Goal: Task Accomplishment & Management: Manage account settings

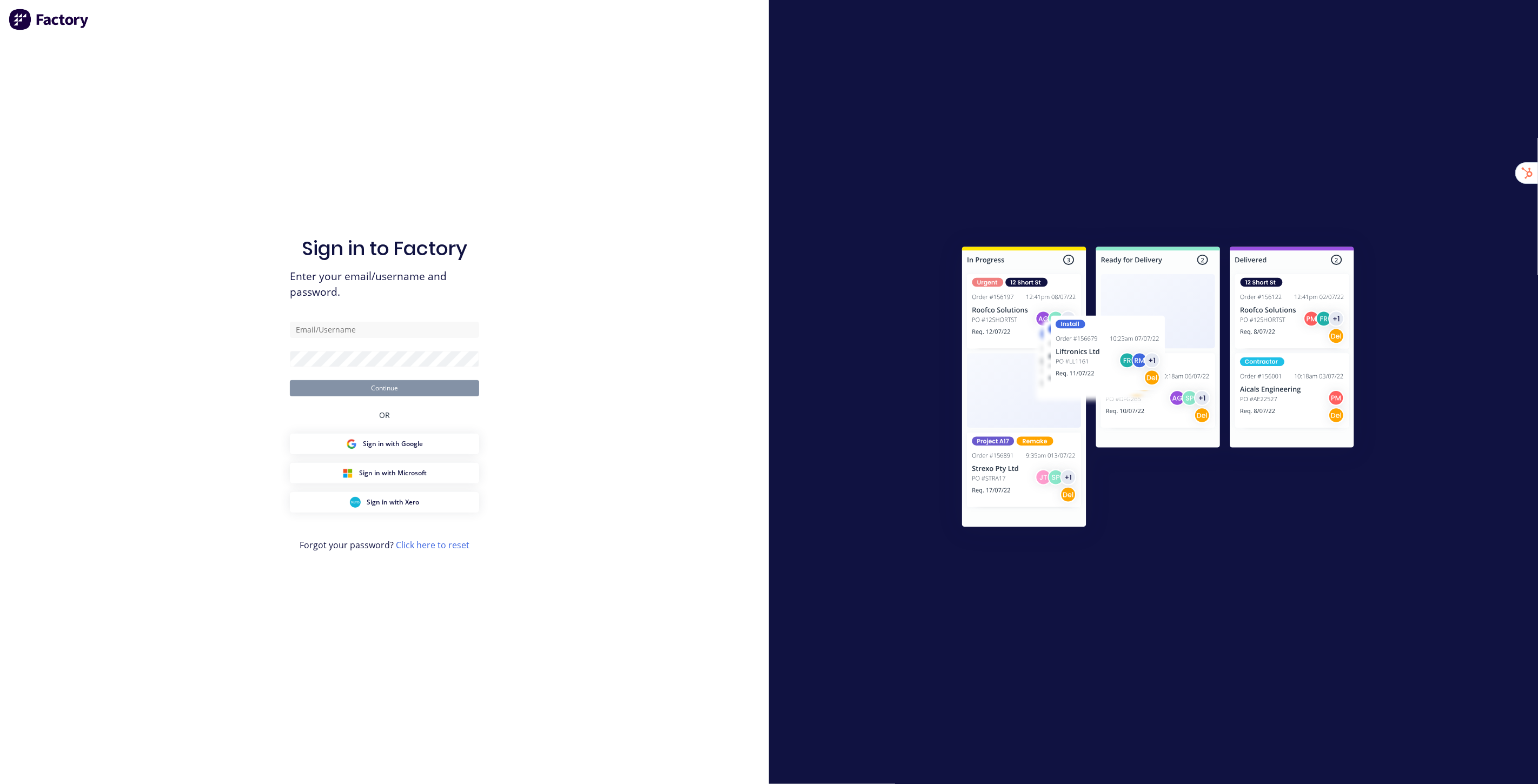
click at [444, 175] on div at bounding box center [1154, 392] width 769 height 784
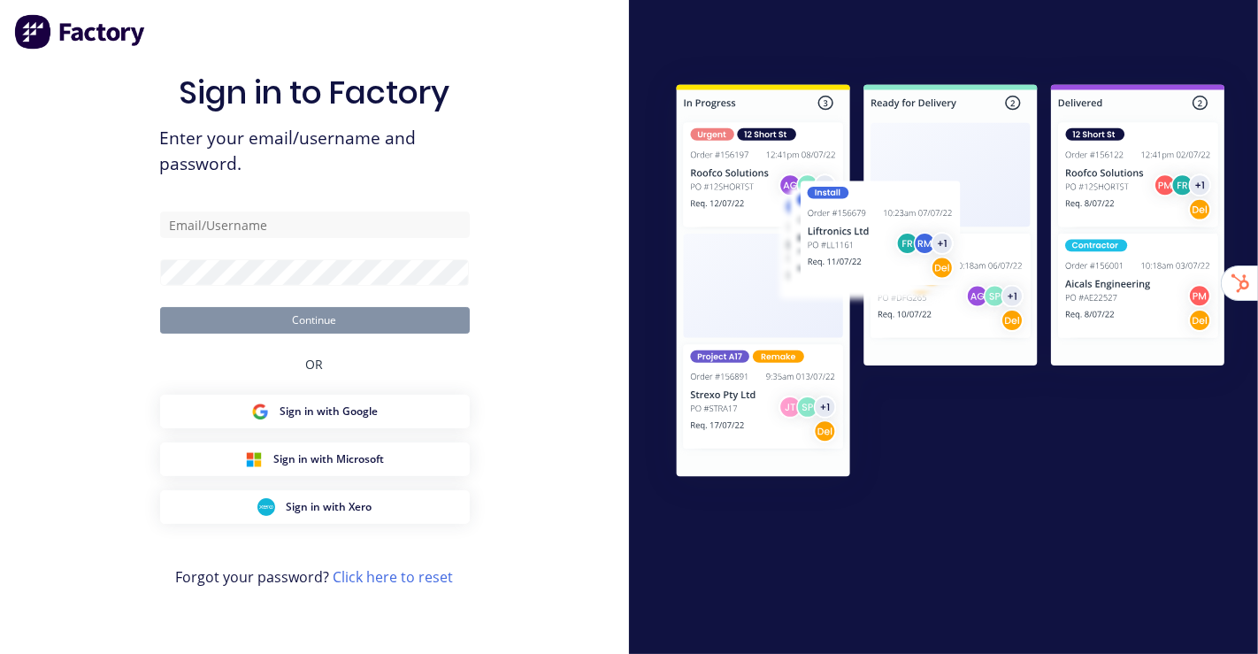
type input "[EMAIL_ADDRESS][DOMAIN_NAME]"
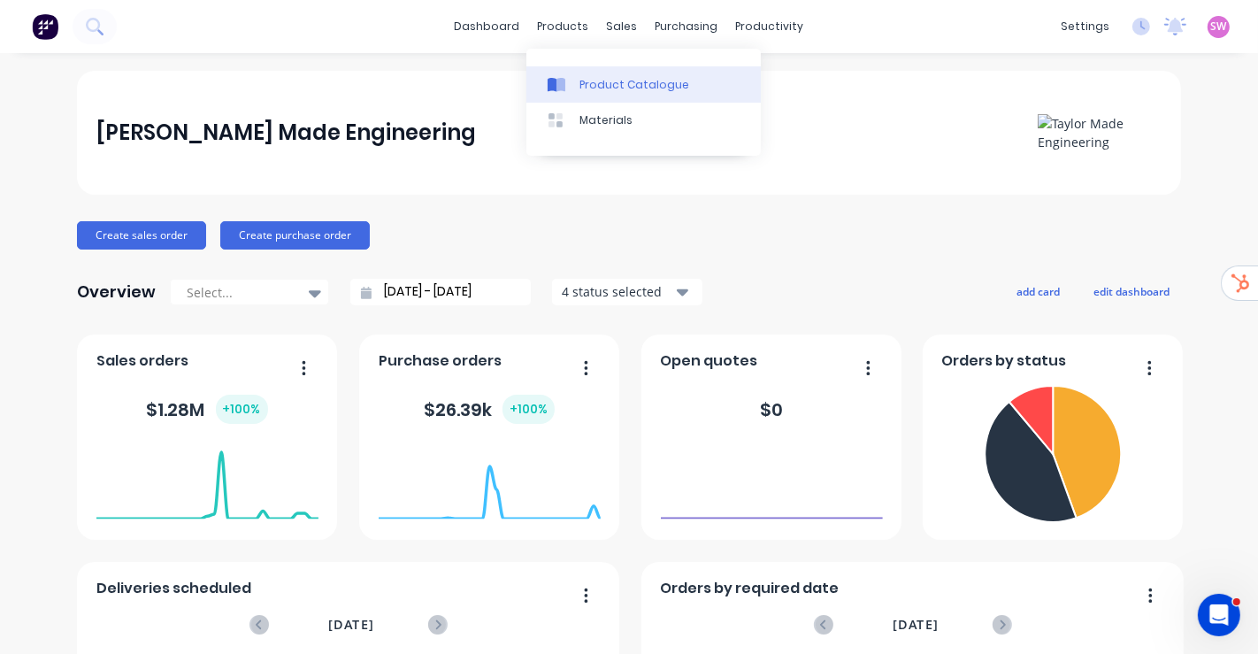
click at [598, 77] on div "Product Catalogue" at bounding box center [634, 85] width 110 height 16
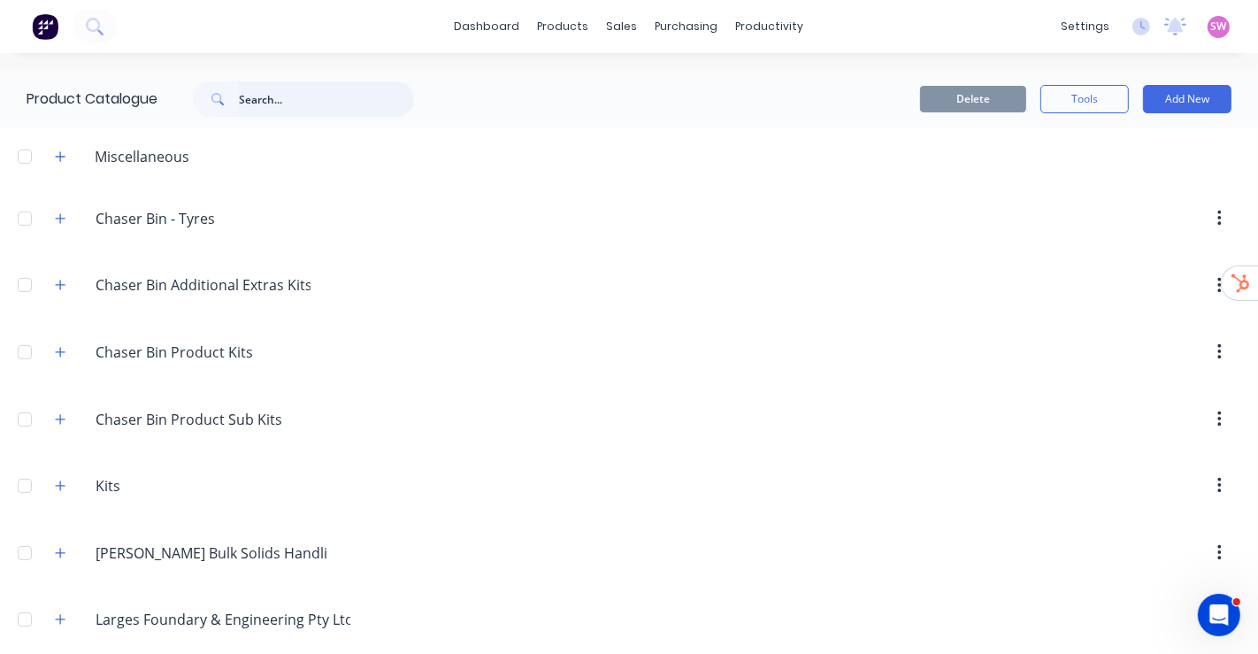
click at [318, 96] on input "text" at bounding box center [326, 98] width 175 height 35
paste input "19" Top Unload Auger Kit"
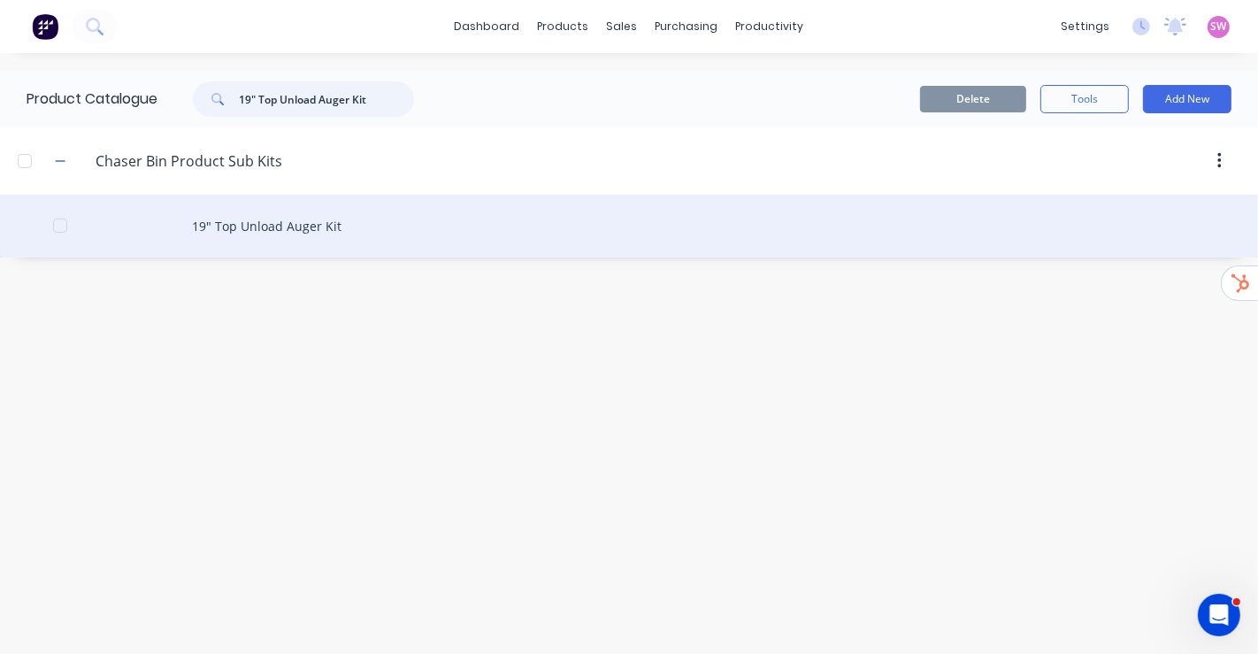
type input "19" Top Unload Auger Kit"
click at [284, 243] on div "19" Top Unload Auger Kit" at bounding box center [629, 226] width 1258 height 63
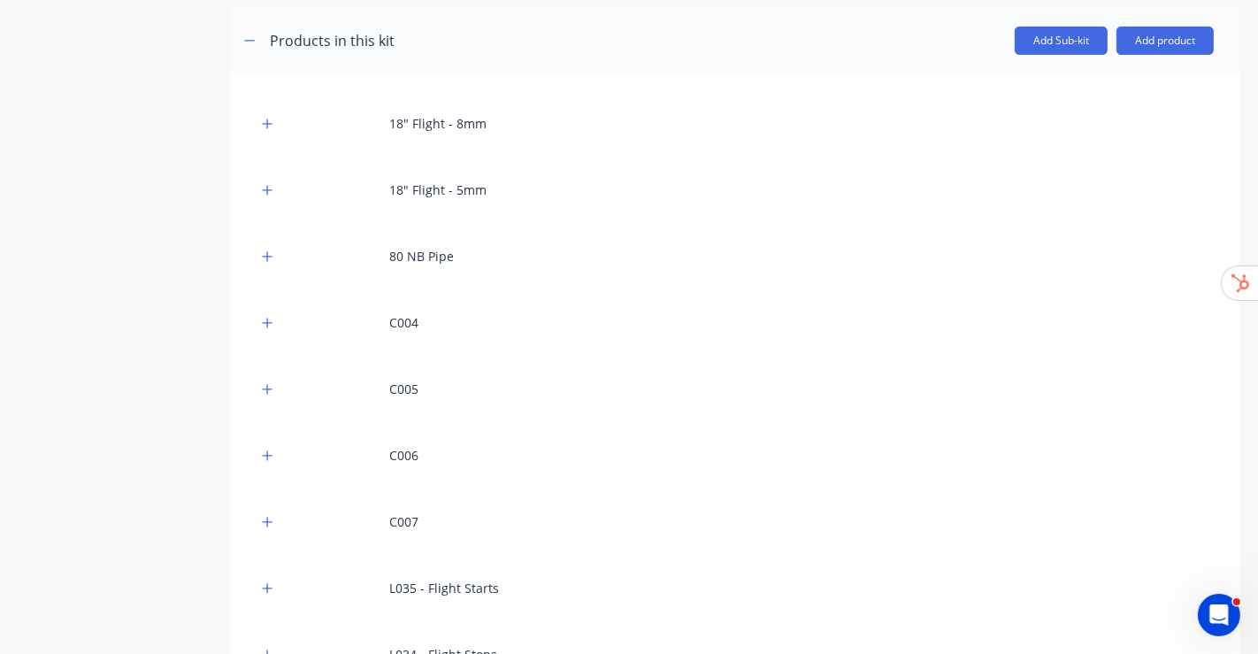
scroll to position [295, 0]
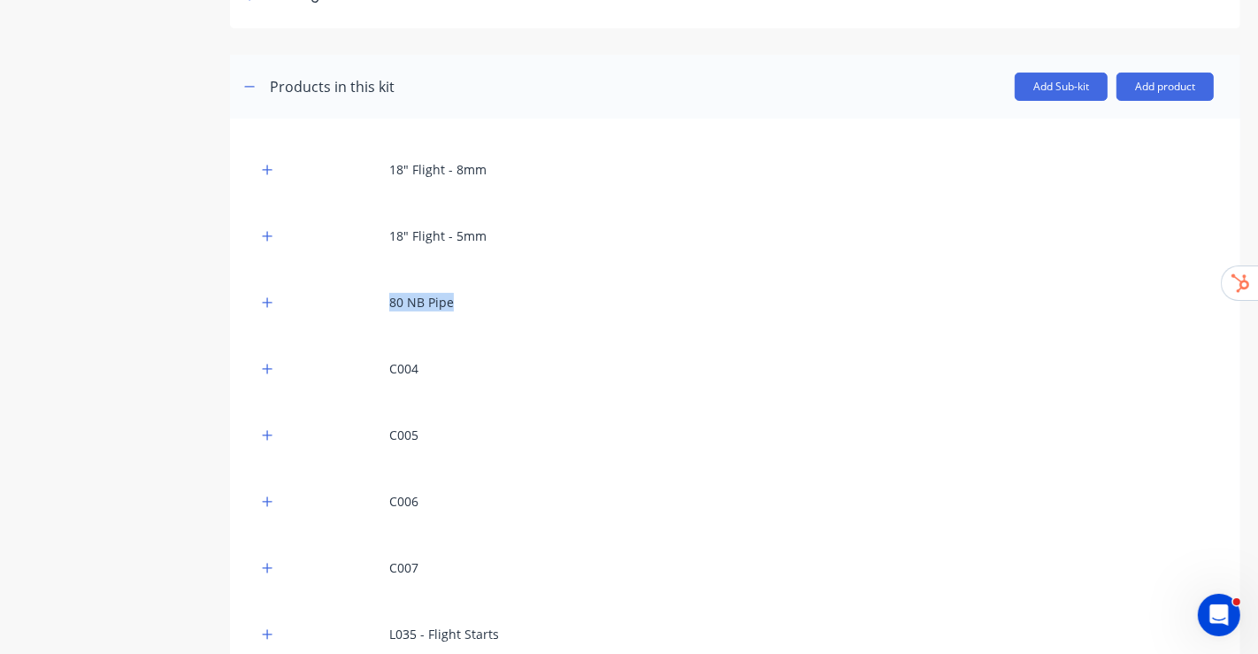
drag, startPoint x: 389, startPoint y: 298, endPoint x: 462, endPoint y: 304, distance: 72.8
click at [462, 286] on div "80 NB Pipe" at bounding box center [735, 302] width 957 height 49
copy div "80 NB Pipe"
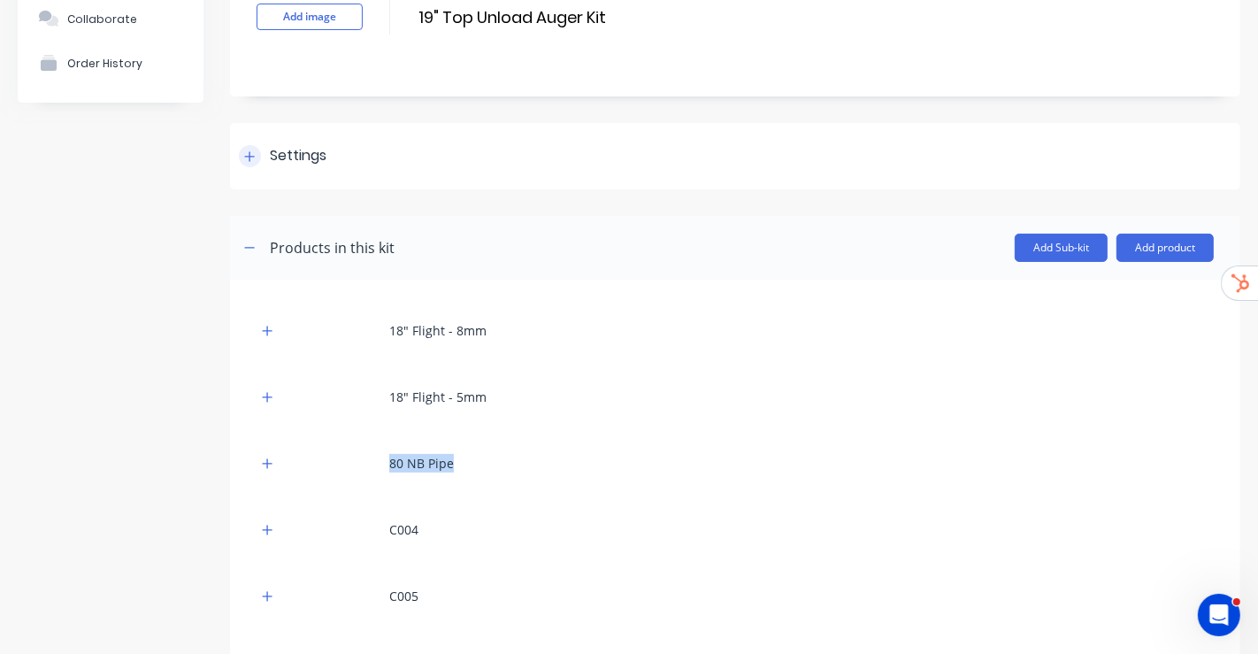
scroll to position [0, 0]
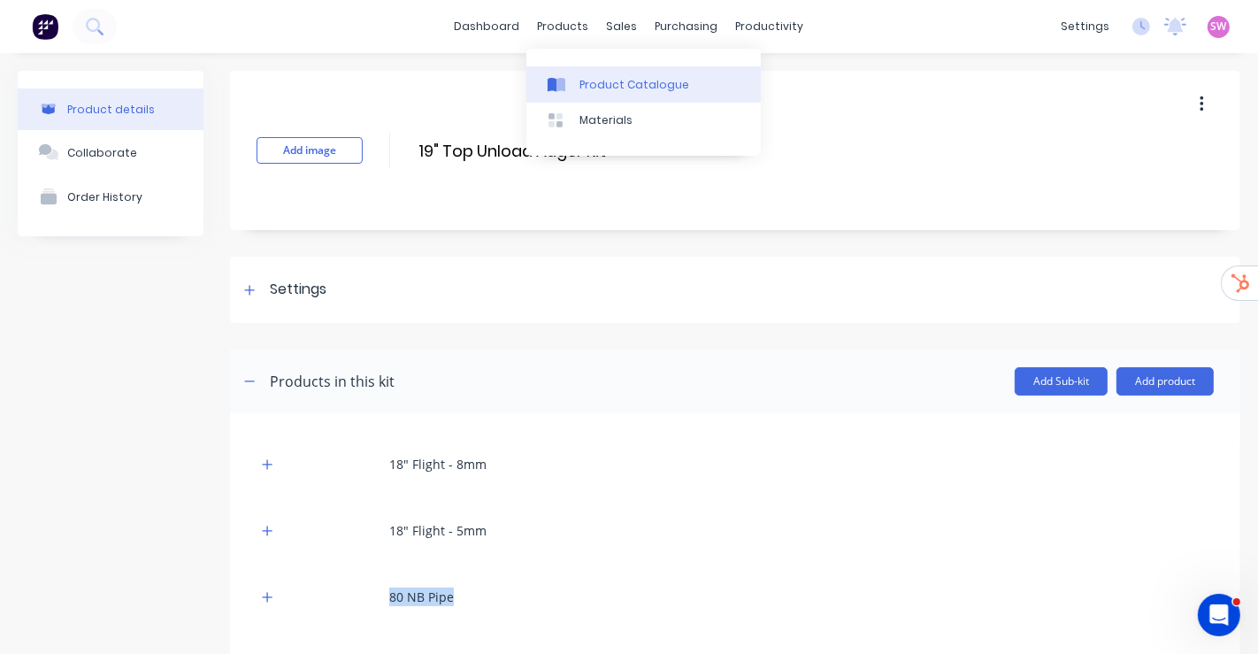
click at [580, 79] on div "Product Catalogue" at bounding box center [634, 85] width 110 height 16
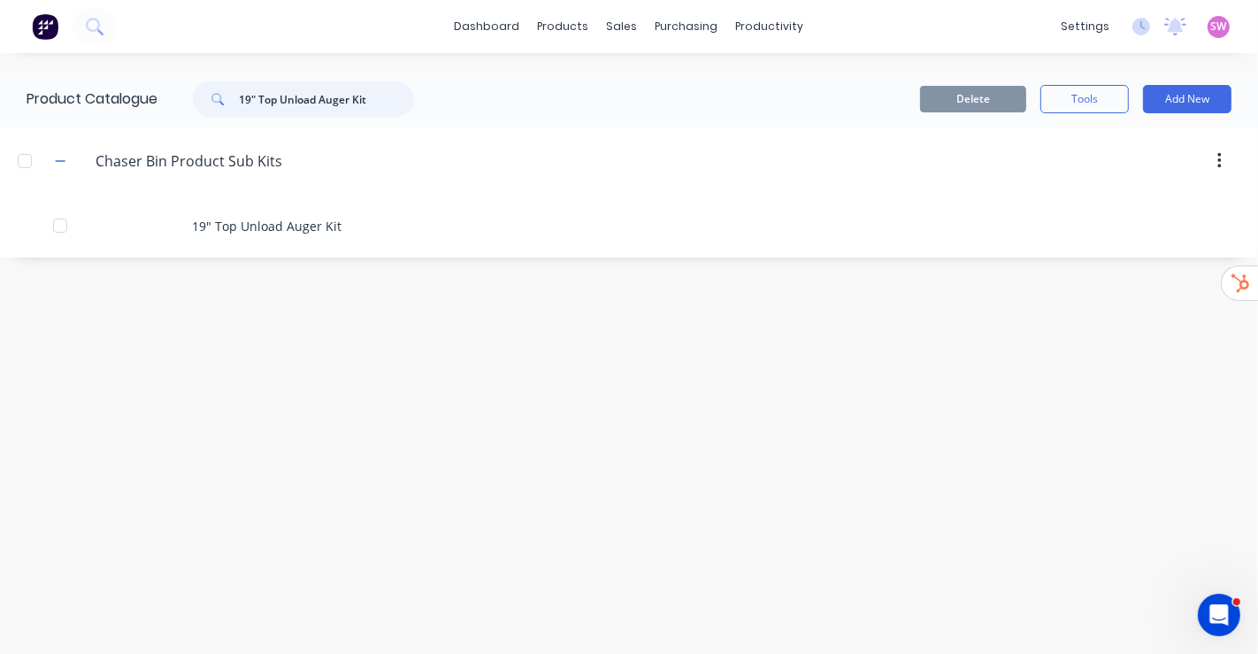
drag, startPoint x: 381, startPoint y: 100, endPoint x: 22, endPoint y: 88, distance: 359.4
click at [27, 88] on div "Product Catalogue 19" Top Unload Auger Kit" at bounding box center [229, 99] width 458 height 57
paste input "80 NB Pipe"
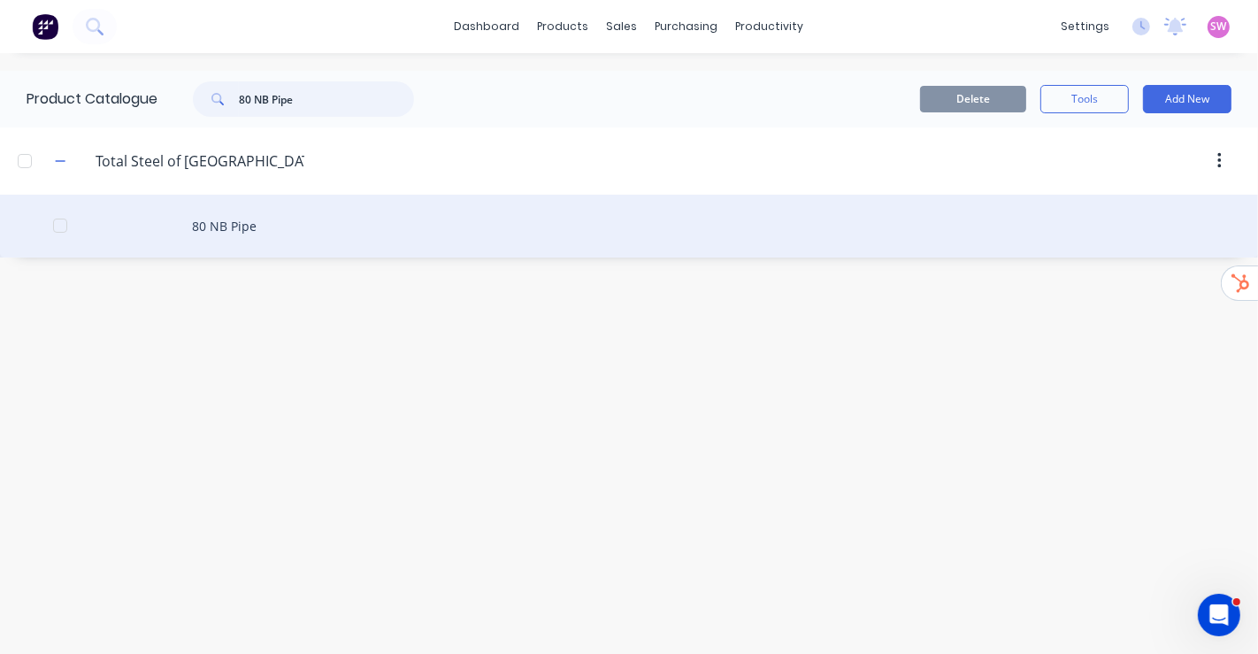
type input "80 NB Pipe"
click at [223, 232] on div "80 NB Pipe" at bounding box center [629, 226] width 1258 height 63
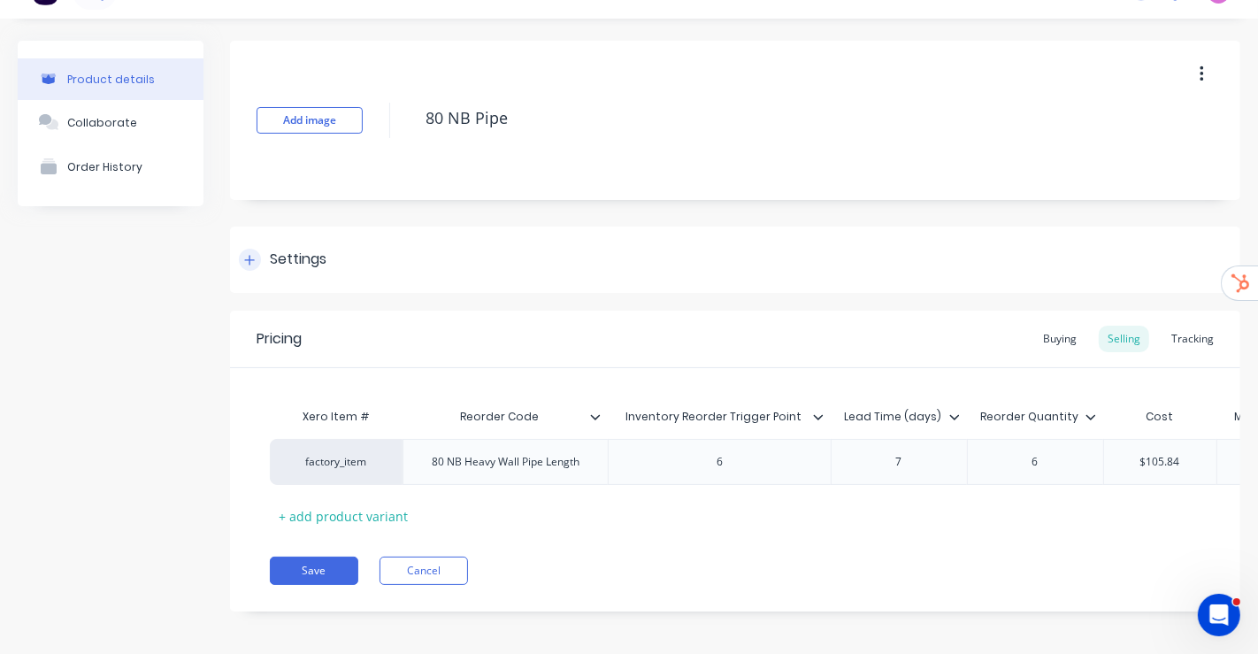
scroll to position [54, 0]
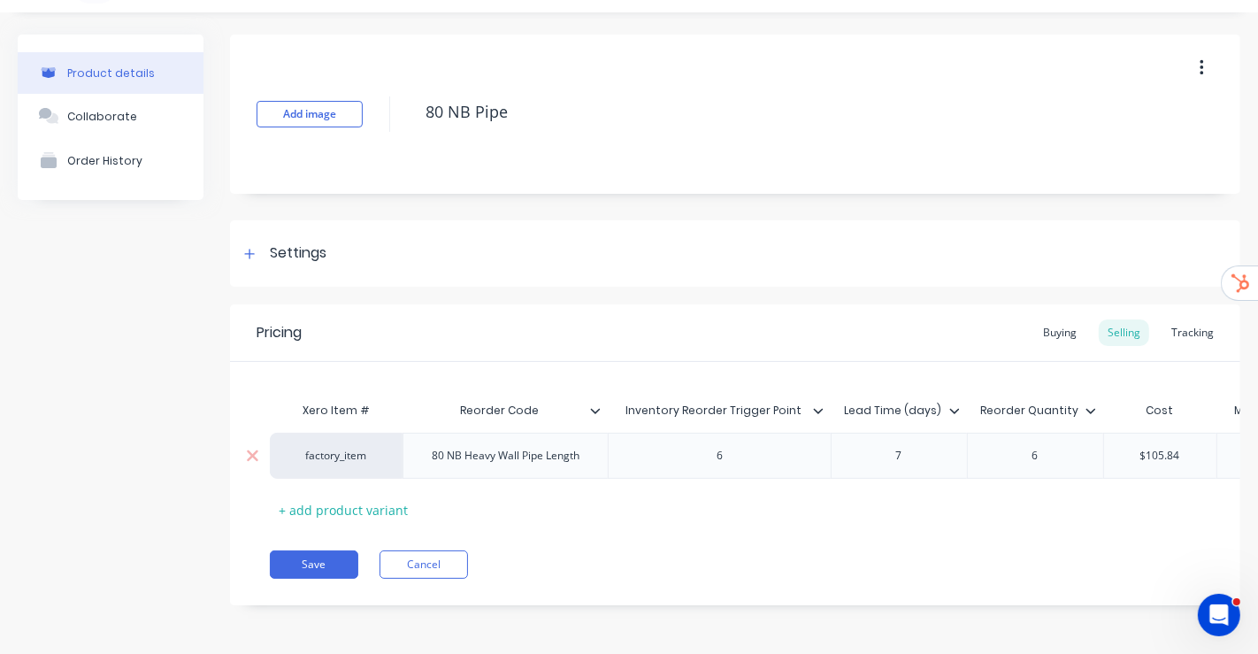
click at [497, 286] on div "80 NB Heavy Wall Pipe Length" at bounding box center [506, 455] width 176 height 23
click at [524, 286] on div "80 NB Heavy Wall Pipe Length" at bounding box center [506, 455] width 176 height 23
paste div
click at [641, 286] on div "Save Cancel" at bounding box center [755, 564] width 971 height 28
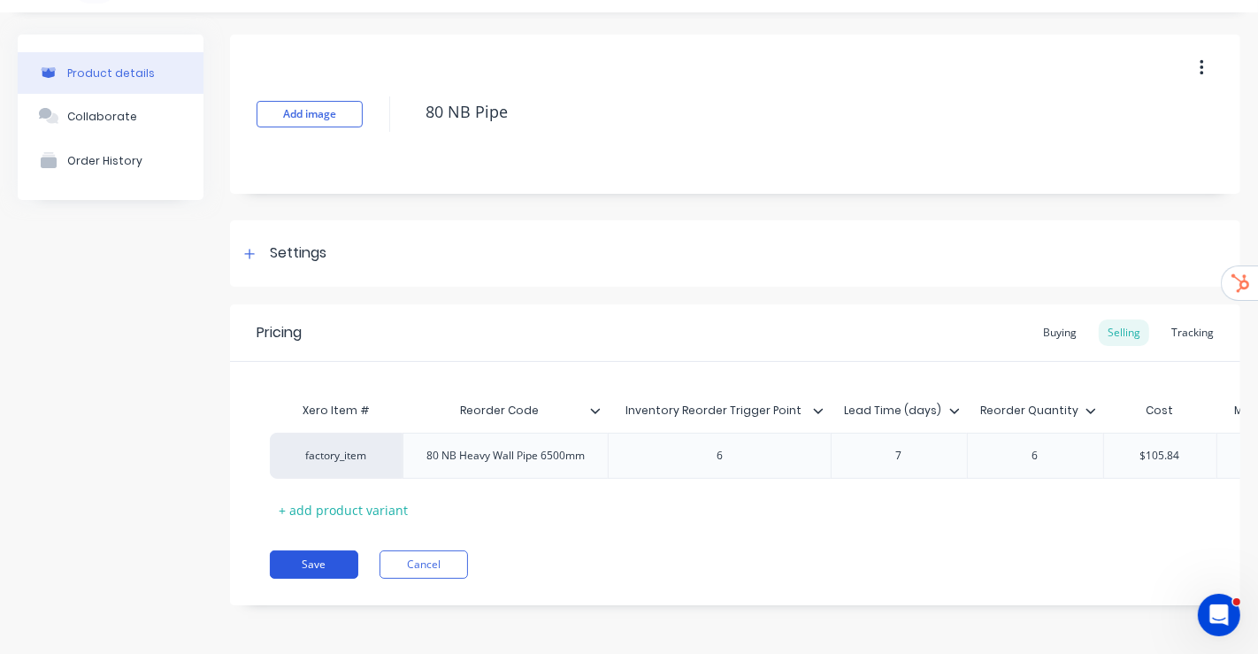
click at [298, 286] on button "Save" at bounding box center [314, 564] width 88 height 28
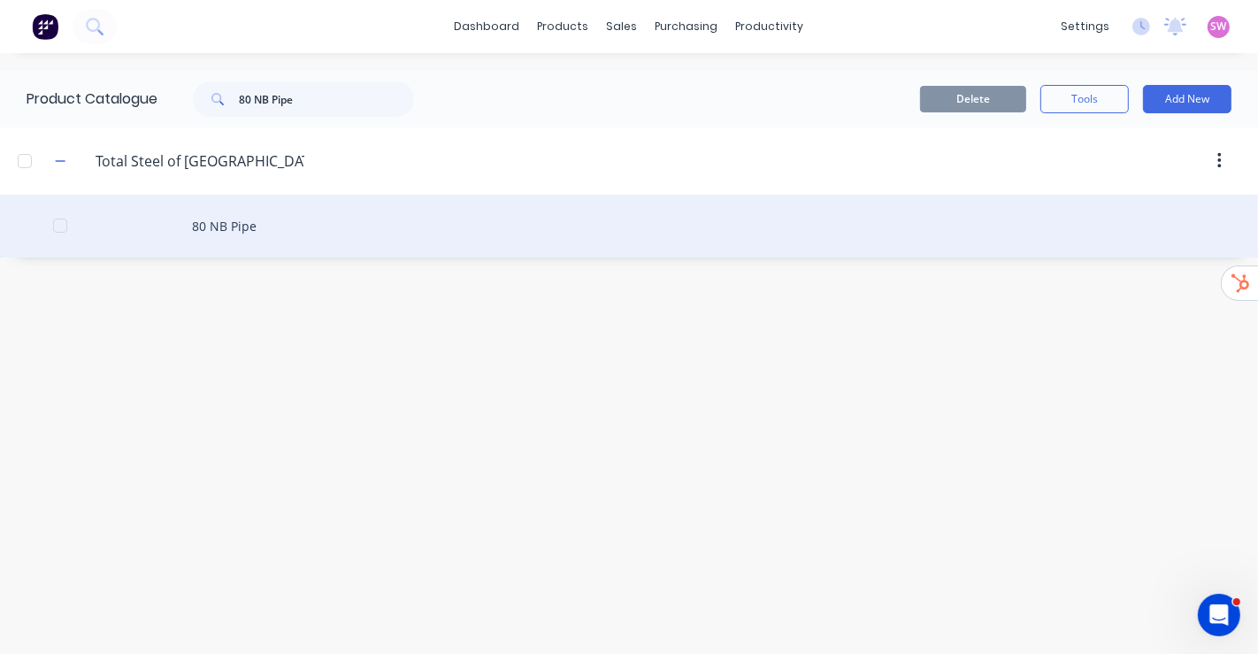
click at [245, 227] on div "80 NB Pipe" at bounding box center [629, 226] width 1258 height 63
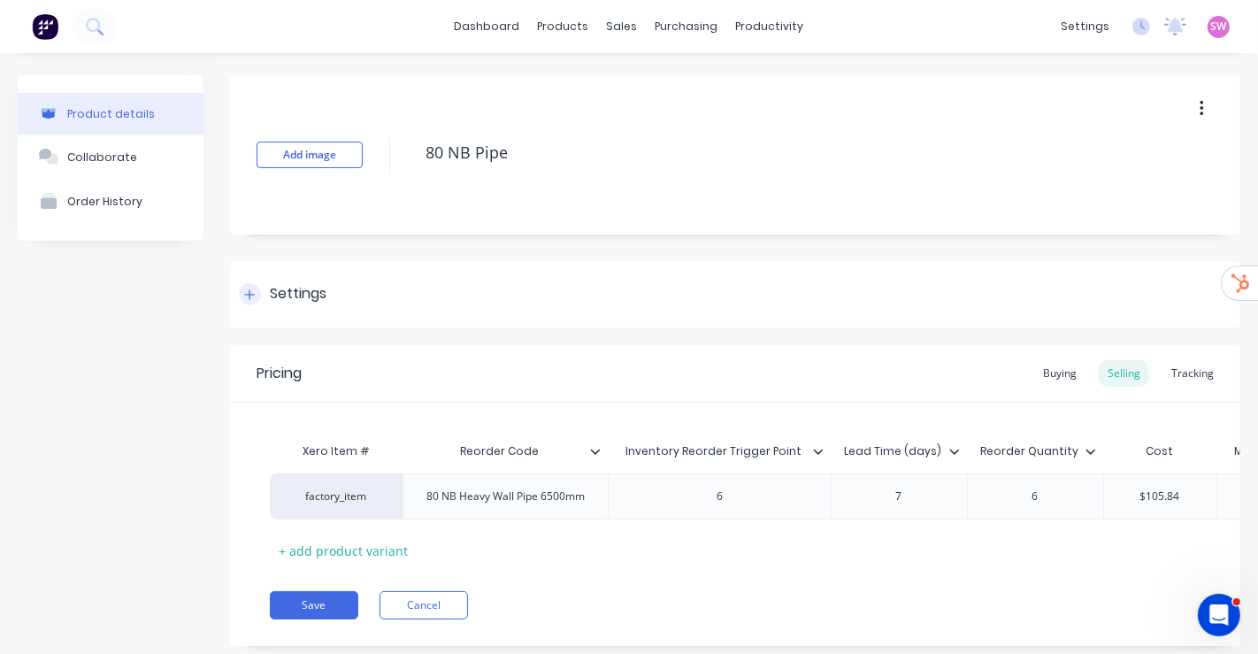
click at [256, 286] on div at bounding box center [250, 294] width 22 height 22
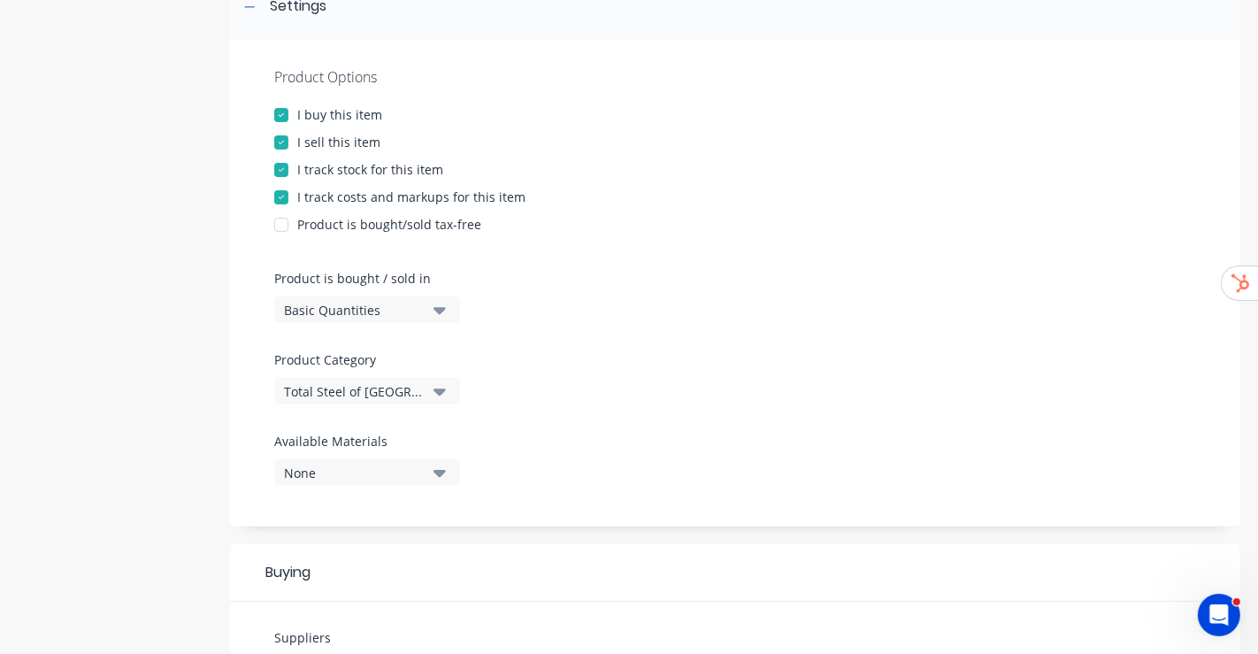
scroll to position [295, 0]
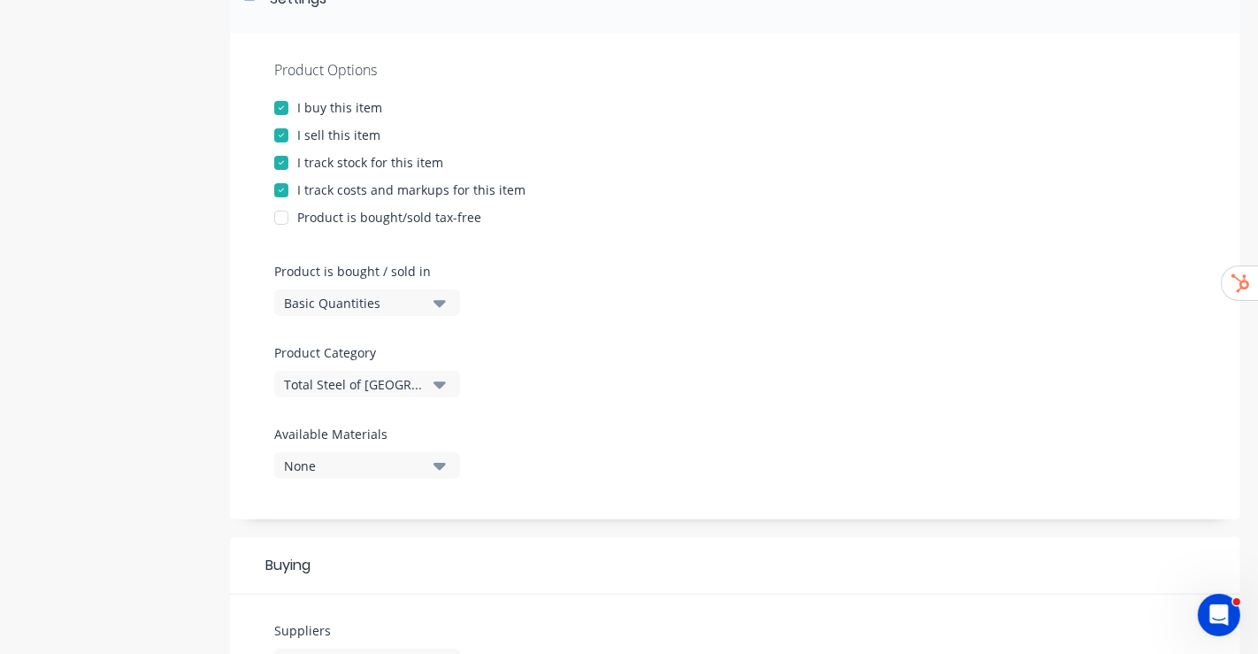
click at [433, 286] on button "Basic Quantities" at bounding box center [367, 302] width 186 height 27
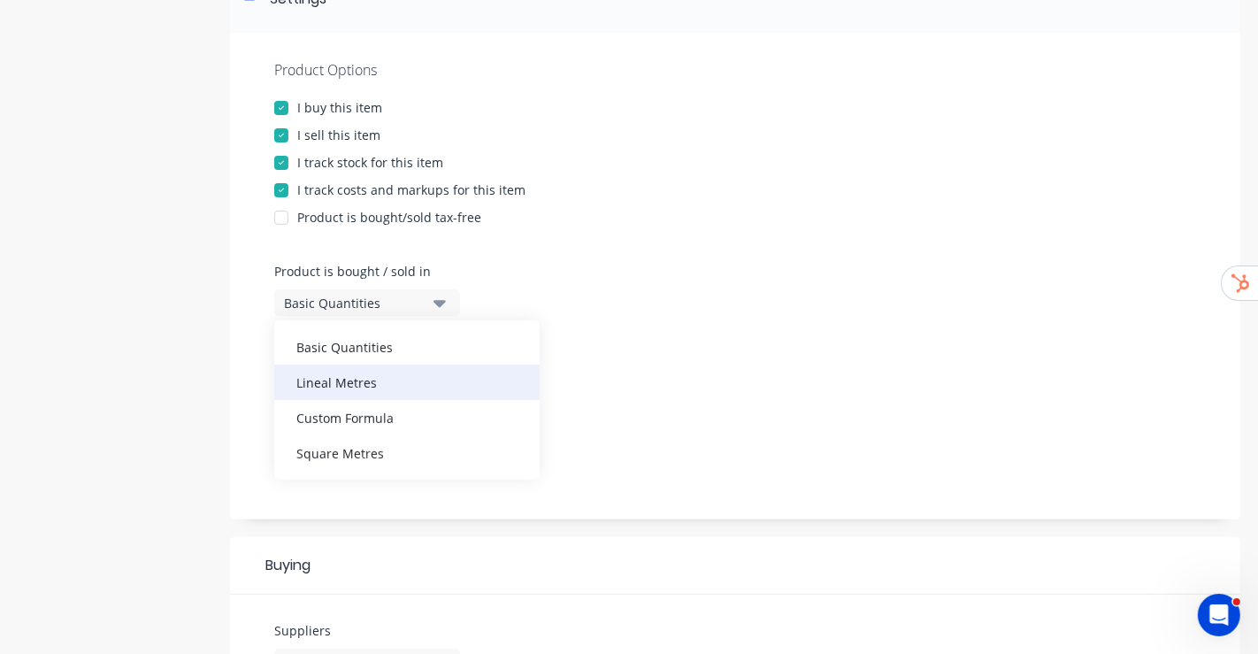
click at [364, 286] on div "Lineal Metres" at bounding box center [406, 382] width 265 height 35
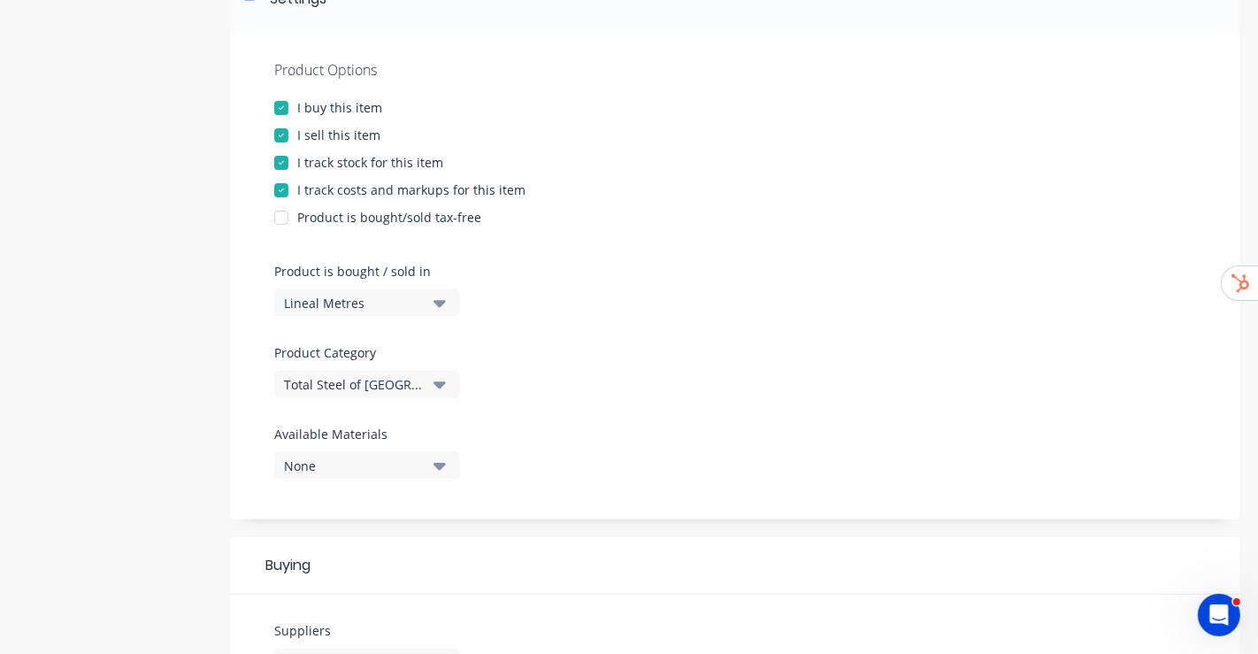
click at [727, 286] on div at bounding box center [735, 336] width 922 height 13
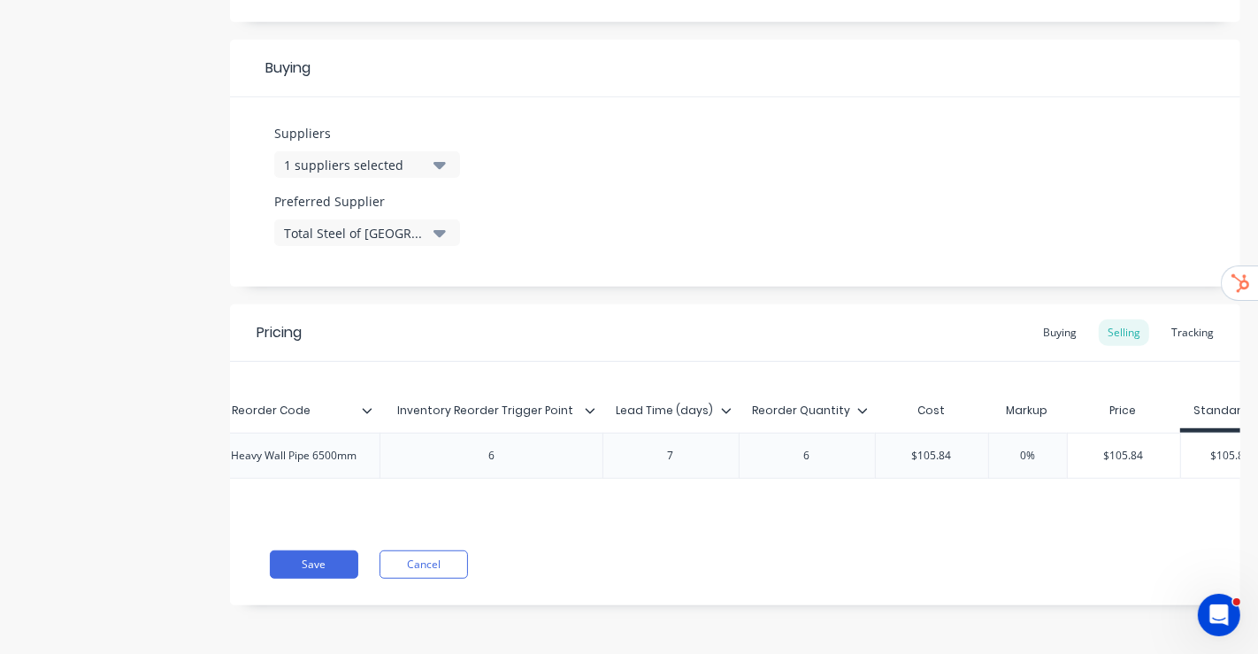
scroll to position [0, 284]
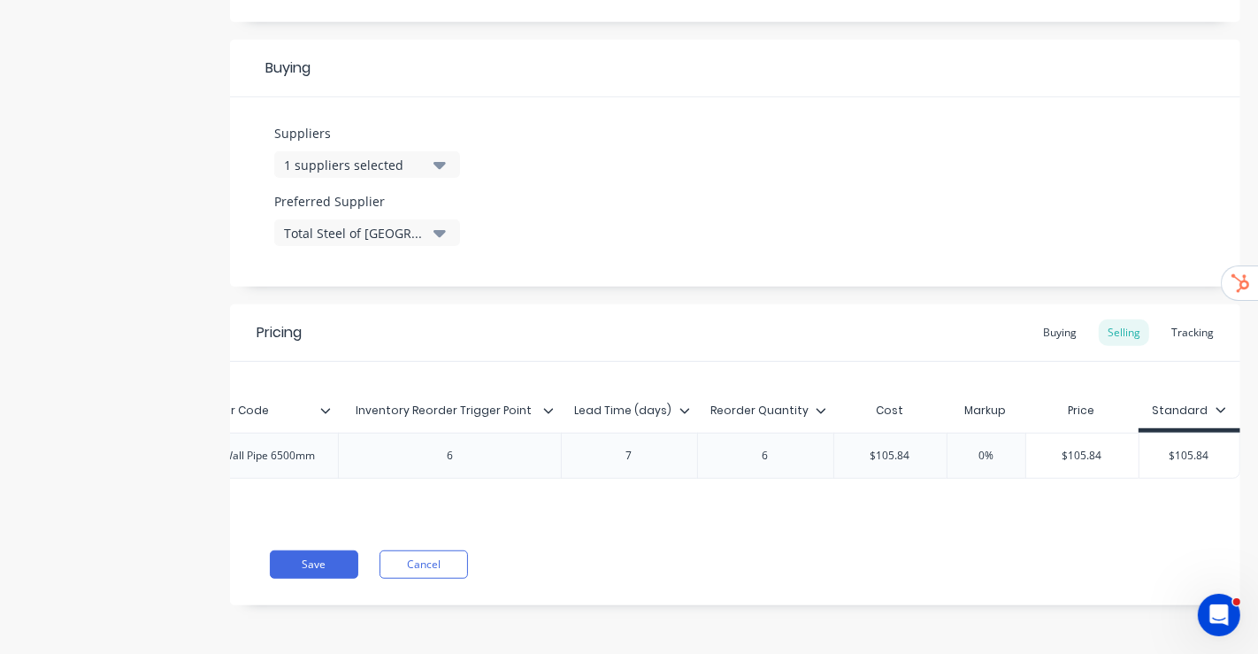
click at [727, 286] on input "$105.84" at bounding box center [890, 456] width 112 height 16
drag, startPoint x: 876, startPoint y: 445, endPoint x: 892, endPoint y: 459, distance: 21.3
click at [727, 286] on input "$105.84" at bounding box center [890, 456] width 112 height 16
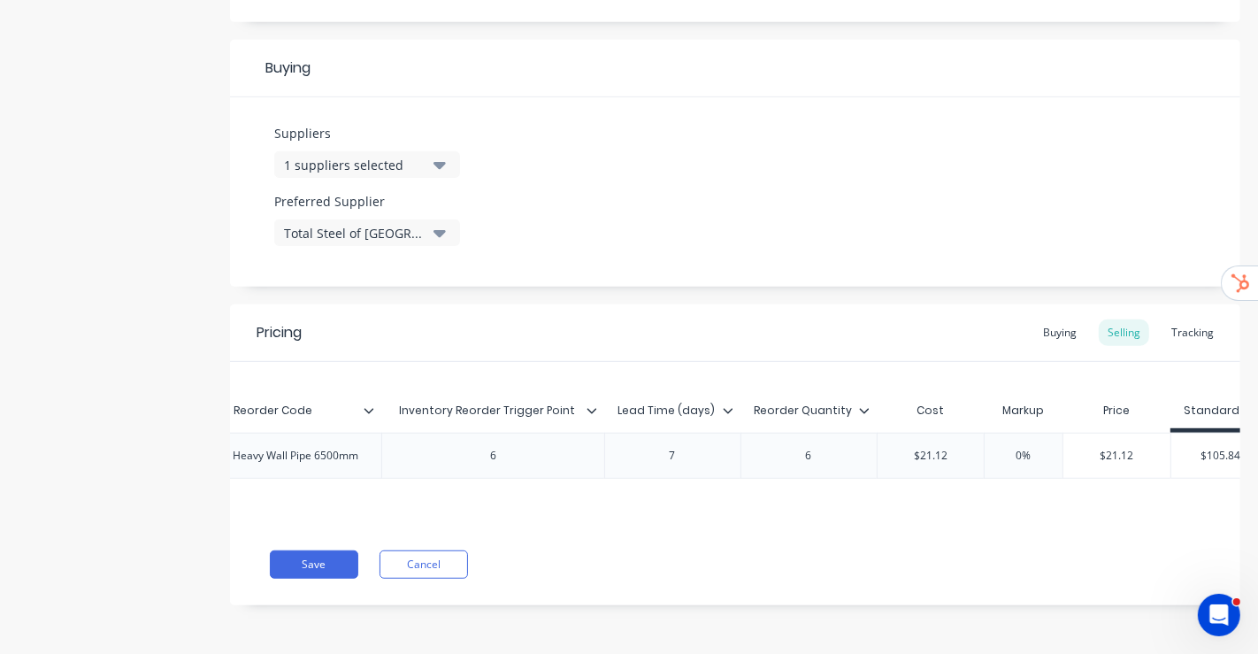
scroll to position [0, 272]
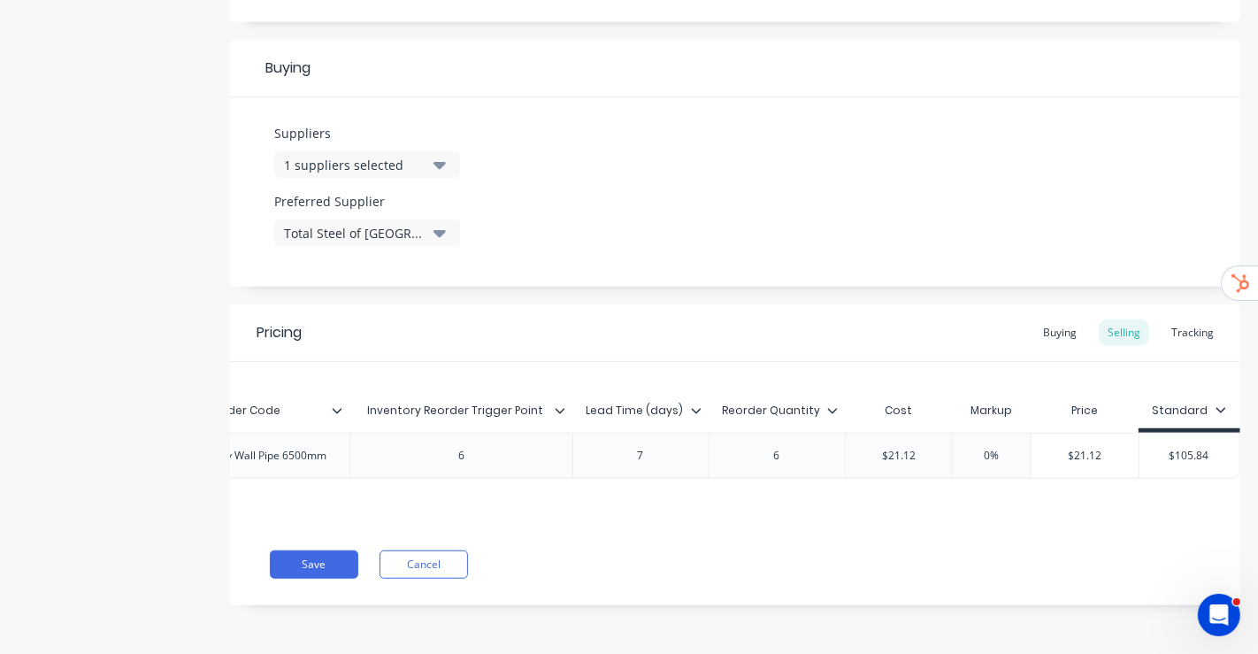
click at [727, 286] on input "$21.12" at bounding box center [899, 456] width 107 height 16
type input "$21.12"
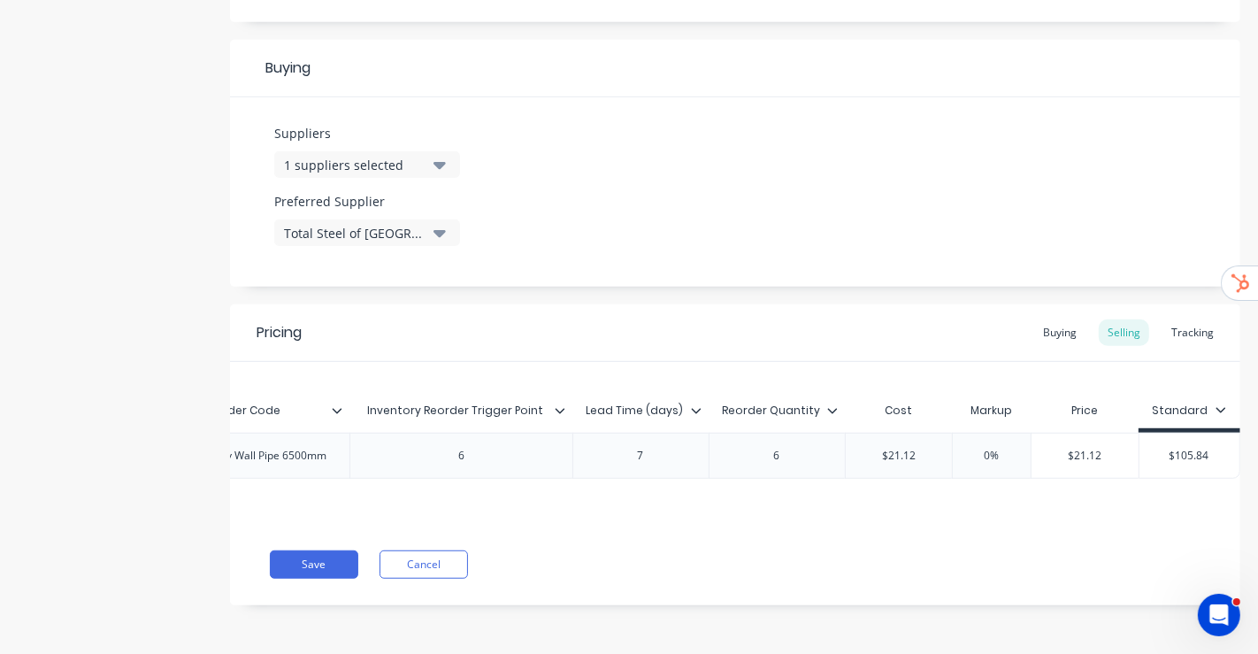
click at [727, 286] on input "$21.12" at bounding box center [1085, 456] width 107 height 16
click at [727, 286] on input "$105.84" at bounding box center [1190, 456] width 100 height 16
paste input "21.12"
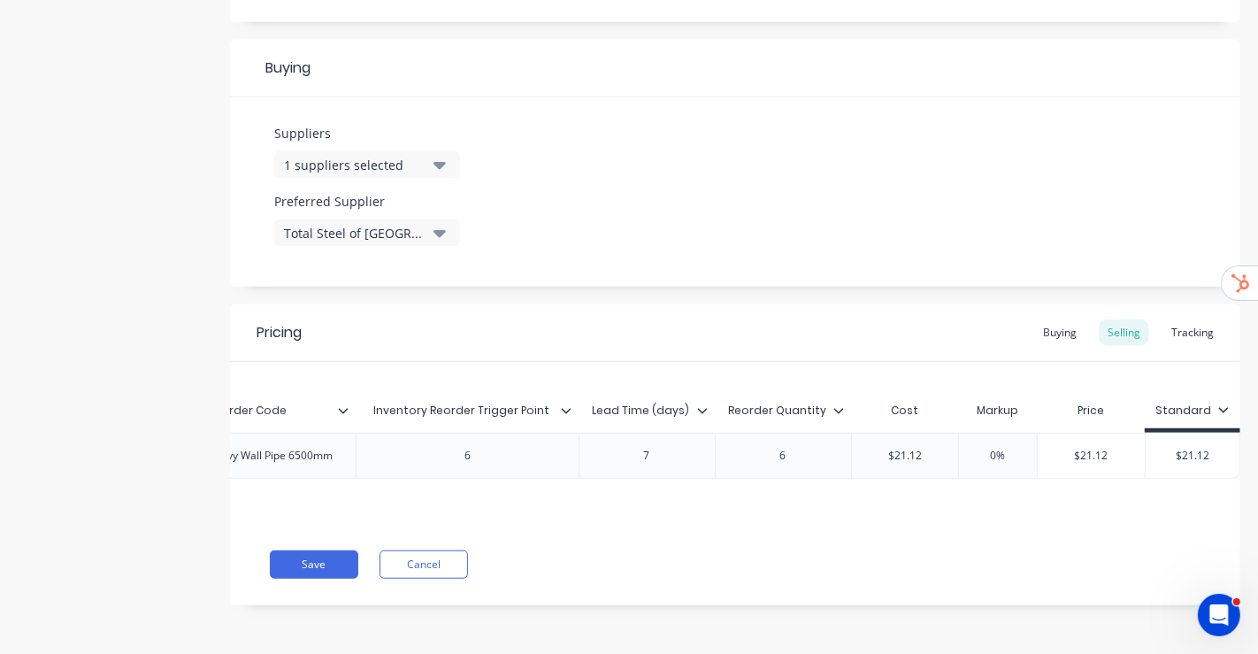
scroll to position [0, 266]
type input "$21.12"
click at [727, 286] on div "Xero Item # Reorder Code Inventory Reorder Trigger Point Lead Time (days) Reord…" at bounding box center [735, 443] width 1010 height 162
click at [333, 286] on button "Save" at bounding box center [314, 564] width 88 height 28
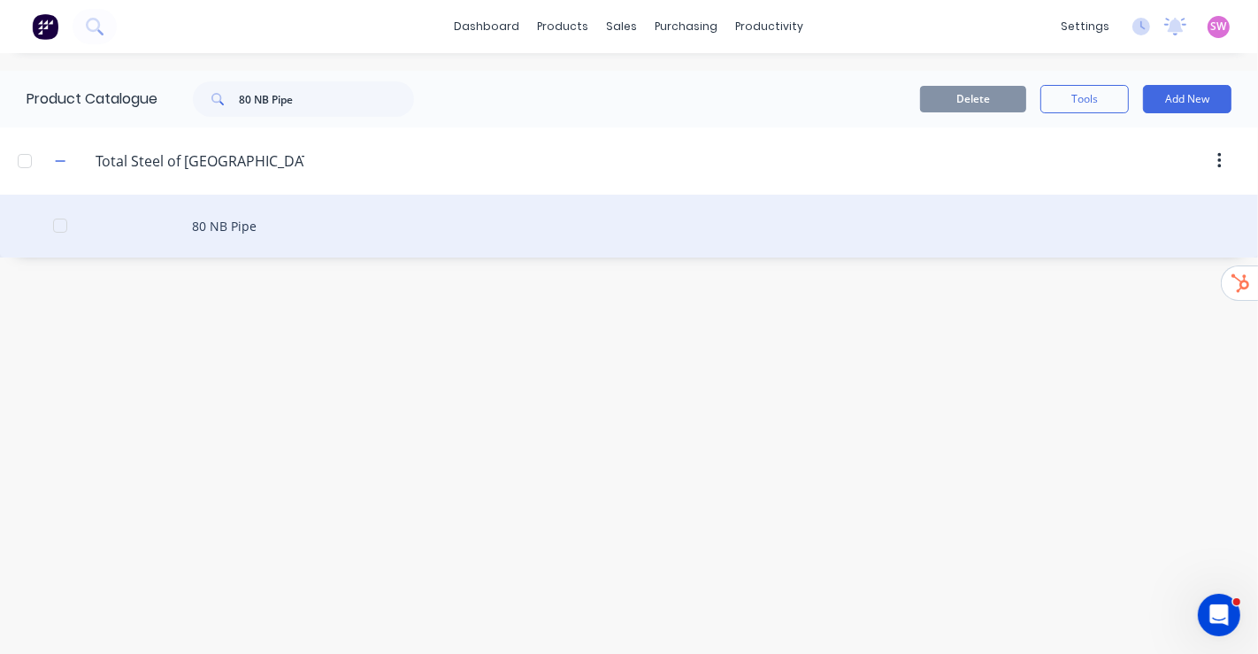
click at [239, 228] on div "80 NB Pipe" at bounding box center [629, 226] width 1258 height 63
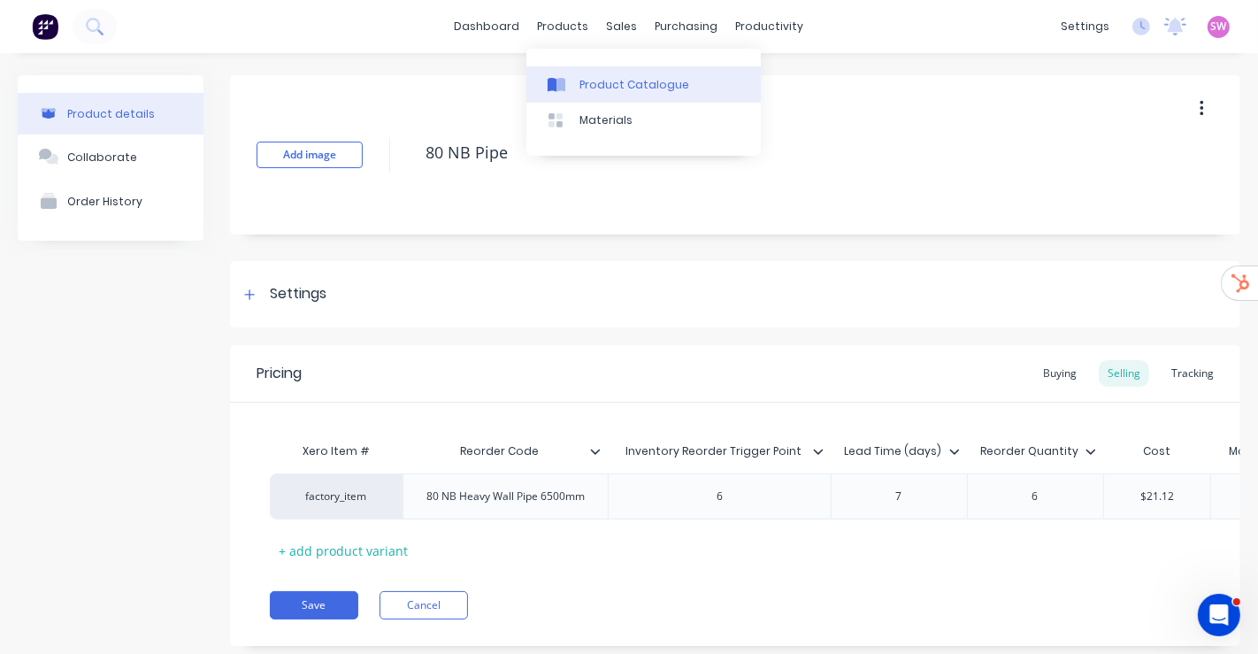
click at [601, 95] on link "Product Catalogue" at bounding box center [643, 83] width 234 height 35
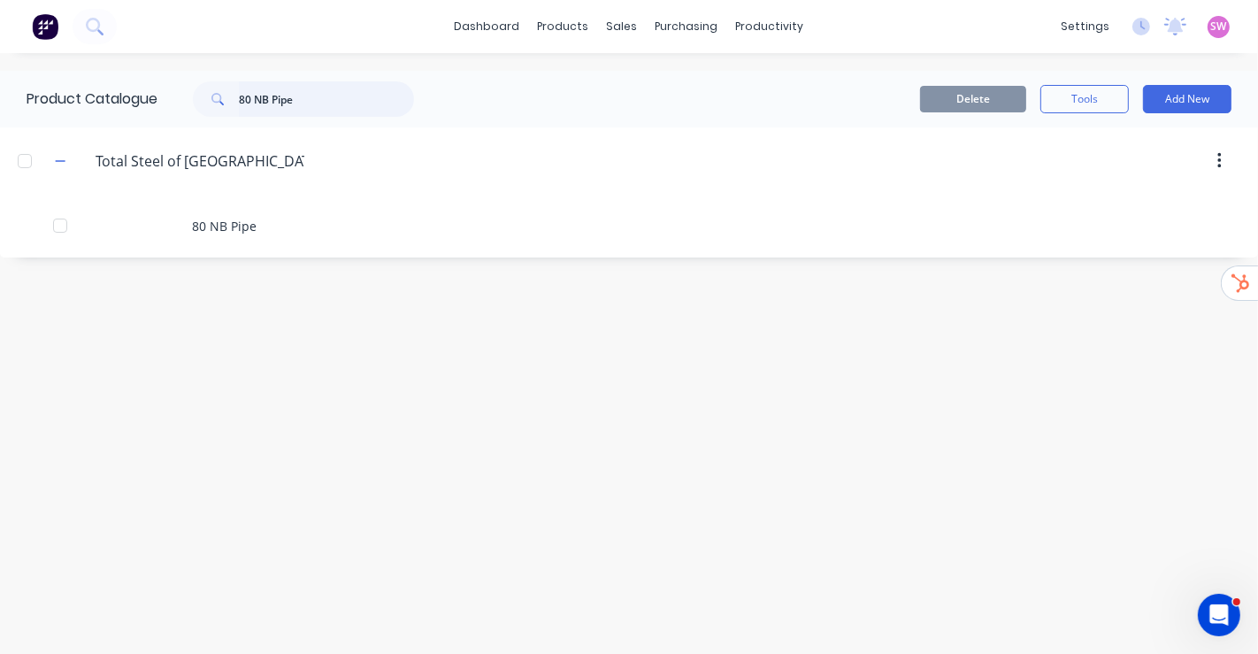
click at [315, 104] on input "80 NB Pipe" at bounding box center [326, 98] width 175 height 35
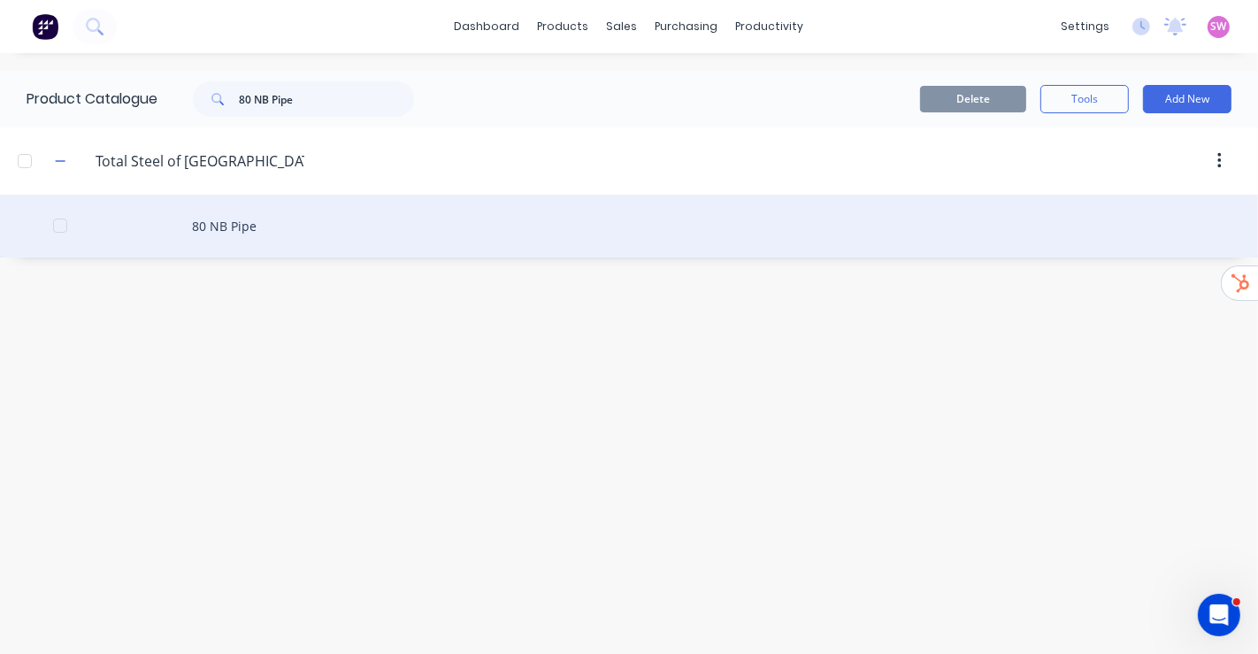
click at [269, 215] on div "80 NB Pipe" at bounding box center [629, 226] width 1258 height 63
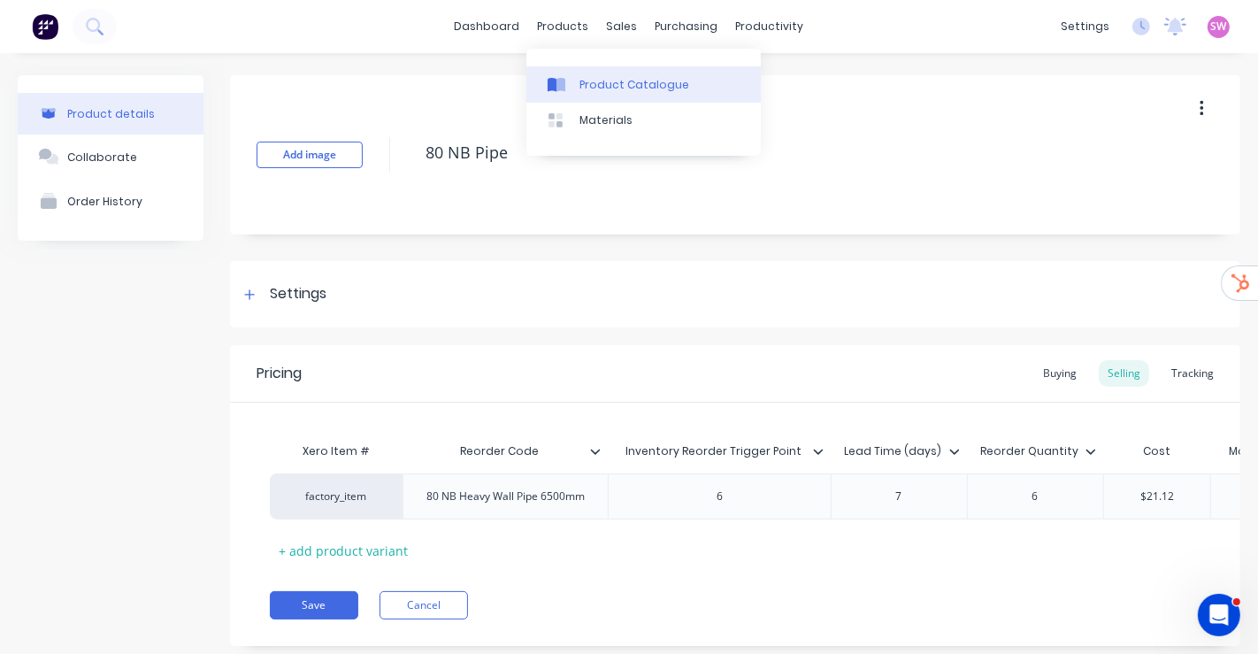
click at [606, 89] on div "Product Catalogue" at bounding box center [634, 85] width 110 height 16
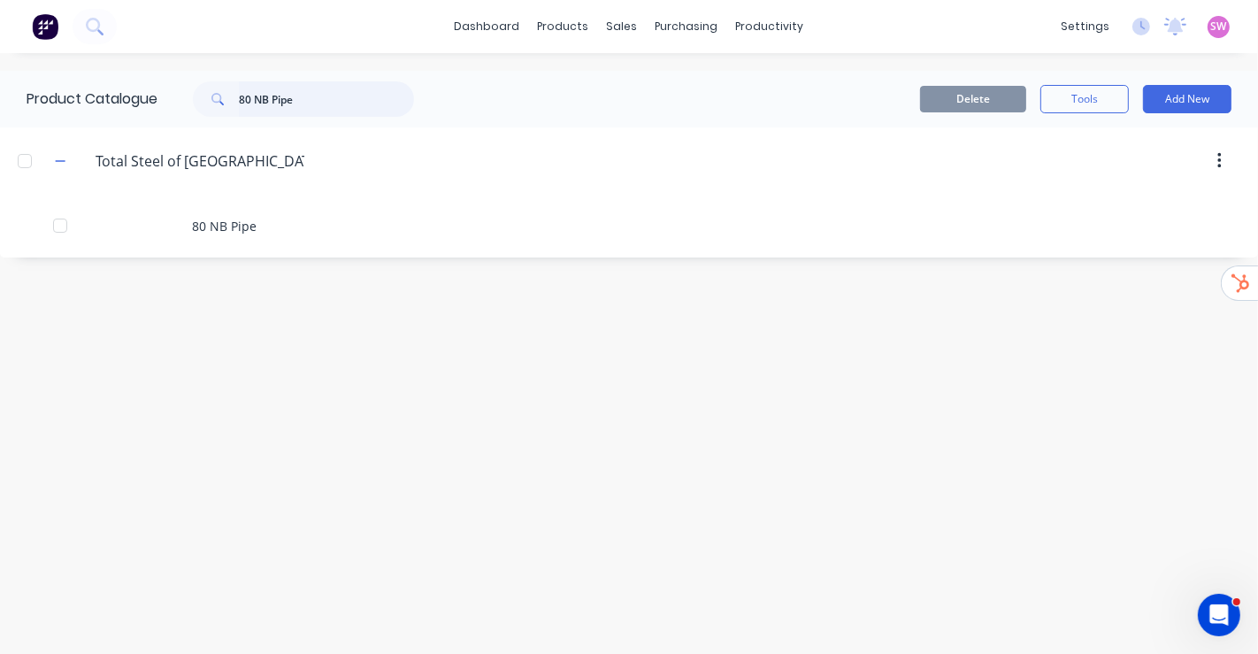
click at [339, 92] on input "80 NB Pipe" at bounding box center [326, 98] width 175 height 35
paste input "19" Top Unload Auger Kit"
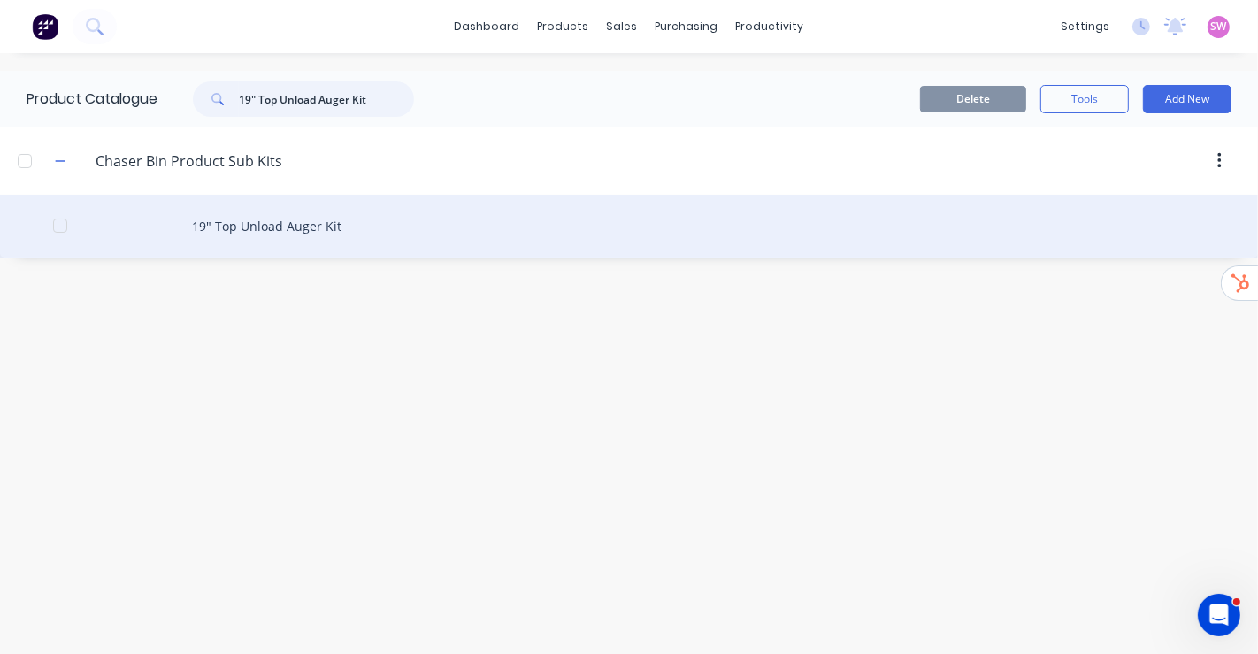
type input "19" Top Unload Auger Kit"
click at [285, 231] on div "19" Top Unload Auger Kit" at bounding box center [629, 226] width 1258 height 63
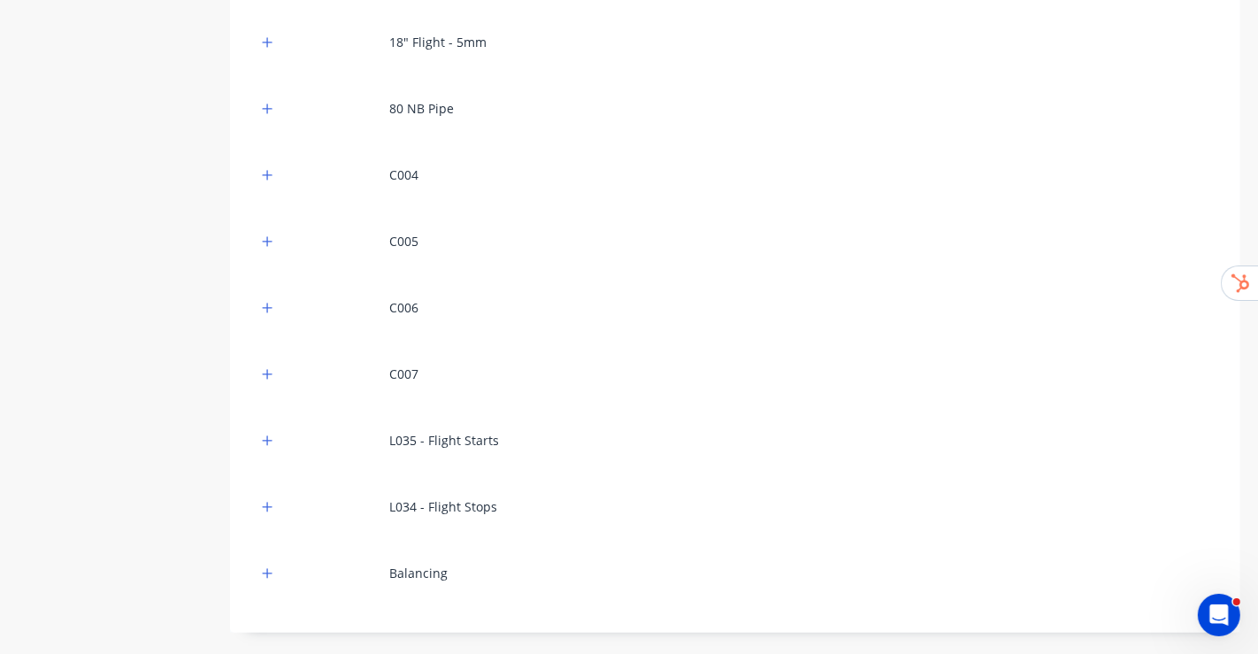
scroll to position [491, 0]
click at [276, 105] on button "button" at bounding box center [268, 106] width 22 height 22
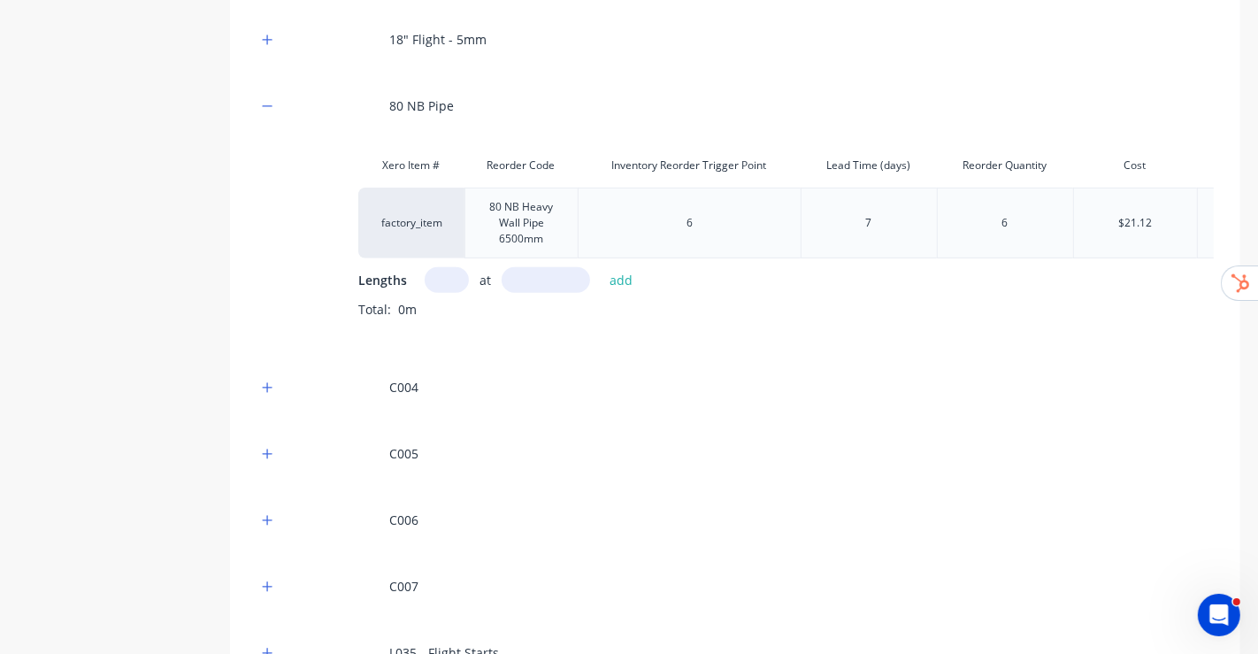
scroll to position [0, 0]
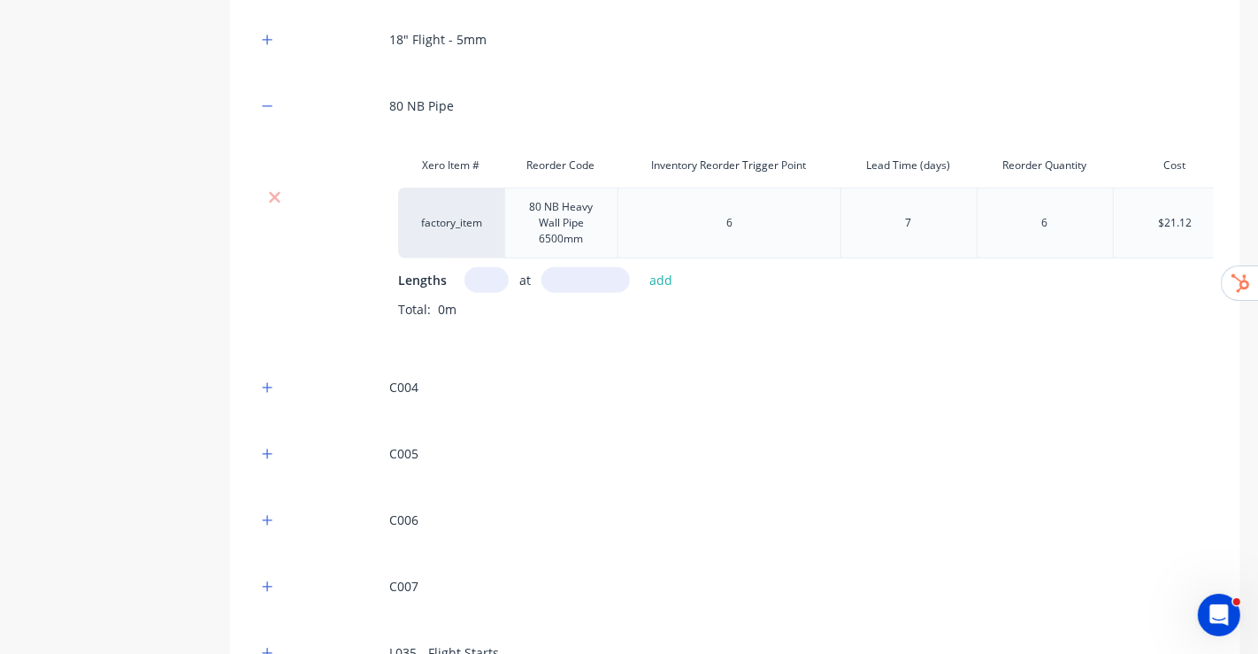
click at [498, 276] on input "text" at bounding box center [486, 280] width 44 height 26
type input "1"
click at [606, 278] on input "text" at bounding box center [585, 280] width 88 height 26
type input "0.5"
click at [656, 275] on button "add" at bounding box center [662, 280] width 42 height 24
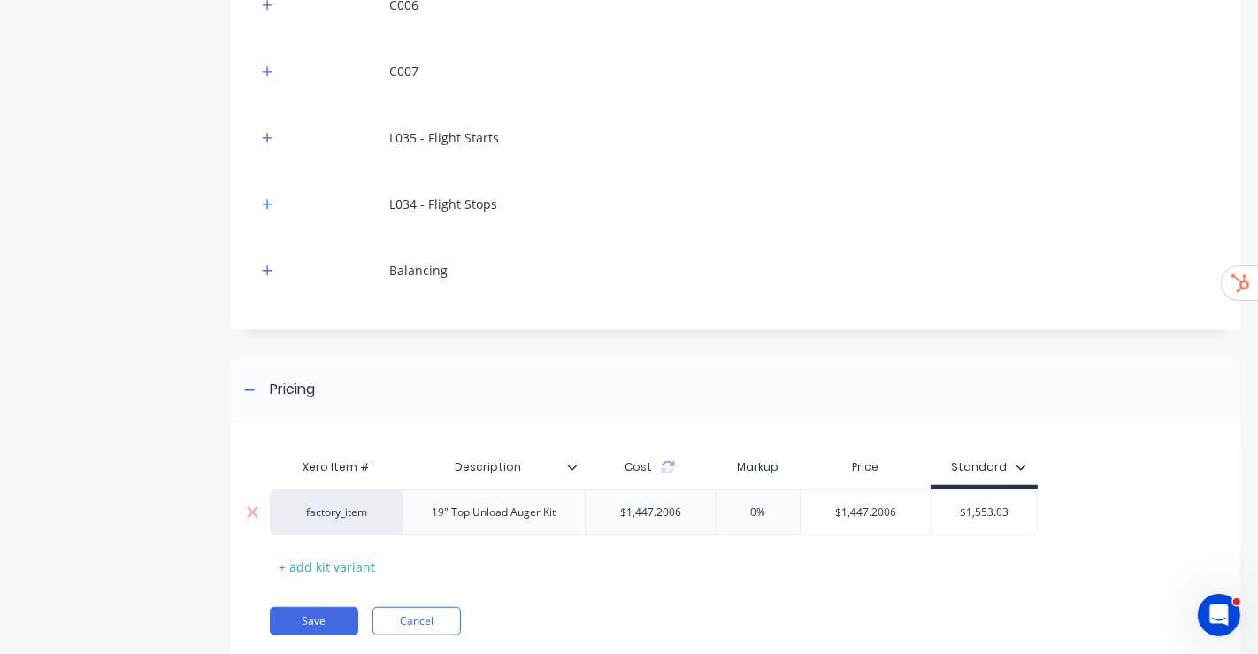
scroll to position [1099, 0]
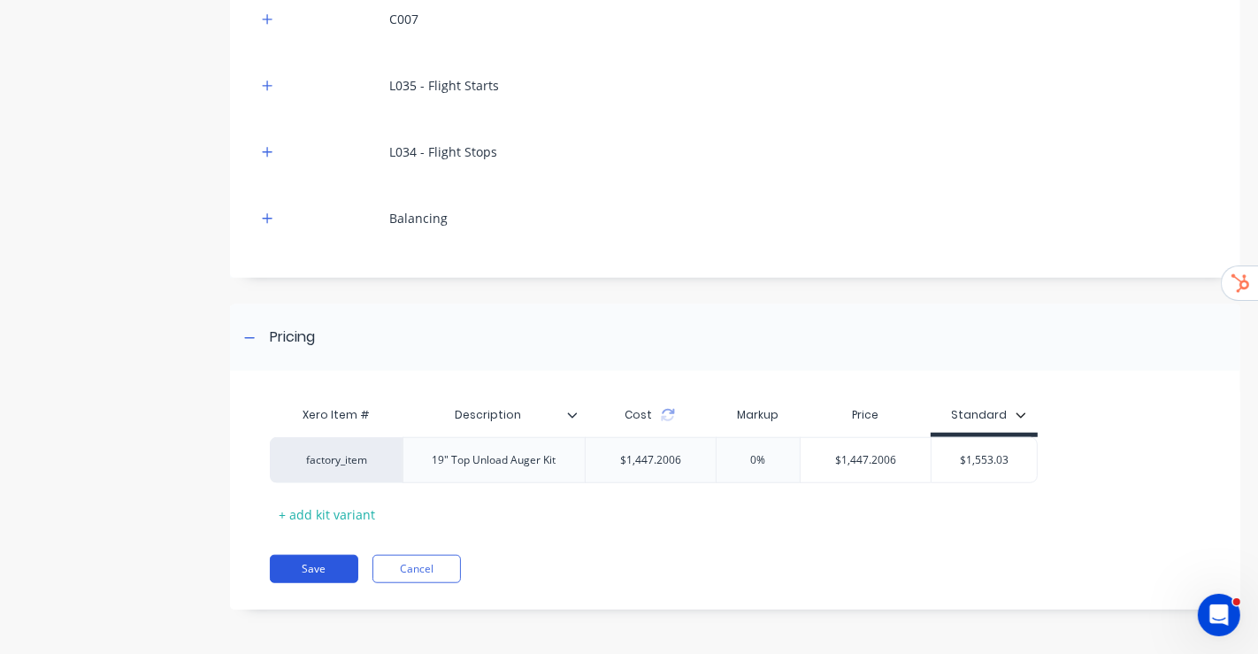
click at [324, 286] on button "Save" at bounding box center [314, 569] width 88 height 28
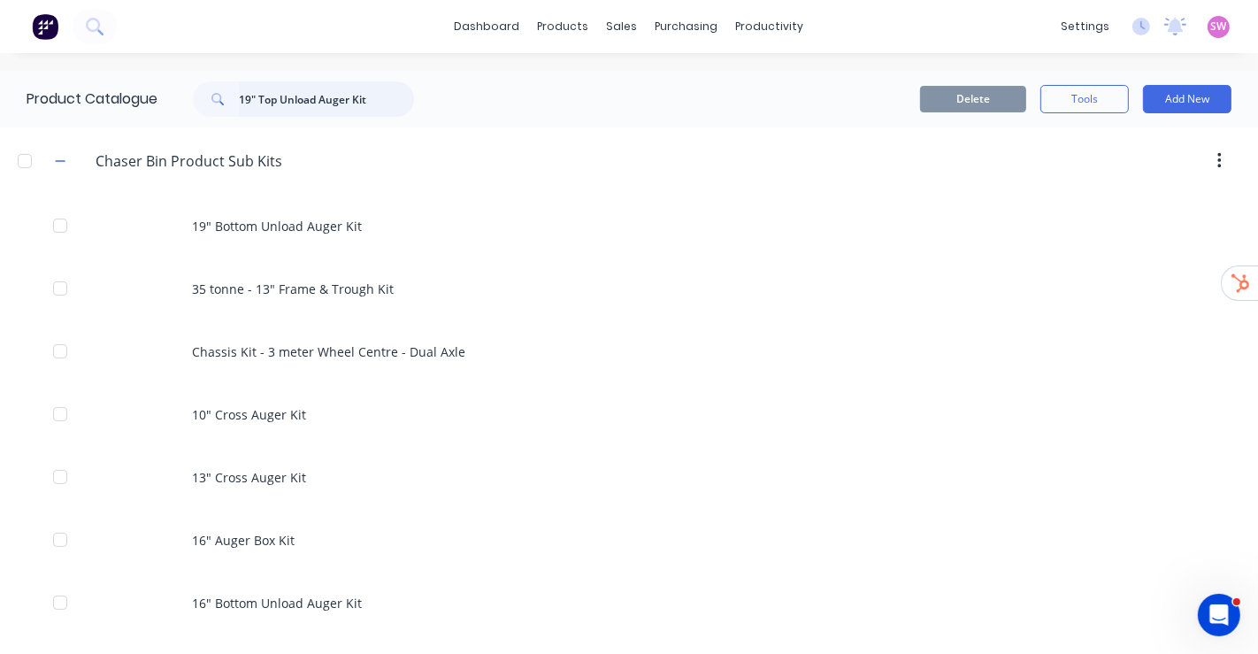
click at [396, 111] on input "19" Top Unload Auger Kit" at bounding box center [326, 98] width 175 height 35
paste input "19" Bottom"
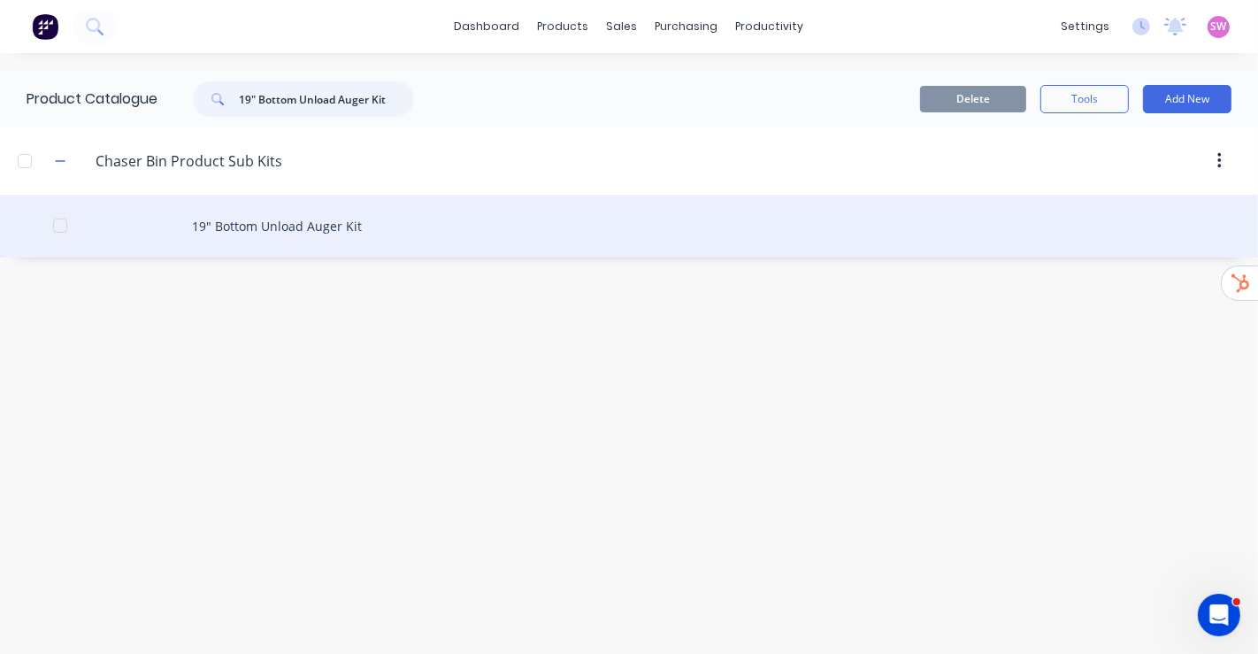
type input "19" Bottom Unload Auger Kit"
click at [315, 221] on div "19" Bottom Unload Auger Kit" at bounding box center [629, 226] width 1258 height 63
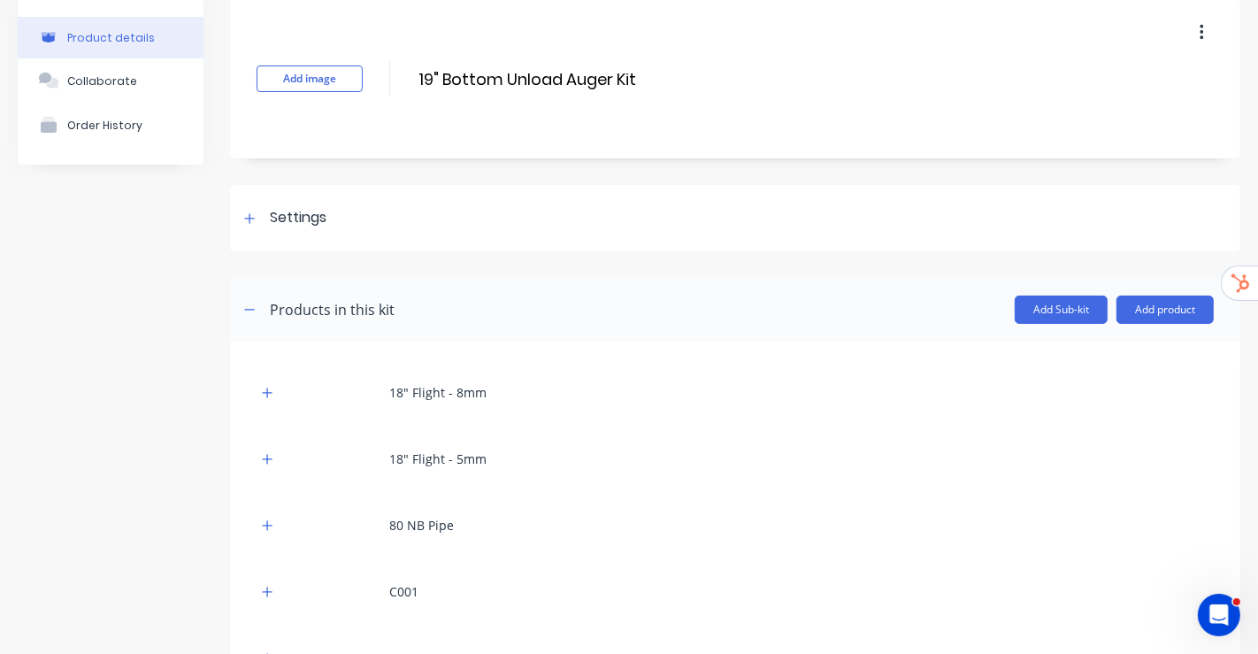
scroll to position [295, 0]
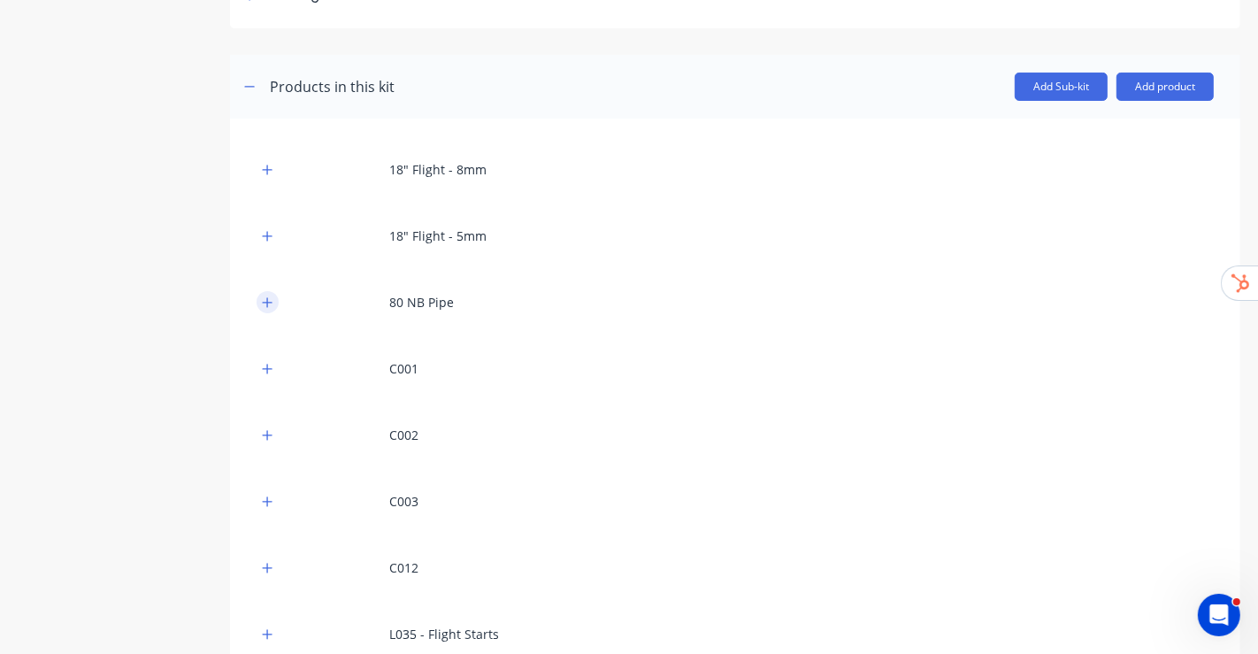
click at [263, 286] on button "button" at bounding box center [268, 302] width 22 height 22
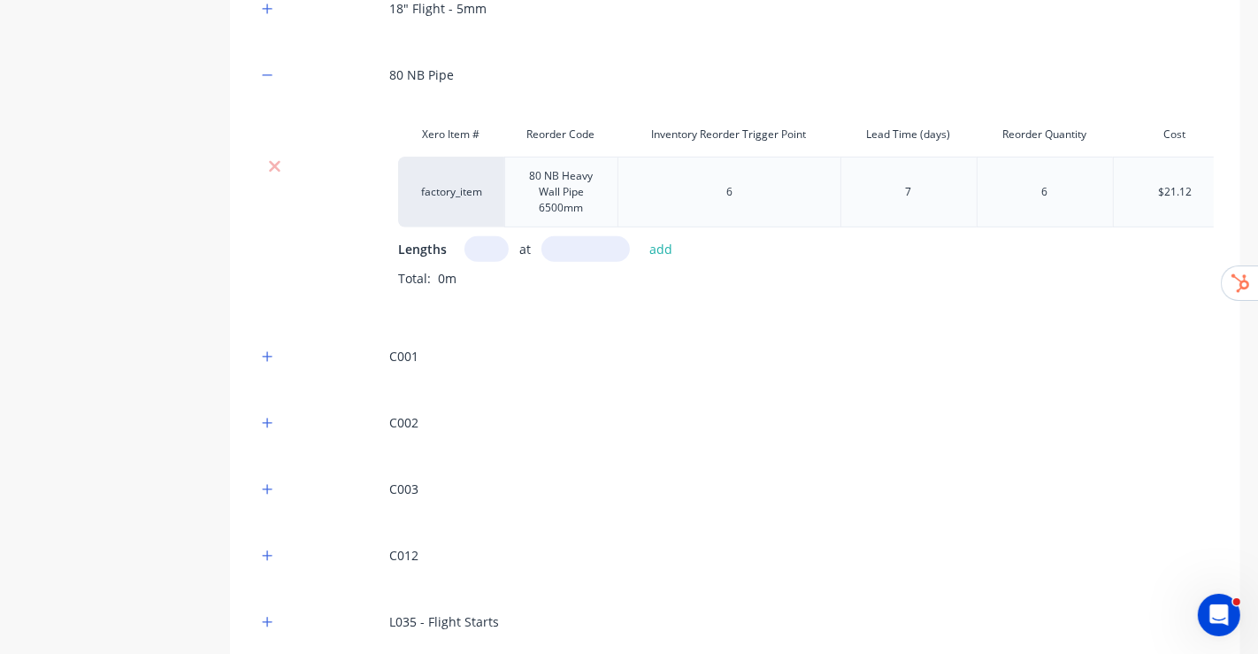
scroll to position [491, 0]
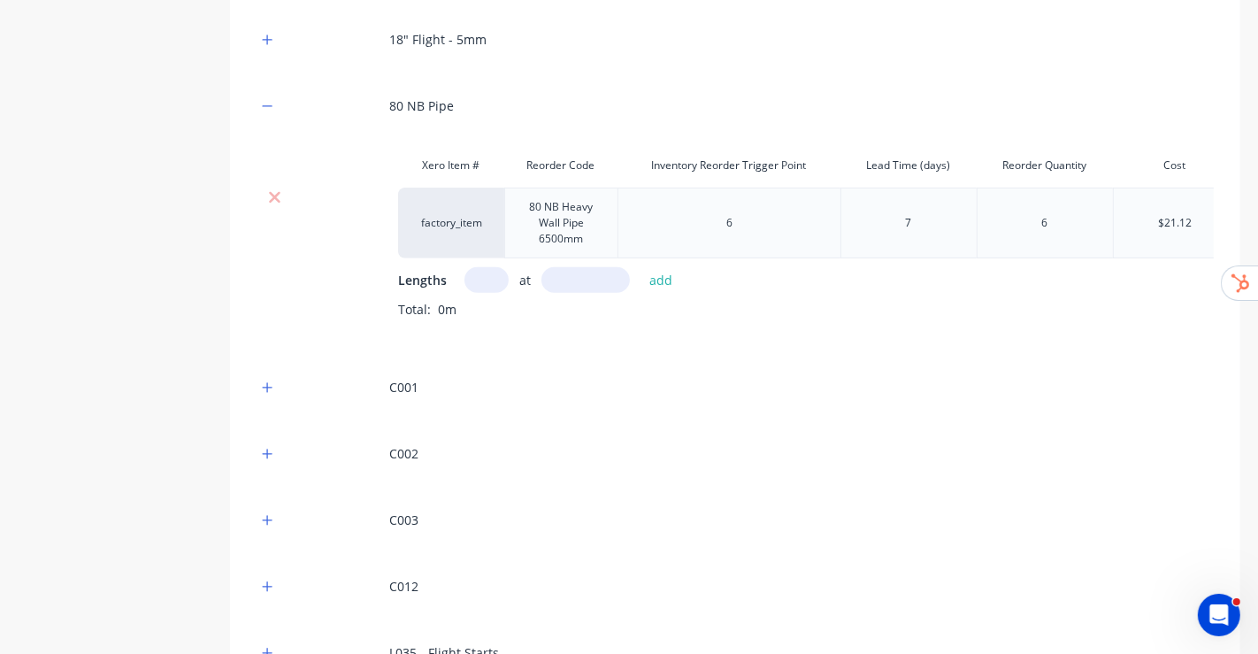
click at [491, 278] on input "text" at bounding box center [486, 280] width 44 height 26
type input "1"
click at [572, 281] on input "text" at bounding box center [585, 280] width 88 height 26
type input "0.35"
click at [658, 273] on button "add" at bounding box center [662, 280] width 42 height 24
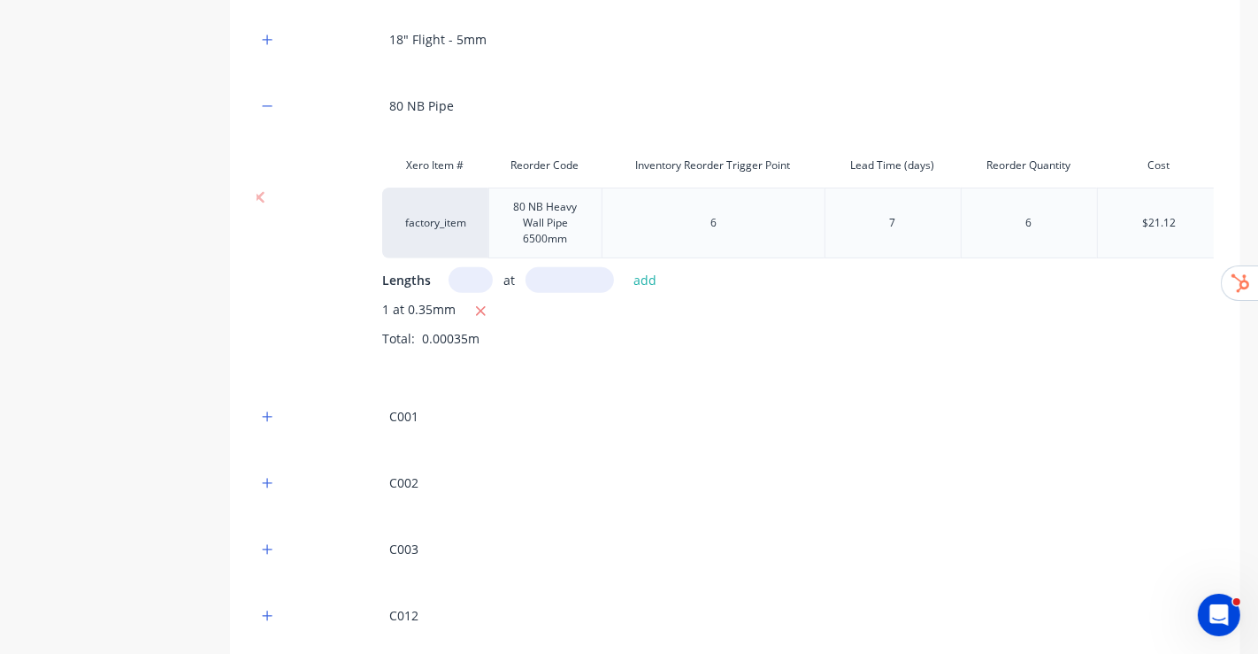
scroll to position [0, 0]
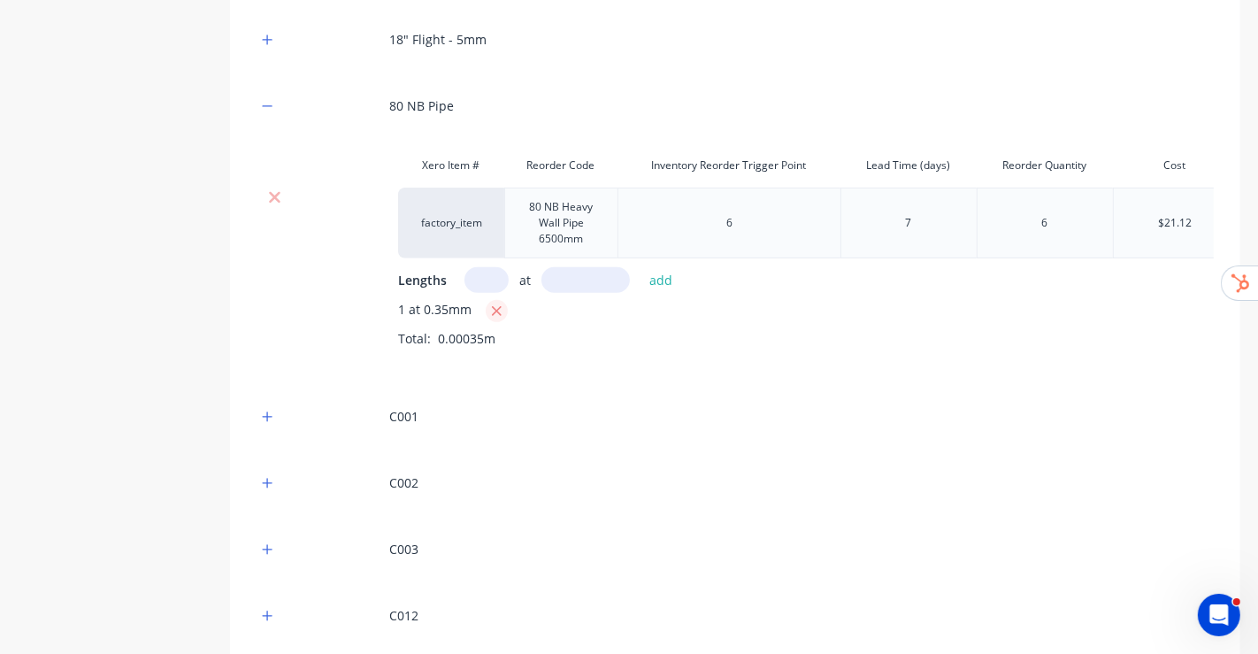
click at [500, 286] on icon "button" at bounding box center [497, 311] width 12 height 16
click at [485, 281] on input "text" at bounding box center [486, 280] width 44 height 26
type input "1"
click at [561, 277] on input "text" at bounding box center [585, 280] width 88 height 26
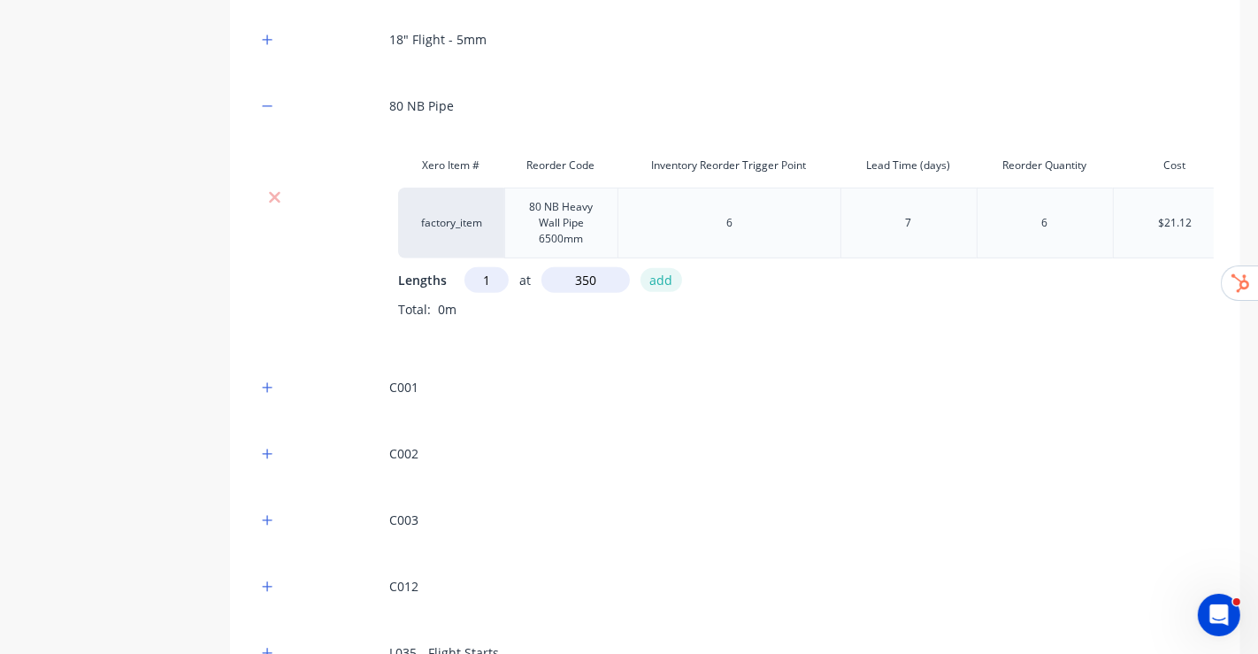
type input "350"
click at [659, 279] on button "add" at bounding box center [662, 280] width 42 height 24
drag, startPoint x: 616, startPoint y: 388, endPoint x: 1005, endPoint y: 385, distance: 389.3
click at [727, 286] on div "18" Flight - 8mm 18" Flight - 5mm 80 NB Pipe Xero Item # Reorder Code Inventory…" at bounding box center [735, 427] width 957 height 956
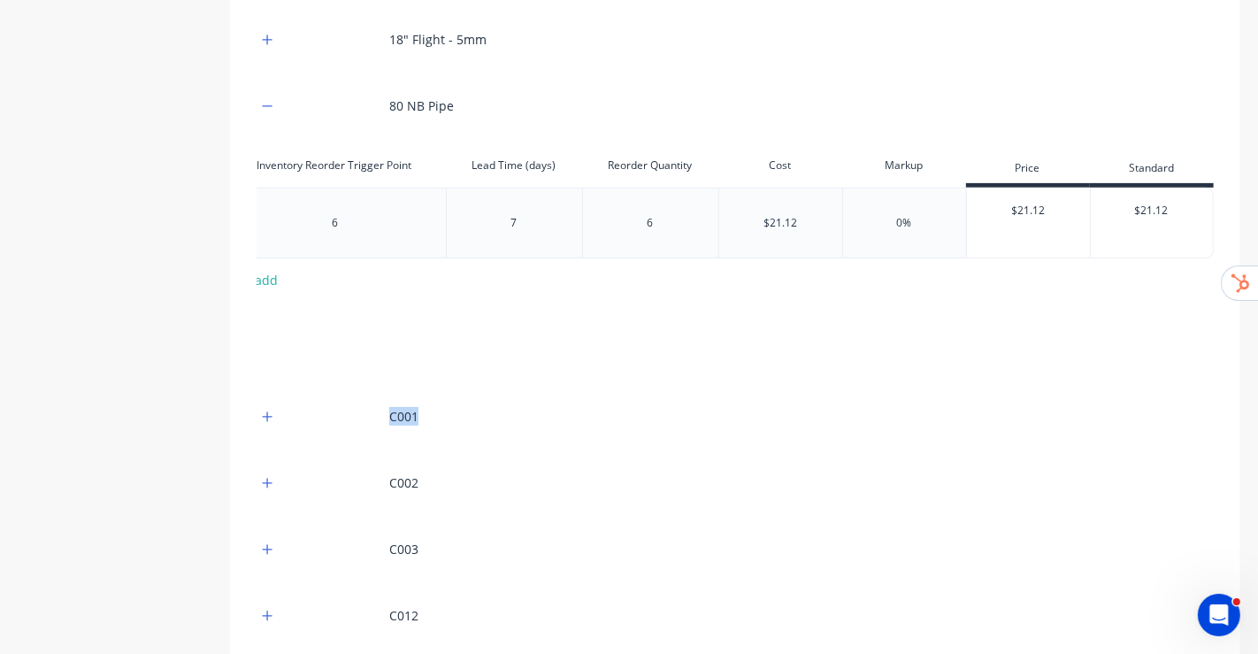
drag, startPoint x: 891, startPoint y: 383, endPoint x: 864, endPoint y: 393, distance: 28.3
click at [727, 286] on div "18" Flight - 8mm 18" Flight - 5mm 80 NB Pipe Xero Item # Reorder Code Inventory…" at bounding box center [735, 427] width 957 height 956
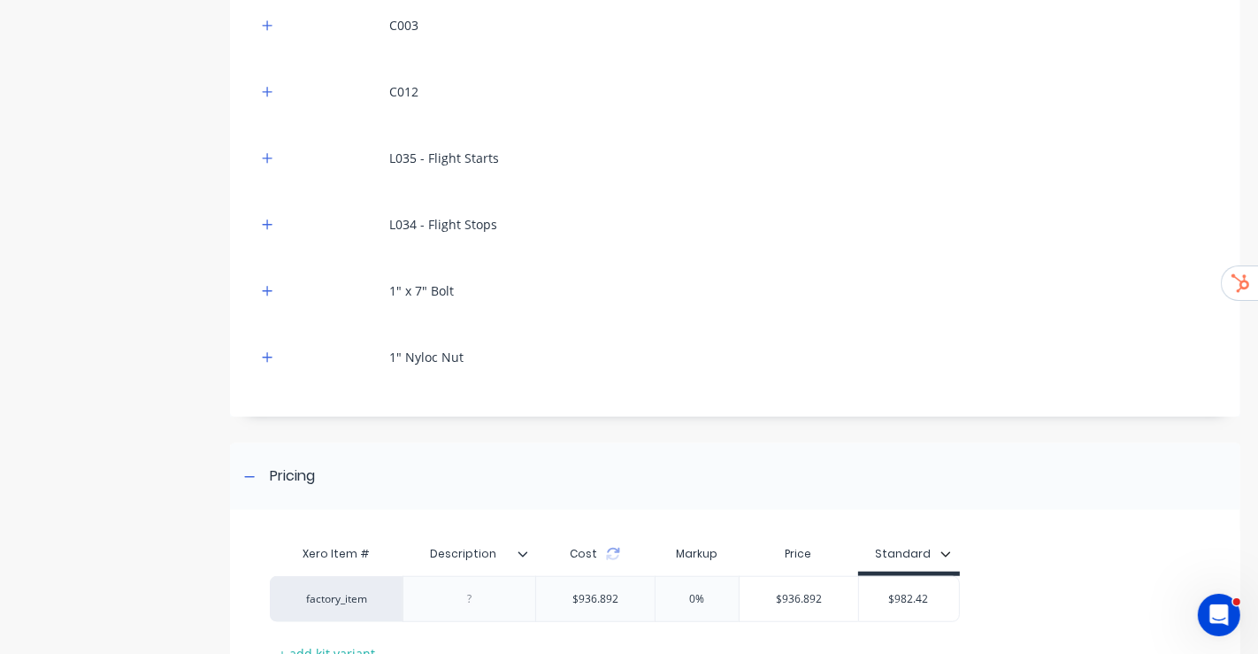
scroll to position [1165, 0]
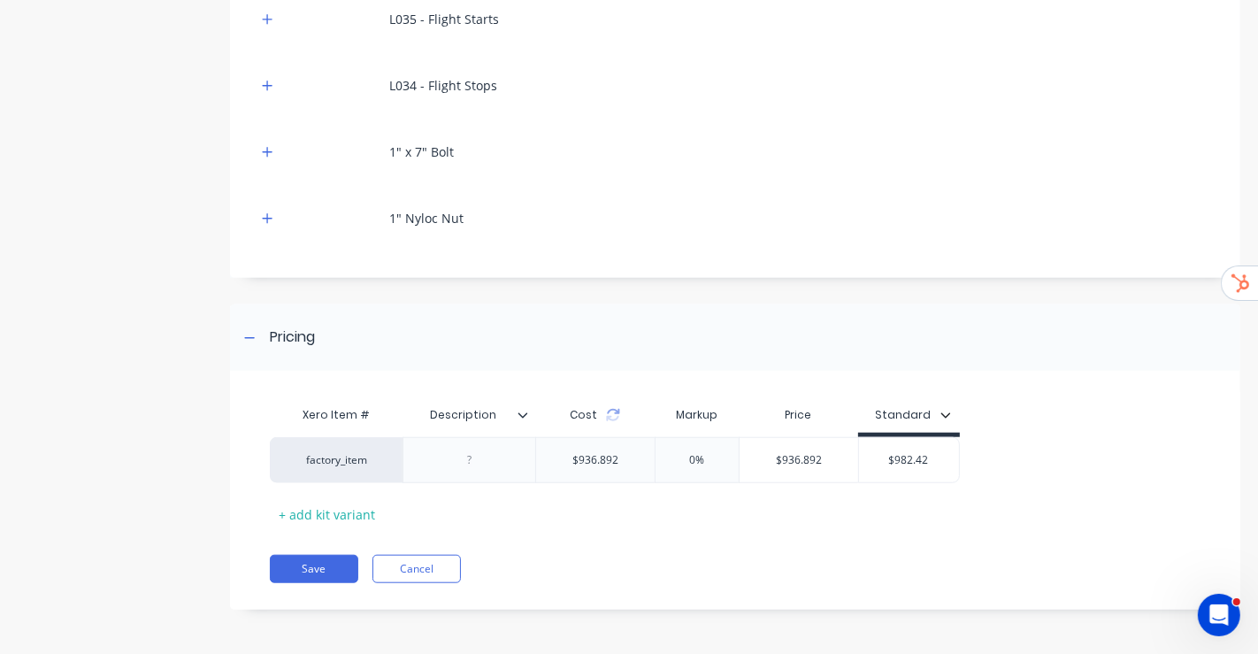
click at [727, 286] on div "Xero Item # Description Cost Markup Price Standard factory_item $936.892 0% $93…" at bounding box center [730, 462] width 921 height 131
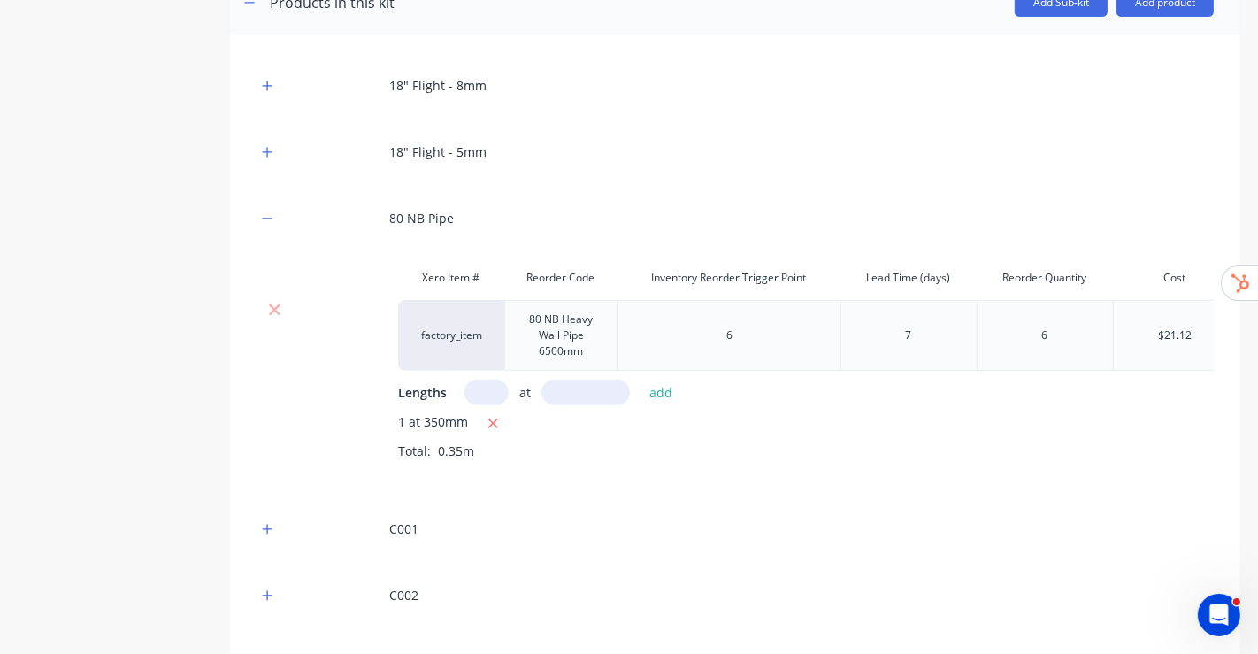
scroll to position [182, 0]
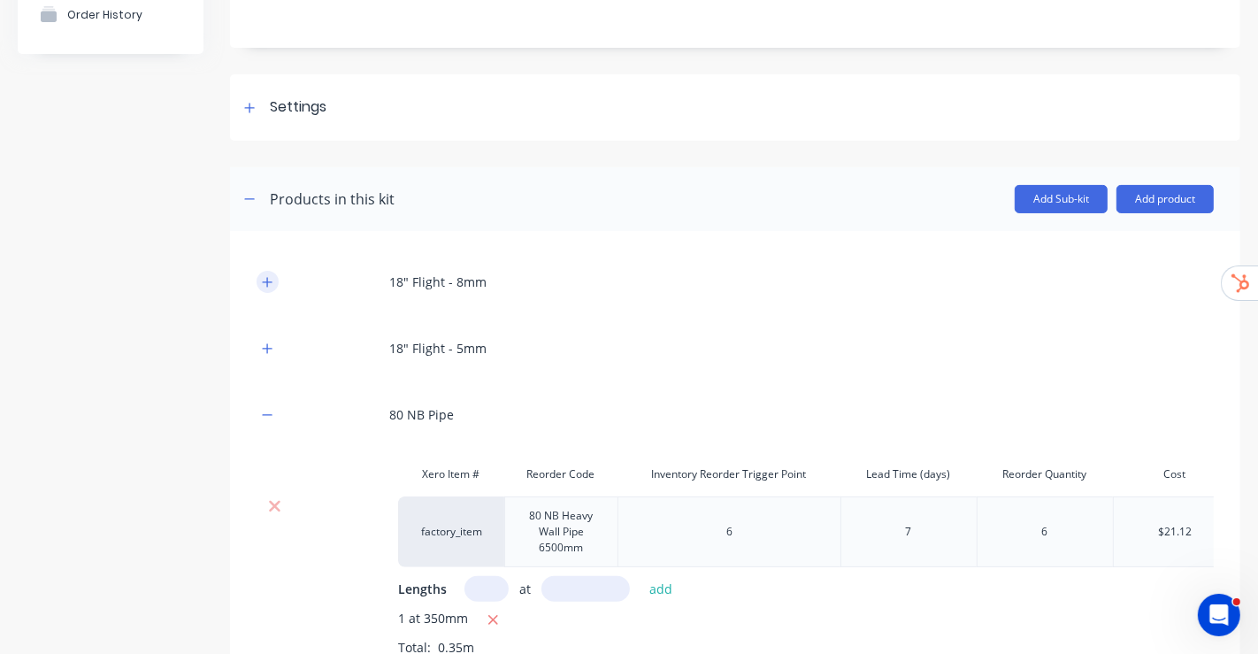
click at [270, 276] on icon "button" at bounding box center [267, 282] width 11 height 12
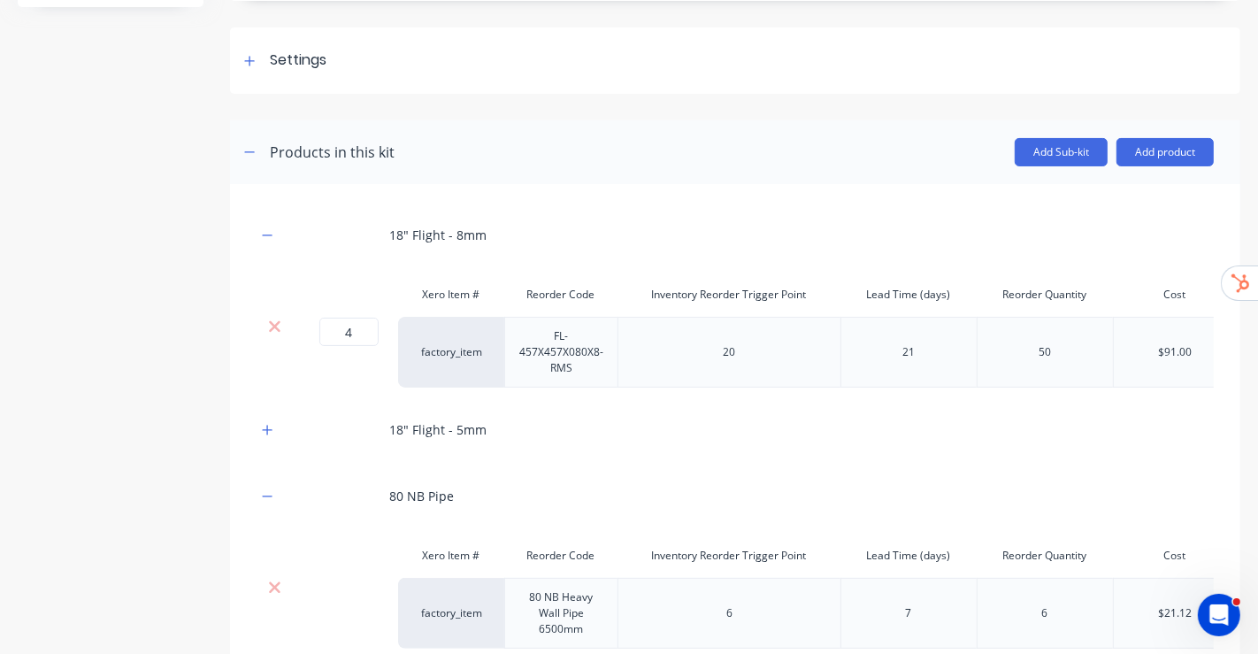
scroll to position [227, 0]
click at [263, 286] on button "button" at bounding box center [268, 431] width 22 height 22
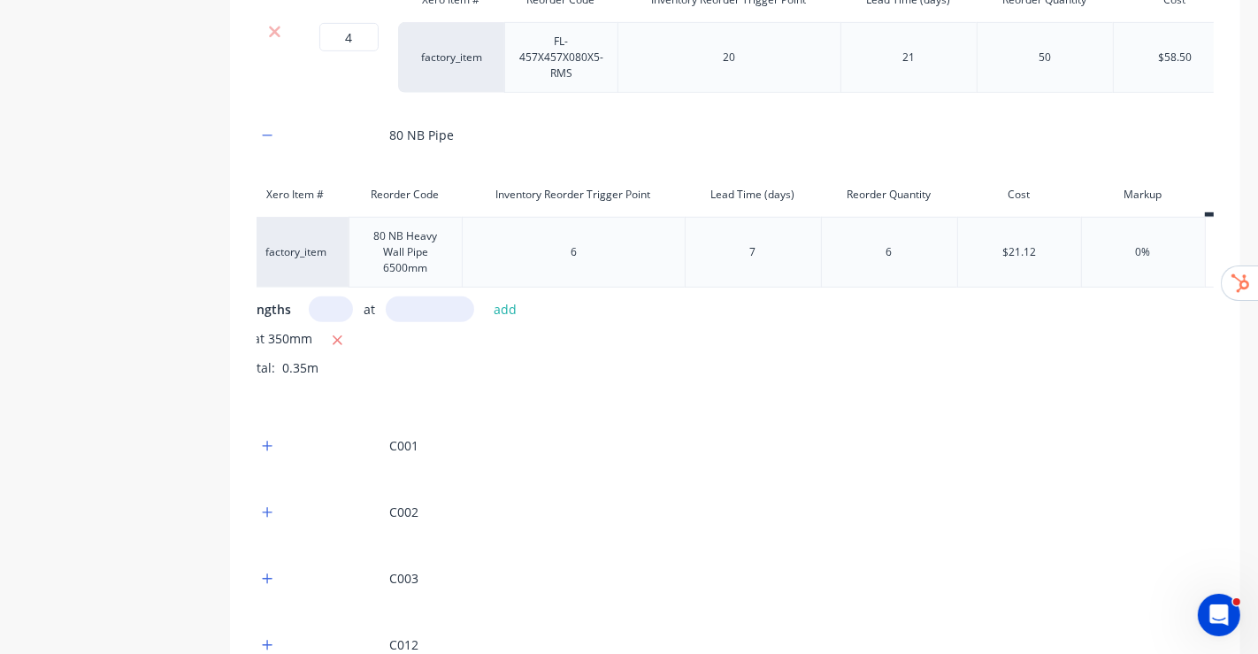
scroll to position [0, 157]
click at [727, 286] on div "1 at 350mm Total: 0.35m" at bounding box center [649, 366] width 816 height 74
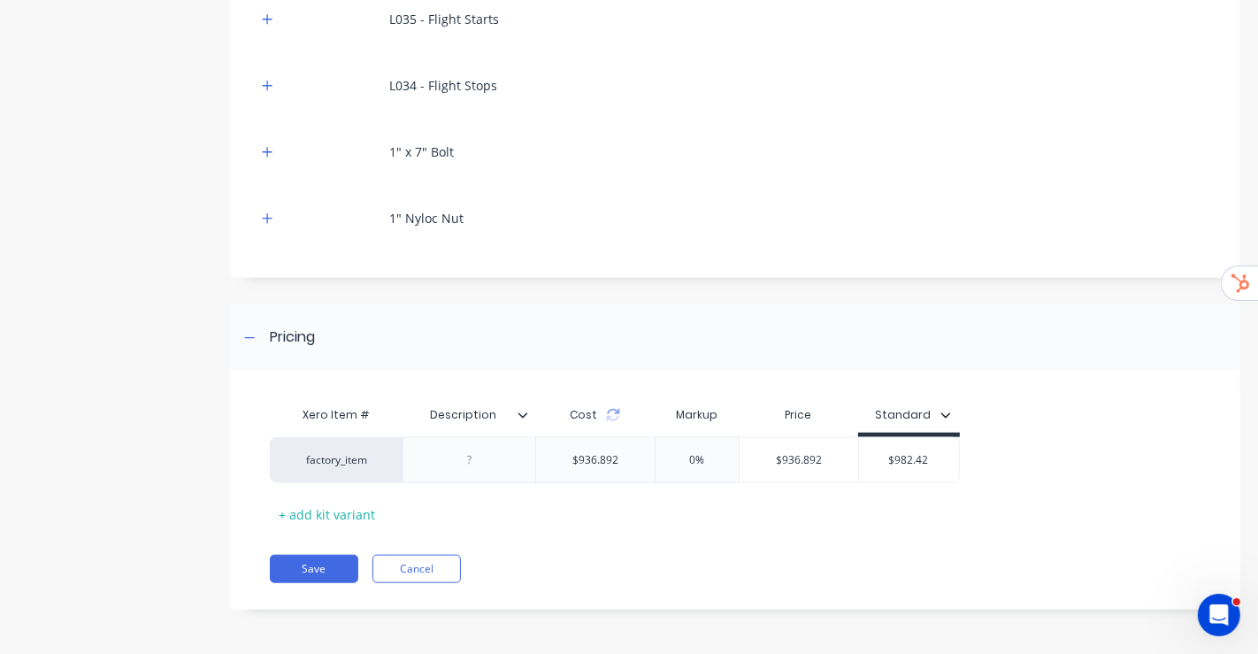
scroll to position [1451, 0]
click at [328, 286] on button "Save" at bounding box center [314, 569] width 88 height 28
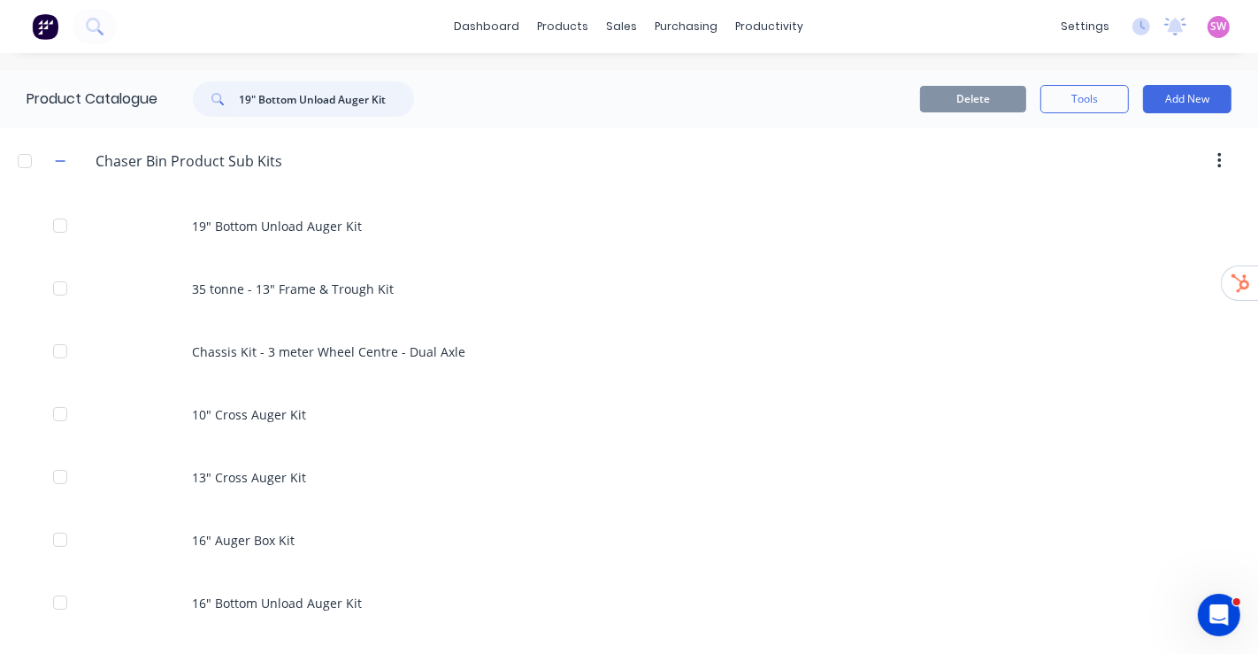
drag, startPoint x: 391, startPoint y: 94, endPoint x: 0, endPoint y: 65, distance: 392.1
click at [0, 65] on div "dashboard products sales purchasing productivity dashboard products Product Cat…" at bounding box center [629, 327] width 1258 height 654
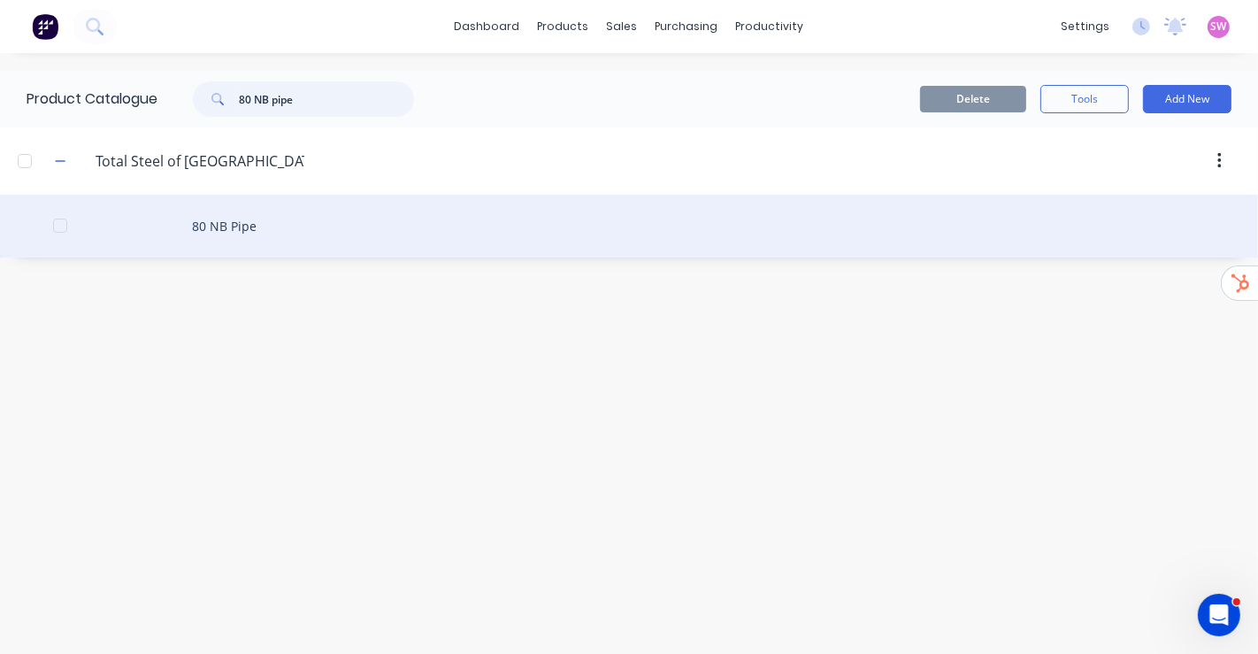
type input "80 NB pipe"
click at [285, 226] on div "80 NB Pipe" at bounding box center [629, 226] width 1258 height 63
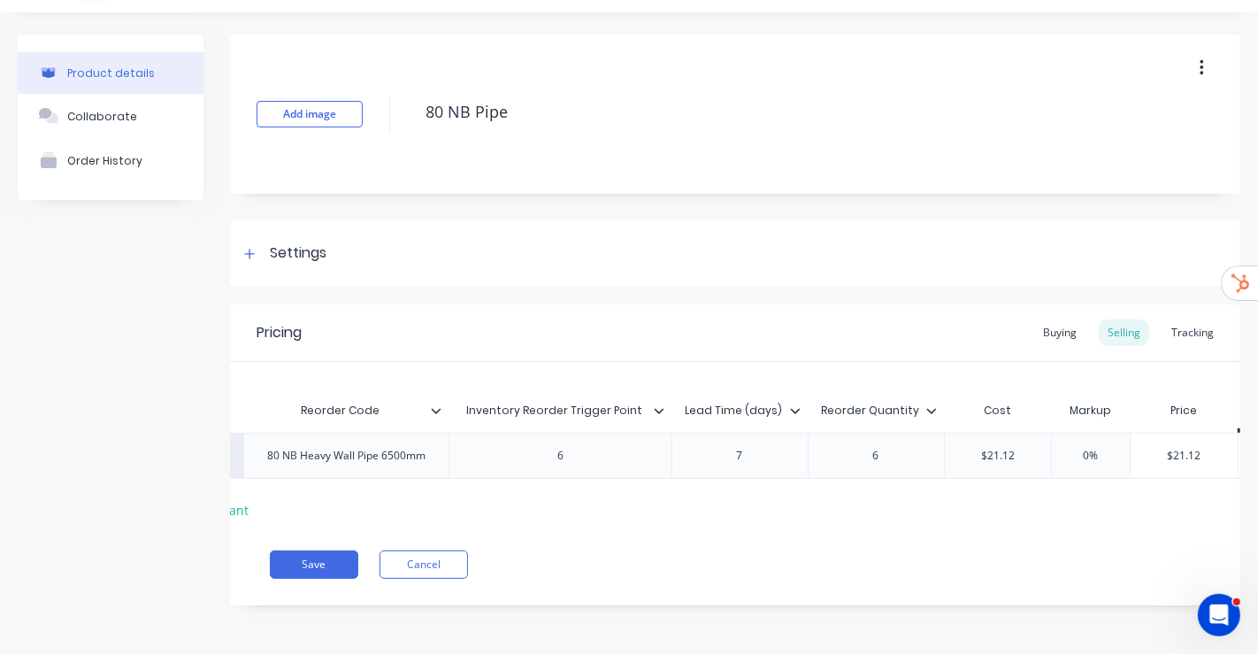
scroll to position [0, 266]
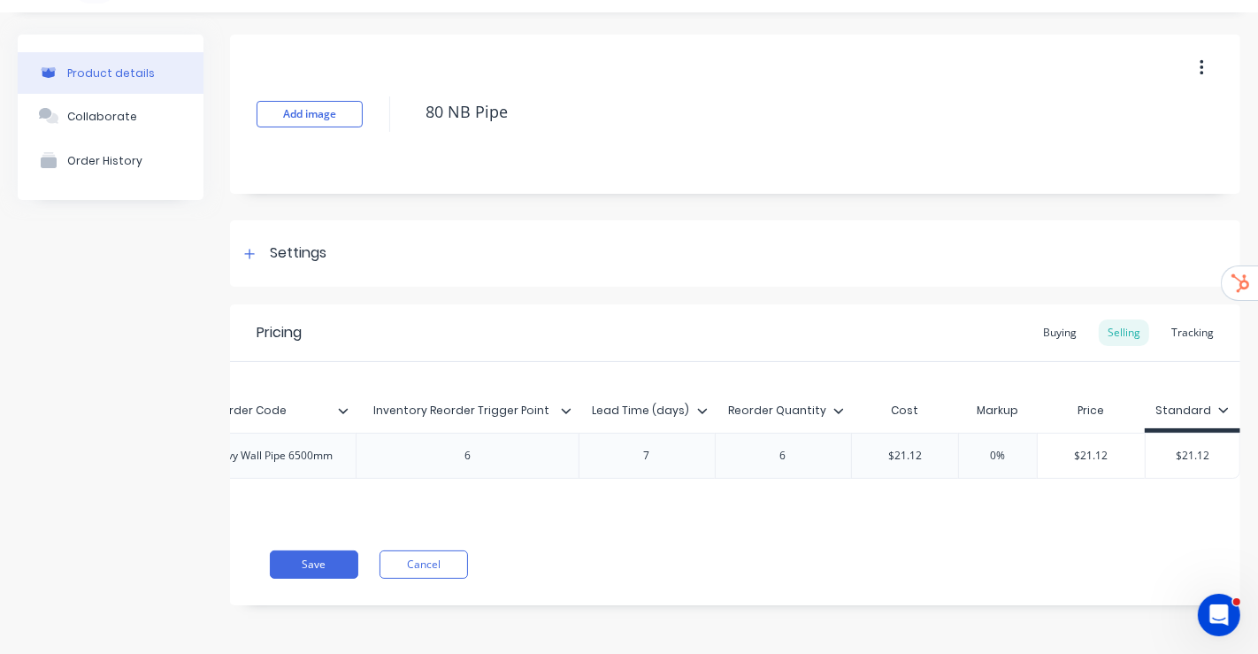
click at [727, 286] on input "$21.12" at bounding box center [905, 456] width 107 height 16
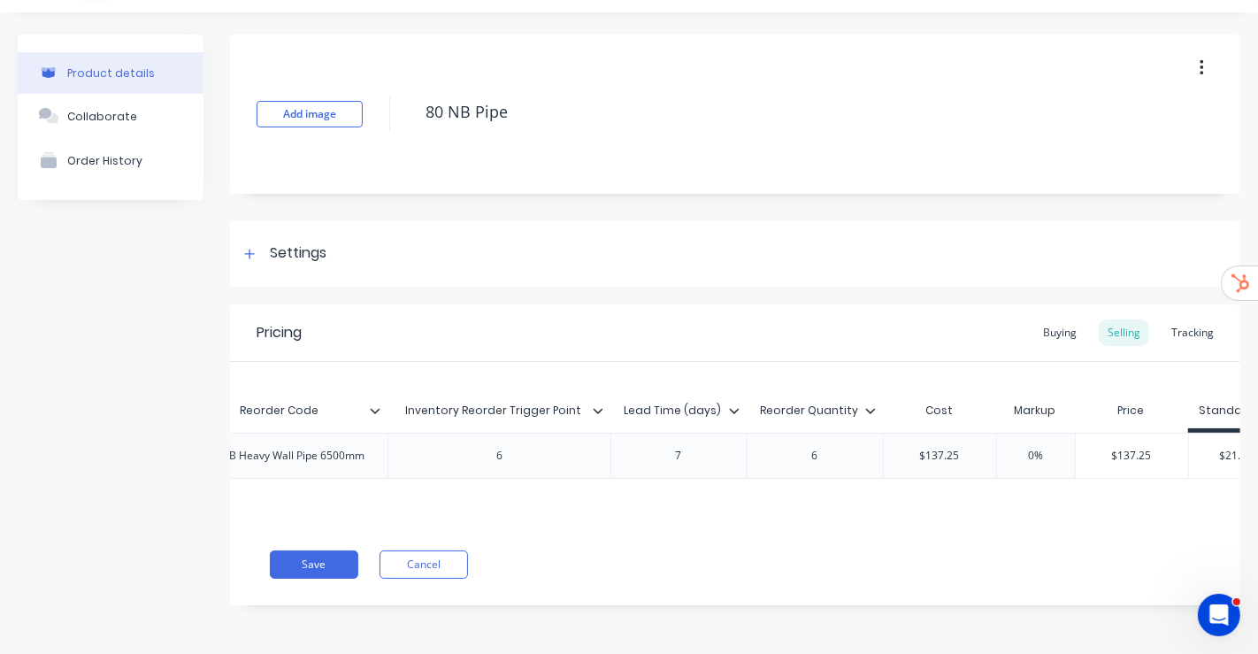
scroll to position [0, 278]
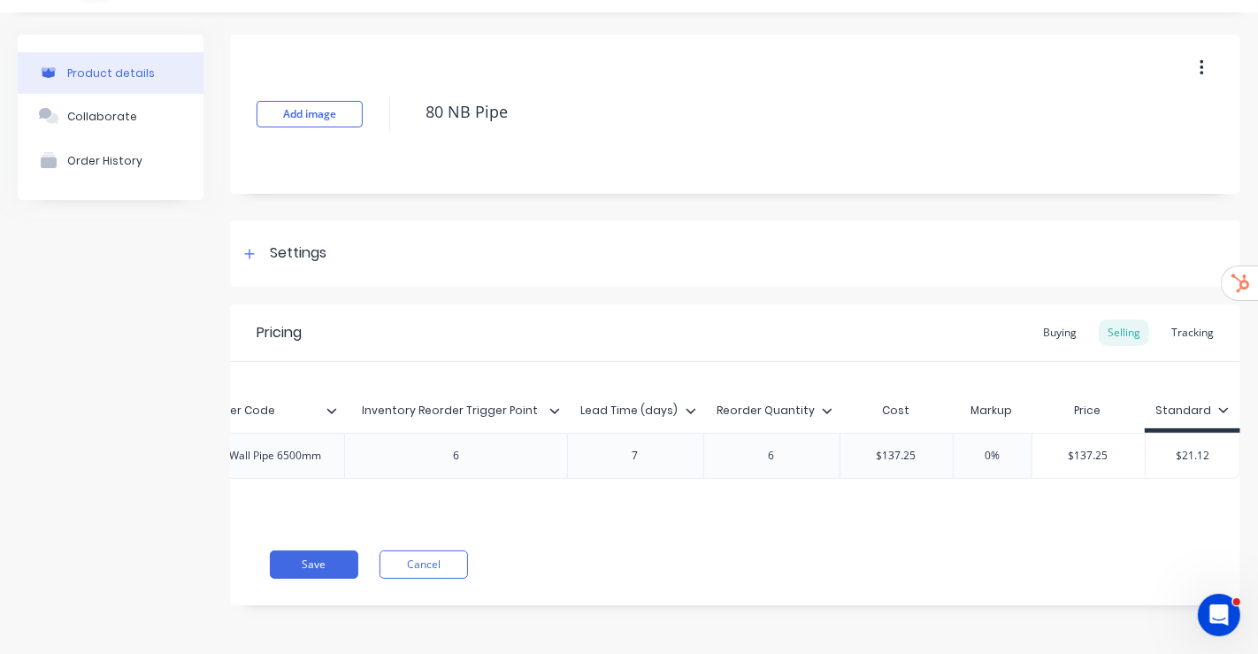
type input "$137.25"
click at [727, 286] on input "$21.12" at bounding box center [1193, 456] width 95 height 16
paste input "137.25"
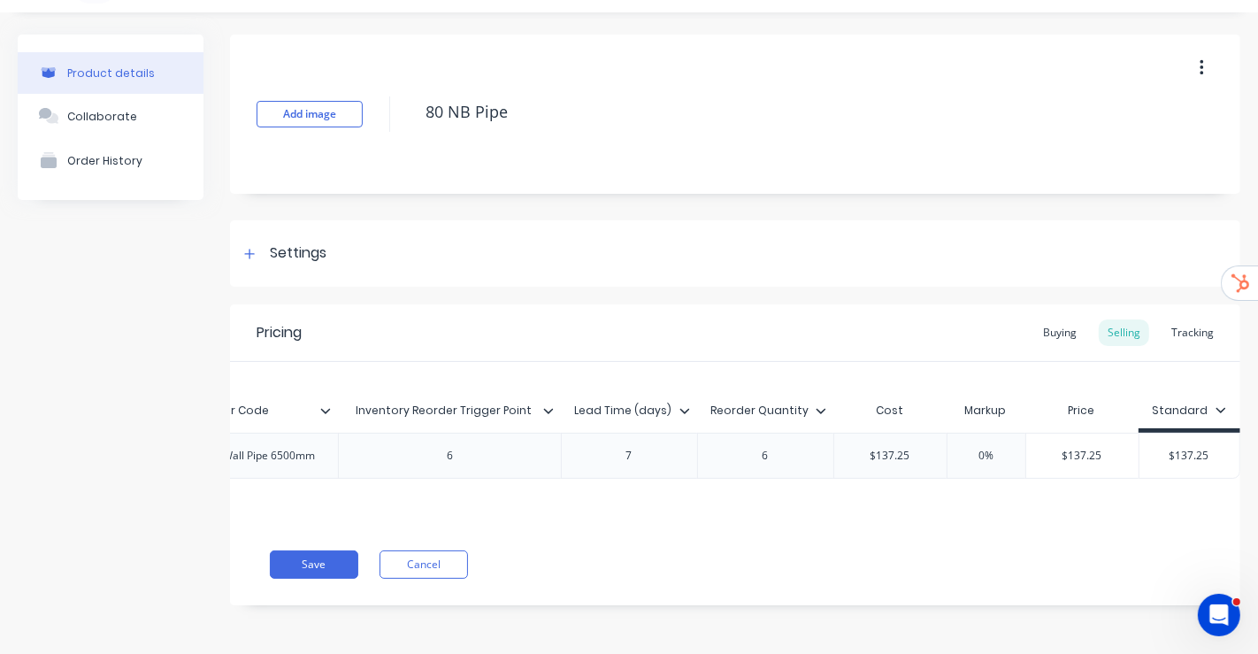
scroll to position [0, 275]
type input "$137.25"
click at [326, 286] on button "Save" at bounding box center [314, 564] width 88 height 28
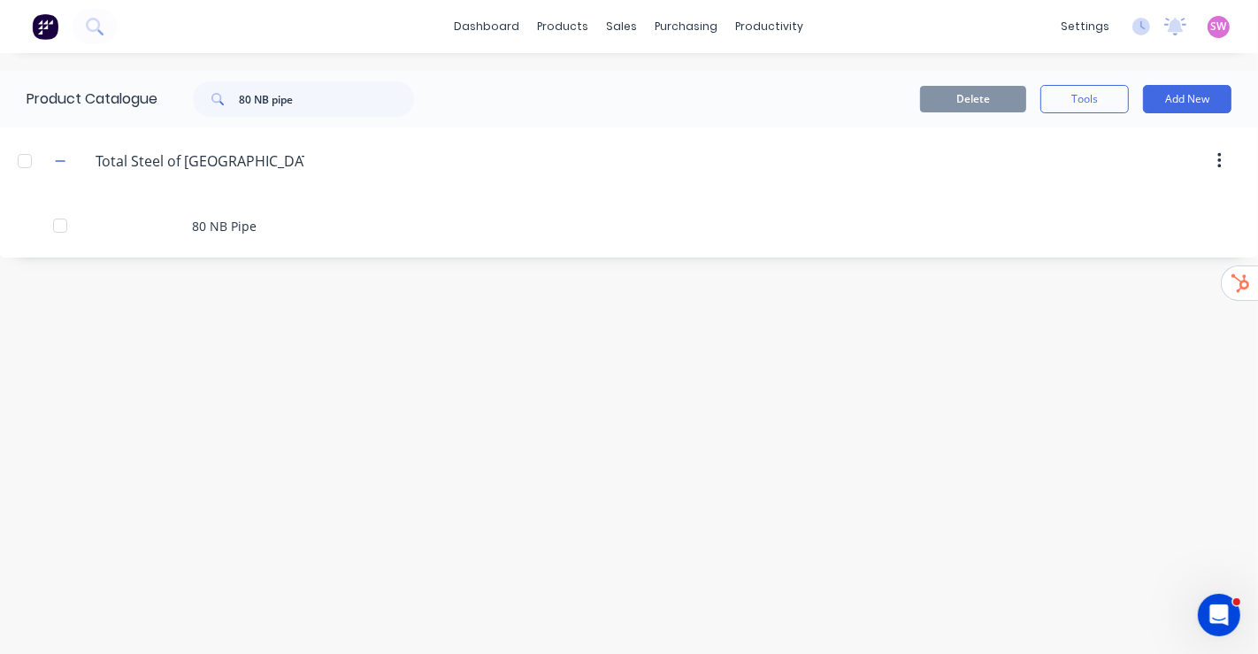
drag, startPoint x: 320, startPoint y: 122, endPoint x: 322, endPoint y: 111, distance: 10.8
click at [320, 119] on div "Product Catalogue 80 NB pipe" at bounding box center [229, 99] width 458 height 57
click at [324, 107] on input "80 NB pipe" at bounding box center [326, 98] width 175 height 35
paste input "19" Top Unload Auger Kit"
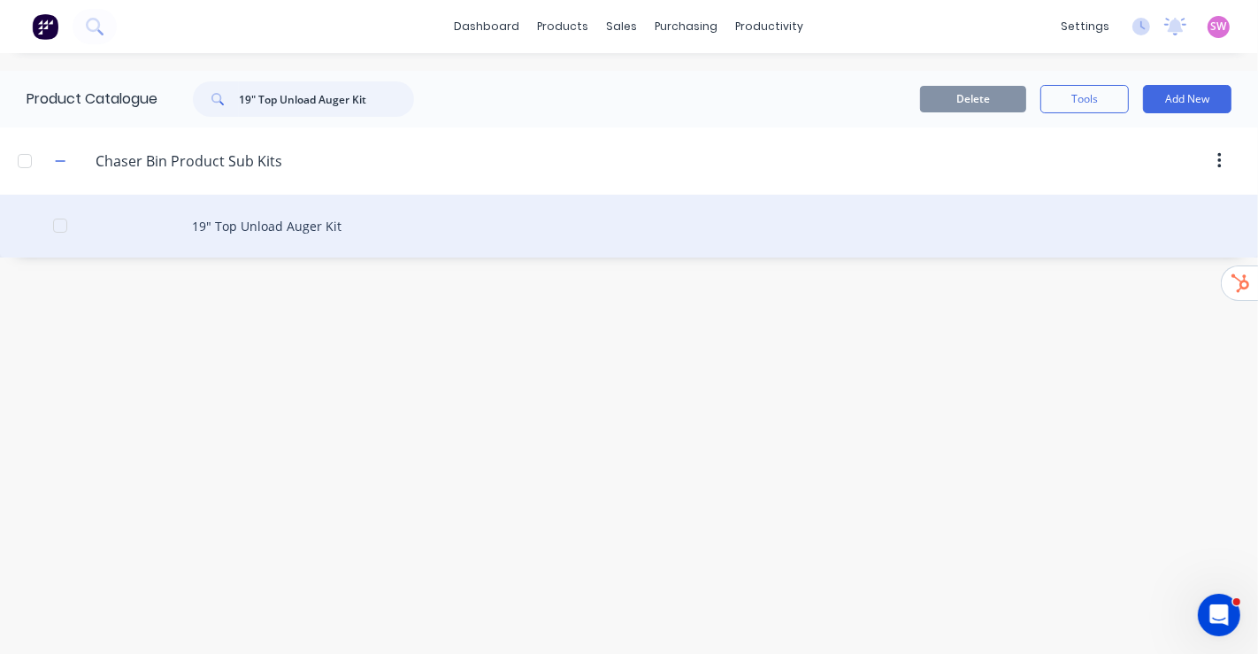
type input "19" Top Unload Auger Kit"
click at [287, 234] on div "19" Top Unload Auger Kit" at bounding box center [629, 226] width 1258 height 63
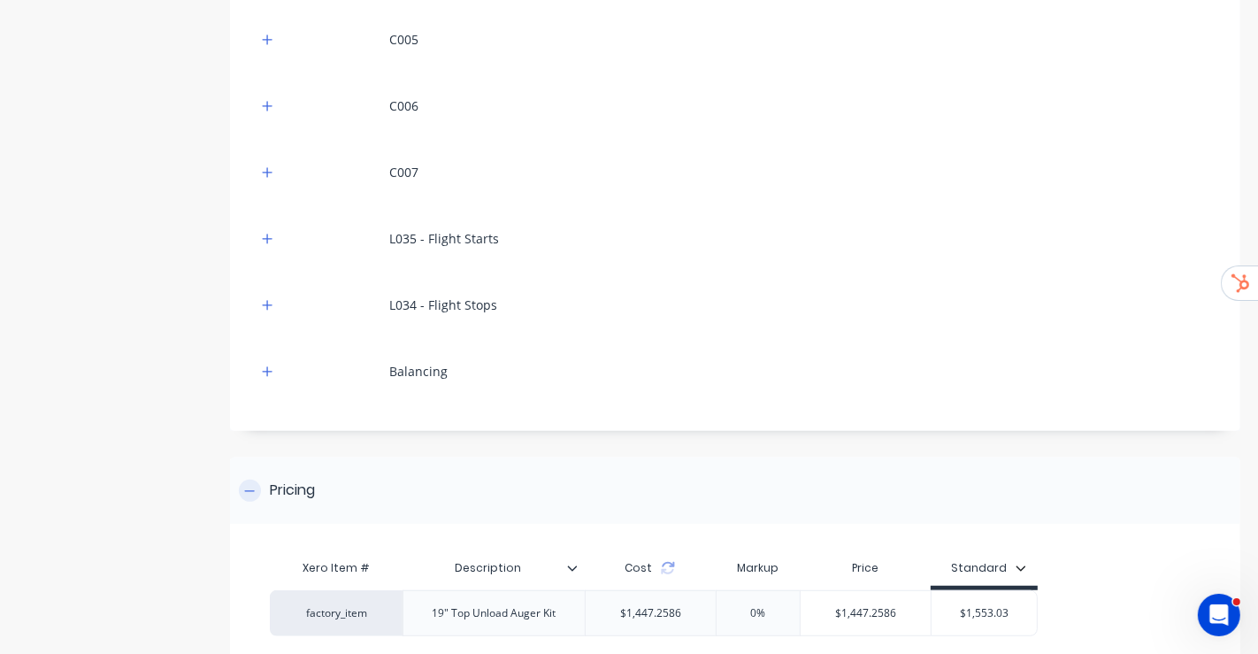
scroll to position [840, 0]
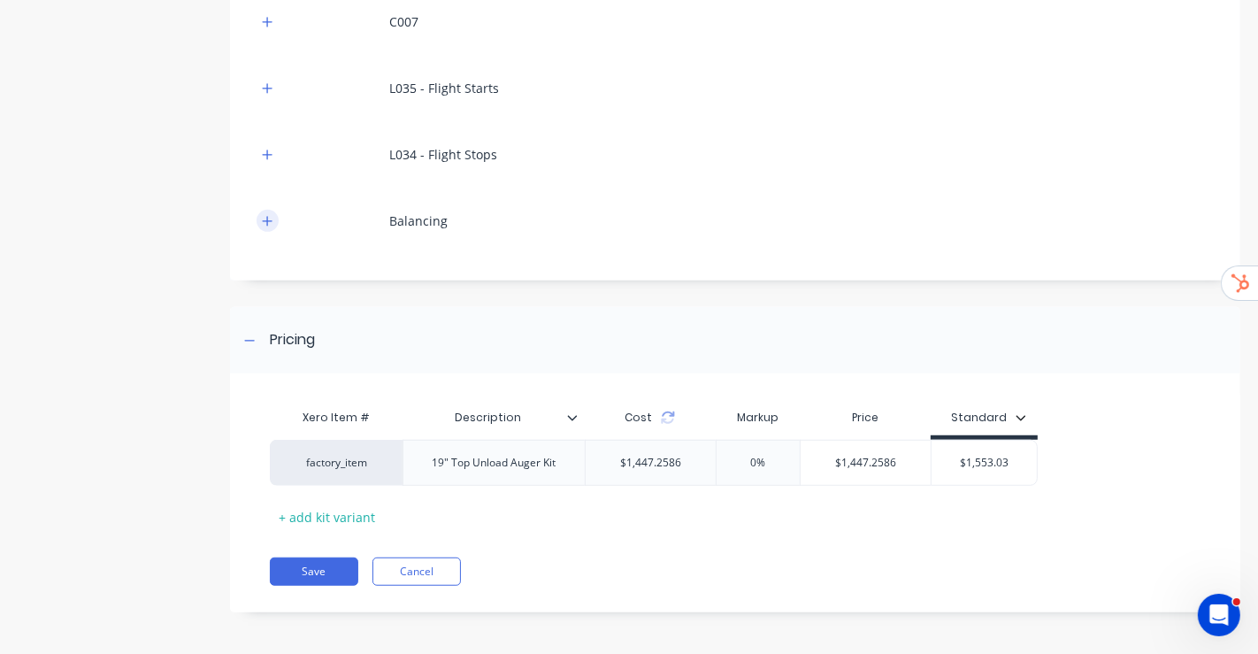
click at [265, 219] on icon "button" at bounding box center [267, 221] width 11 height 12
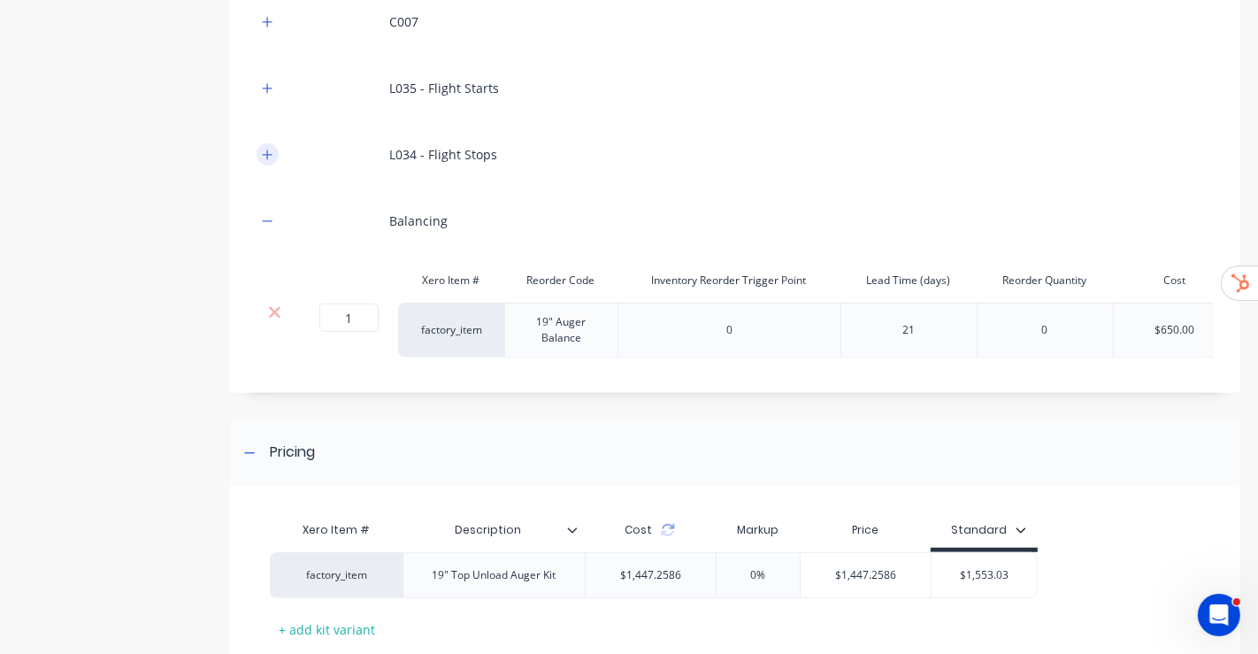
click at [265, 160] on button "button" at bounding box center [268, 154] width 22 height 22
click at [268, 160] on button "button" at bounding box center [268, 154] width 22 height 22
click at [268, 158] on icon "button" at bounding box center [267, 155] width 11 height 12
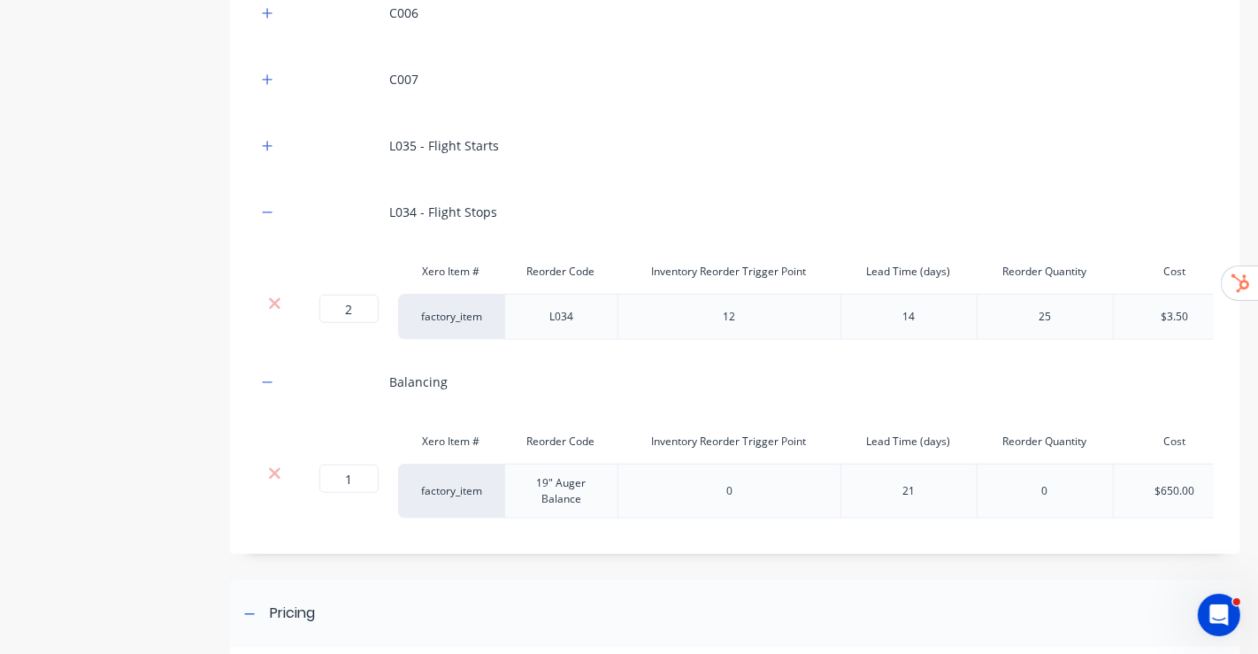
scroll to position [742, 0]
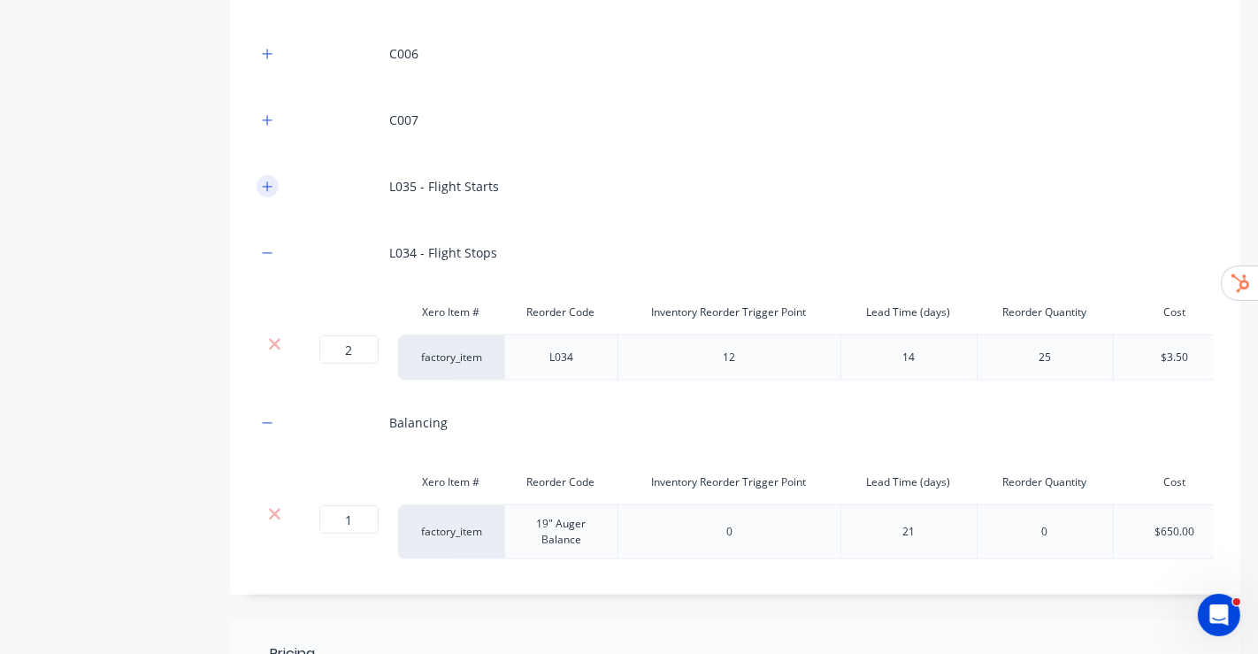
click at [266, 188] on icon "button" at bounding box center [267, 186] width 11 height 12
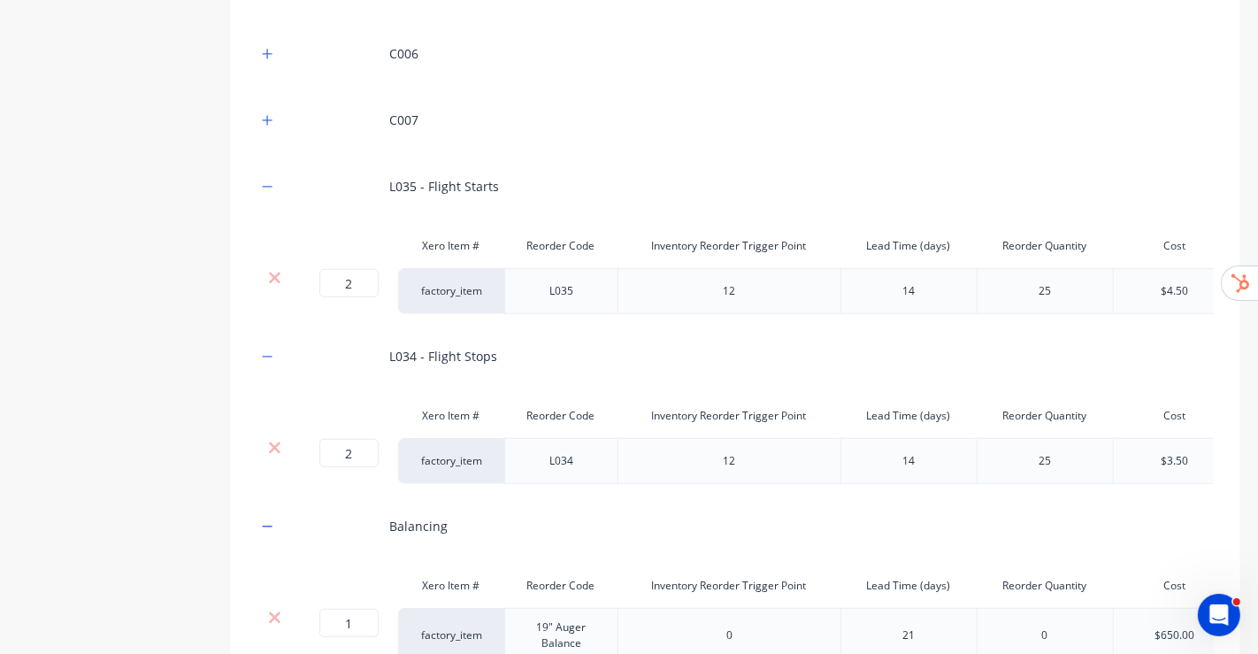
scroll to position [644, 0]
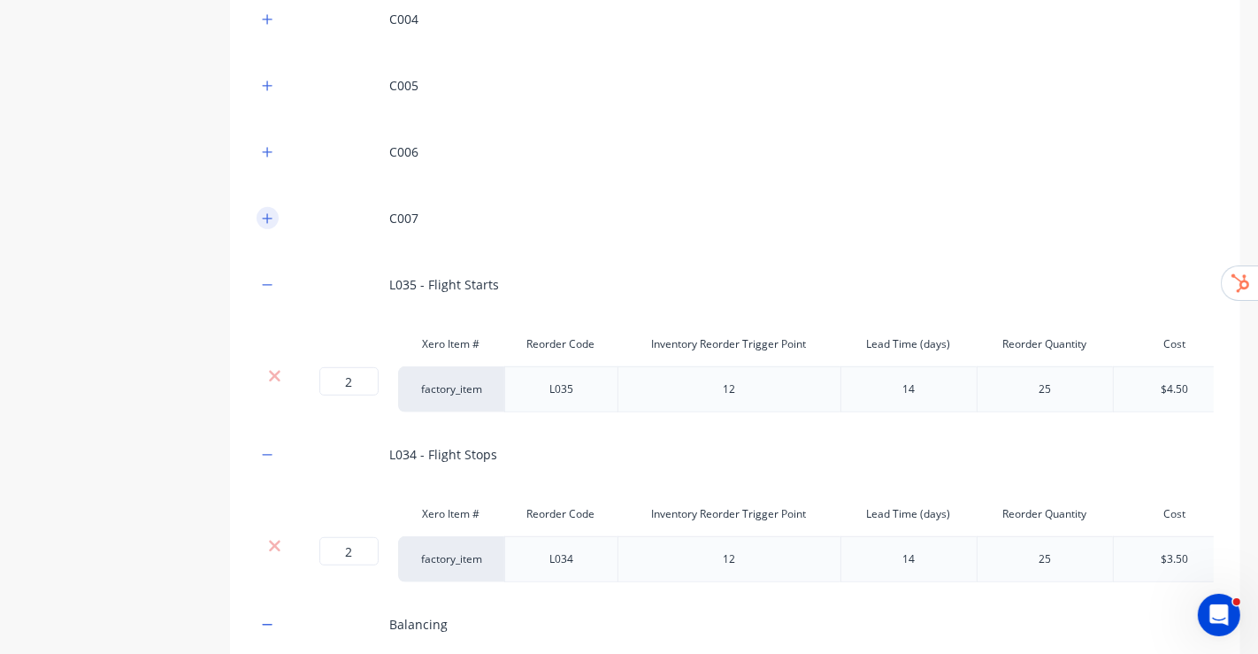
click at [263, 217] on icon "button" at bounding box center [268, 218] width 10 height 10
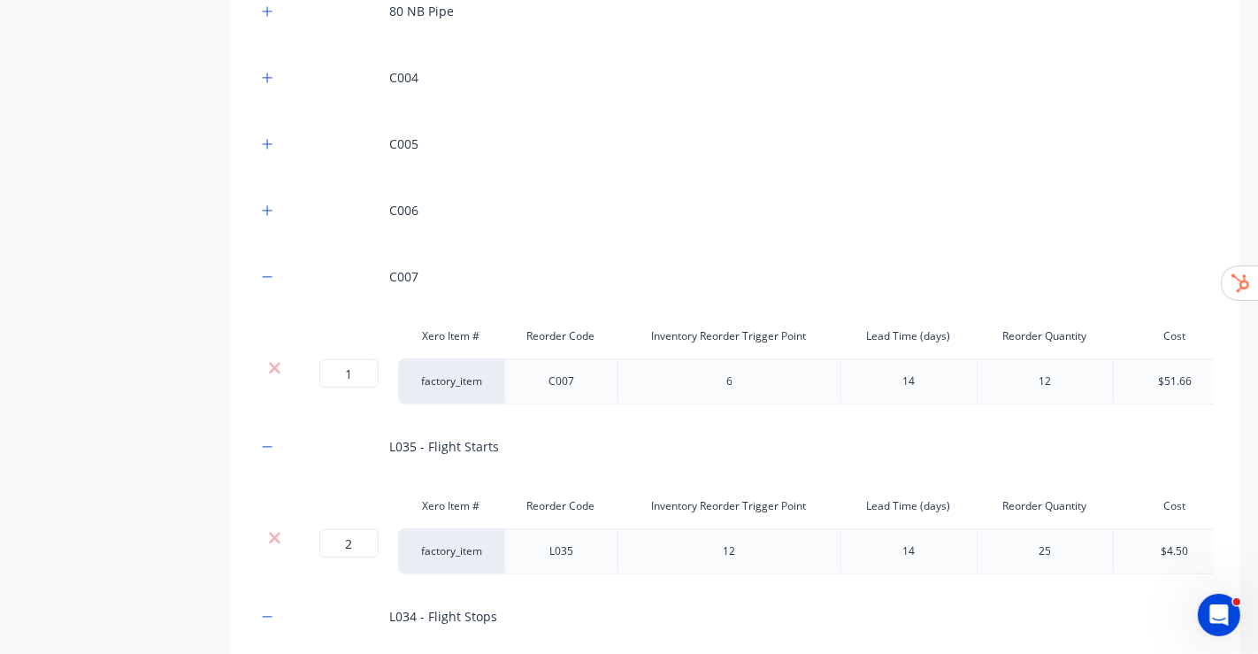
scroll to position [546, 0]
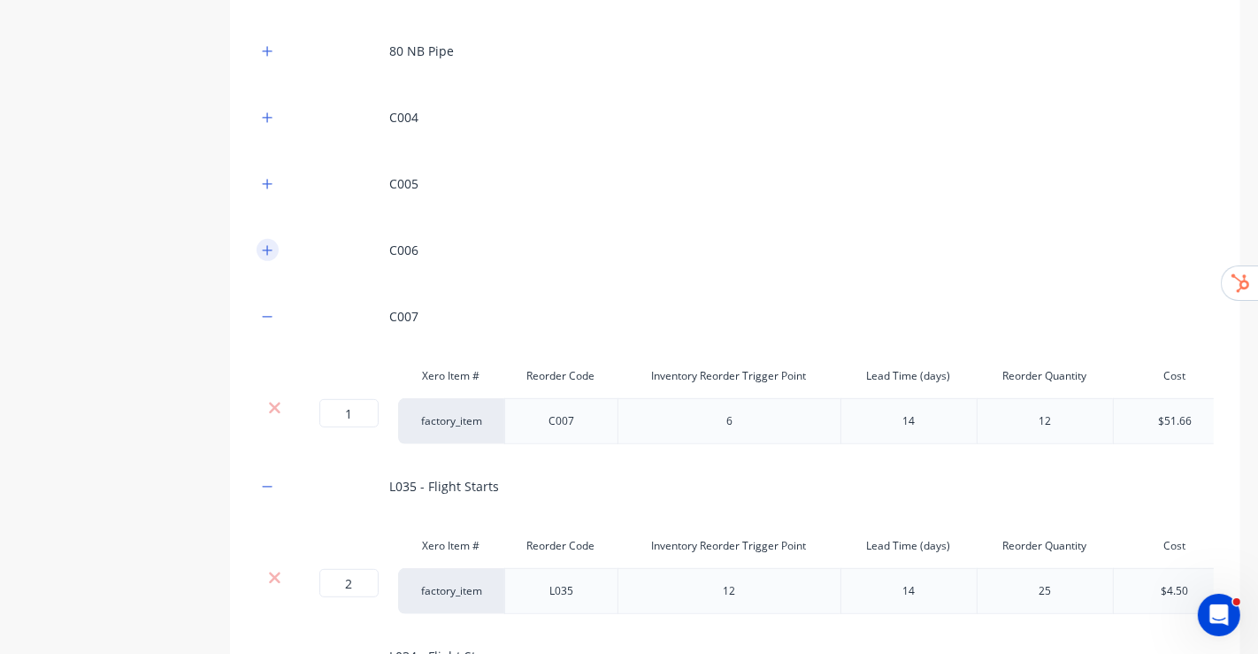
click at [268, 246] on icon "button" at bounding box center [267, 250] width 11 height 12
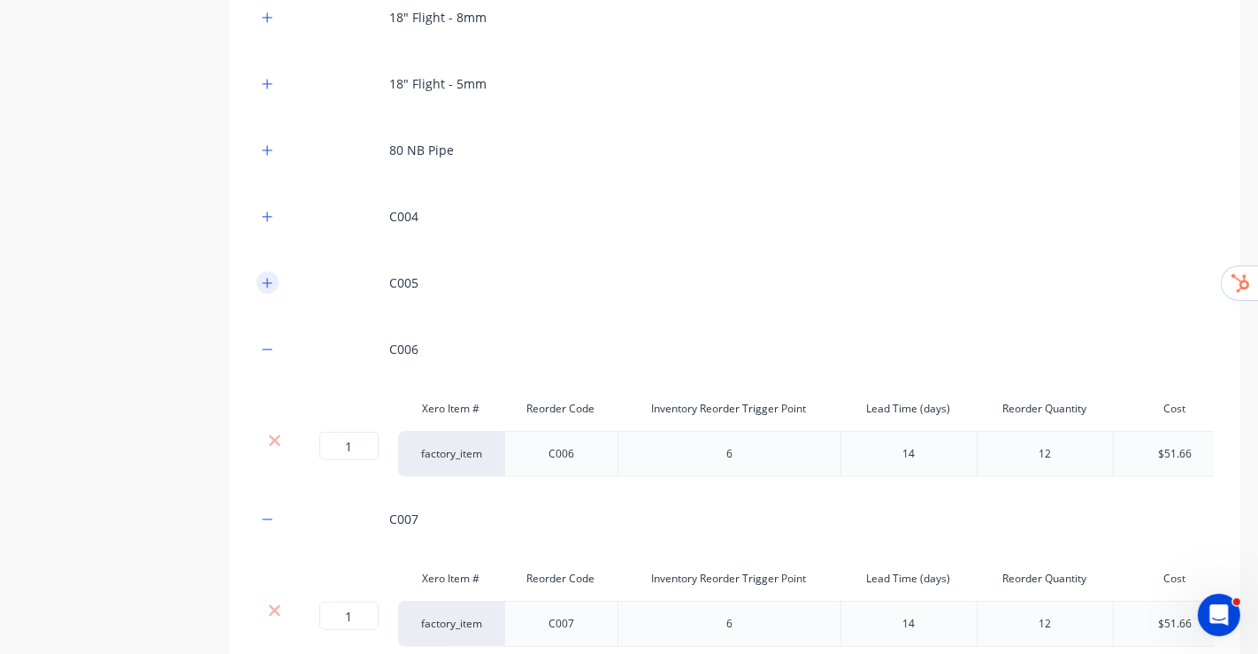
click at [266, 282] on icon "button" at bounding box center [267, 283] width 11 height 12
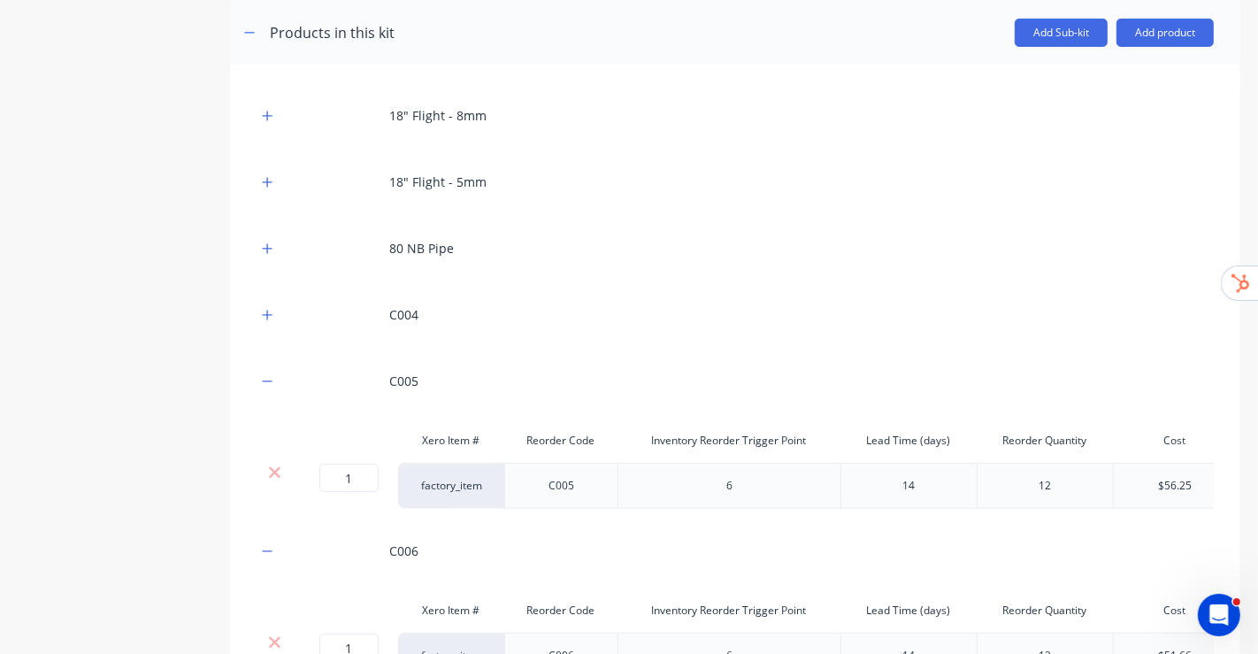
scroll to position [250, 0]
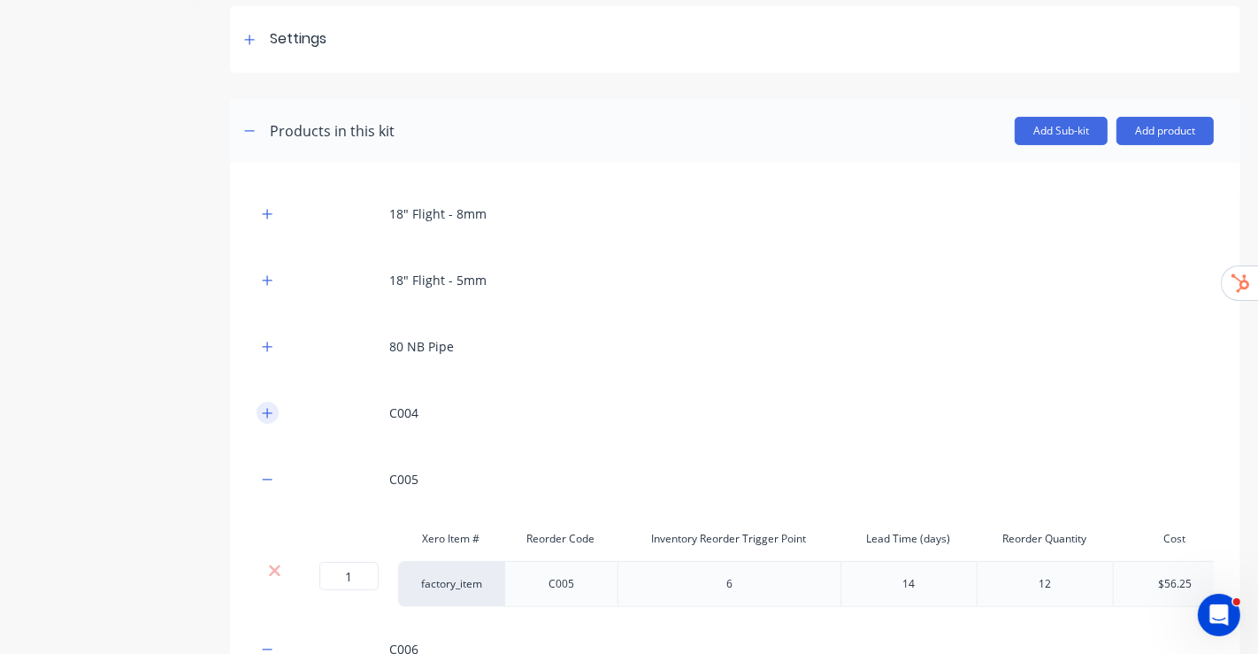
click at [264, 286] on icon "button" at bounding box center [267, 413] width 11 height 12
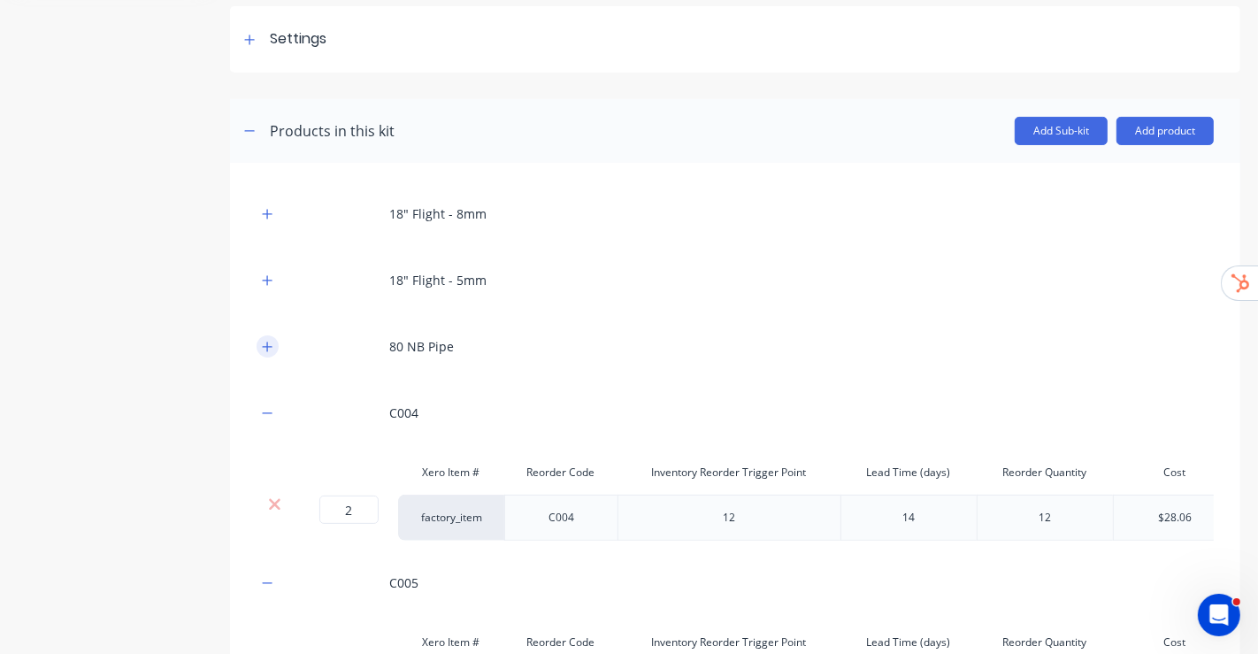
click at [274, 286] on button "button" at bounding box center [268, 346] width 22 height 22
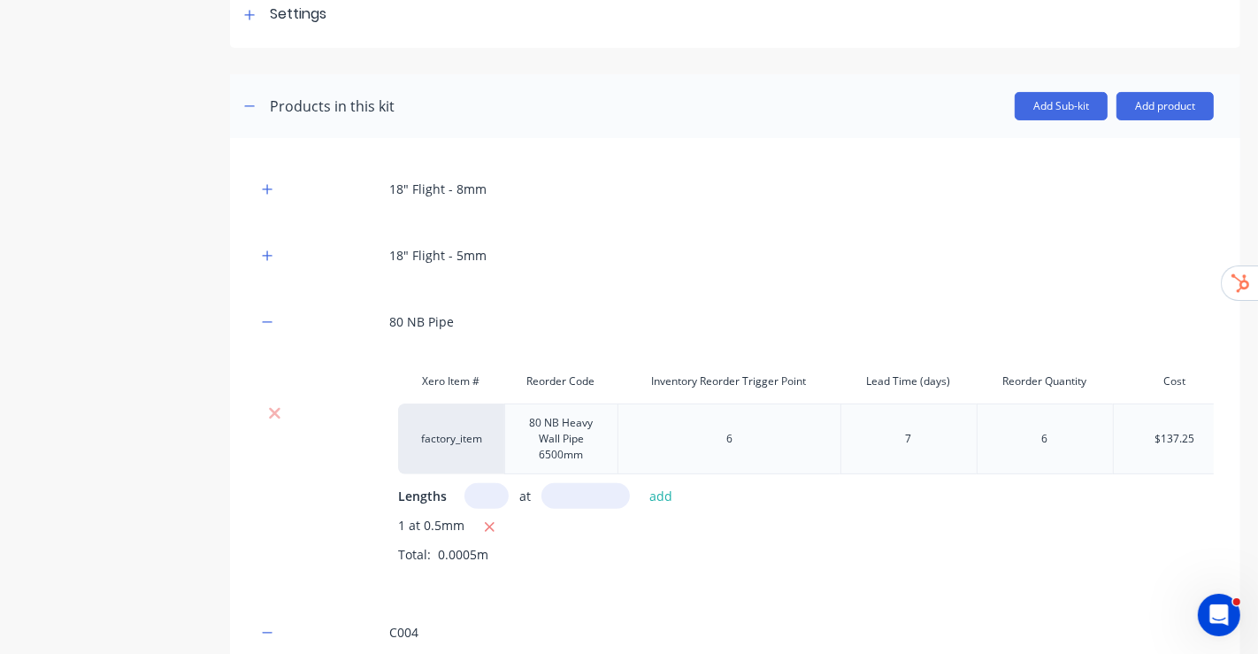
scroll to position [349, 0]
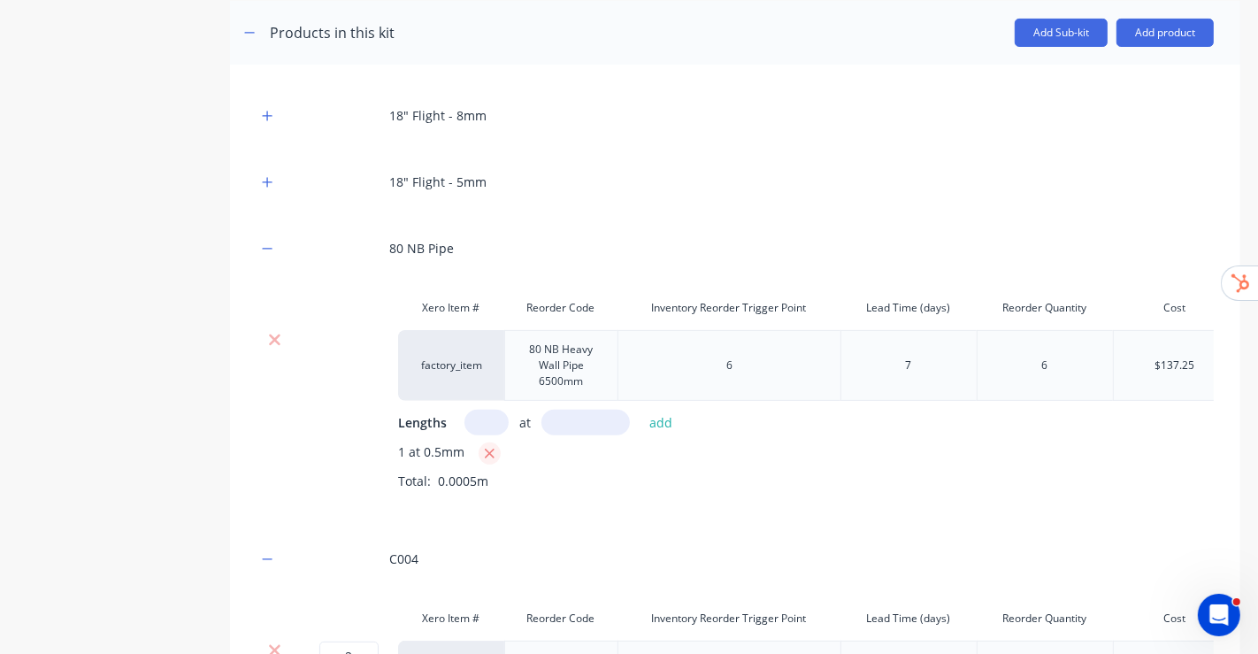
click at [490, 286] on icon "button" at bounding box center [490, 454] width 10 height 10
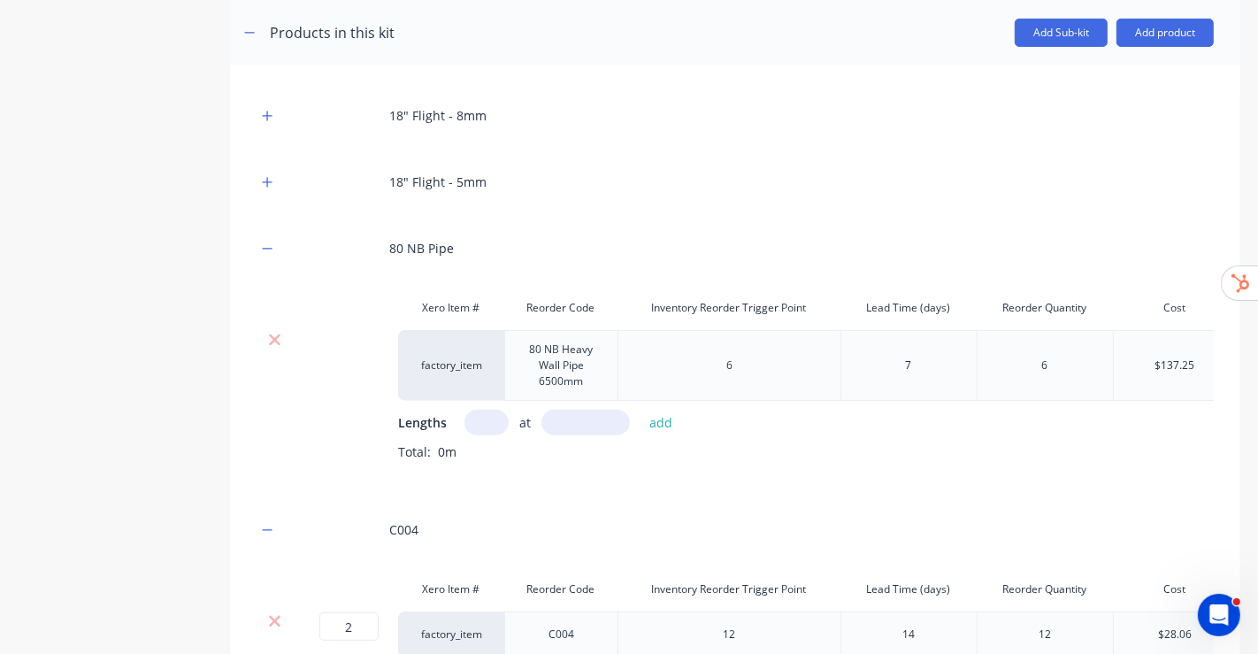
click at [490, 286] on input "text" at bounding box center [486, 423] width 44 height 26
drag, startPoint x: 490, startPoint y: 422, endPoint x: 472, endPoint y: 425, distance: 17.9
click at [469, 286] on input "text" at bounding box center [486, 423] width 44 height 26
click at [484, 286] on input "text" at bounding box center [486, 423] width 44 height 26
type input "1"
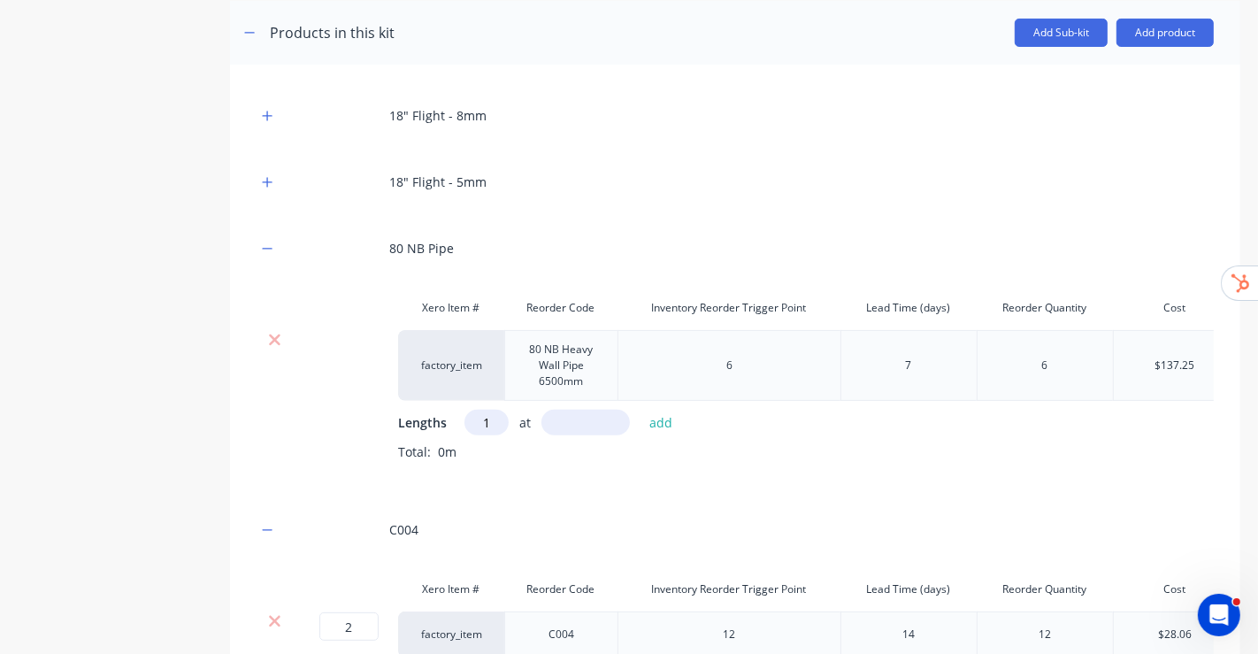
click at [619, 286] on input "text" at bounding box center [585, 423] width 88 height 26
type input "500"
click at [670, 286] on button "add" at bounding box center [662, 423] width 42 height 24
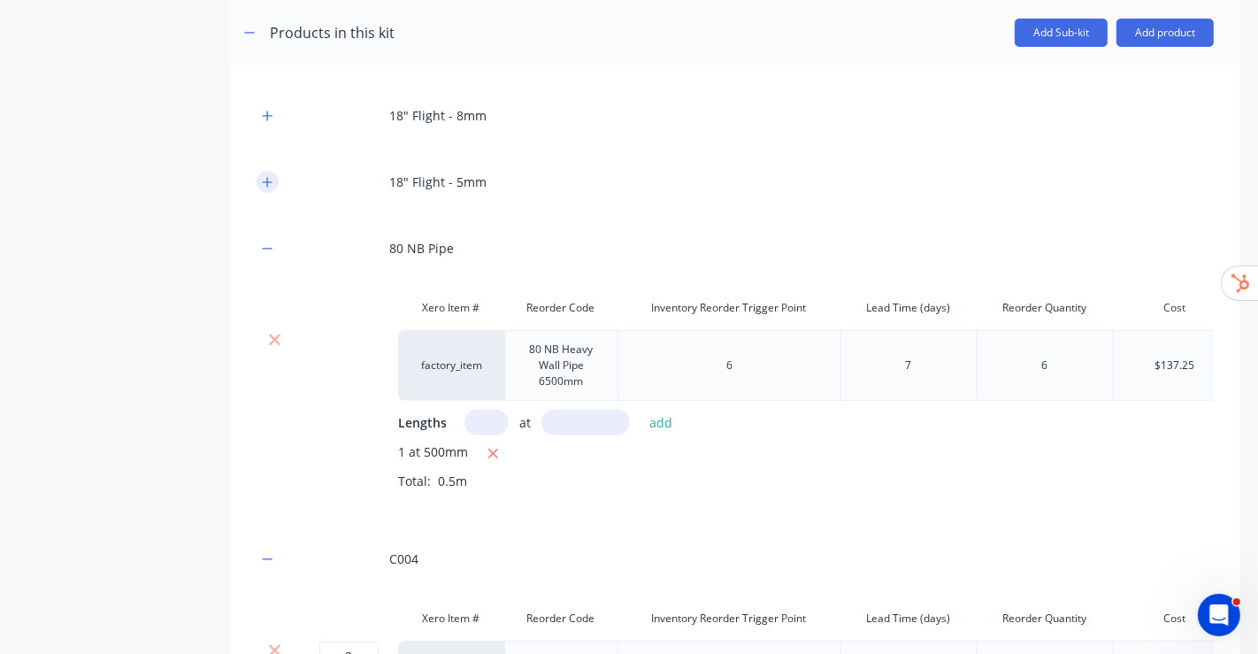
click at [264, 177] on icon "button" at bounding box center [267, 182] width 11 height 12
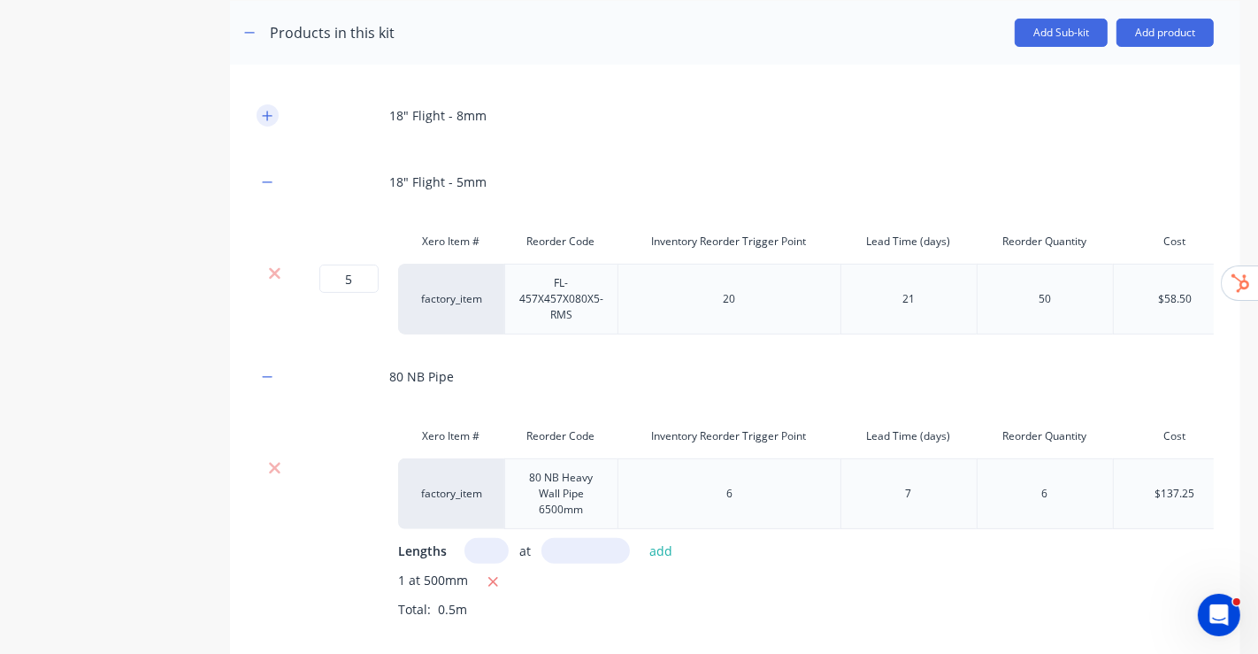
click at [261, 112] on button "button" at bounding box center [268, 115] width 22 height 22
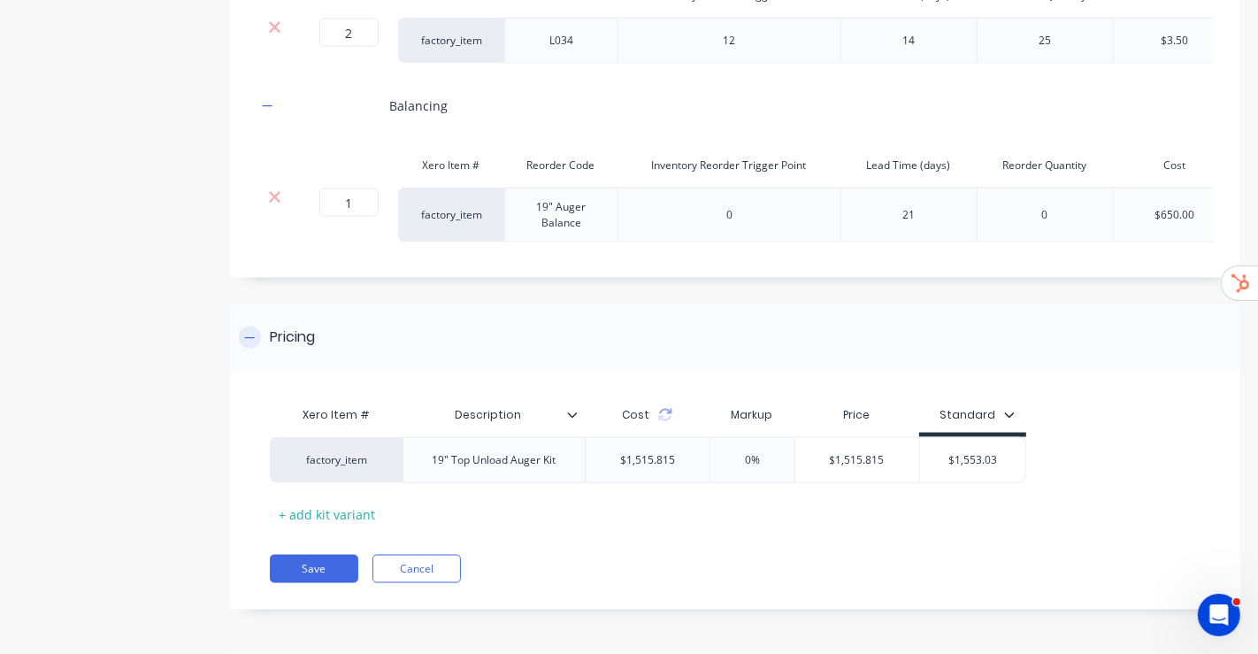
scroll to position [2221, 0]
click at [304, 286] on button "Save" at bounding box center [314, 569] width 88 height 28
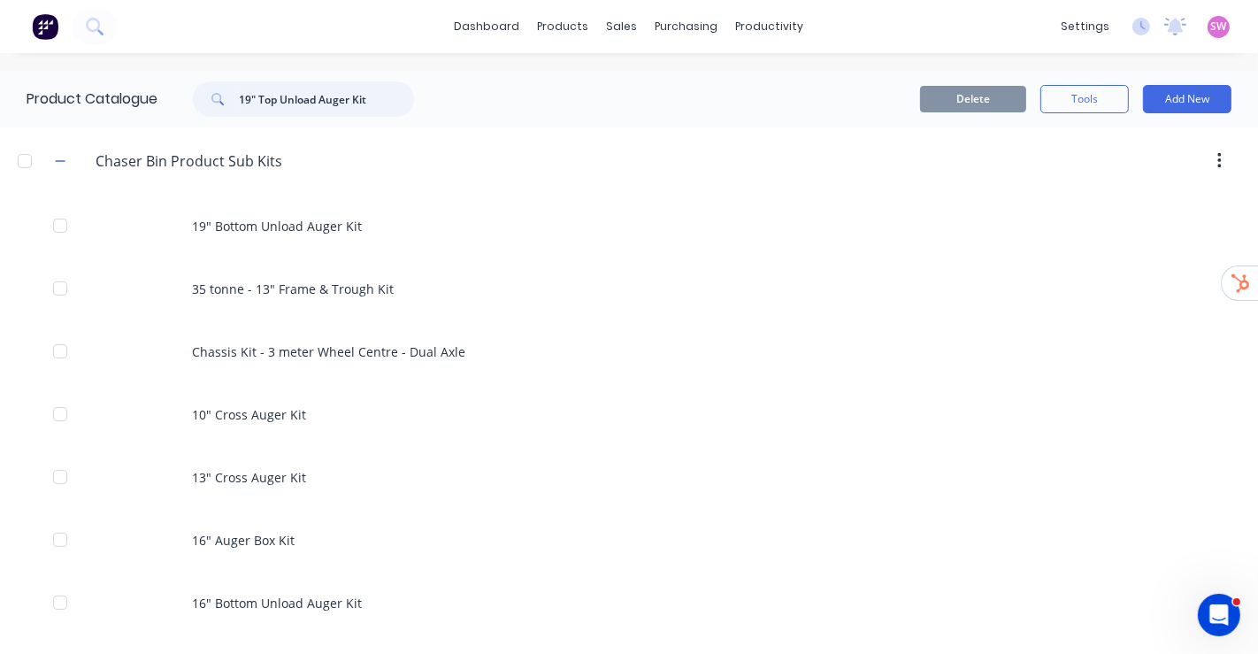
click at [381, 93] on input "19" Top Unload Auger Kit" at bounding box center [326, 98] width 175 height 35
paste input "19" Bottom"
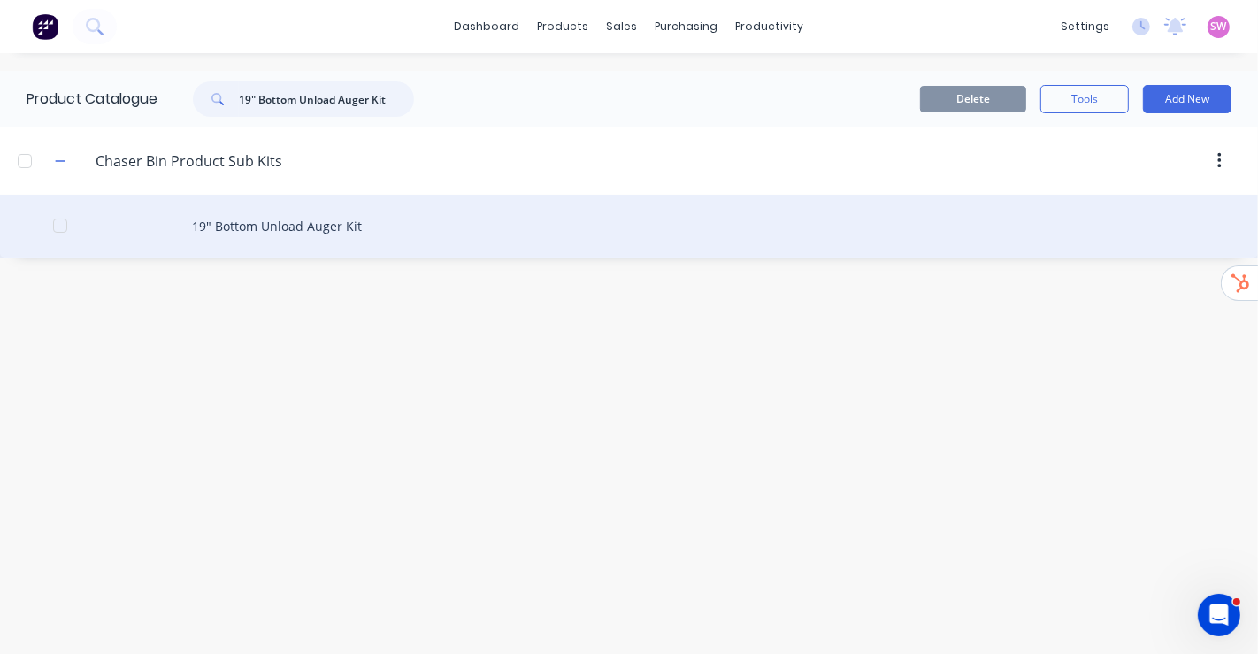
type input "19" Bottom Unload Auger Kit"
click at [349, 222] on div "19" Bottom Unload Auger Kit" at bounding box center [629, 226] width 1258 height 63
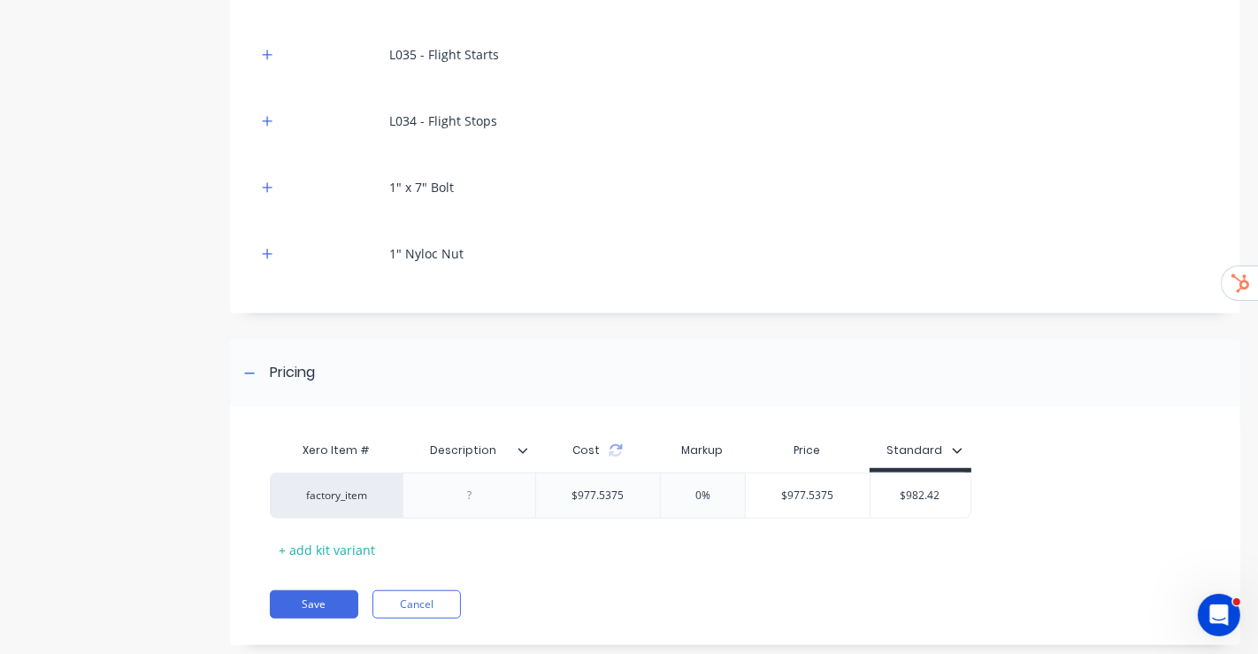
scroll to position [907, 0]
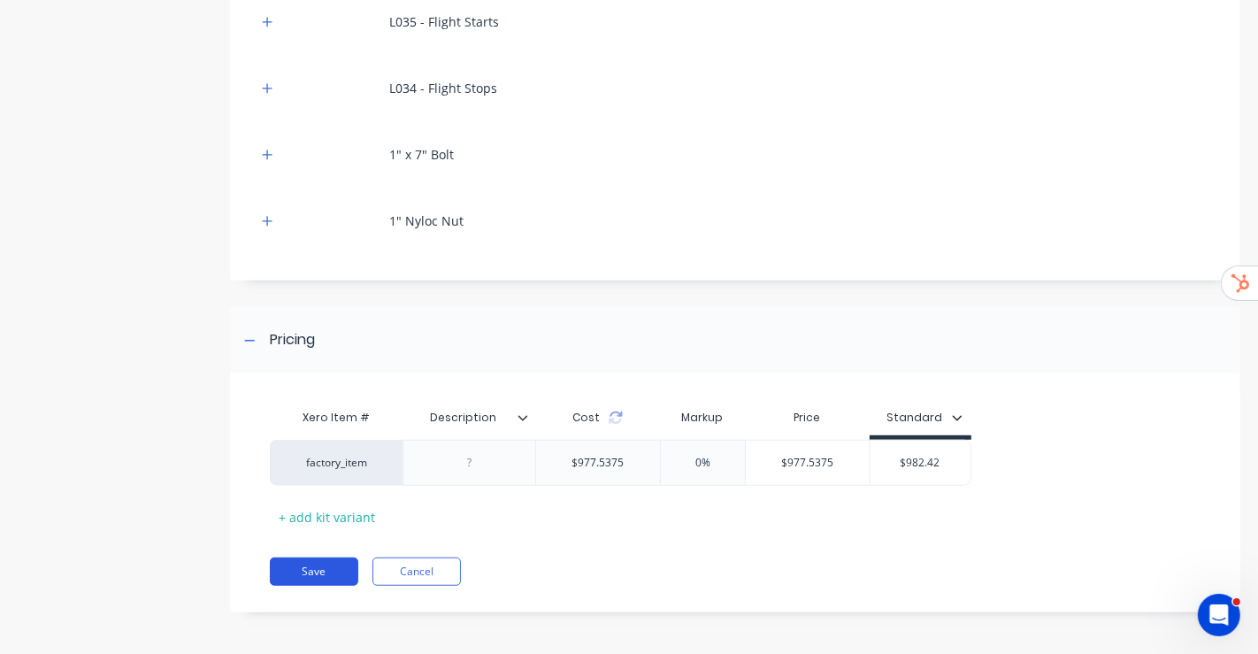
click at [346, 286] on button "Save" at bounding box center [314, 571] width 88 height 28
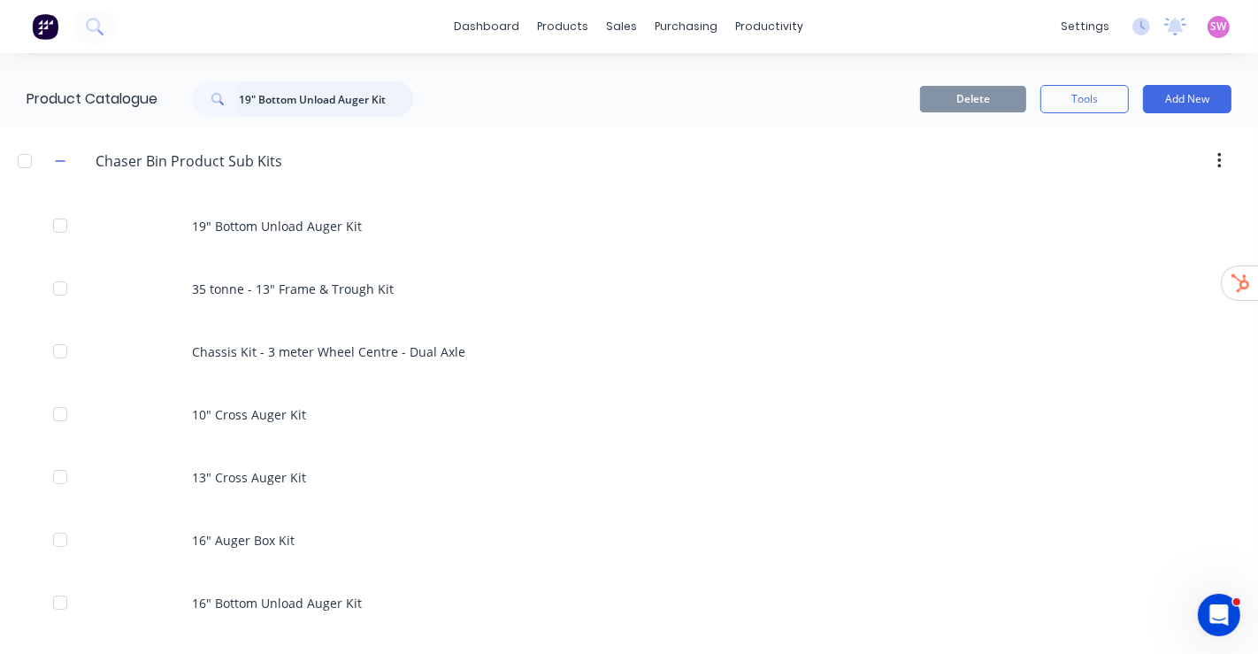
click at [391, 98] on input "19" Bottom Unload Auger Kit" at bounding box center [326, 98] width 175 height 35
paste input "19" Top Unload [PERSON_NAME]"
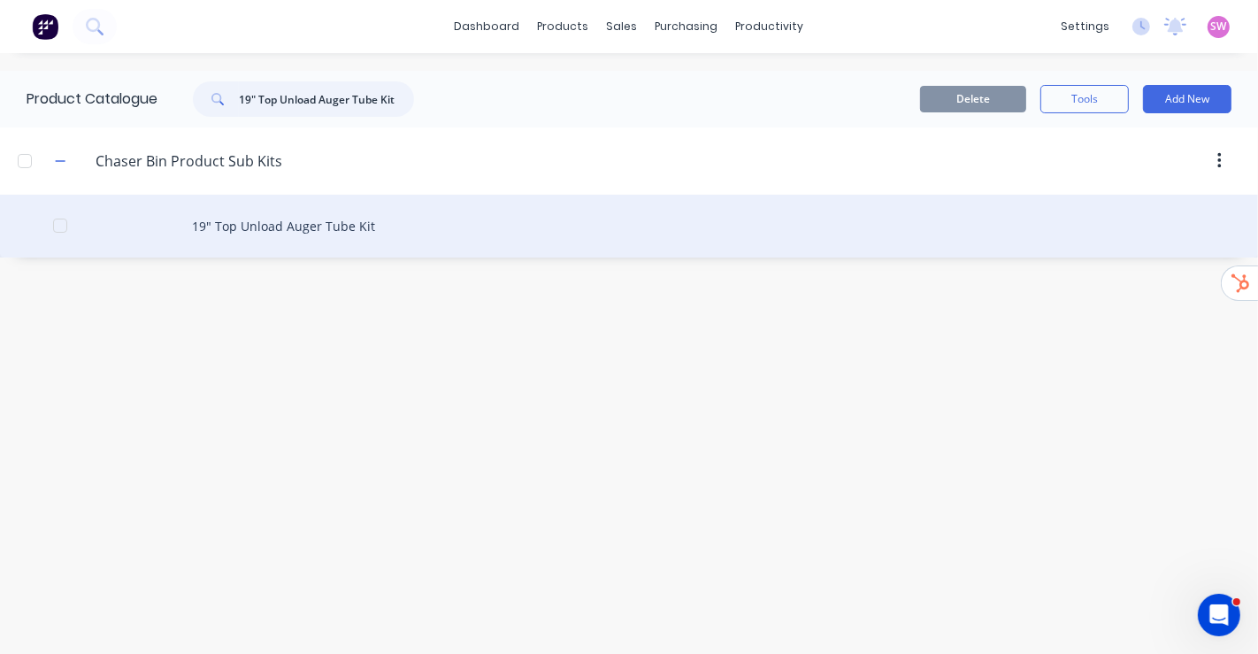
type input "19" Top Unload Auger Tube Kit"
click at [281, 222] on div "19" Top Unload Auger Tube Kit" at bounding box center [629, 226] width 1258 height 63
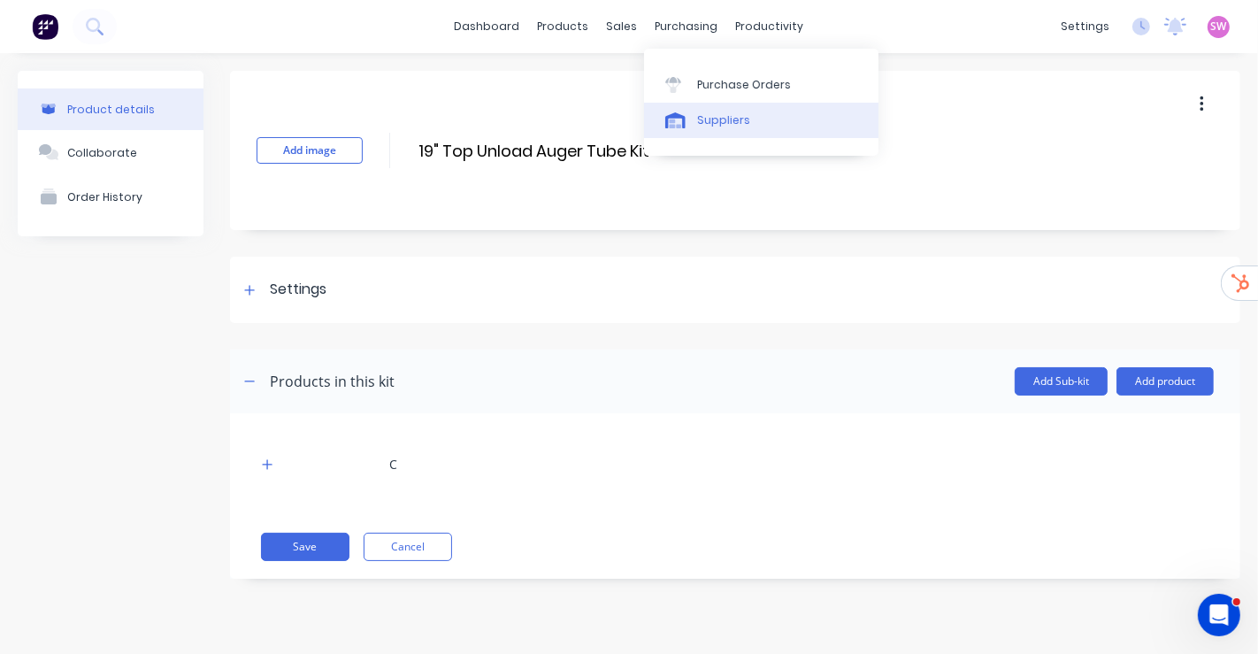
drag, startPoint x: 709, startPoint y: 119, endPoint x: 699, endPoint y: 119, distance: 9.8
click at [709, 119] on div "Suppliers" at bounding box center [723, 120] width 53 height 16
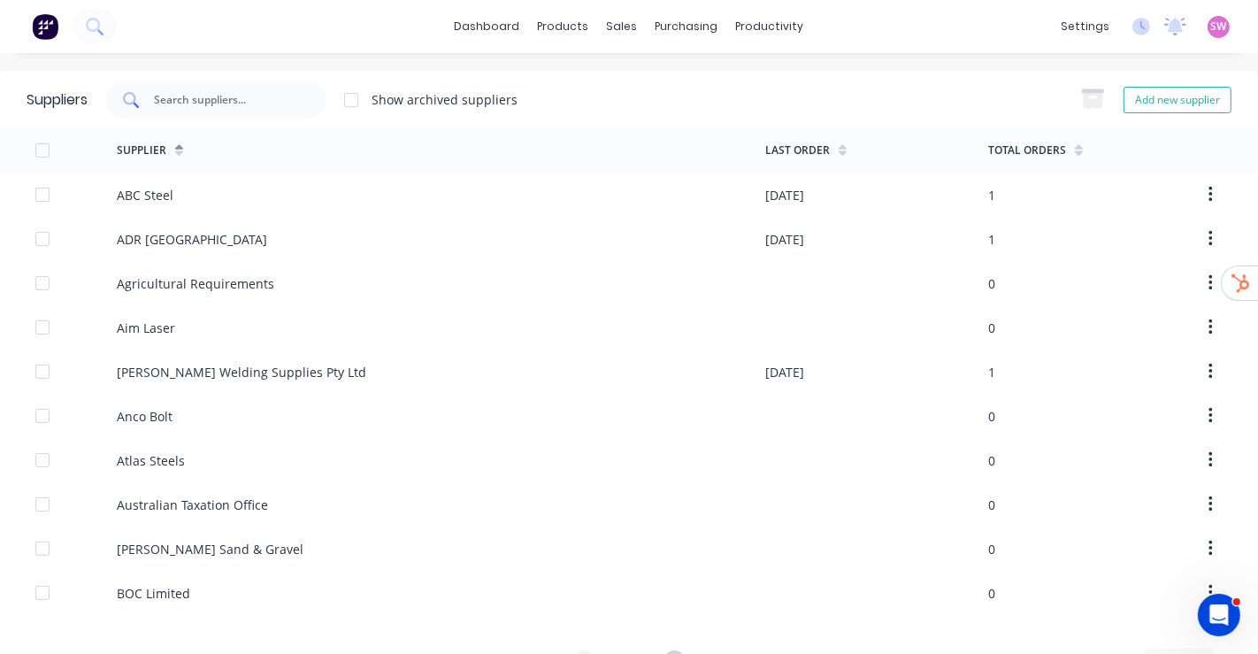
click at [240, 104] on input "text" at bounding box center [225, 100] width 147 height 18
paste input "Toowoomba Metal Services"
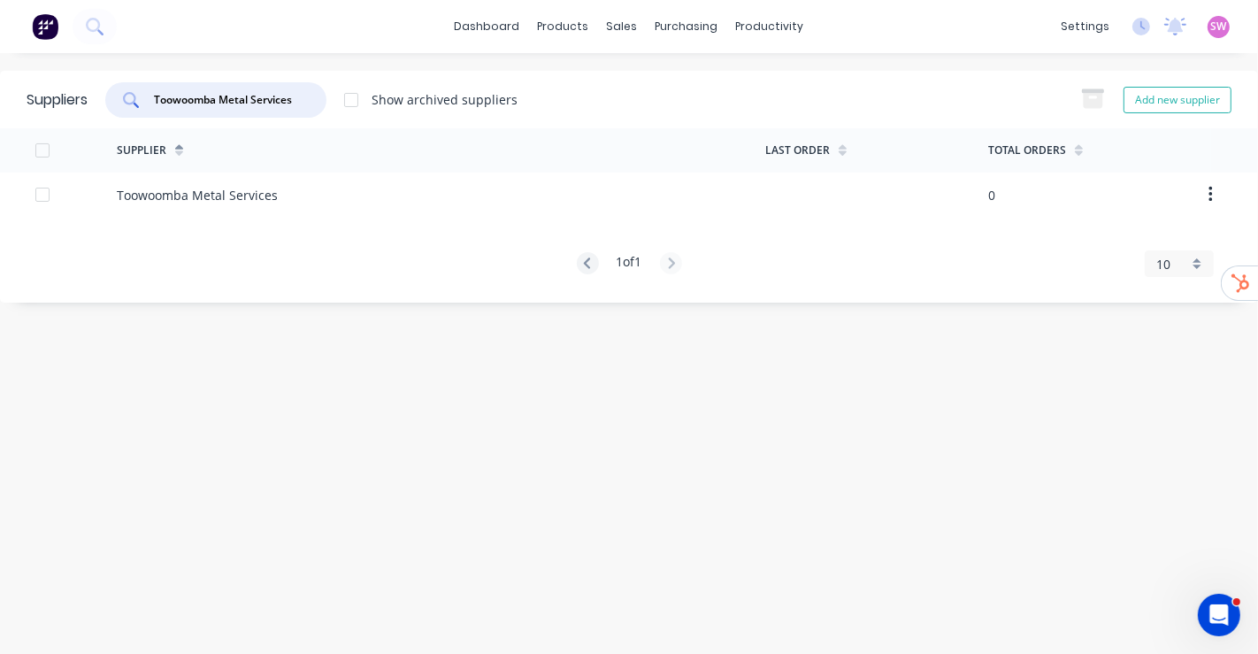
click at [240, 94] on input "Toowoomba Metal Services" at bounding box center [225, 100] width 147 height 18
paste input "tal Steel of [GEOGRAPHIC_DATA]"
click at [282, 98] on input "Total Steel of [GEOGRAPHIC_DATA]" at bounding box center [225, 100] width 147 height 18
paste input "Sizeco"
click at [267, 112] on div "Sizeco" at bounding box center [215, 99] width 221 height 35
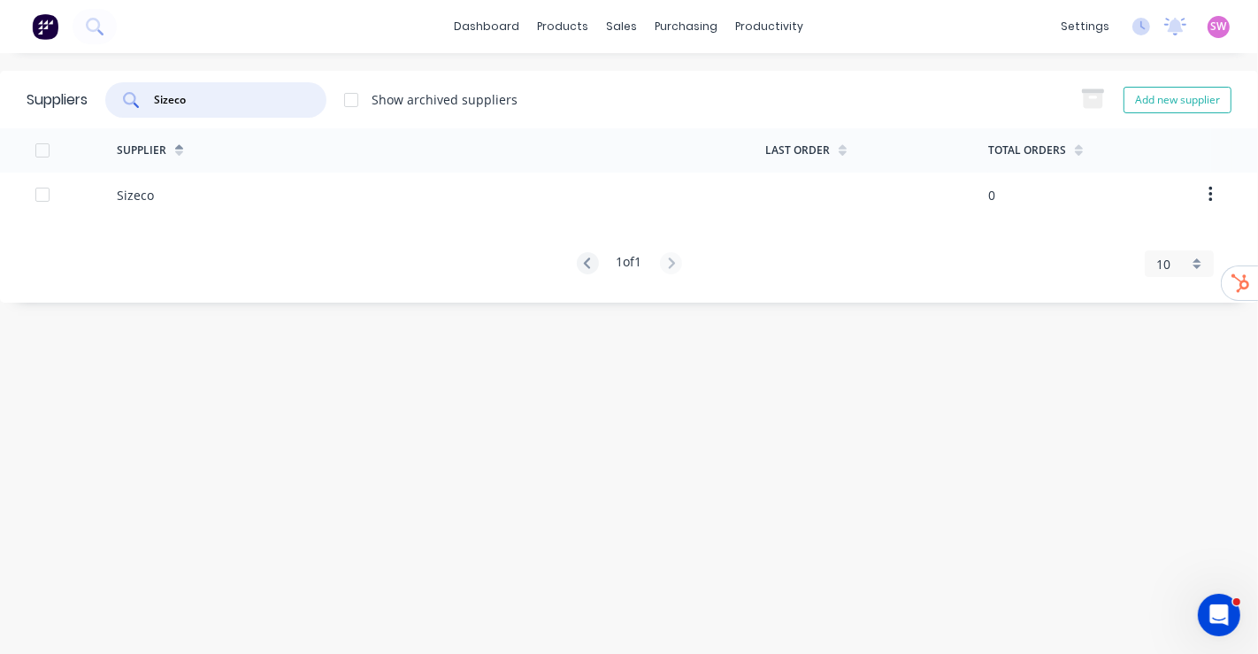
paste input "Nut & Bolt Factory"
click at [288, 94] on input "Nut & Bolt Factory" at bounding box center [225, 100] width 147 height 18
paste input "The Engine Room & Balancing"
click at [287, 103] on input "The Engine Room & Balancing" at bounding box center [225, 100] width 147 height 18
paste input "Larges Foundary & Engineer"
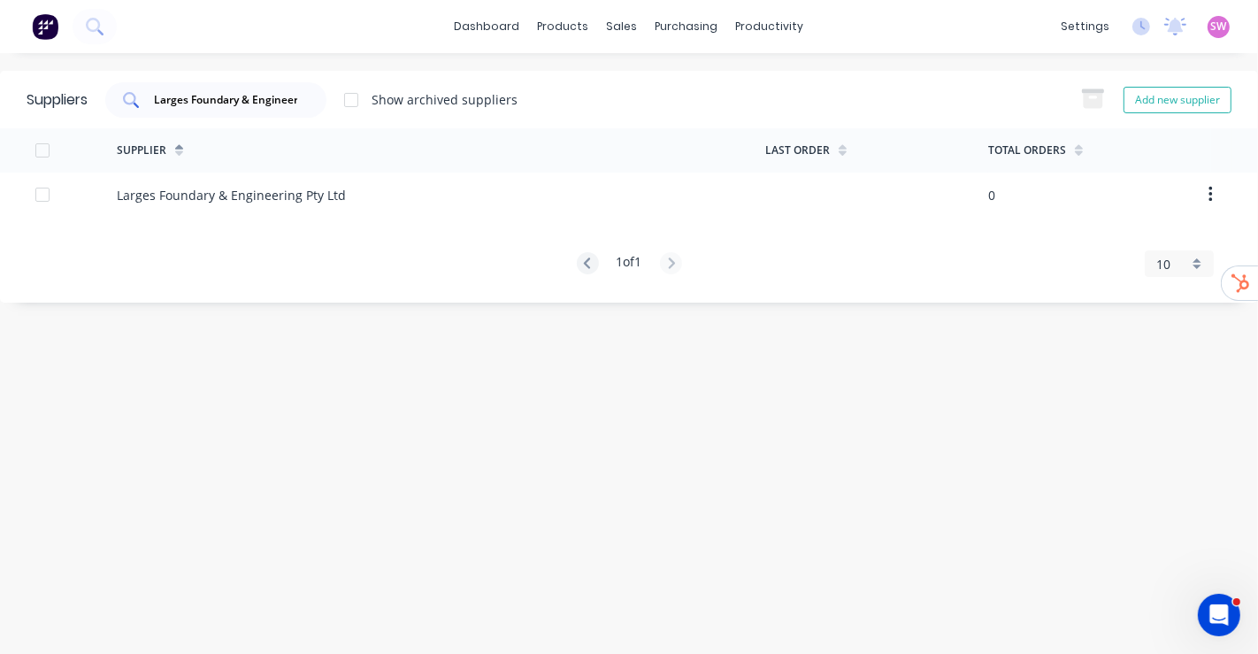
click at [315, 114] on div "Larges Foundary & Engineering" at bounding box center [215, 99] width 221 height 35
paste input "[PERSON_NAME] Agriculture"
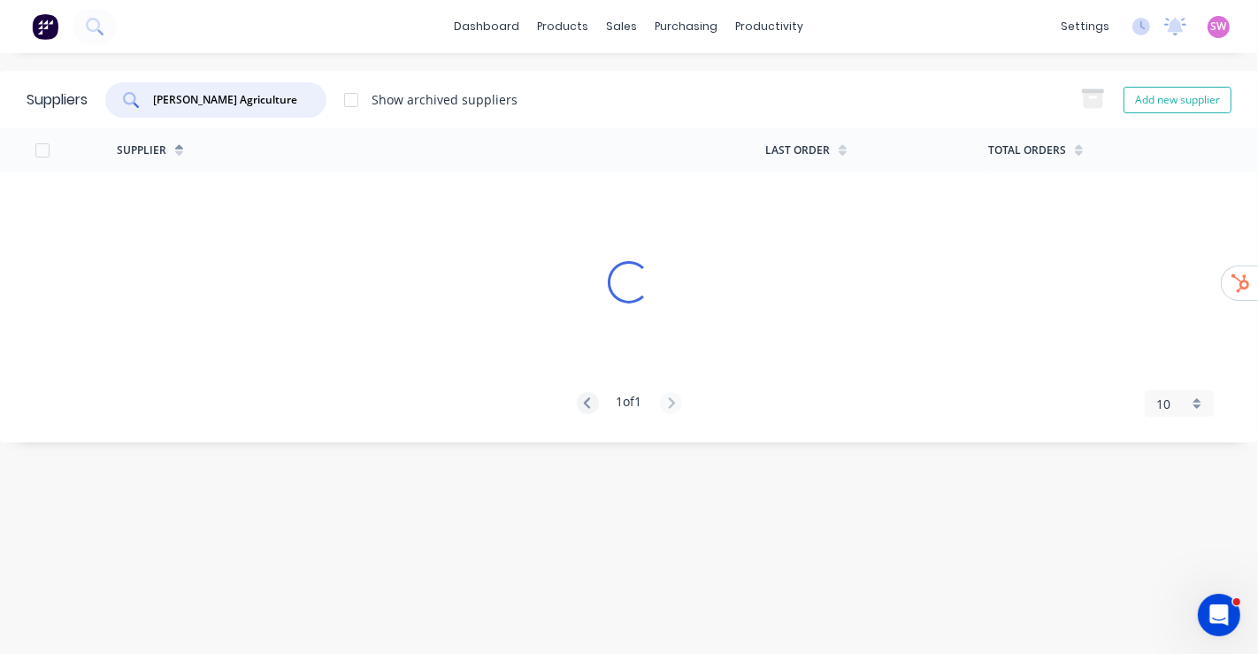
scroll to position [0, 0]
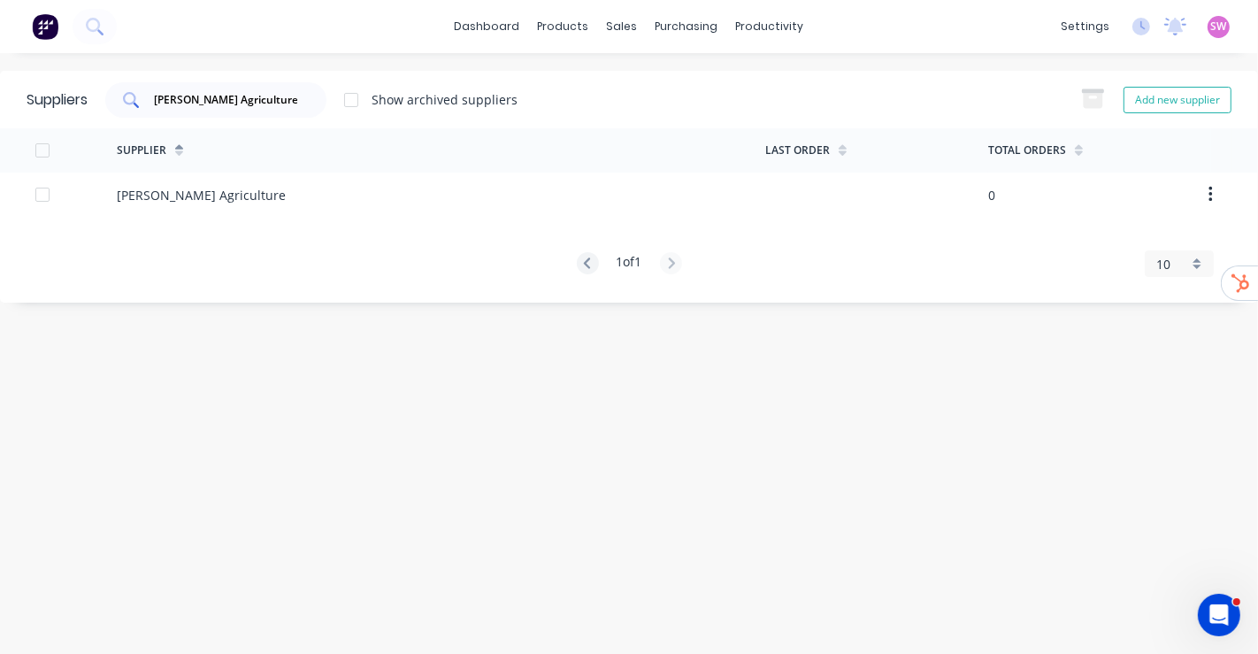
click at [283, 102] on input "[PERSON_NAME] Agriculture" at bounding box center [225, 100] width 147 height 18
paste input "Coil Steel"
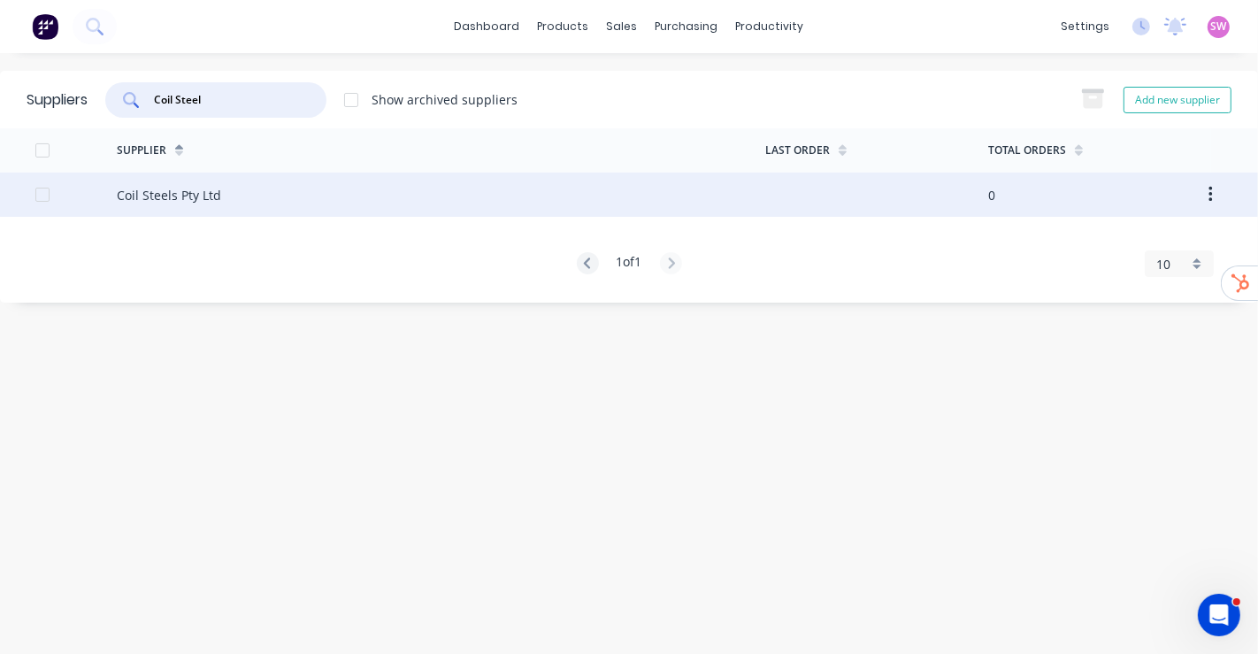
type input "Coil Steel"
click at [224, 196] on div "Coil Steels Pty Ltd" at bounding box center [441, 195] width 649 height 44
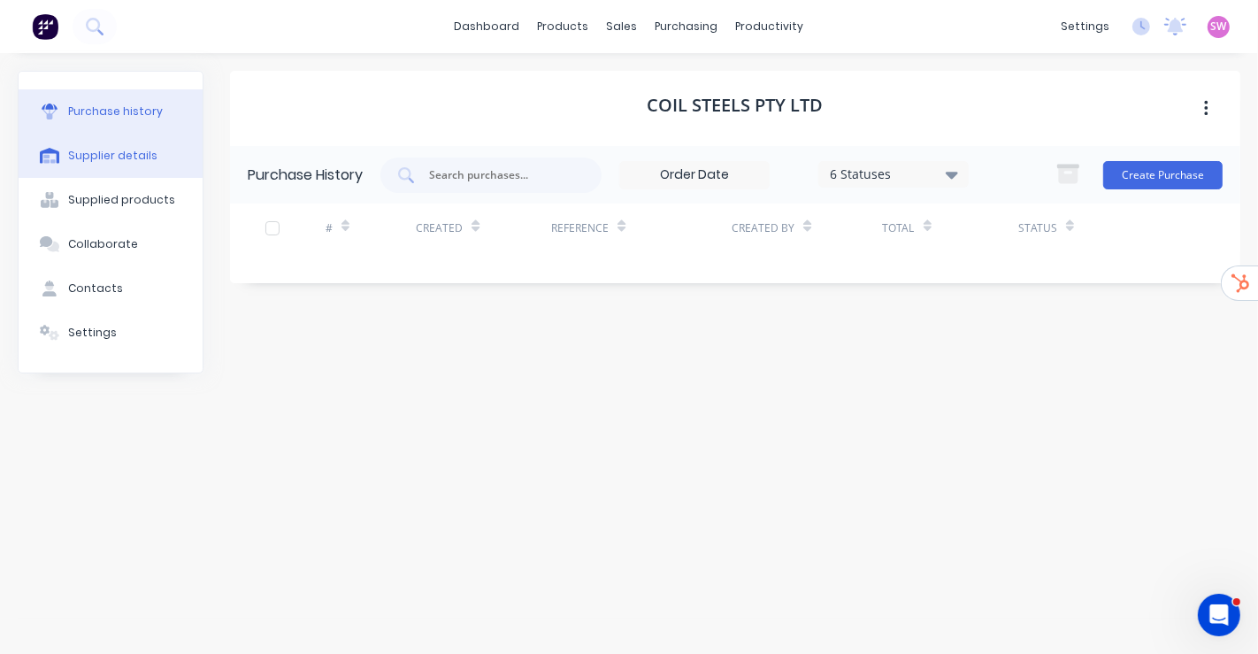
click at [131, 165] on button "Supplier details" at bounding box center [111, 156] width 184 height 44
select select "AU"
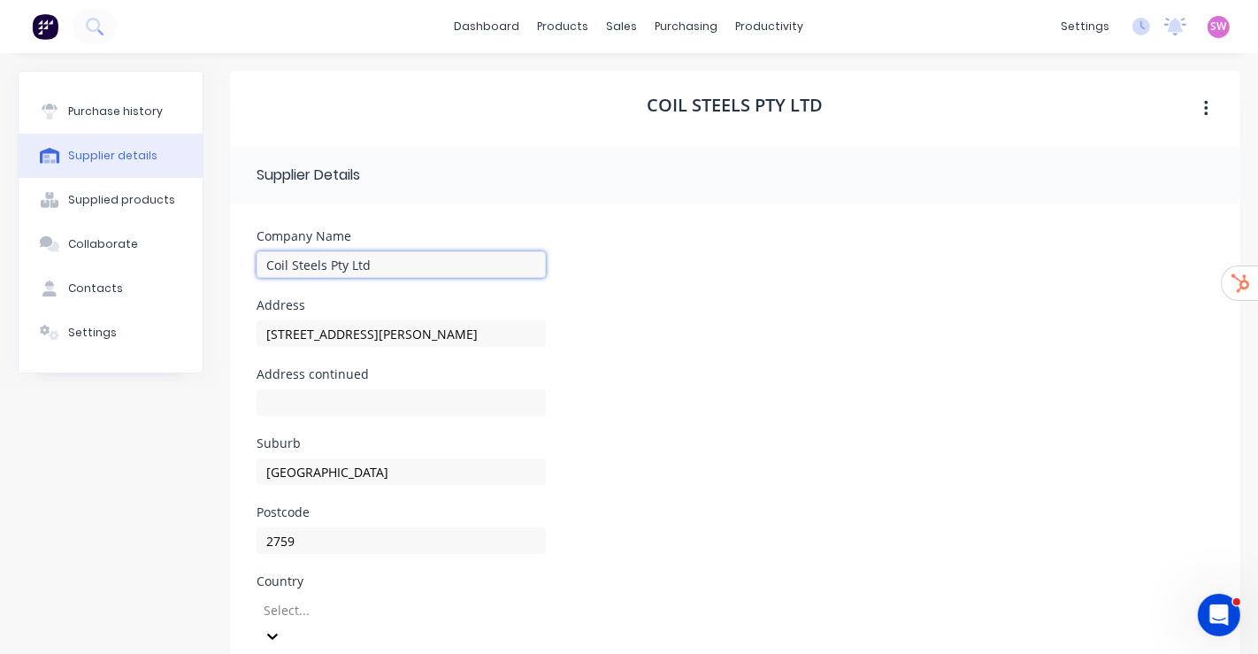
click at [392, 268] on input "Coil Steels Pty Ltd" at bounding box center [401, 264] width 289 height 27
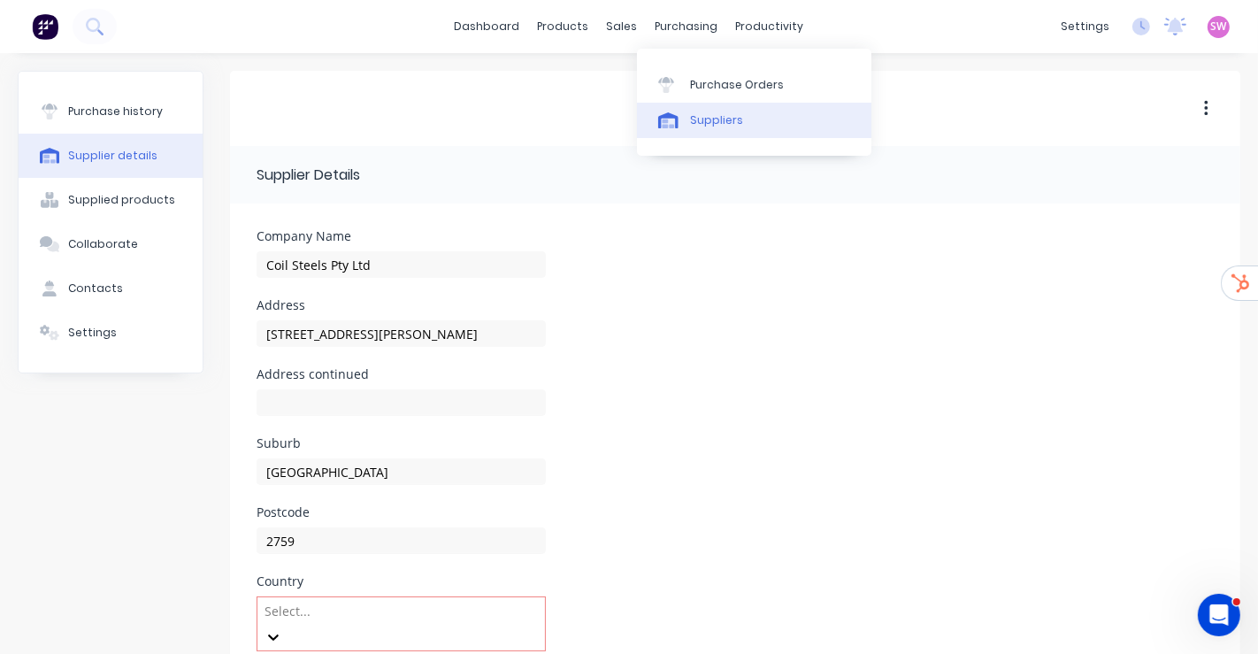
click at [708, 123] on div "Suppliers" at bounding box center [716, 120] width 53 height 16
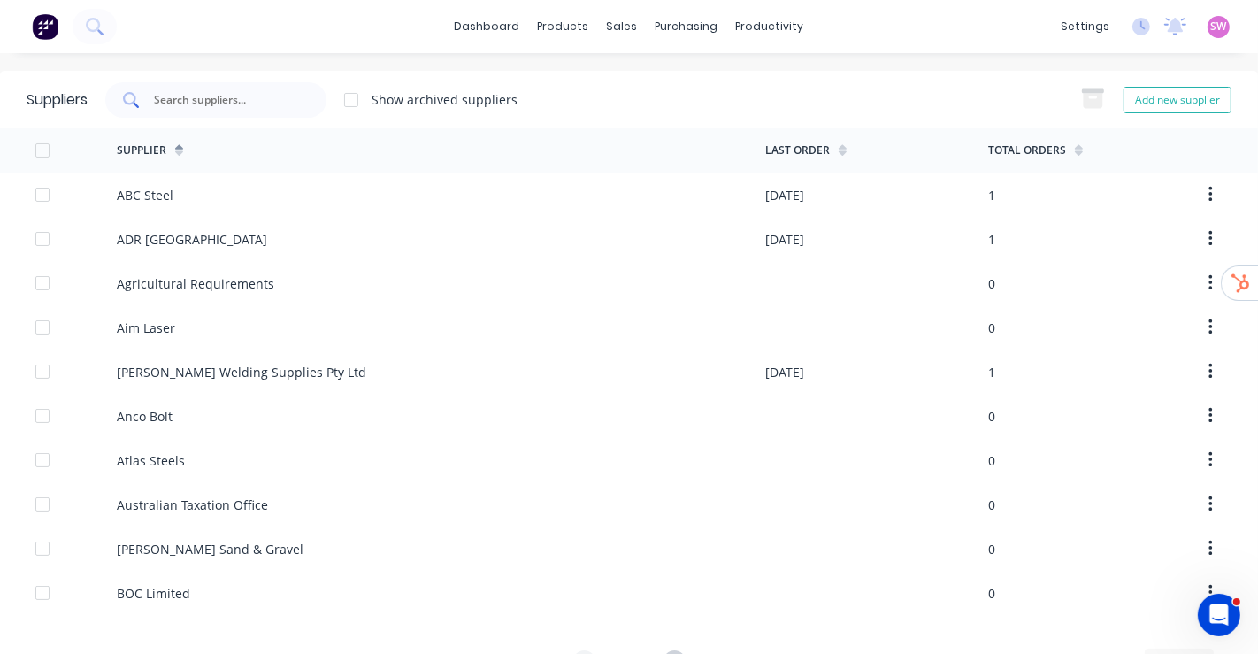
click at [296, 100] on div at bounding box center [215, 99] width 221 height 35
paste input "Plastic Engineering Qld"
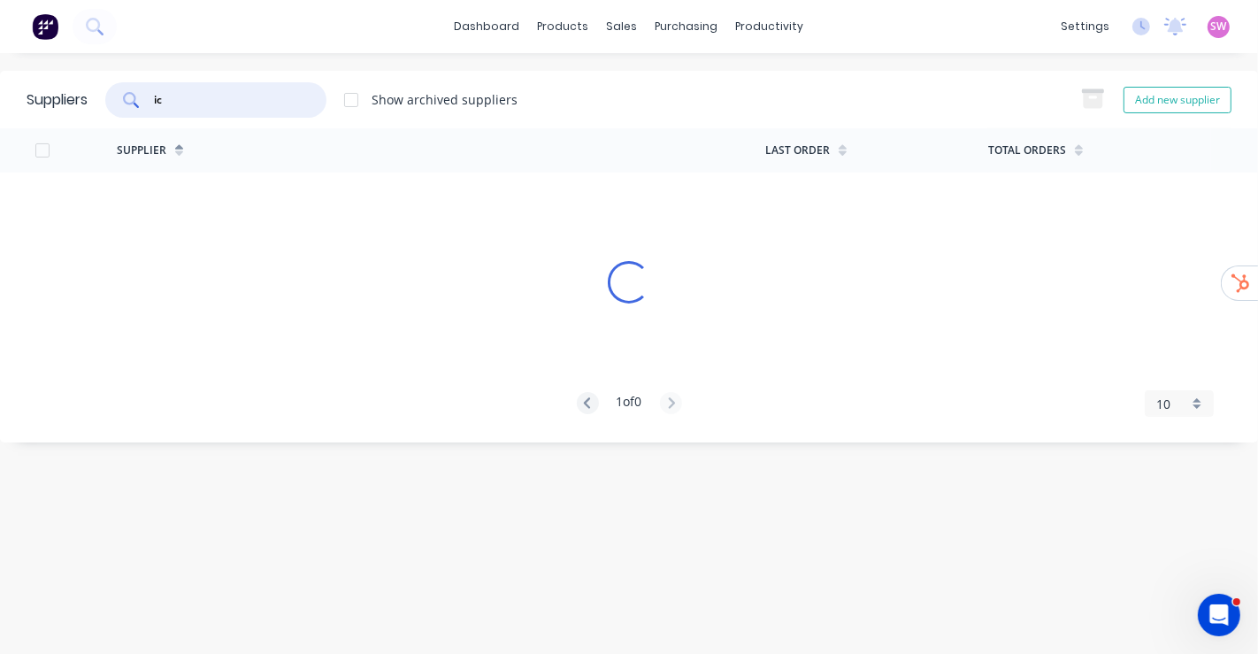
type input "c"
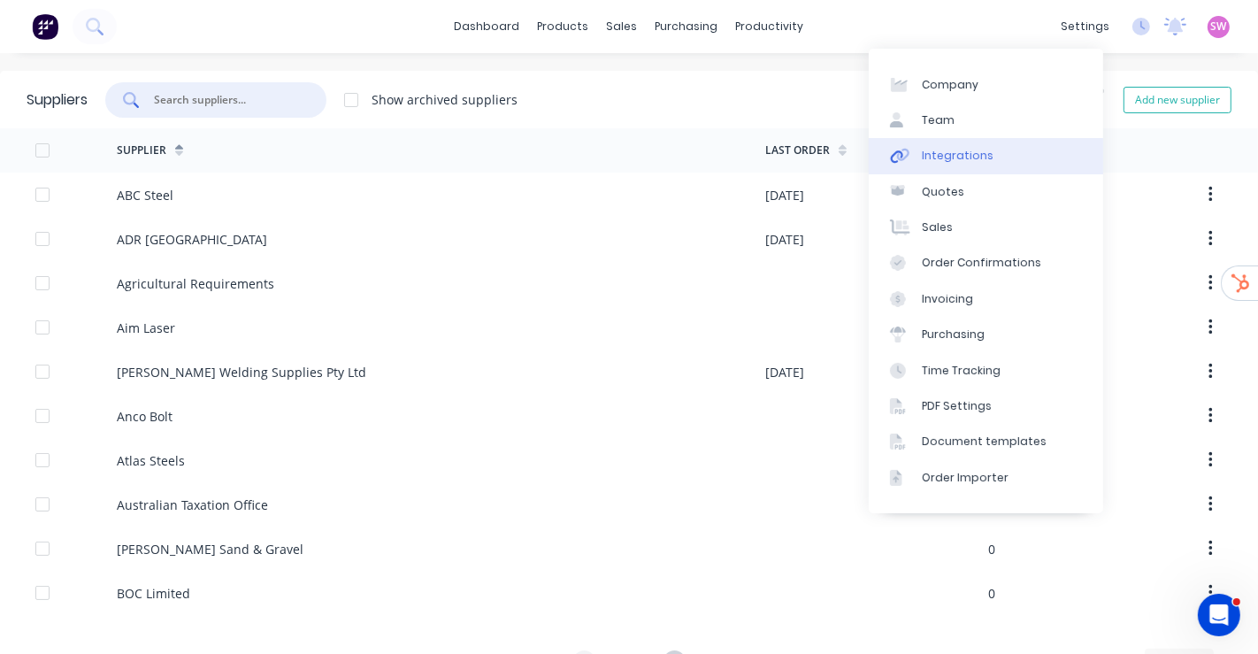
click at [727, 148] on link "Integrations" at bounding box center [986, 155] width 234 height 35
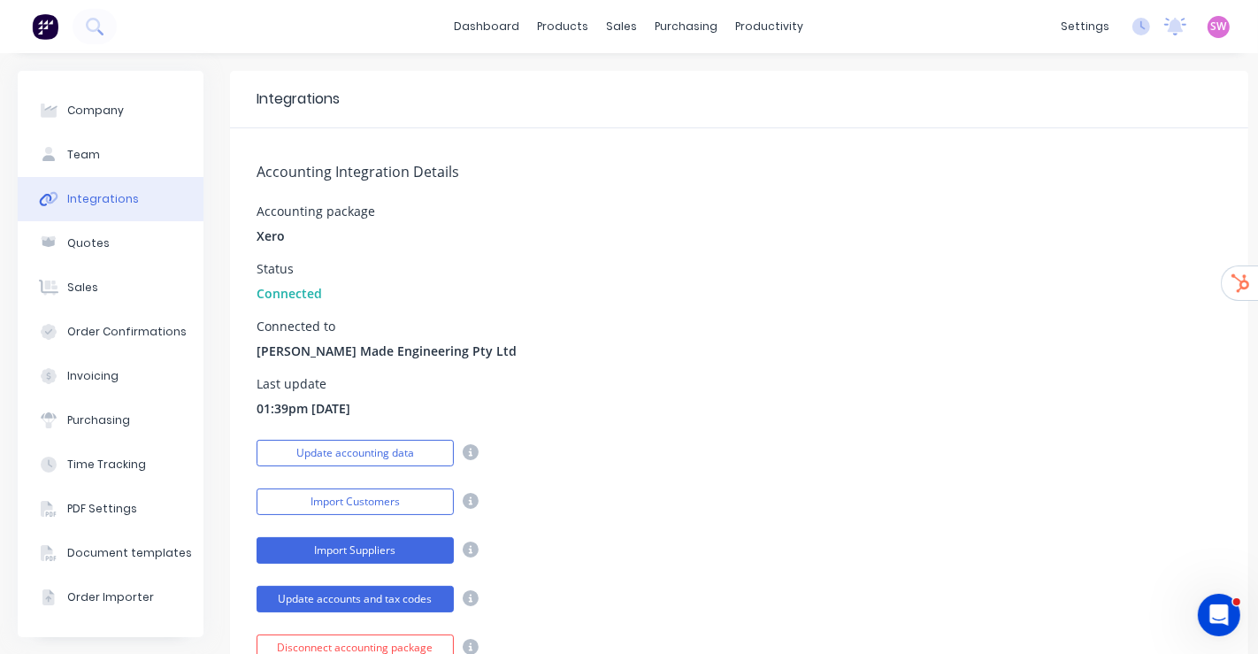
click at [358, 286] on button "Import Suppliers" at bounding box center [355, 550] width 197 height 27
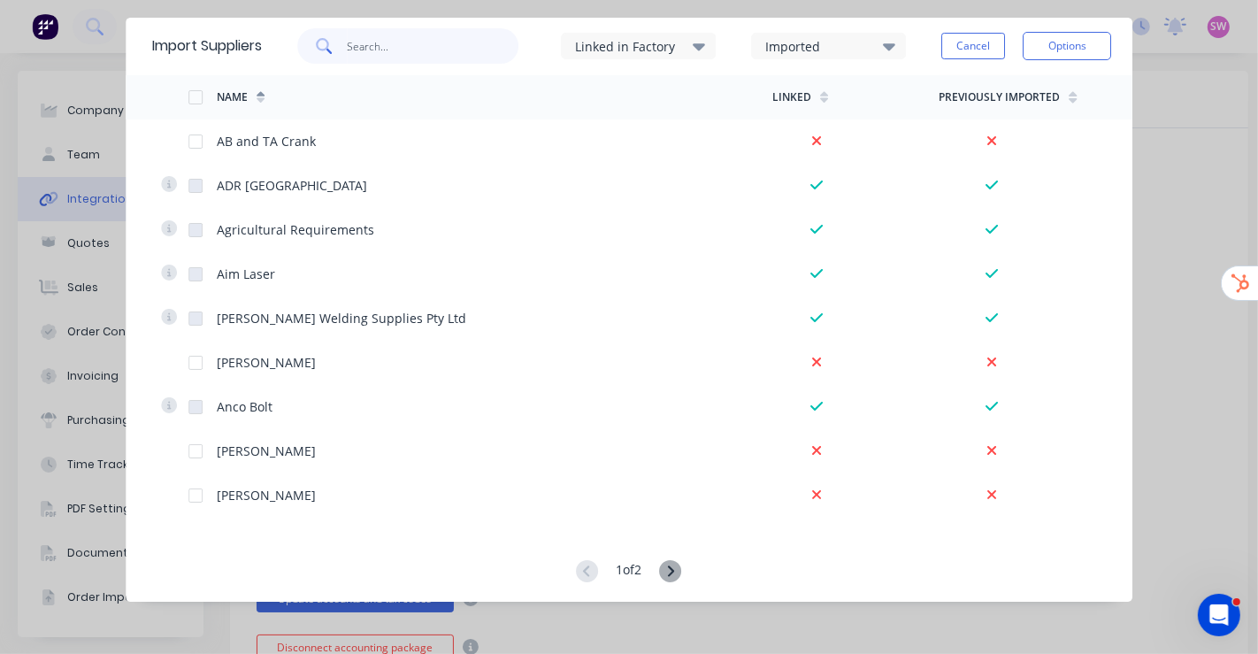
click at [467, 51] on input "text" at bounding box center [433, 45] width 173 height 35
paste input "Plastic Engineering Qld"
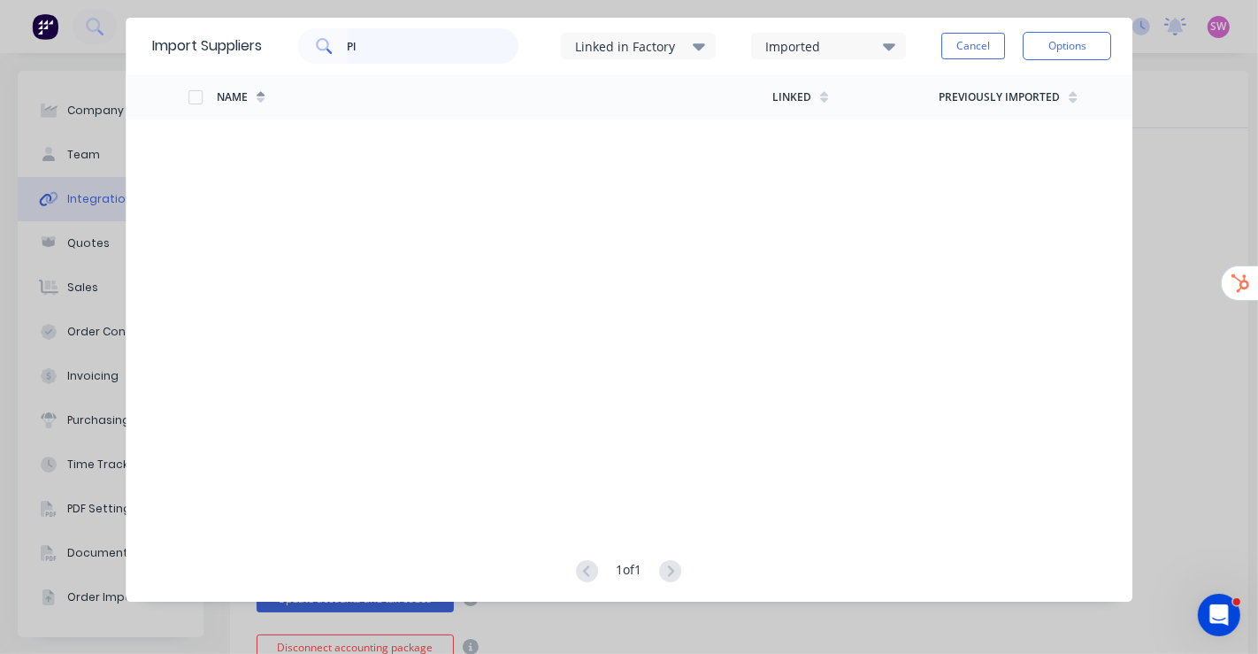
type input "P"
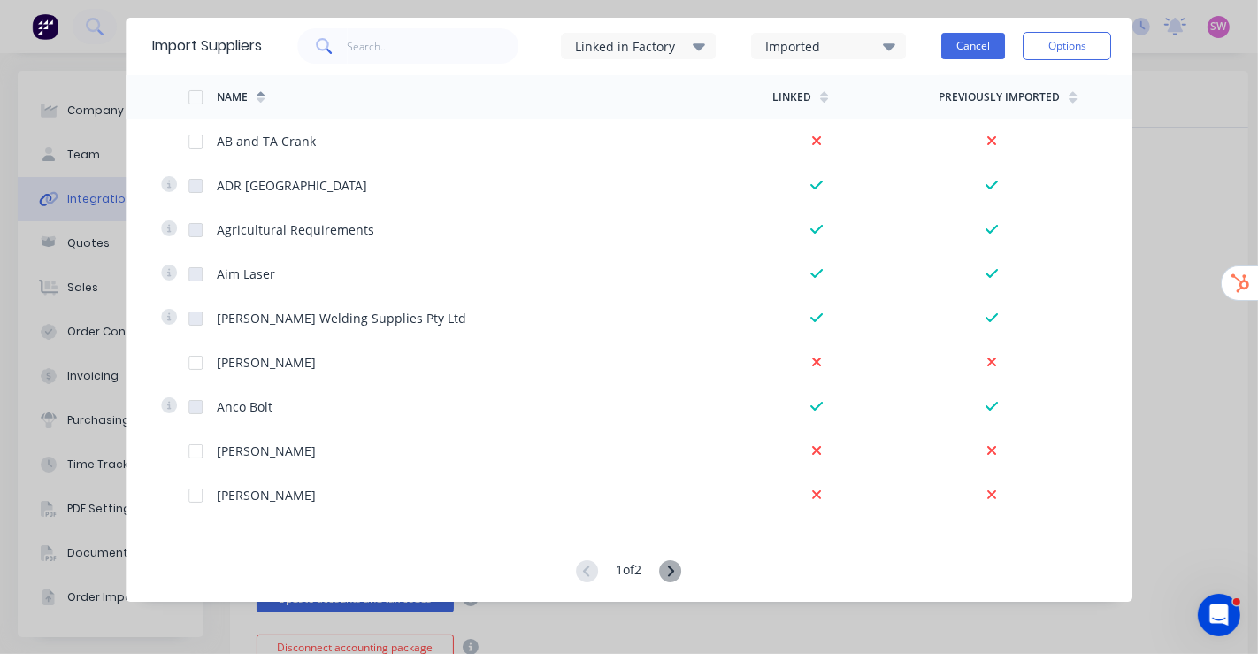
click at [727, 36] on button "Cancel" at bounding box center [973, 46] width 64 height 27
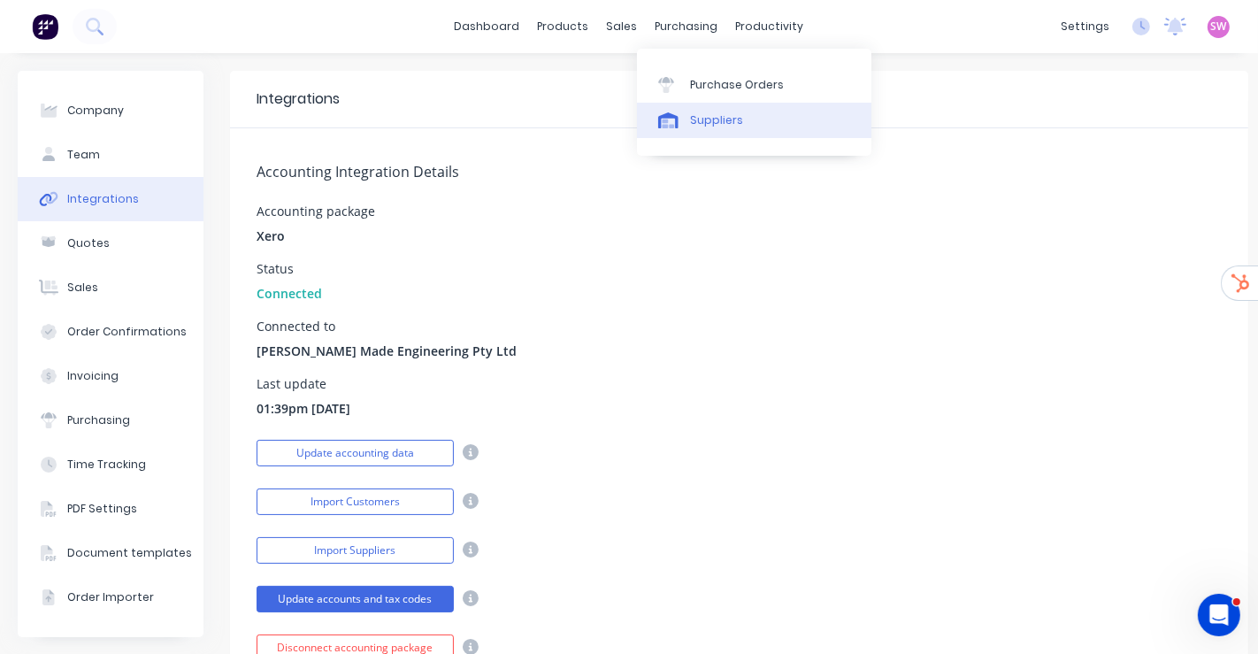
click at [702, 115] on div "Suppliers" at bounding box center [716, 120] width 53 height 16
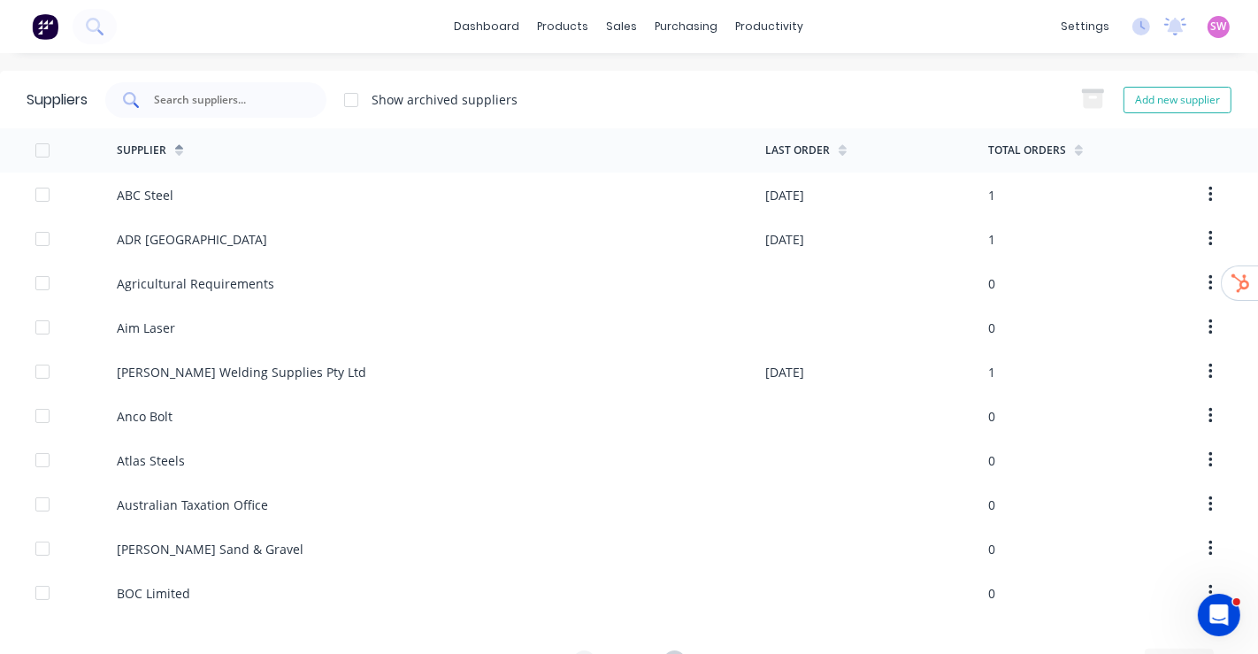
click at [250, 114] on div at bounding box center [215, 99] width 221 height 35
paste input "Plastic Engineering Qld"
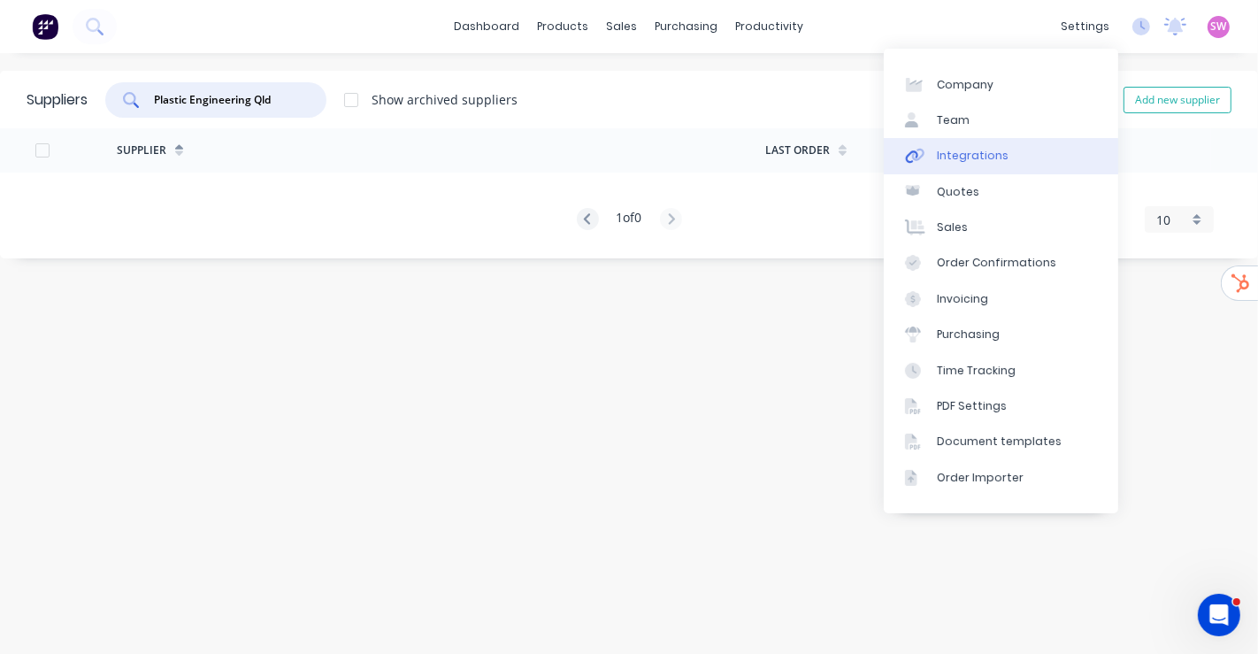
type input "Plastic Engineering Qld"
click at [727, 142] on link "Integrations" at bounding box center [1001, 155] width 234 height 35
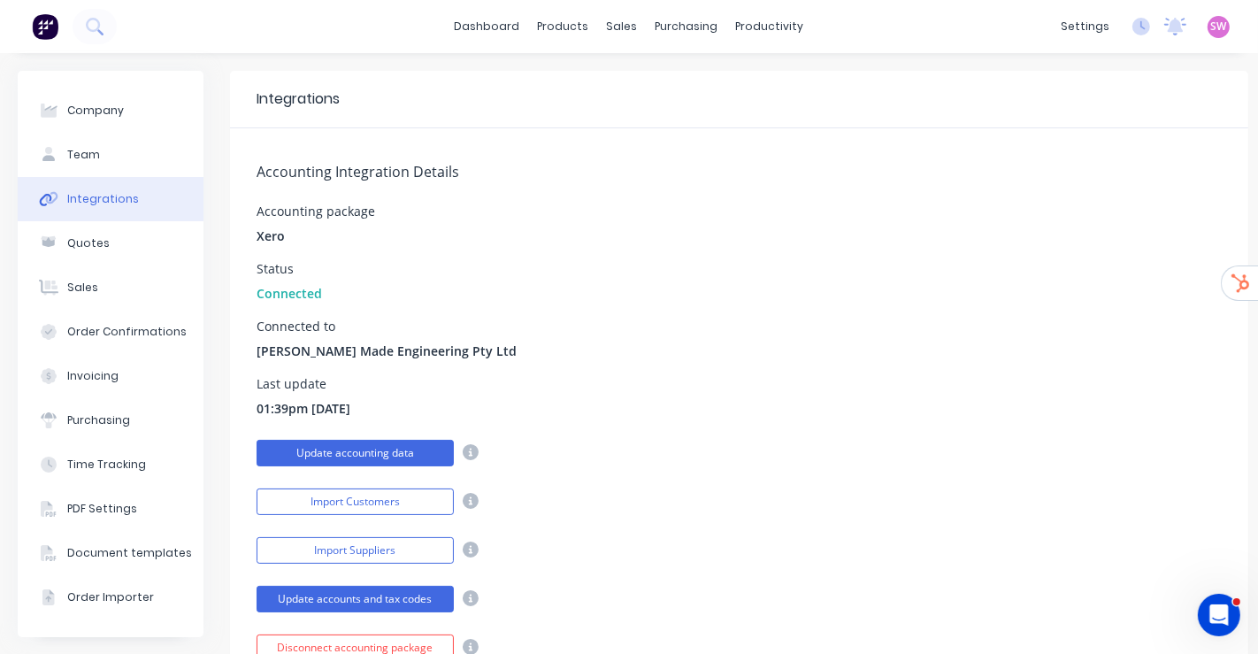
click at [399, 286] on button "Update accounting data" at bounding box center [355, 453] width 197 height 27
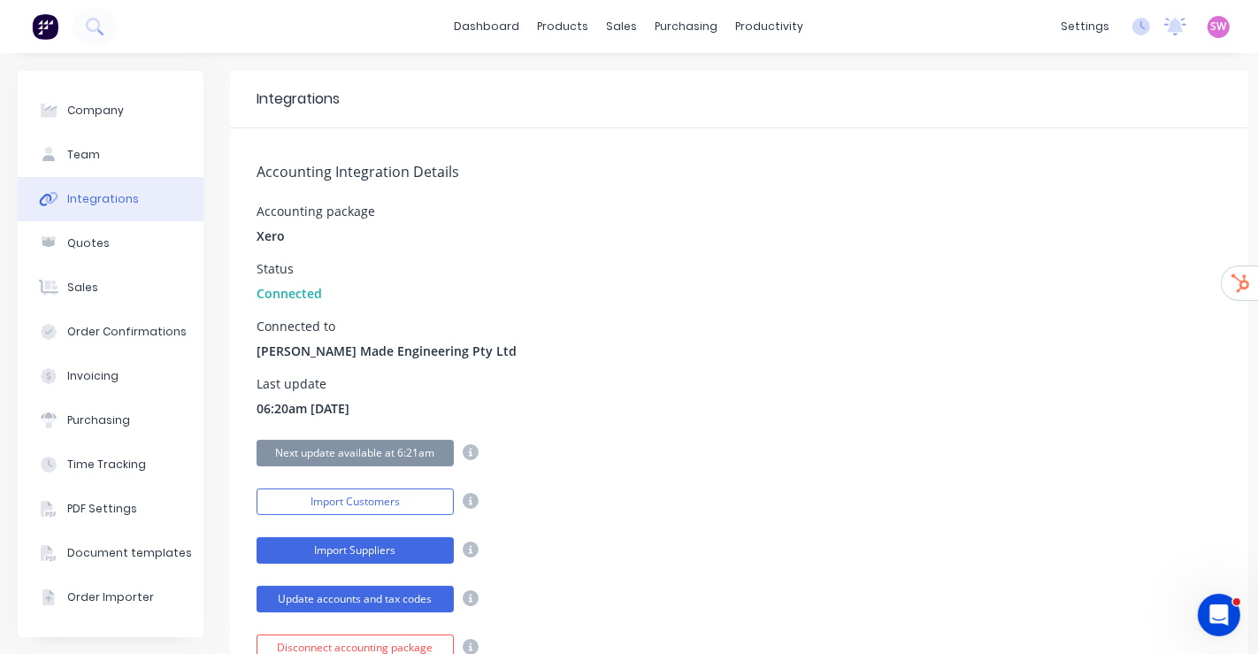
click at [384, 286] on button "Import Suppliers" at bounding box center [355, 550] width 197 height 27
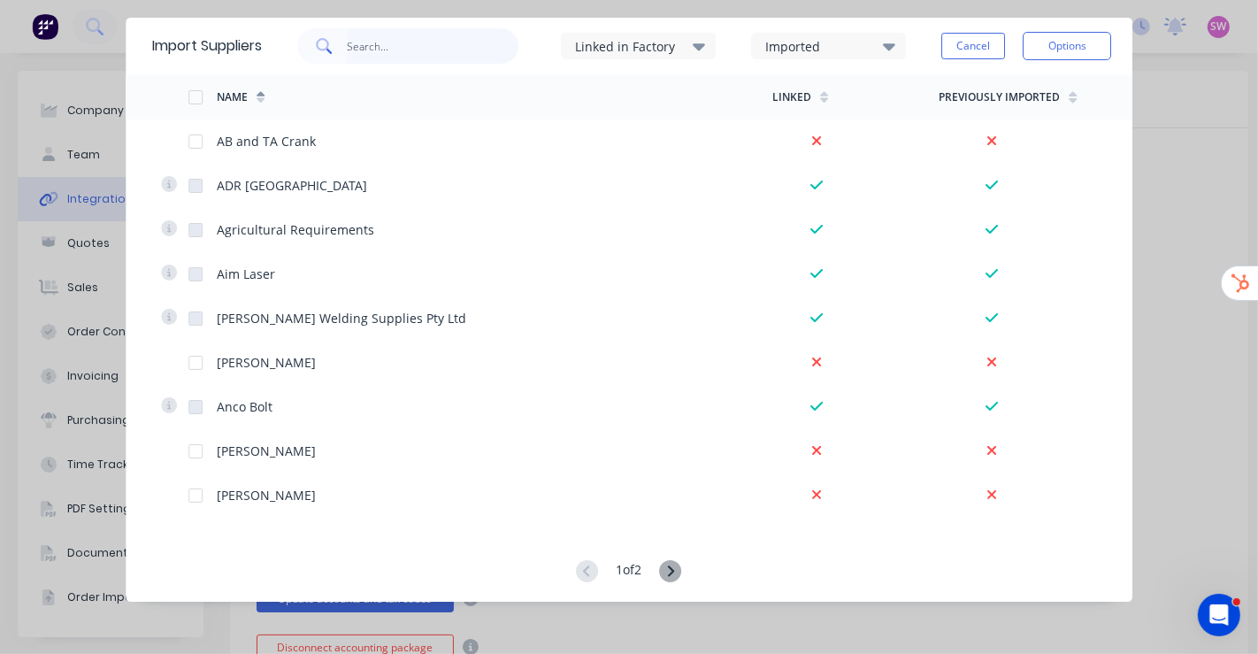
click at [442, 44] on input "text" at bounding box center [433, 45] width 173 height 35
paste input "Plastic Engineering Qld"
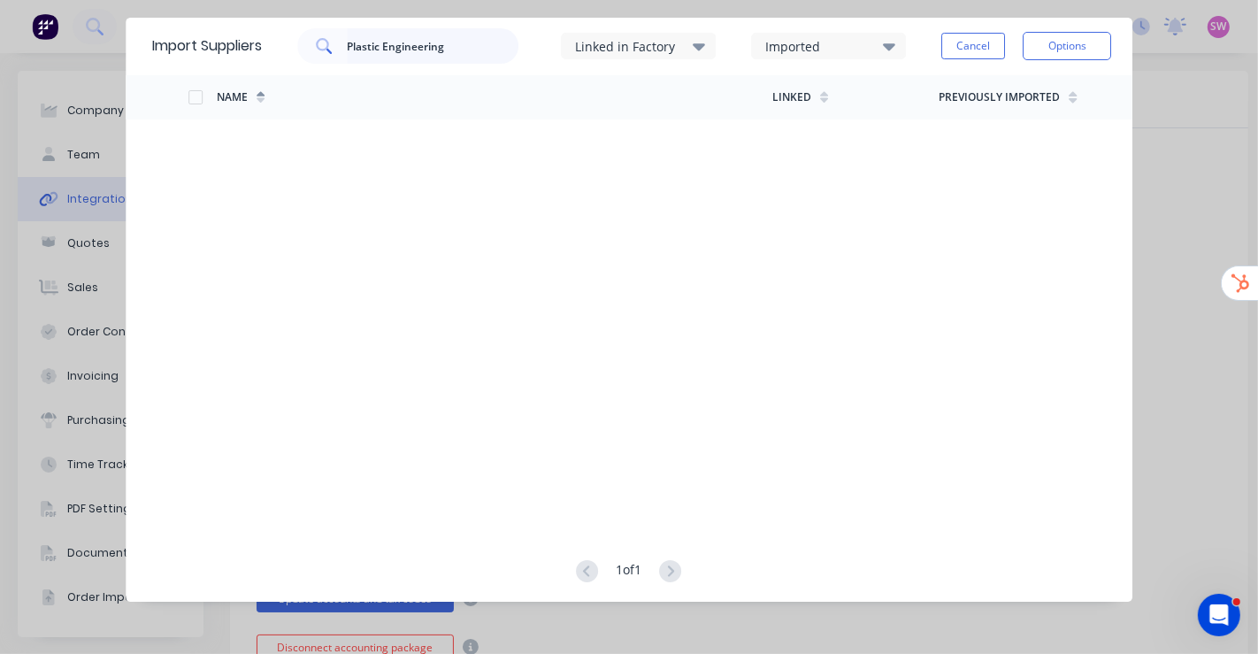
type input "Plastic Engineering"
click at [727, 42] on button "Cancel" at bounding box center [973, 46] width 64 height 27
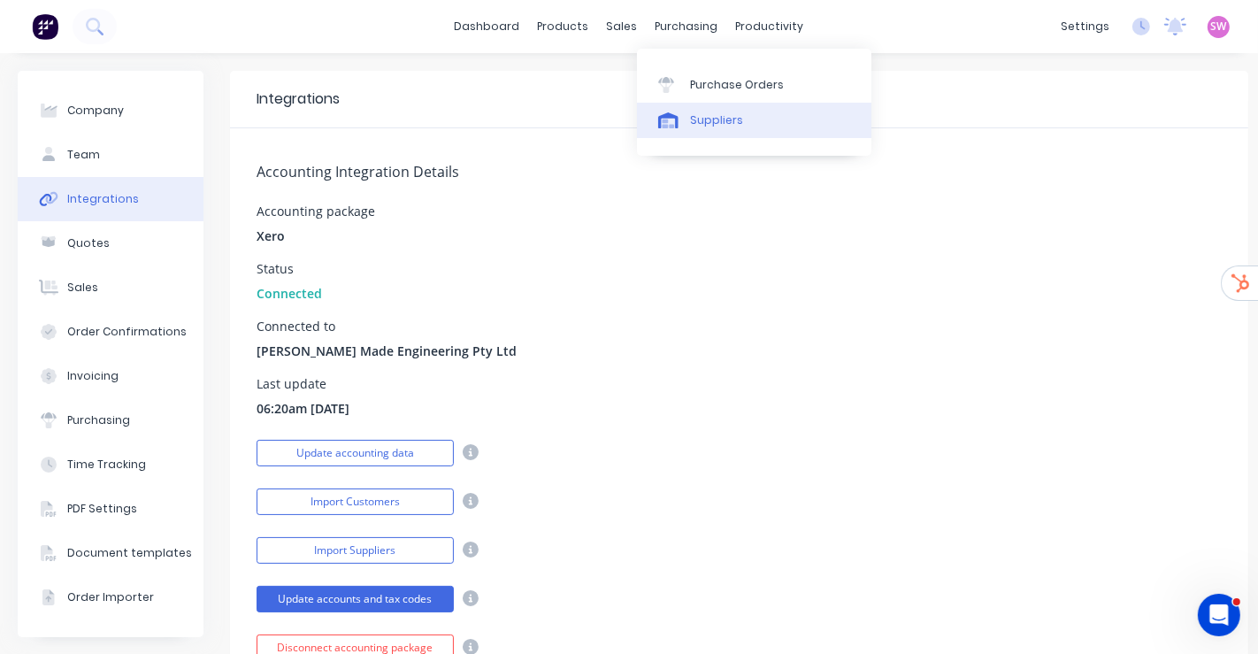
click at [712, 110] on link "Suppliers" at bounding box center [754, 120] width 234 height 35
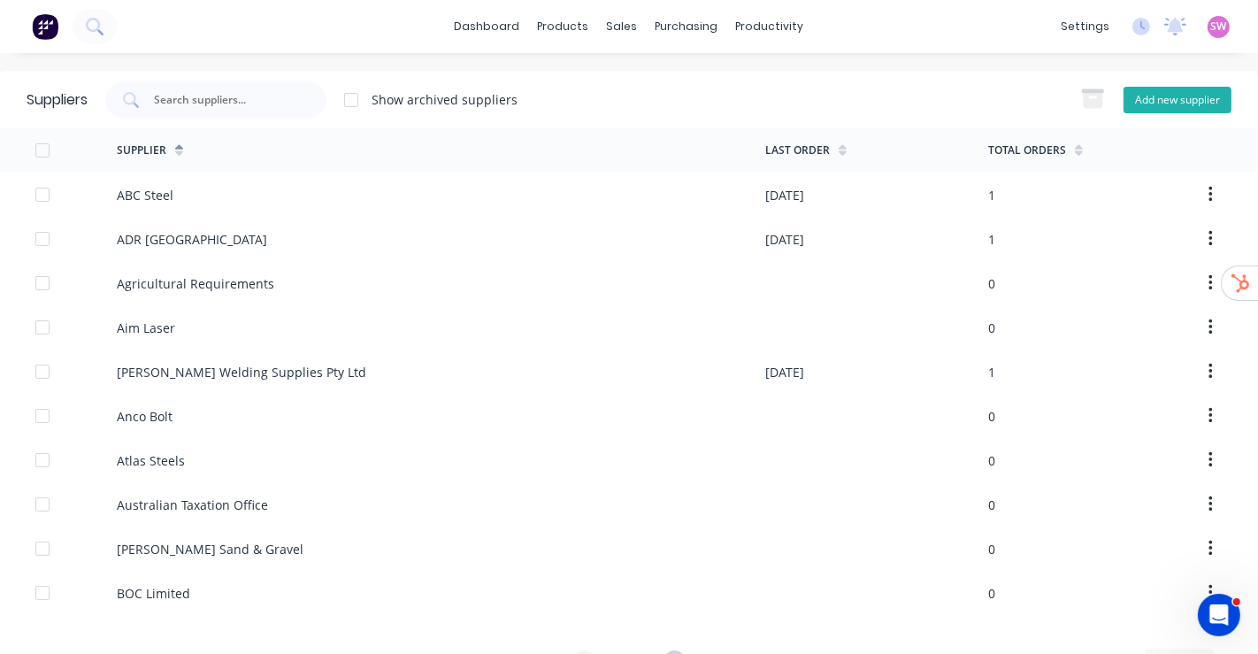
click at [727, 105] on button "Add new supplier" at bounding box center [1178, 100] width 108 height 27
select select "AU"
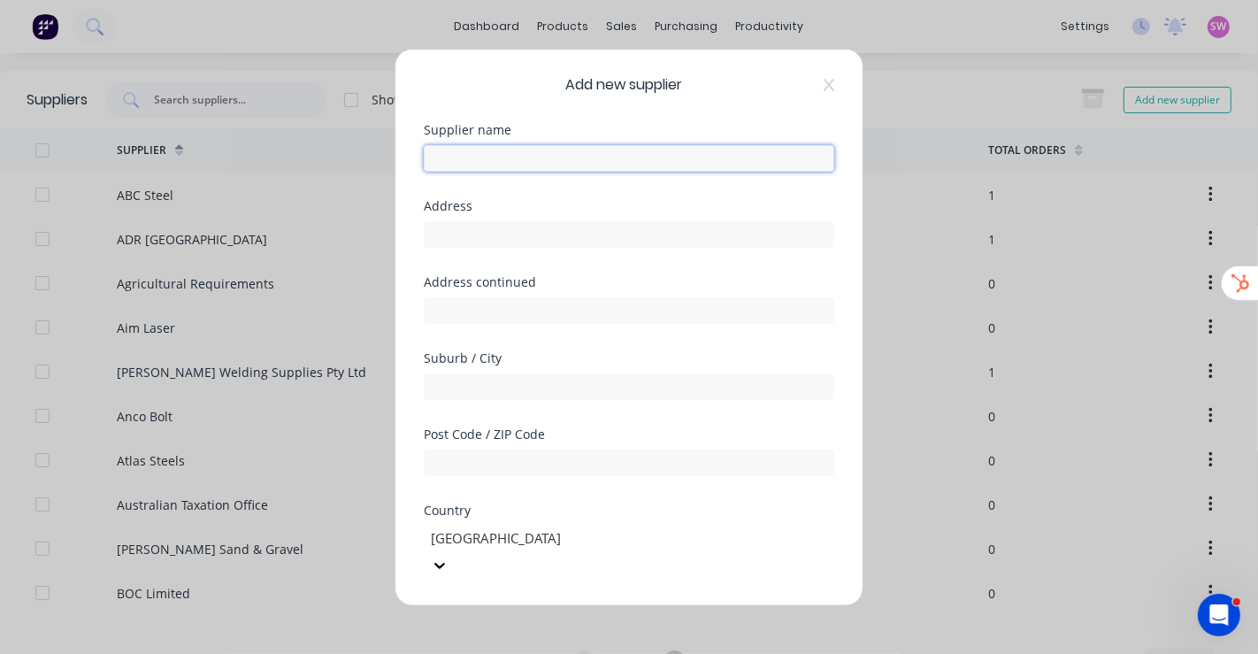
click at [511, 150] on input "text" at bounding box center [629, 157] width 411 height 27
paste input "Plastic Engineering Qld"
type input "Plastic Engineering Qld"
click at [661, 114] on div "Add new supplier Supplier name Plastic Engineering Qld Address Address continue…" at bounding box center [628, 327] width 467 height 556
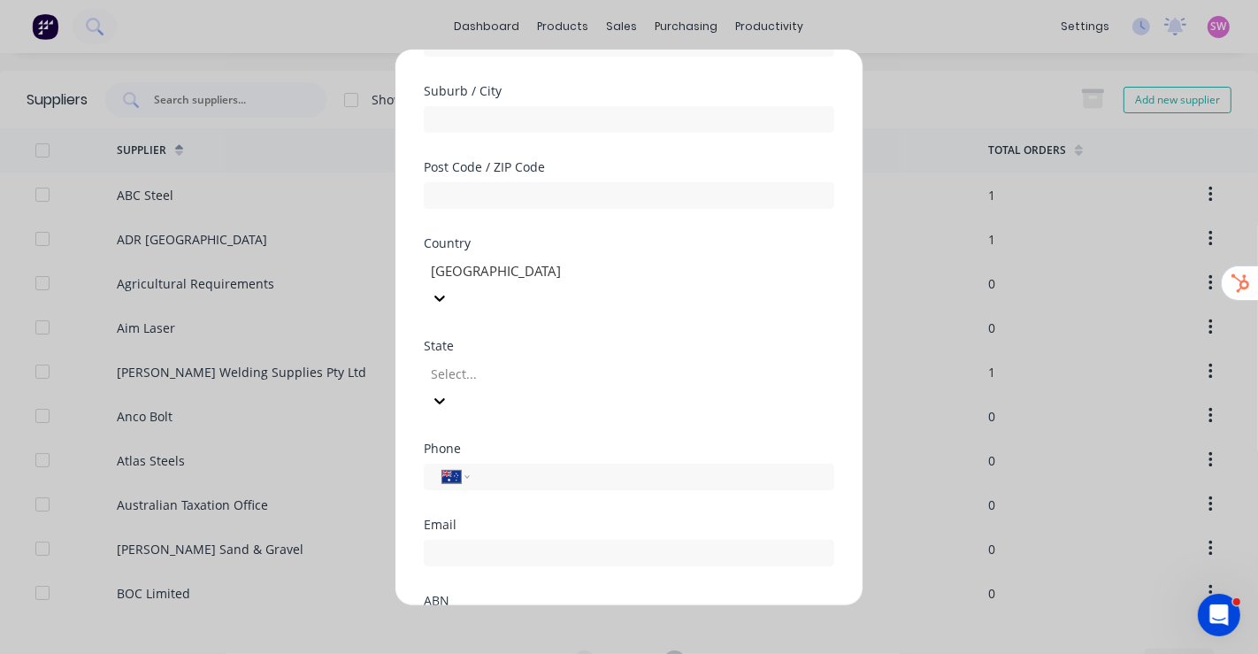
scroll to position [382, 0]
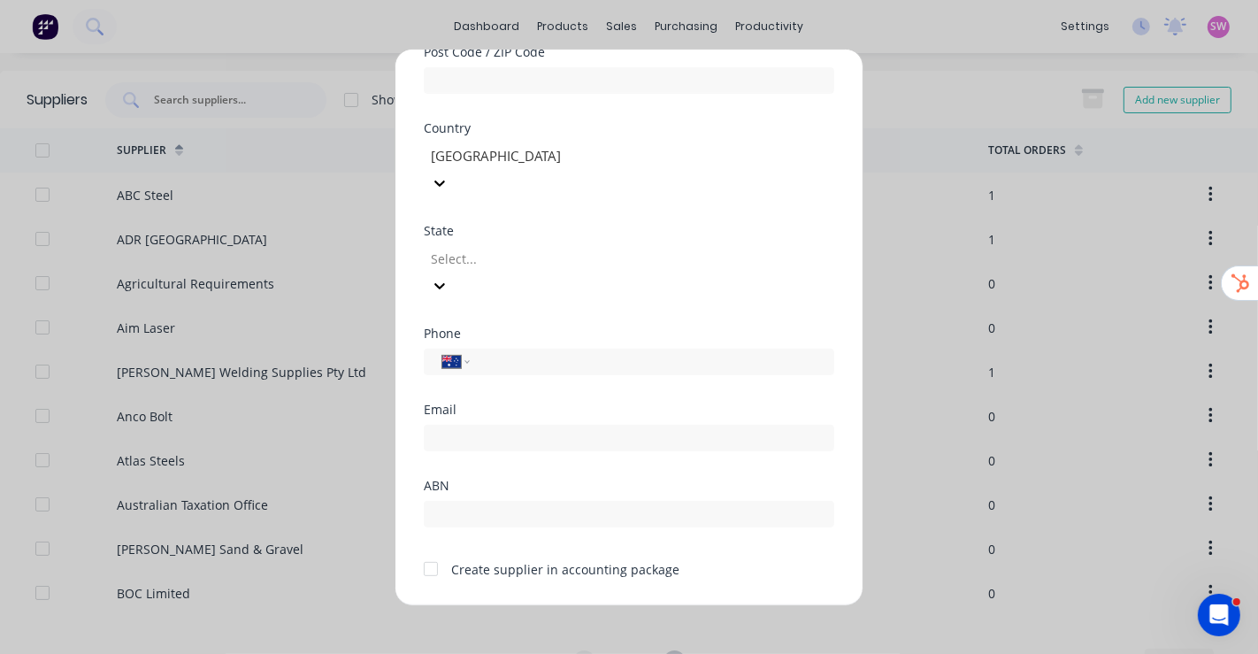
click at [434, 286] on div at bounding box center [430, 568] width 35 height 35
click at [571, 286] on button "Save" at bounding box center [573, 620] width 97 height 28
click at [568, 286] on button "Save" at bounding box center [573, 620] width 97 height 28
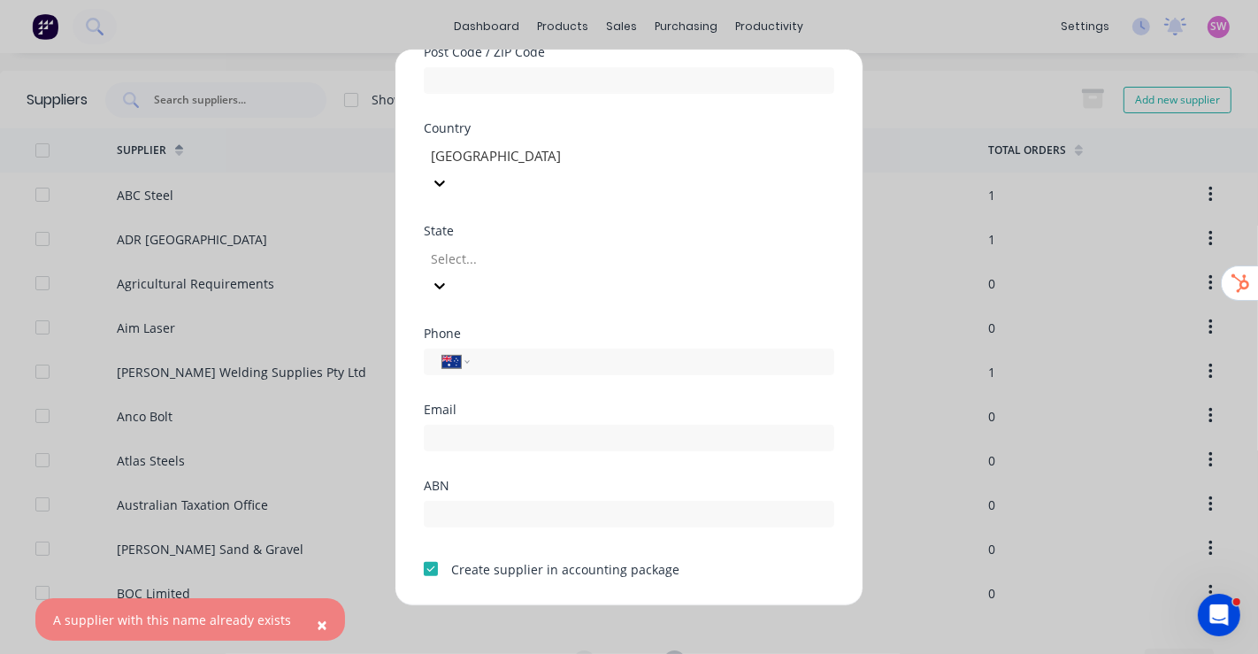
click at [687, 286] on button "Cancel" at bounding box center [684, 620] width 97 height 28
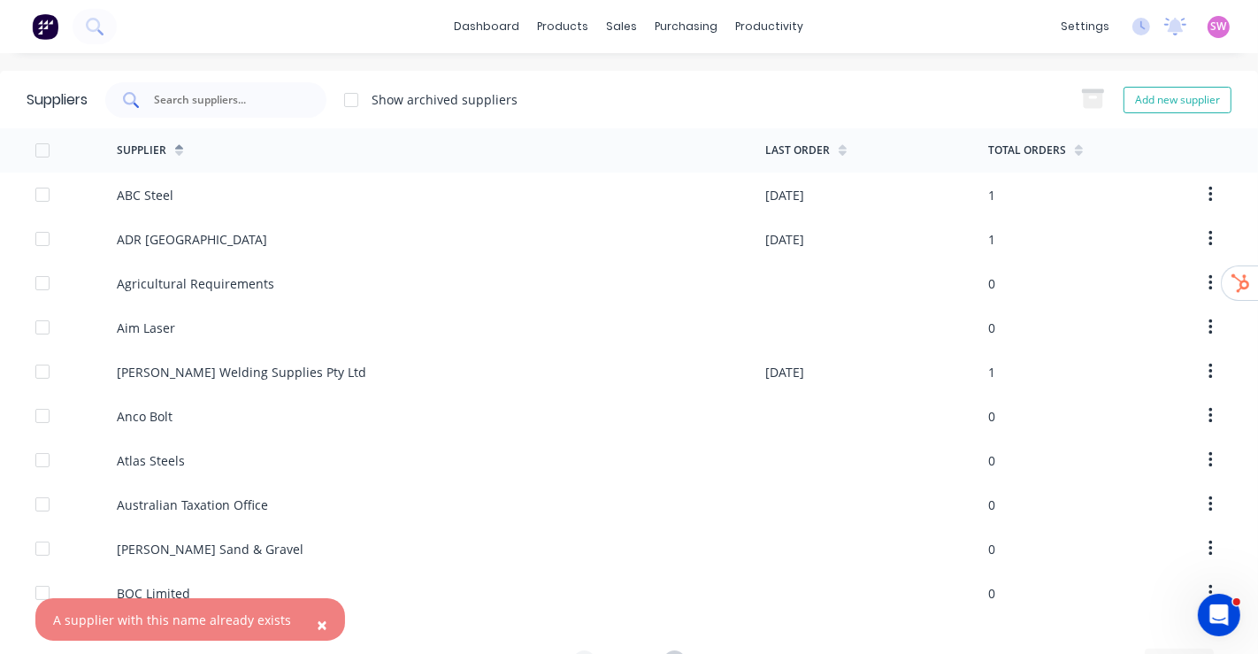
click at [258, 110] on div at bounding box center [215, 99] width 221 height 35
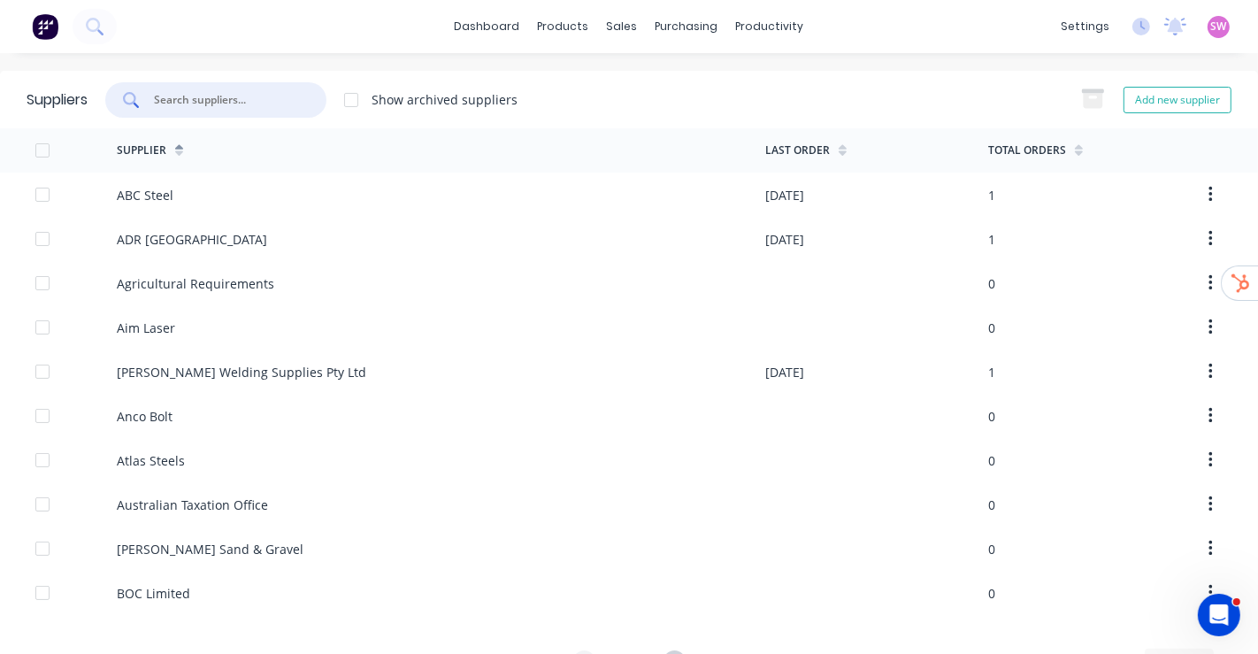
paste input "Plastic Engineering Qld"
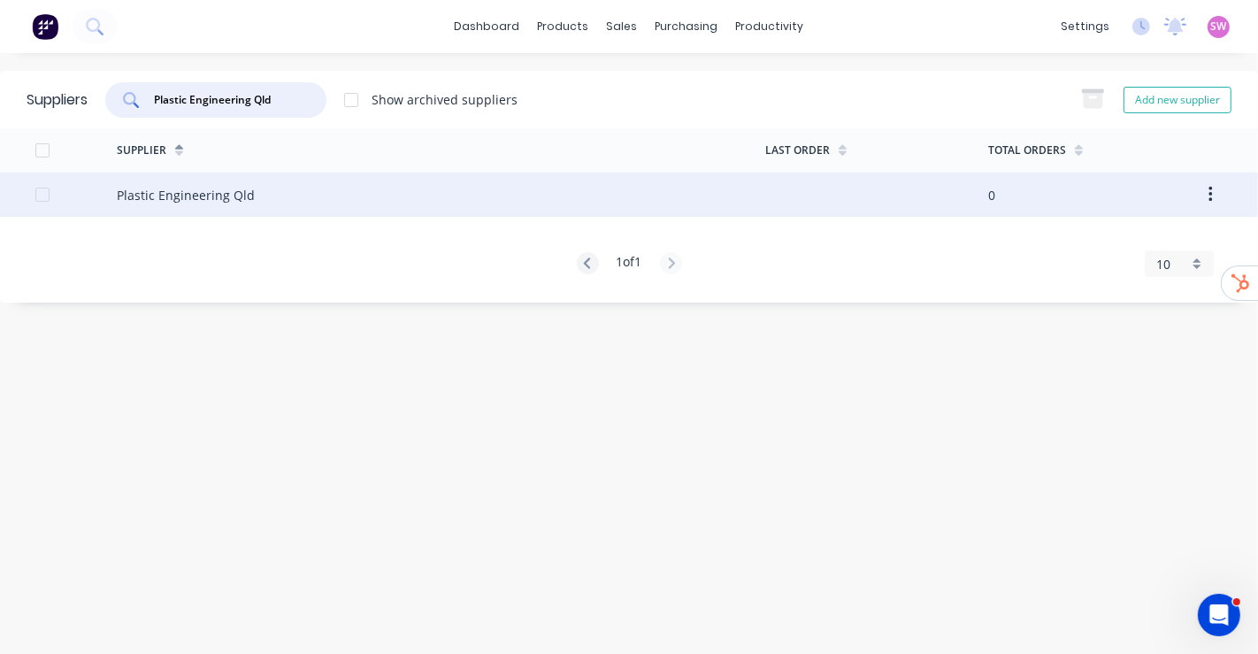
type input "Plastic Engineering Qld"
click at [245, 198] on div "Plastic Engineering Qld" at bounding box center [186, 195] width 138 height 19
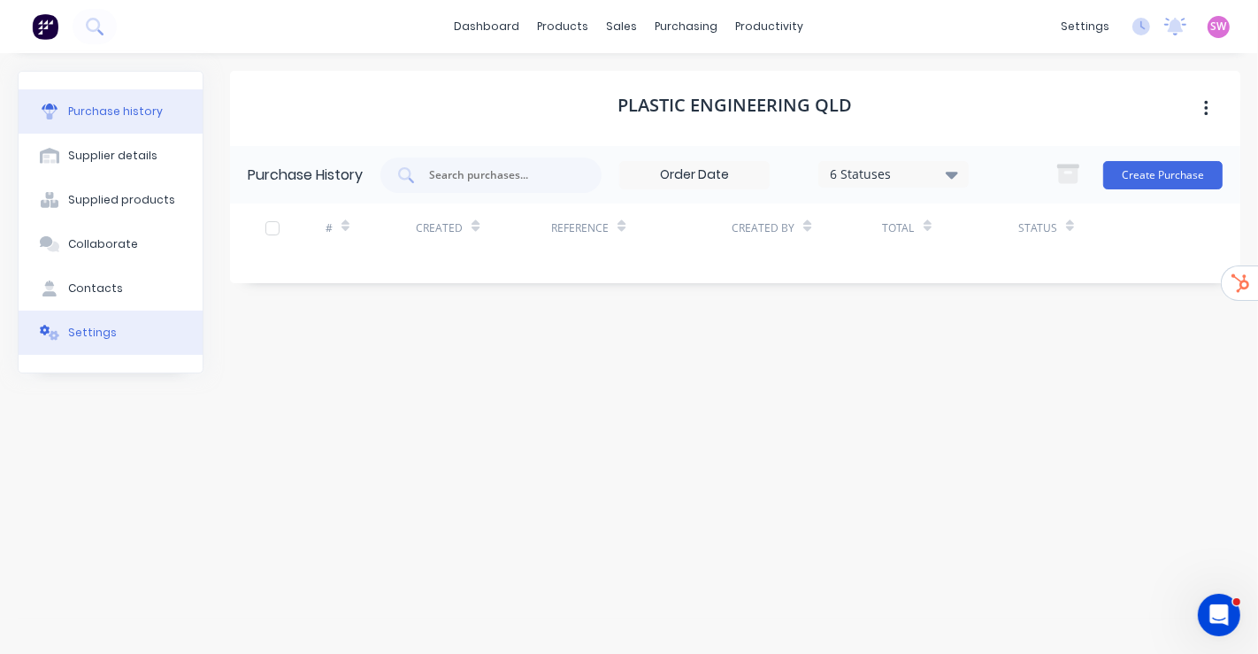
click at [119, 286] on button "Settings" at bounding box center [111, 333] width 184 height 44
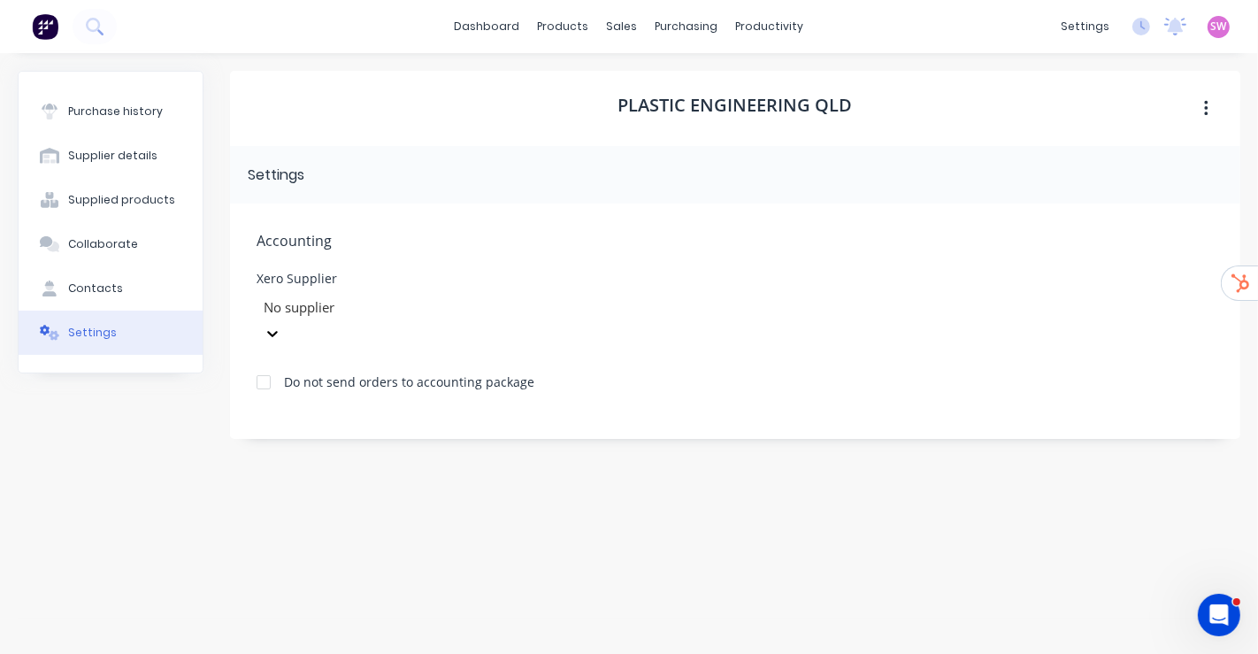
click at [380, 286] on div at bounding box center [389, 307] width 255 height 22
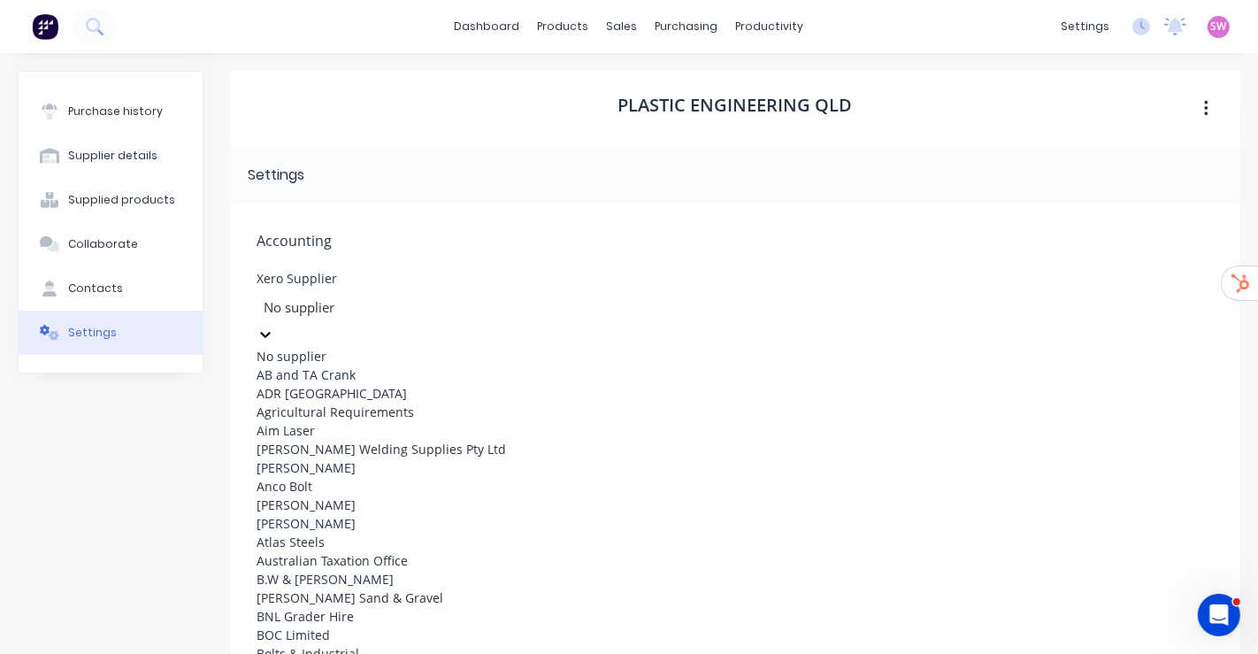
paste input "Plastic Engineering Qld"
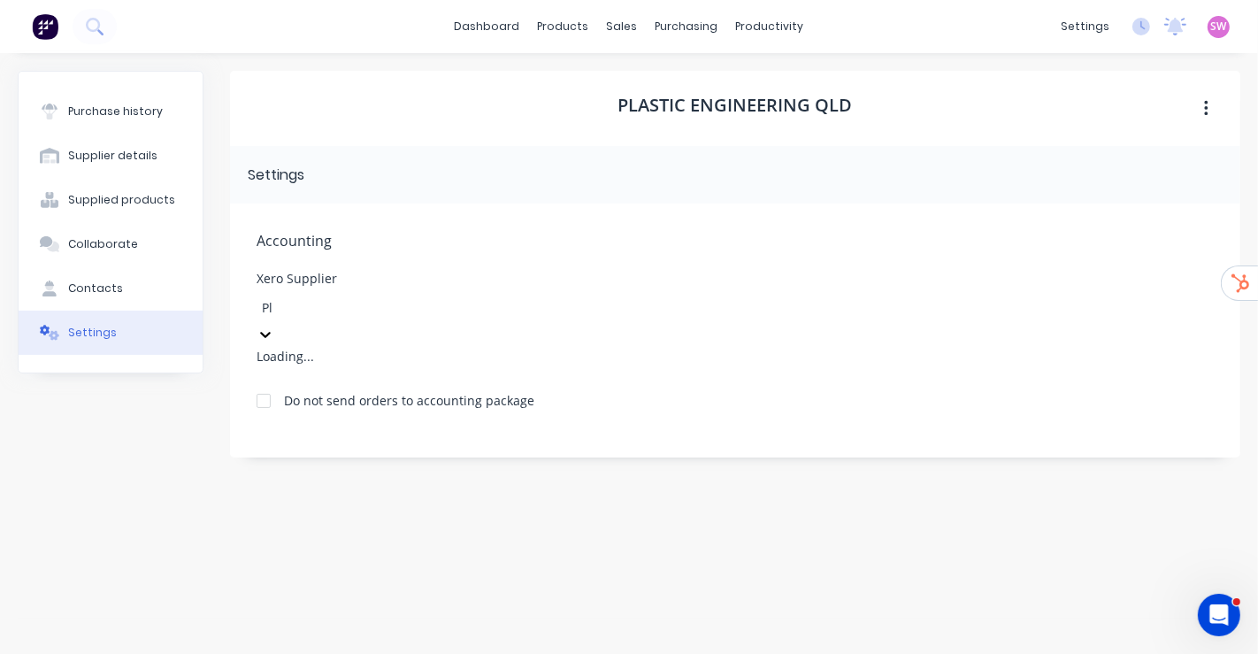
type input "P"
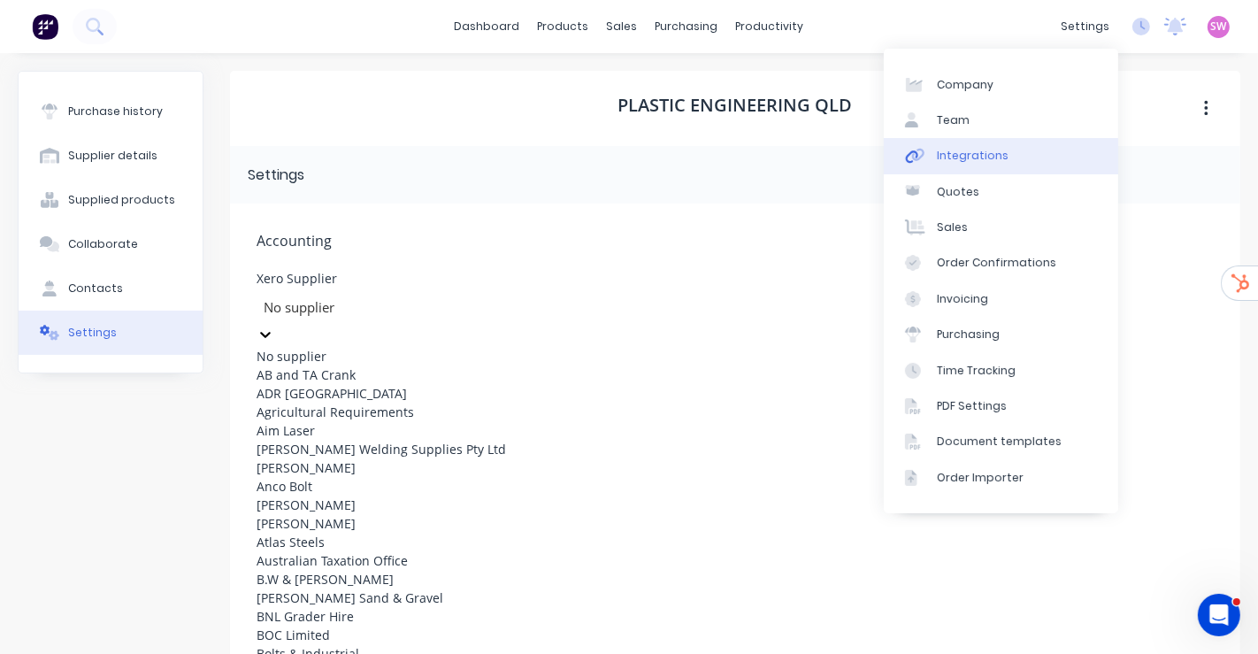
click at [727, 148] on link "Integrations" at bounding box center [1001, 155] width 234 height 35
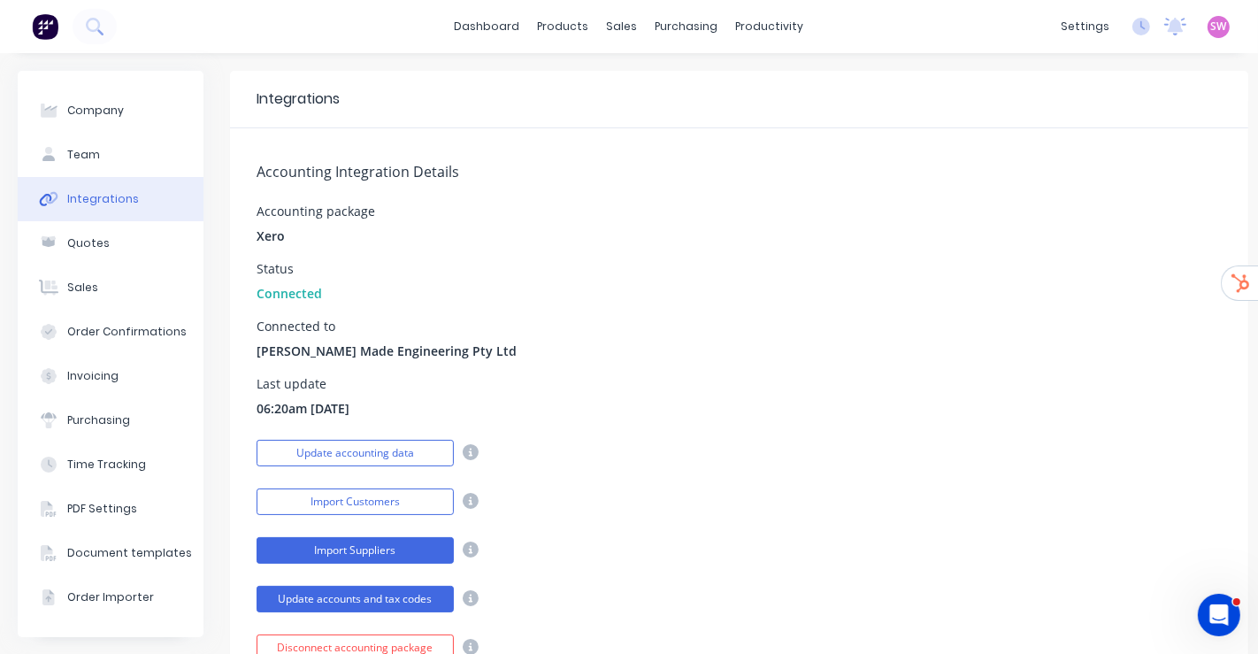
click at [385, 286] on button "Import Suppliers" at bounding box center [355, 550] width 197 height 27
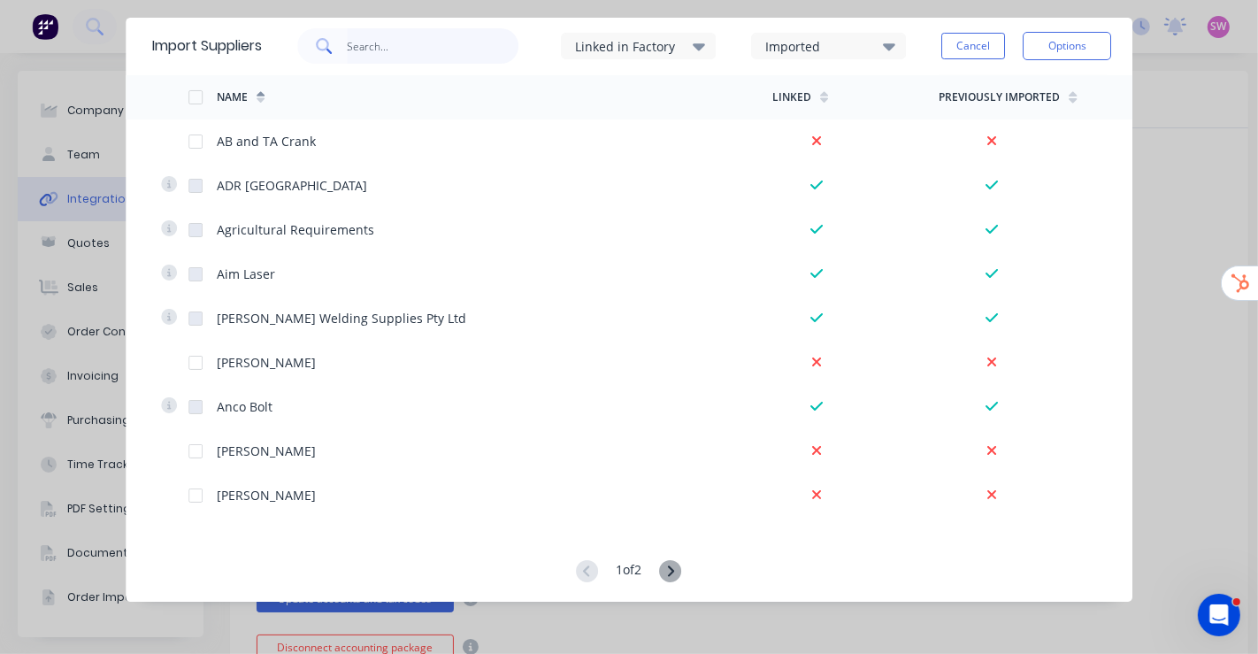
click at [454, 53] on input "text" at bounding box center [433, 45] width 173 height 35
paste input "Plastic Engineering Qld"
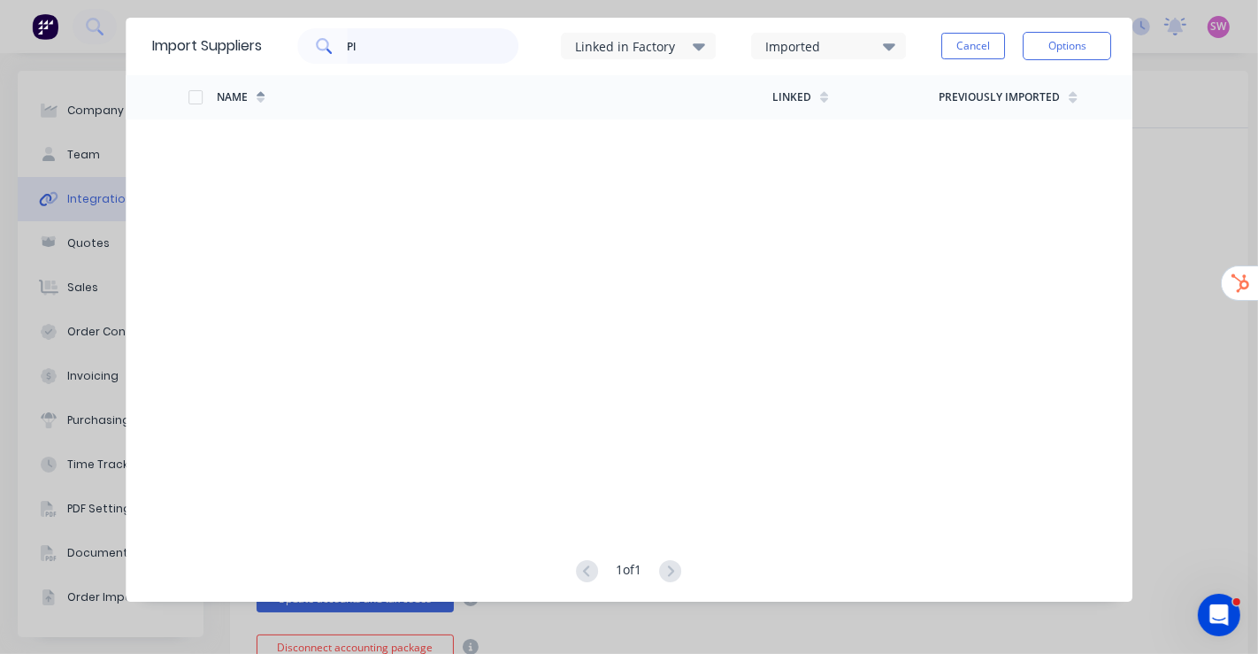
type input "P"
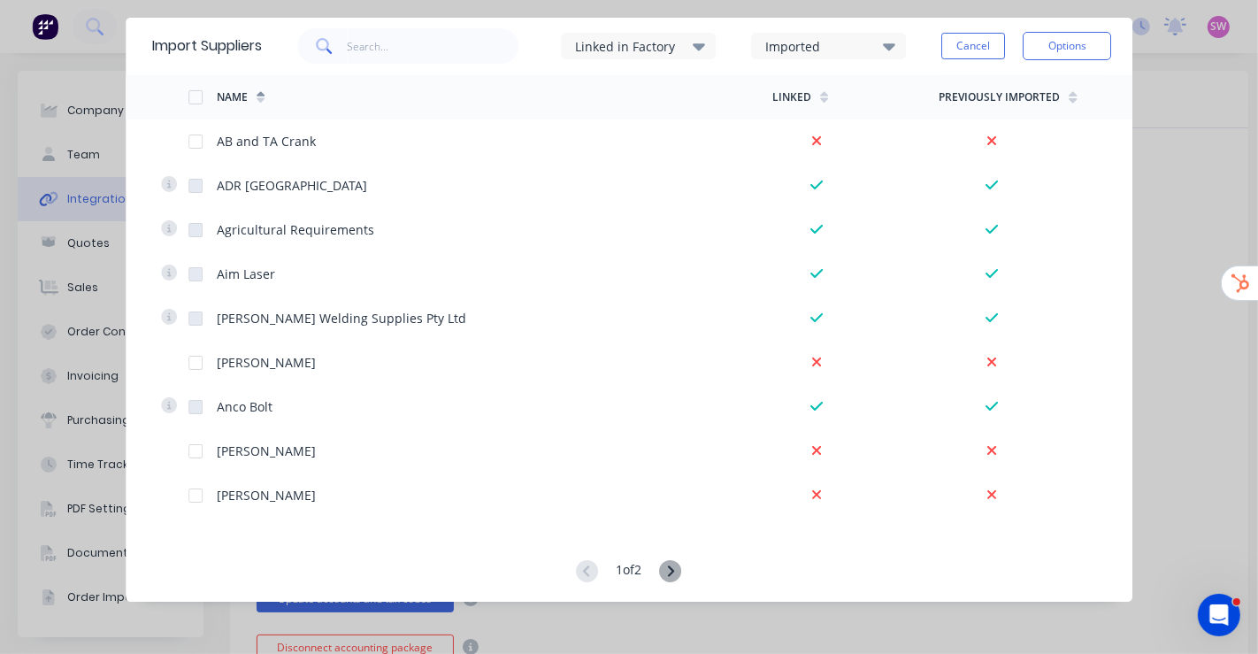
drag, startPoint x: 1006, startPoint y: 35, endPoint x: 1015, endPoint y: 30, distance: 10.3
click at [727, 28] on div "Cancel Options" at bounding box center [1026, 45] width 170 height 53
click at [727, 49] on button "Cancel" at bounding box center [973, 46] width 64 height 27
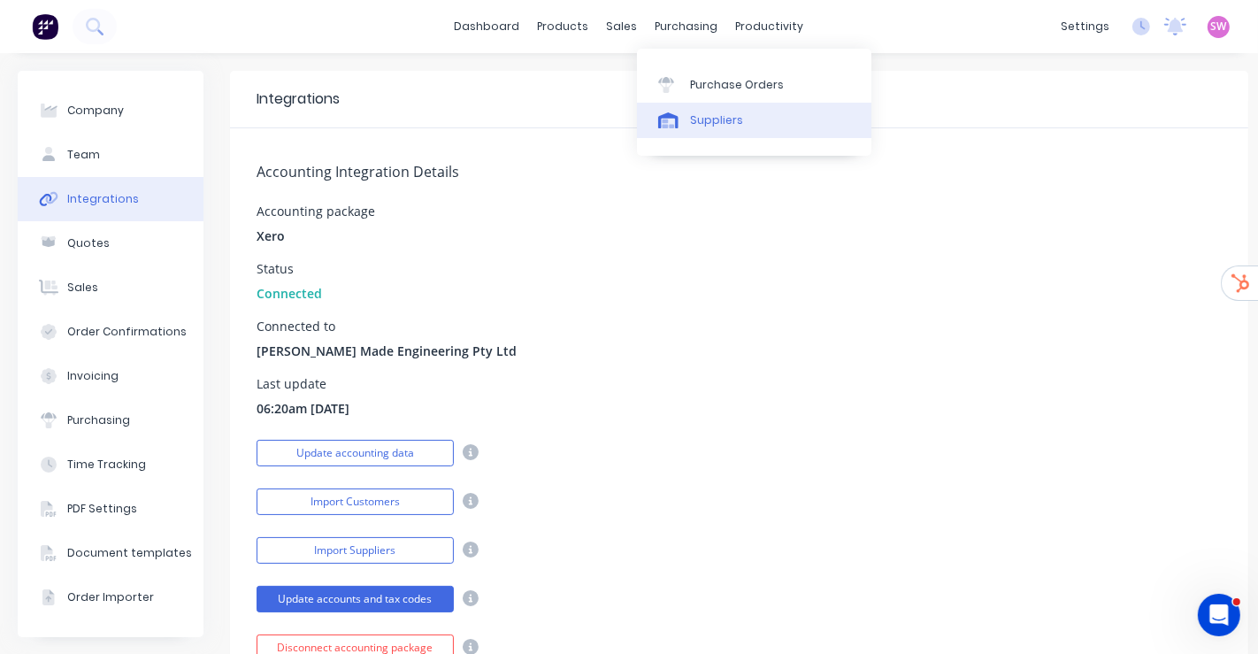
click at [705, 119] on div "Suppliers" at bounding box center [716, 120] width 53 height 16
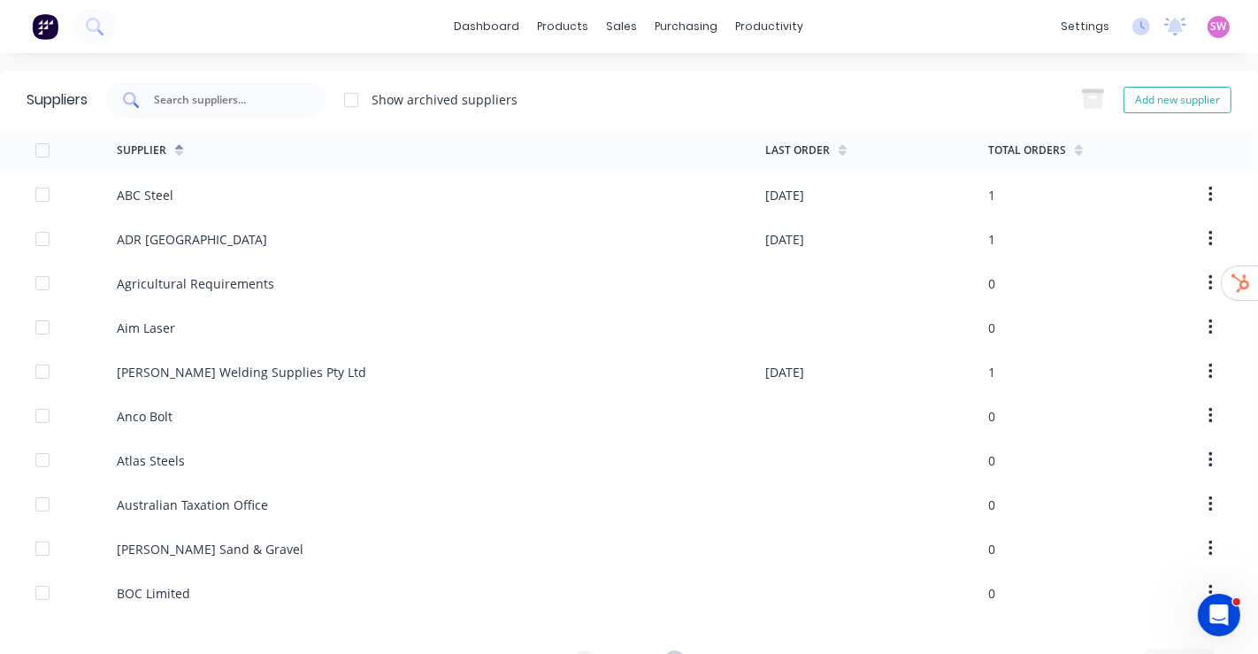
click at [273, 117] on div at bounding box center [215, 99] width 221 height 35
paste input "Voestalpine"
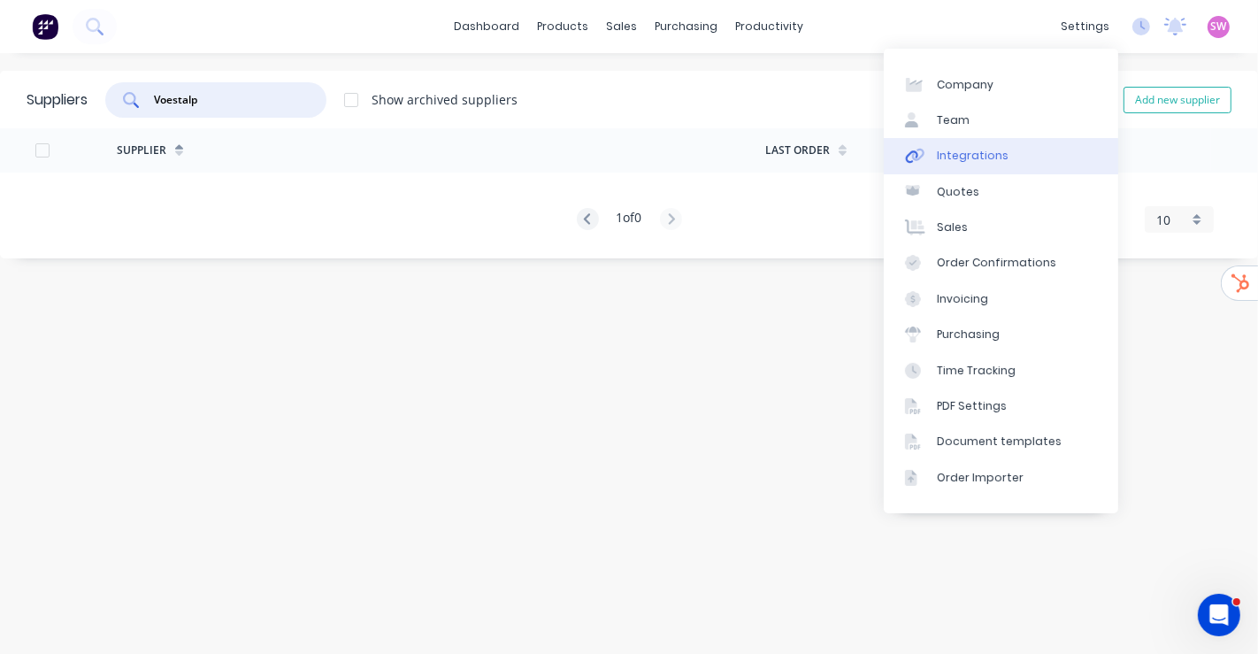
type input "Voestalp"
click at [727, 150] on link "Integrations" at bounding box center [1001, 155] width 234 height 35
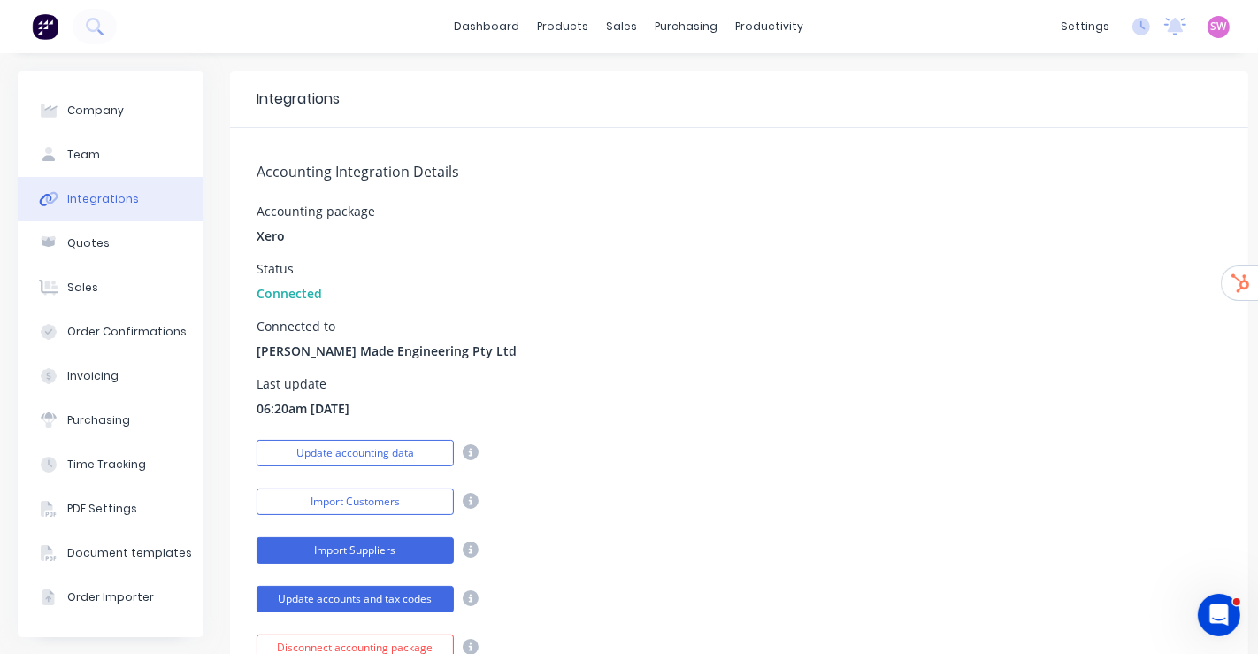
click at [369, 286] on button "Import Suppliers" at bounding box center [355, 550] width 197 height 27
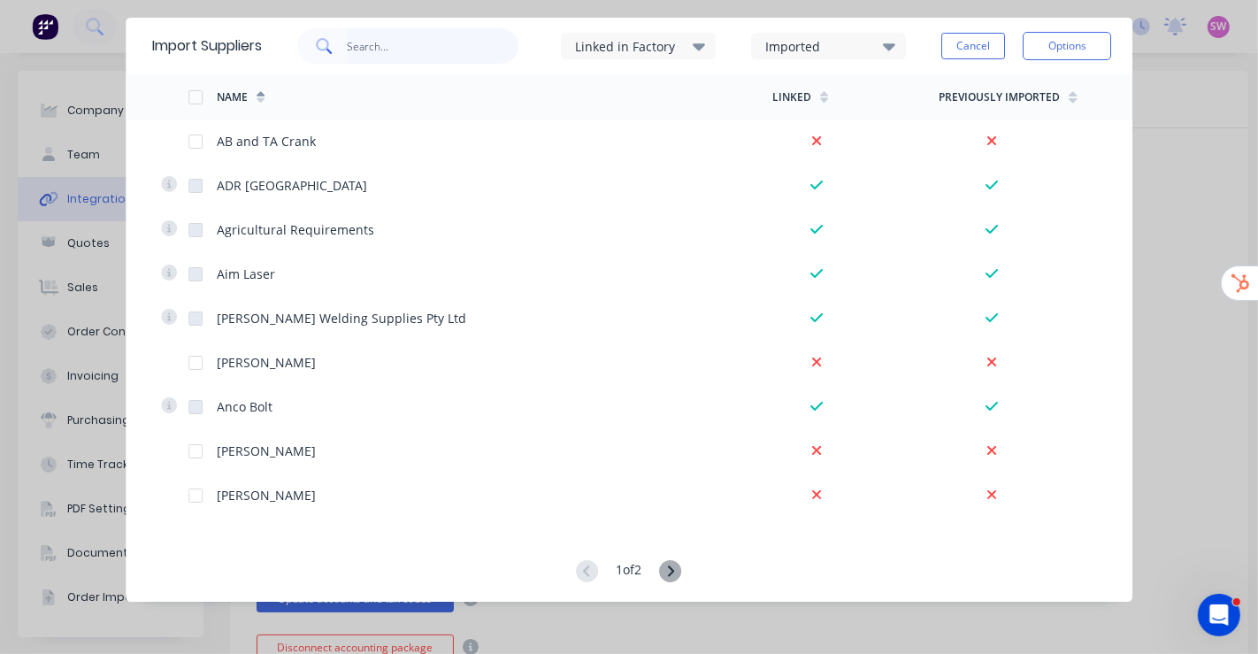
click at [453, 46] on input "text" at bounding box center [433, 45] width 173 height 35
paste input "Voestalpine"
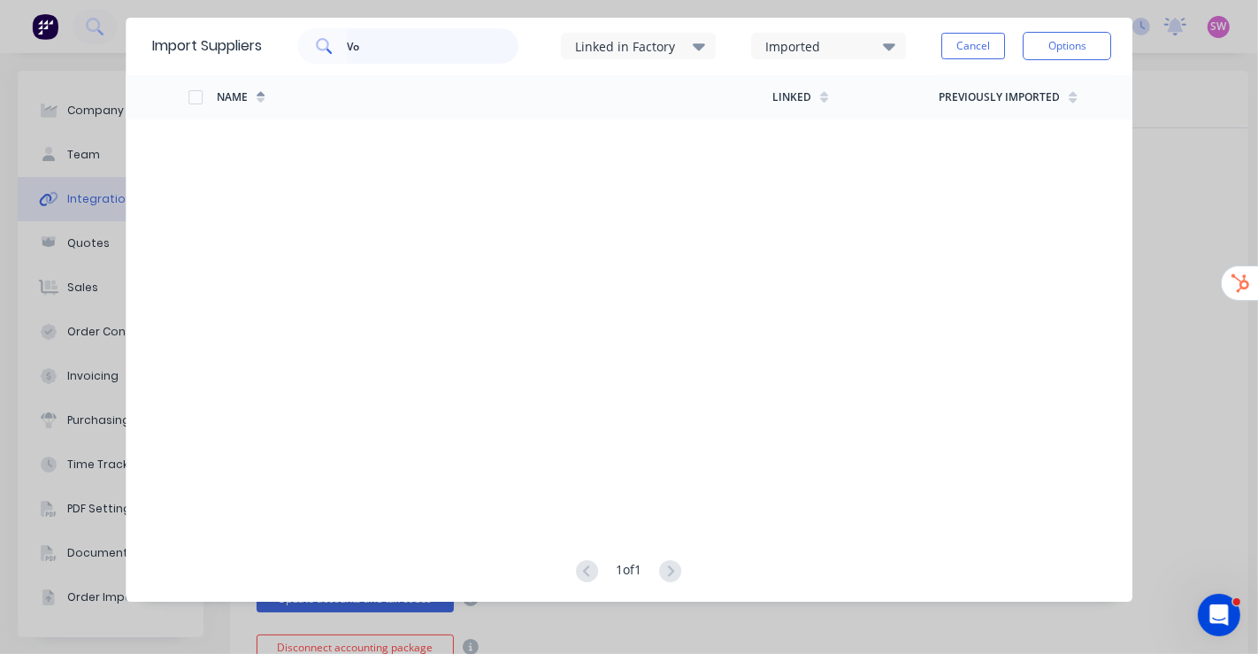
type input "V"
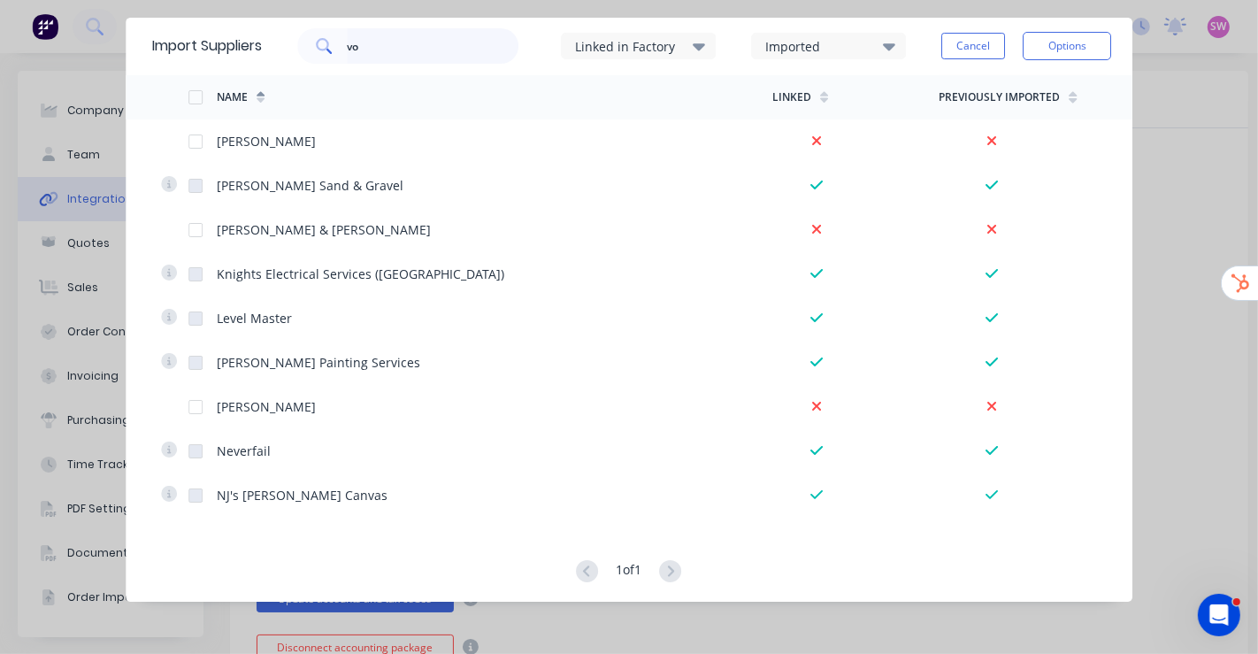
type input "vo"
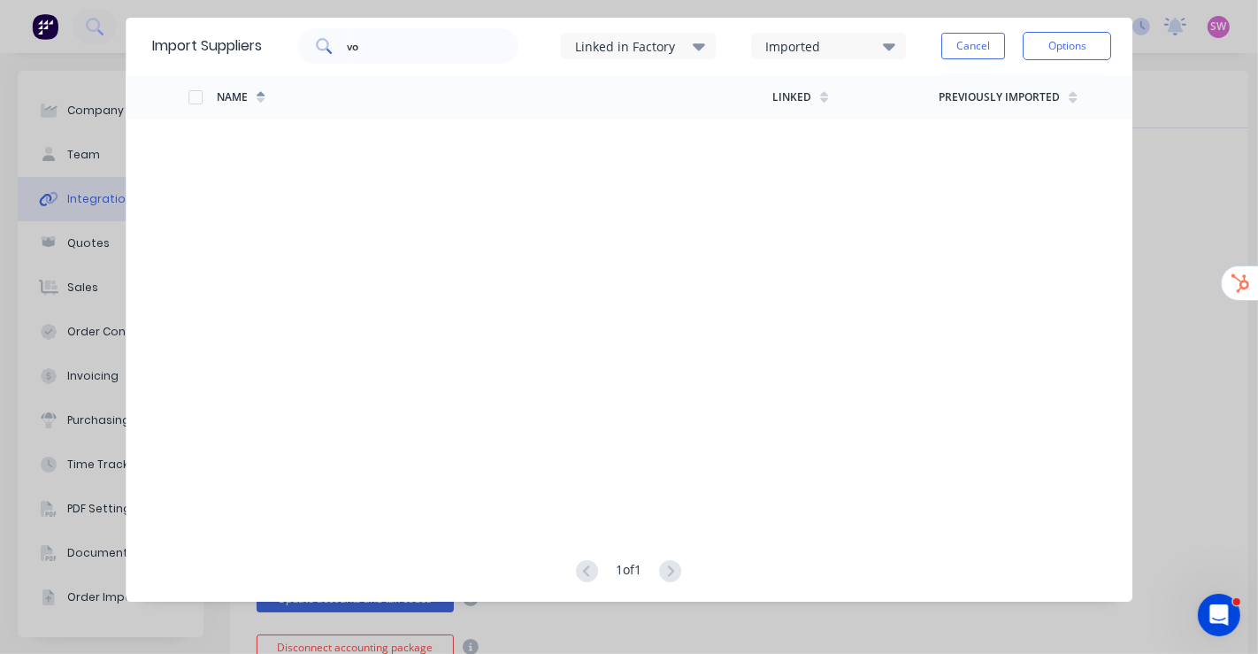
click at [727, 46] on button "Cancel" at bounding box center [973, 46] width 64 height 27
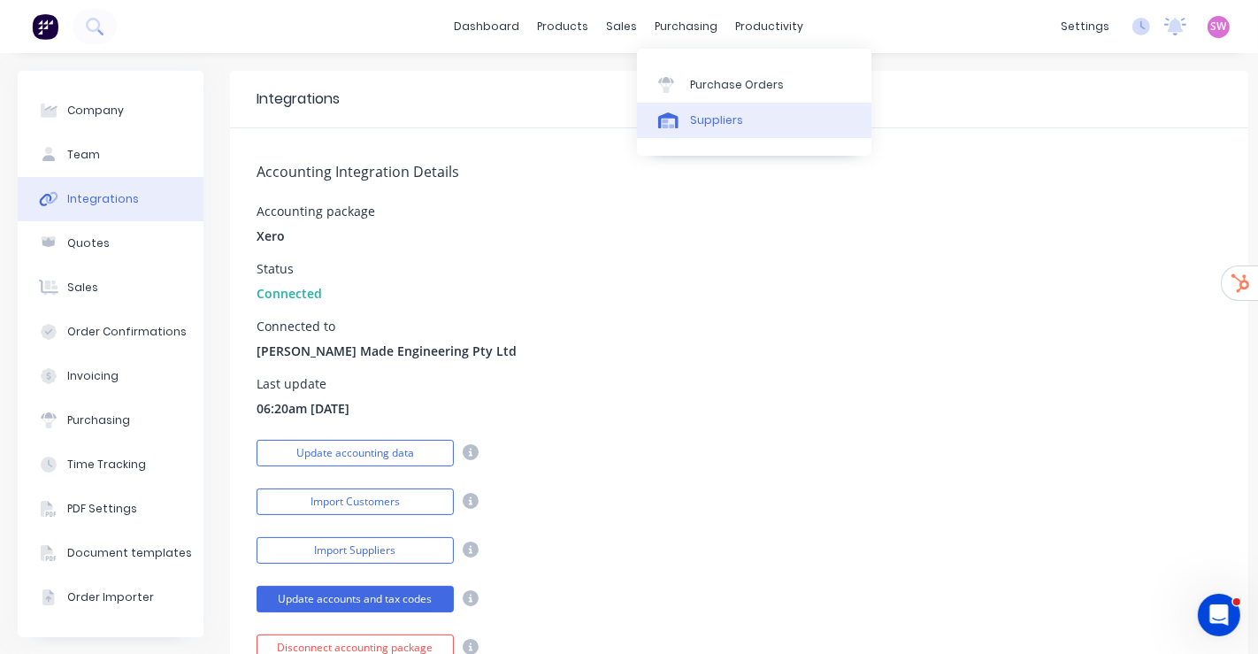
click at [727, 113] on div "Suppliers" at bounding box center [716, 120] width 53 height 16
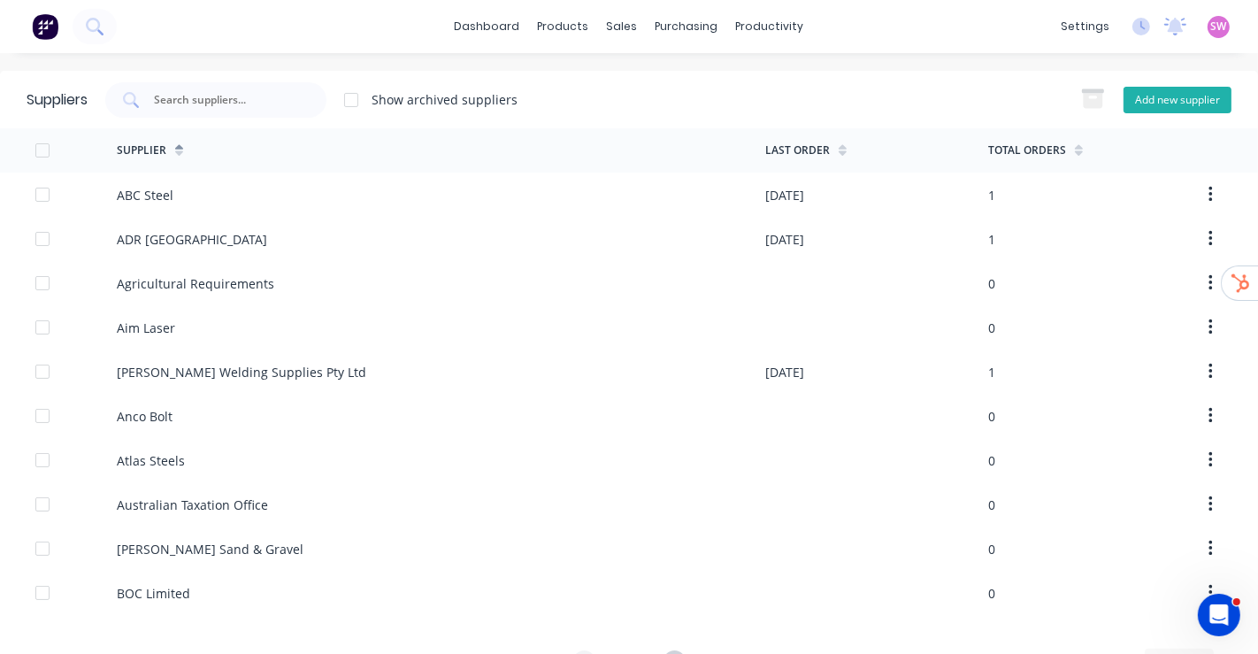
click at [727, 102] on button "Add new supplier" at bounding box center [1178, 100] width 108 height 27
select select "AU"
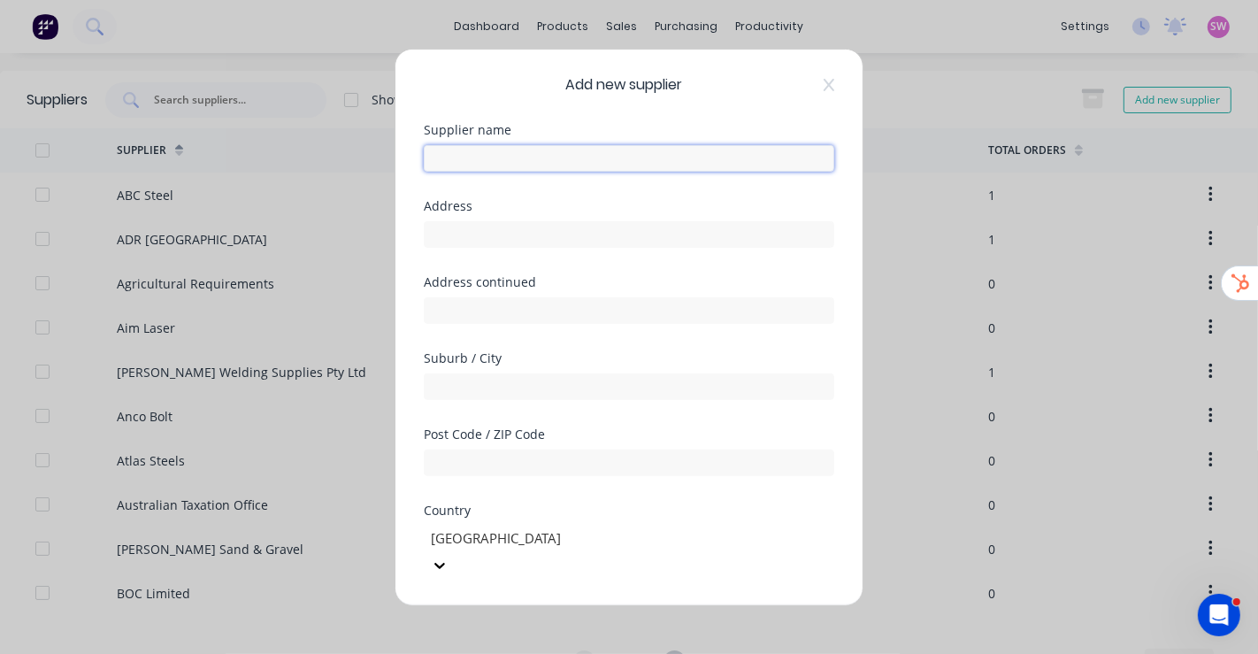
click at [581, 163] on input "text" at bounding box center [629, 157] width 411 height 27
paste input "Voestalpine"
type input "Voestalpine"
click at [619, 120] on div "Add new supplier Supplier name Voestalpine Address Address continued Suburb / C…" at bounding box center [628, 327] width 467 height 556
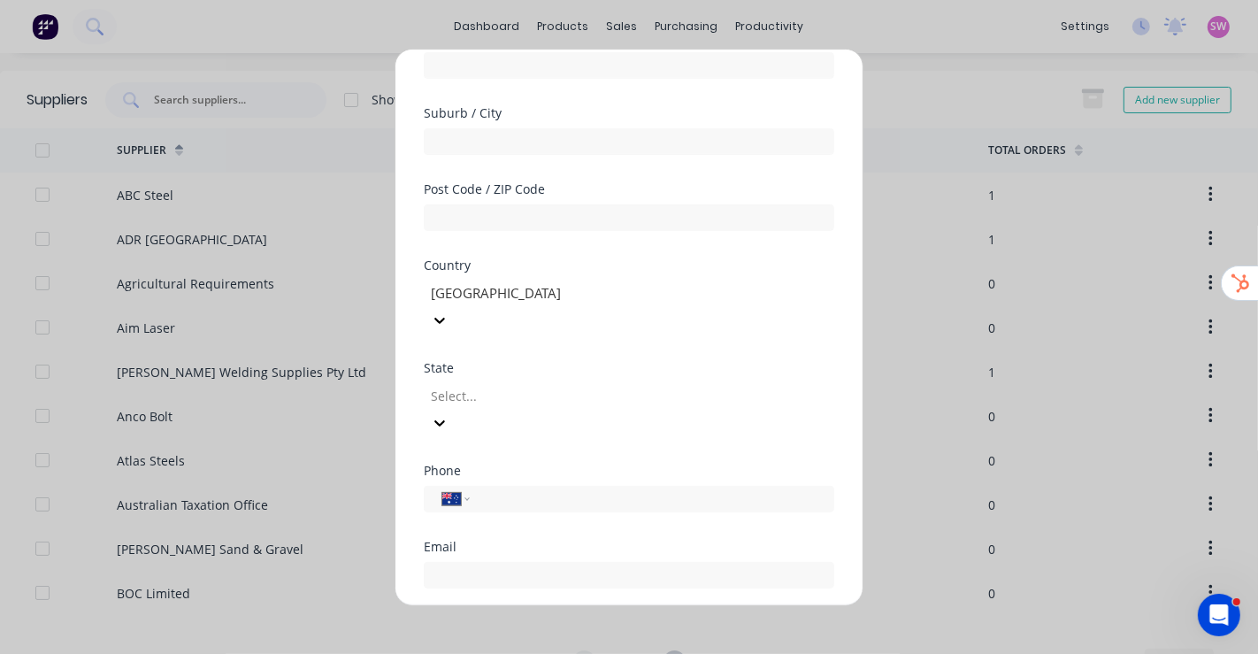
scroll to position [382, 0]
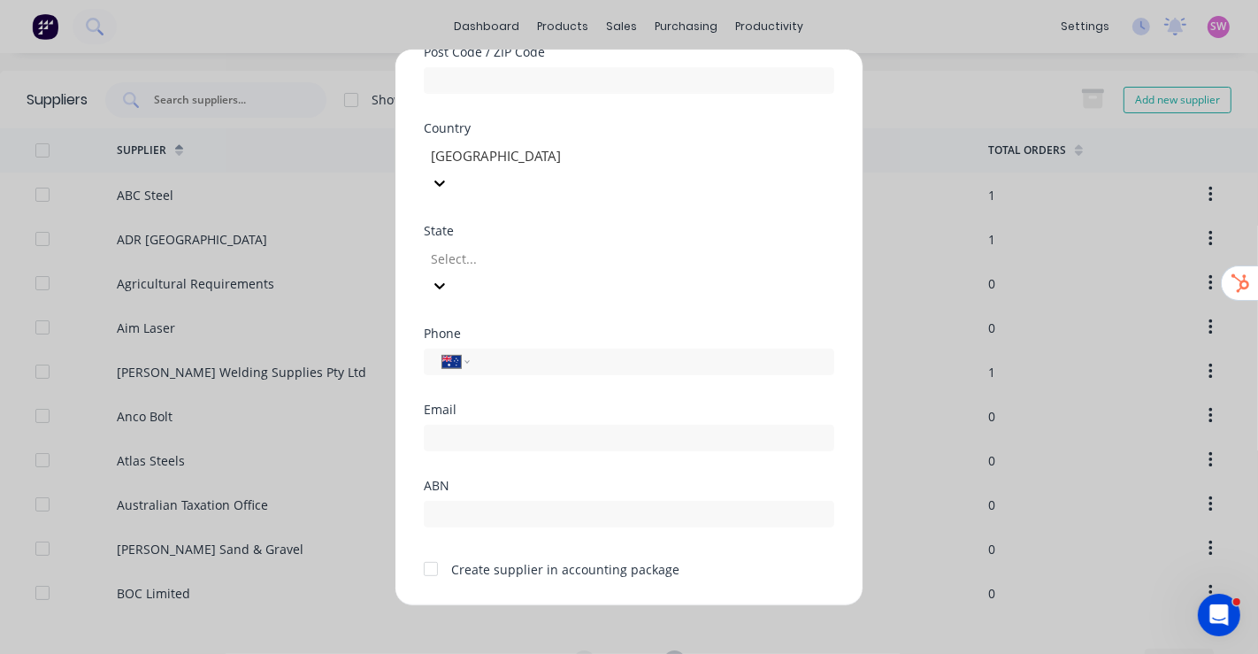
drag, startPoint x: 426, startPoint y: 504, endPoint x: 437, endPoint y: 511, distance: 12.8
click at [428, 286] on div at bounding box center [430, 568] width 35 height 35
click at [562, 286] on button "Save" at bounding box center [573, 620] width 97 height 28
click at [665, 286] on button "Cancel" at bounding box center [684, 620] width 97 height 28
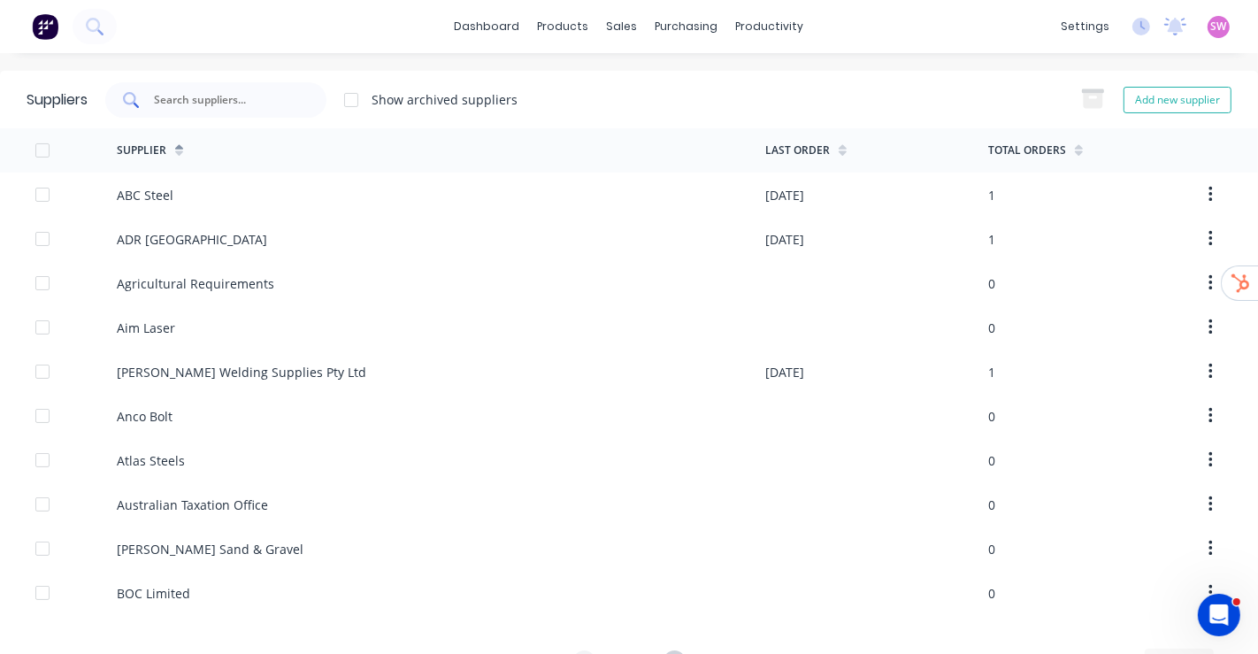
click at [284, 109] on div at bounding box center [215, 99] width 221 height 35
paste input "Voestalpine"
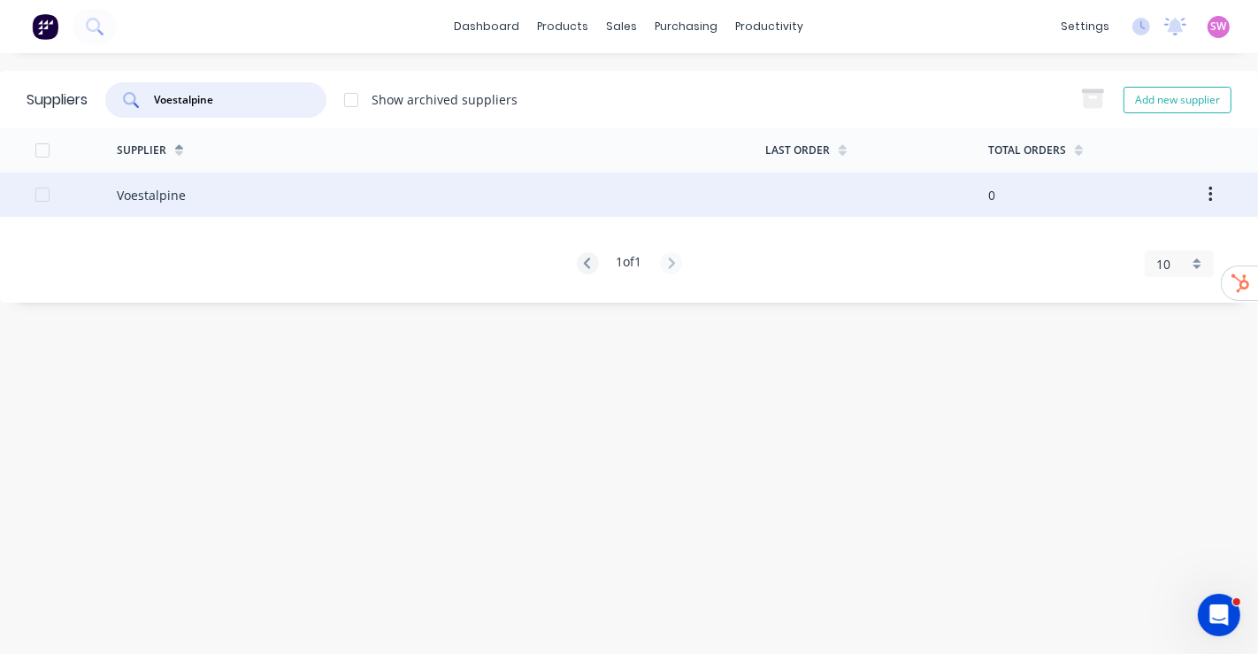
type input "Voestalpine"
click at [194, 190] on div "Voestalpine" at bounding box center [441, 195] width 649 height 44
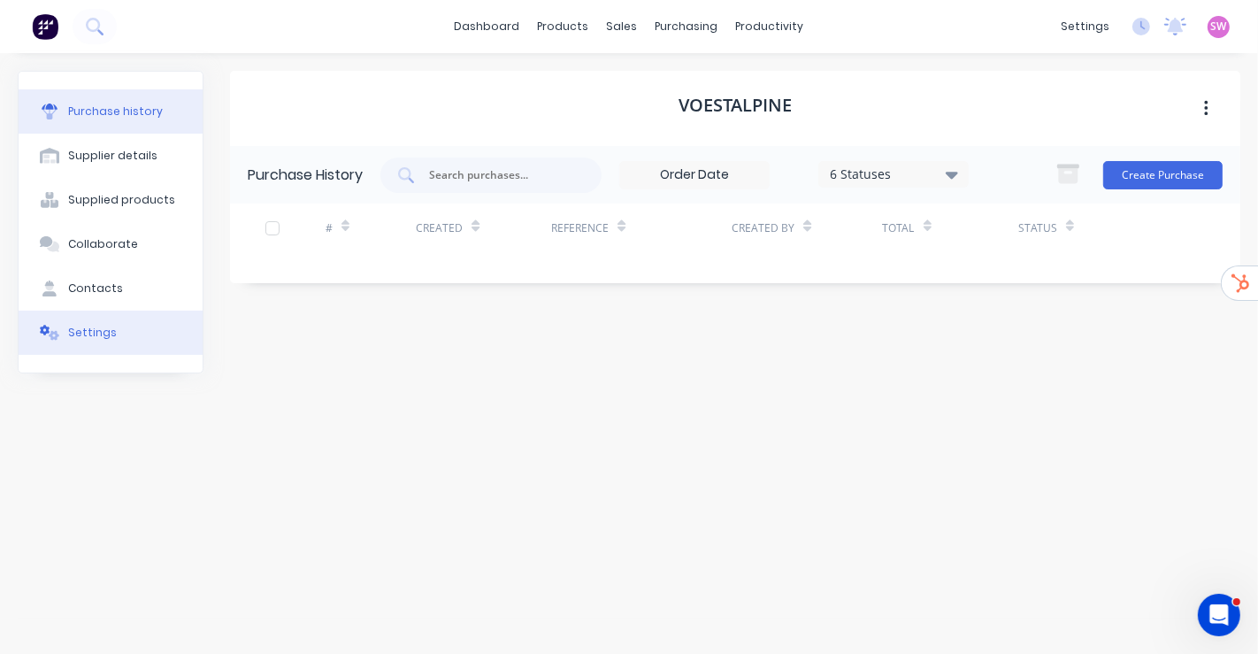
click at [77, 286] on div "Settings" at bounding box center [92, 333] width 49 height 16
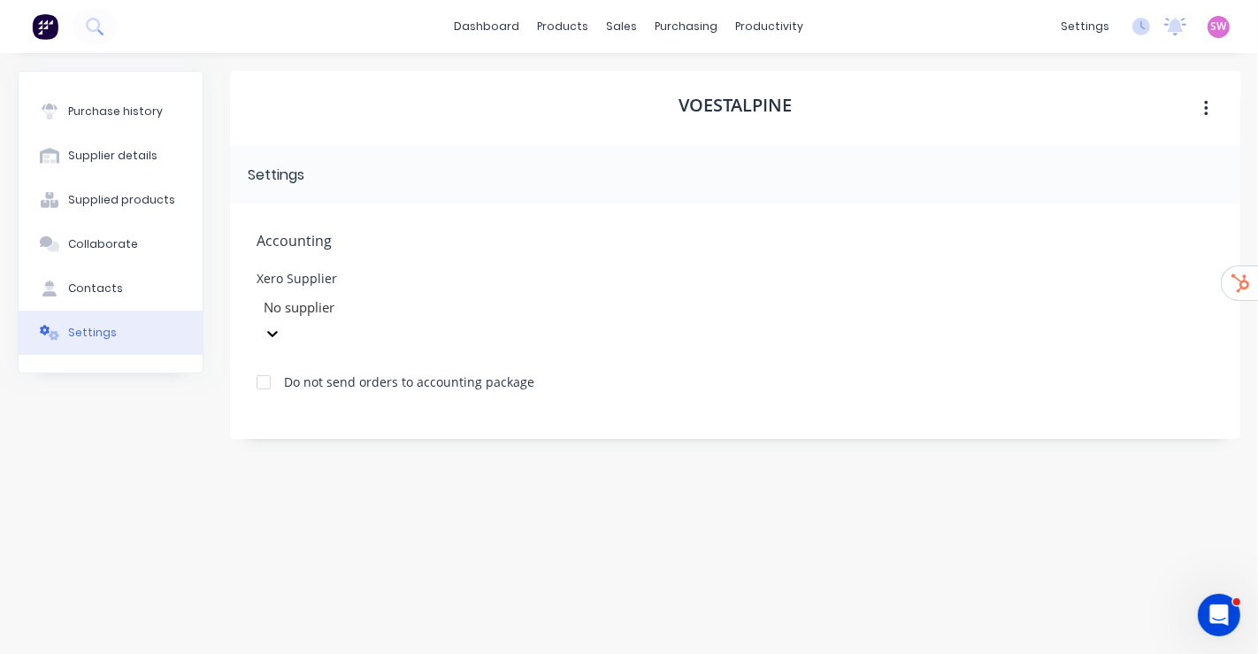
click at [385, 286] on div at bounding box center [389, 307] width 255 height 22
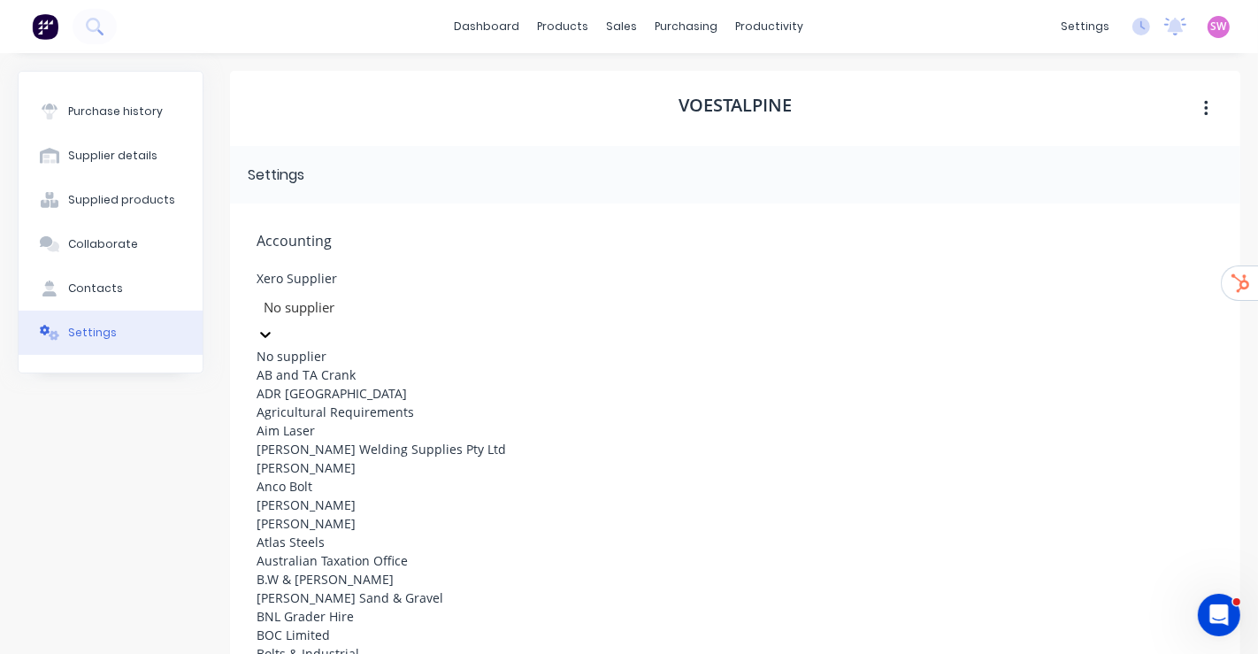
paste input "Voestalpine"
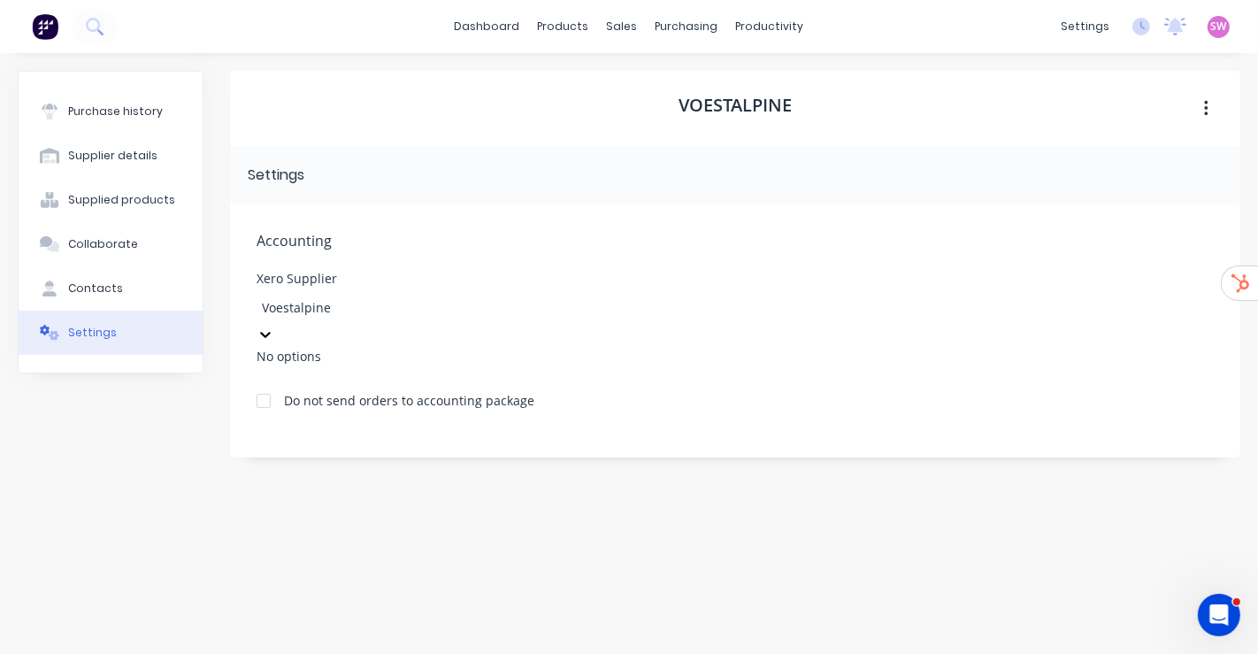
type input "Voestalpine"
click at [727, 286] on div "Xero Supplier Use Up and Down to choose options, press Enter to select the curr…" at bounding box center [735, 318] width 957 height 93
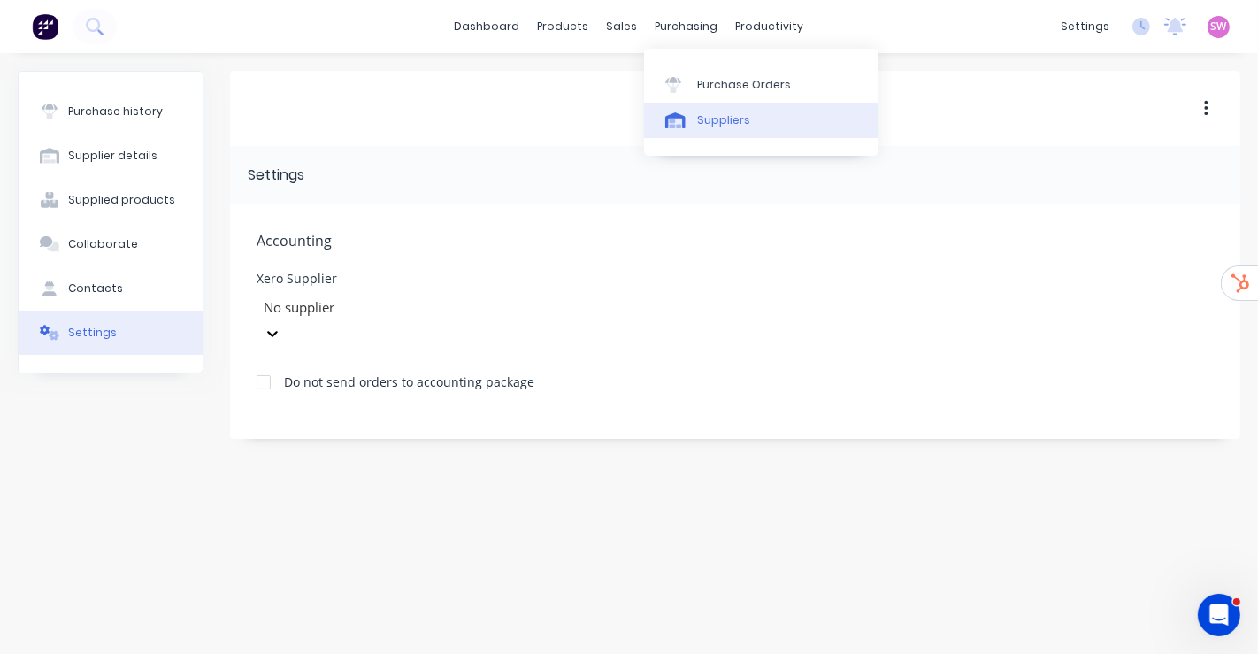
click at [713, 128] on link "Suppliers" at bounding box center [761, 120] width 234 height 35
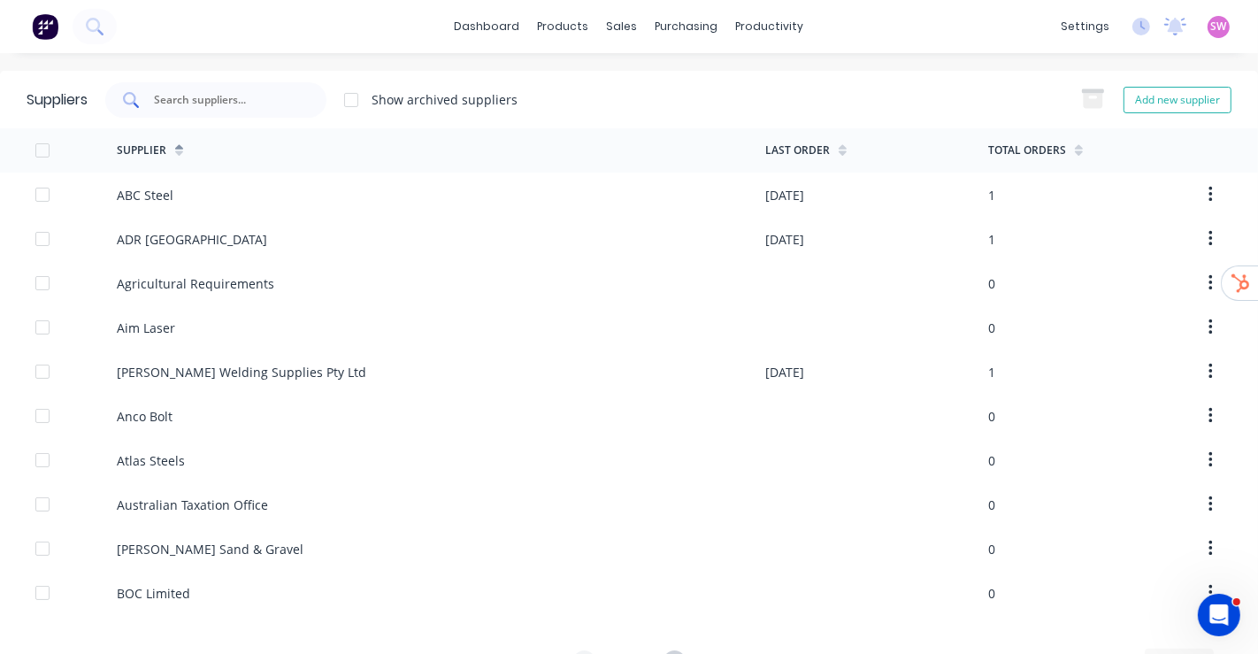
click at [263, 87] on div at bounding box center [215, 99] width 221 height 35
paste input "[PERSON_NAME] Machinery"
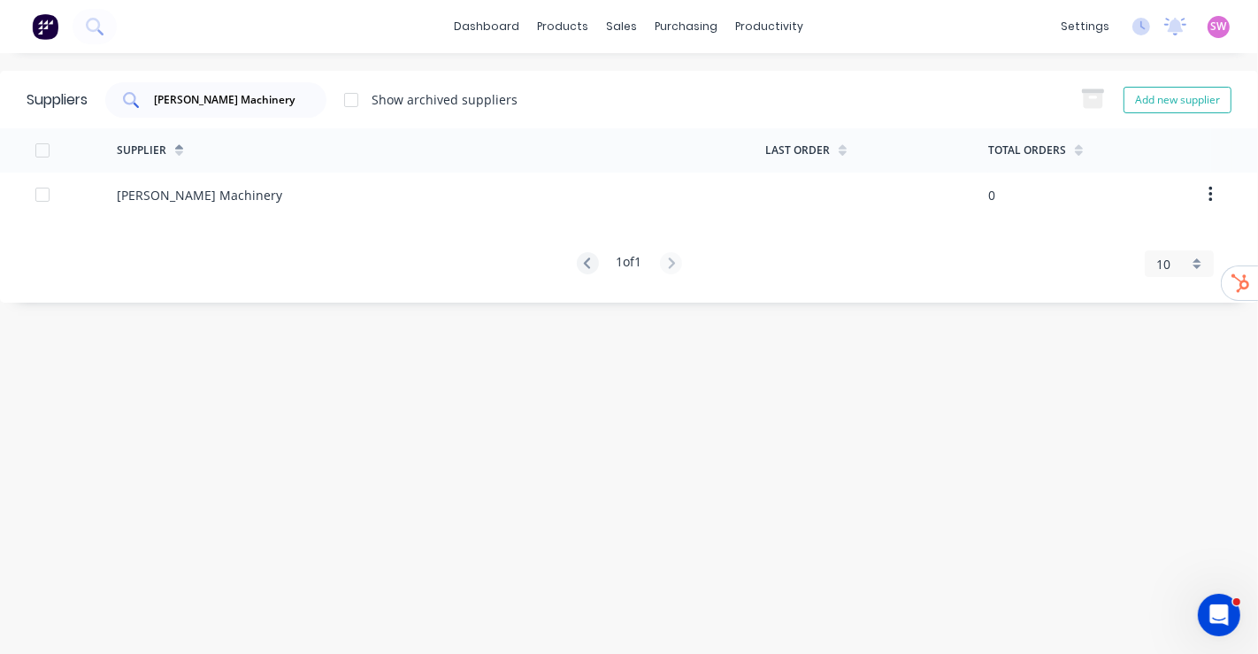
click at [272, 106] on input "[PERSON_NAME] Machinery" at bounding box center [225, 100] width 147 height 18
paste input "ADR [GEOGRAPHIC_DATA]"
click at [290, 107] on div "ADR [GEOGRAPHIC_DATA]" at bounding box center [215, 99] width 221 height 35
paste input "im Laser"
click at [295, 104] on div "Aim Laser" at bounding box center [215, 99] width 221 height 35
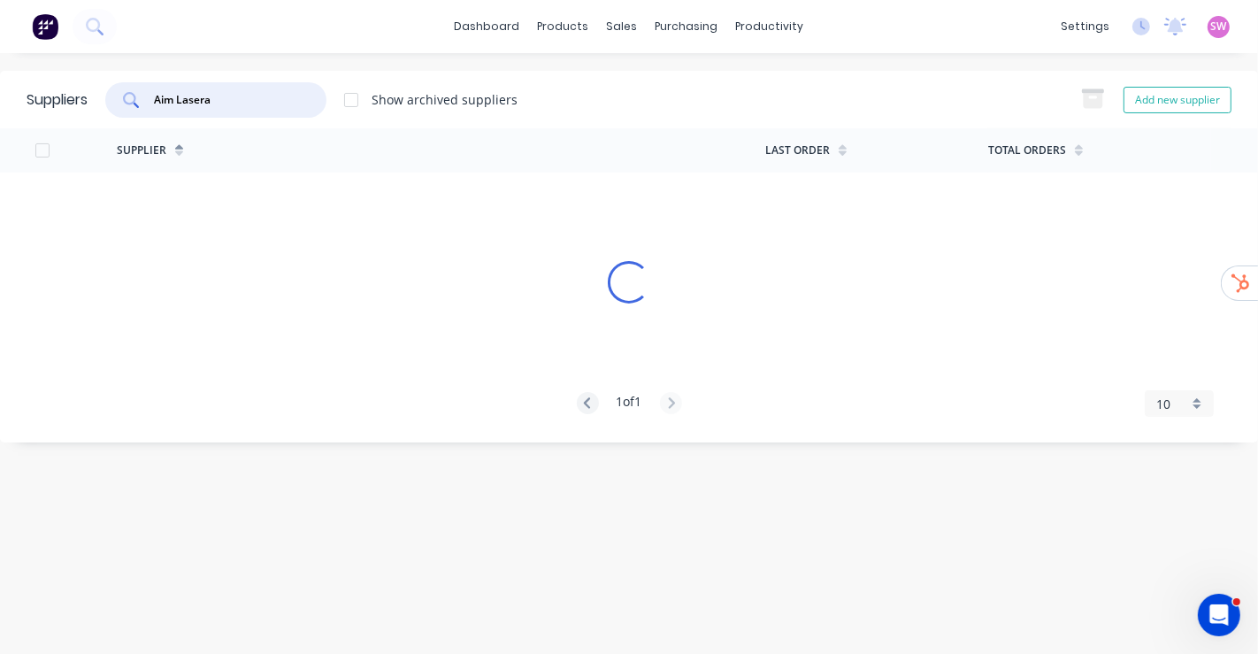
paste input "[PERSON_NAME] Bulk Solids Handling"
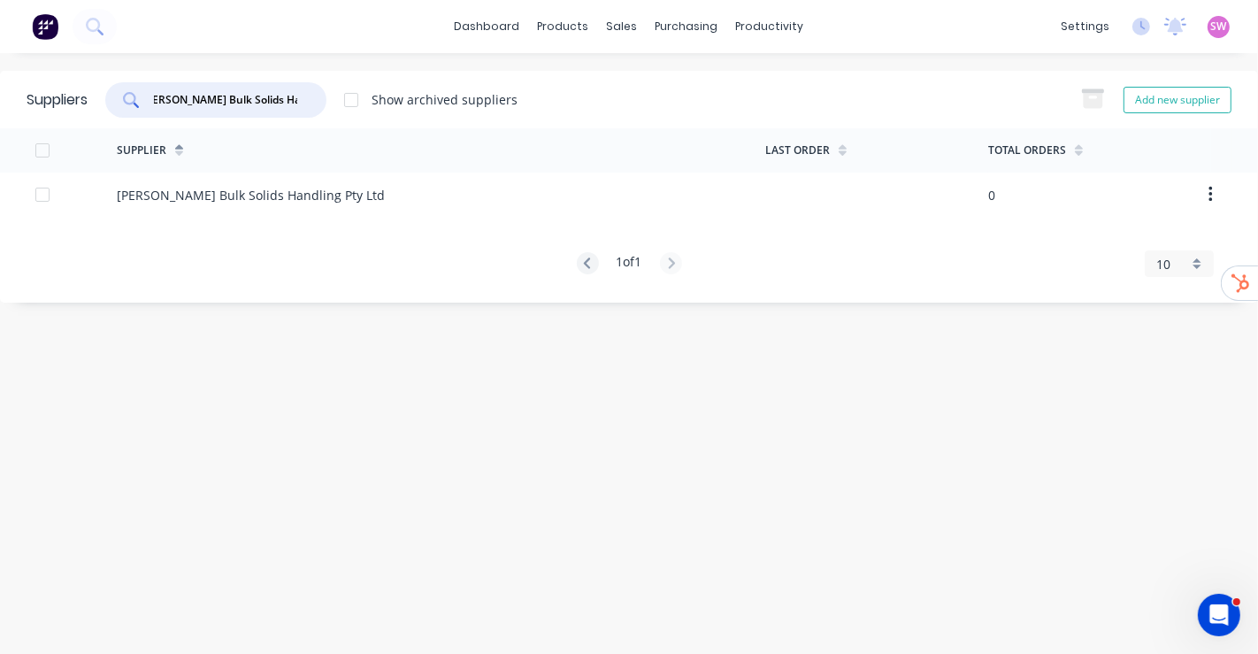
type input "[PERSON_NAME] Bulk Solids Handling"
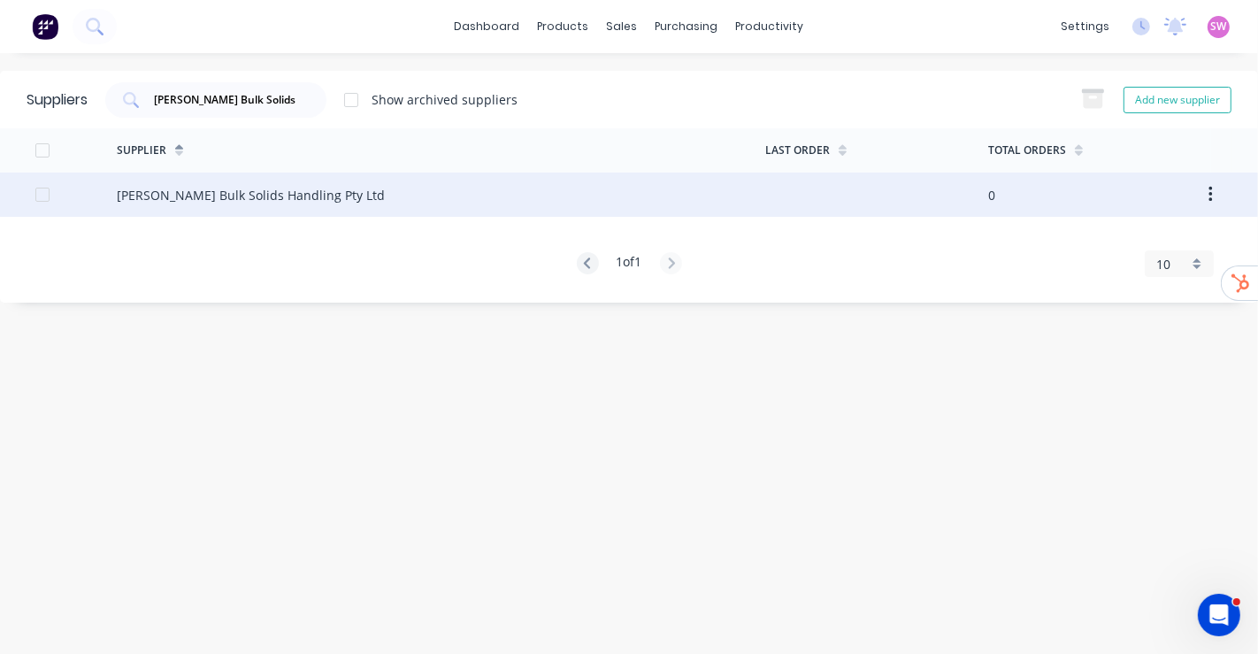
click at [275, 177] on div "[PERSON_NAME] Bulk Solids Handling Pty Ltd" at bounding box center [441, 195] width 649 height 44
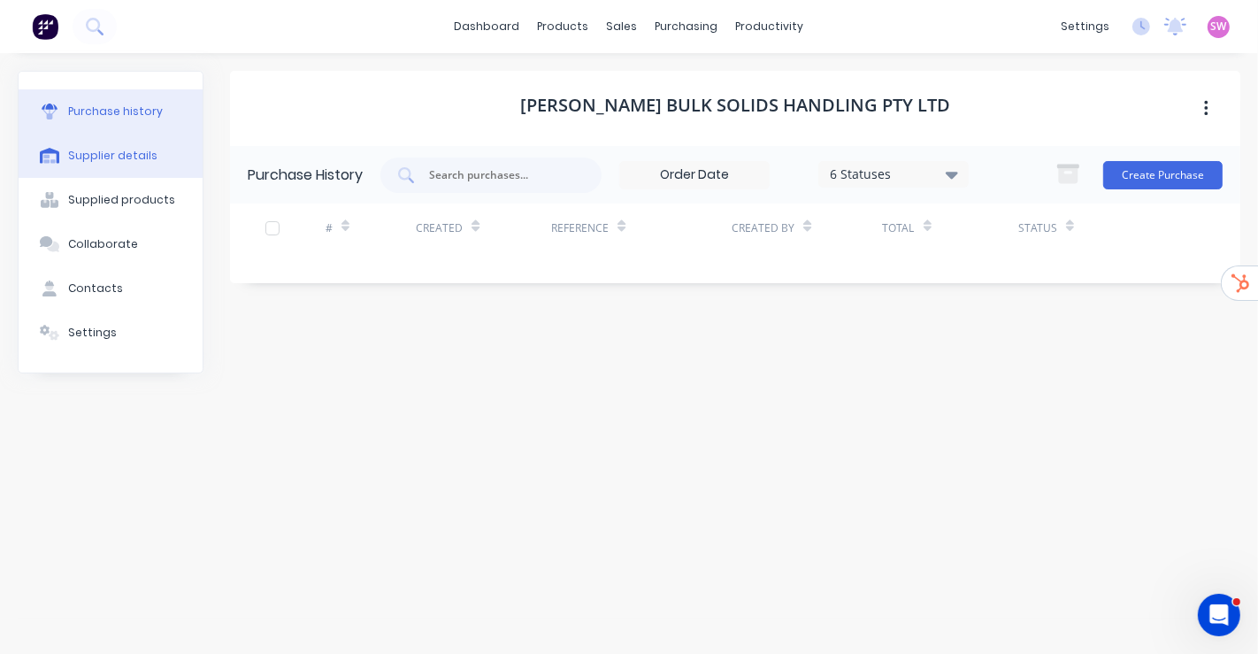
click at [130, 157] on div "Supplier details" at bounding box center [112, 156] width 89 height 16
select select "AU"
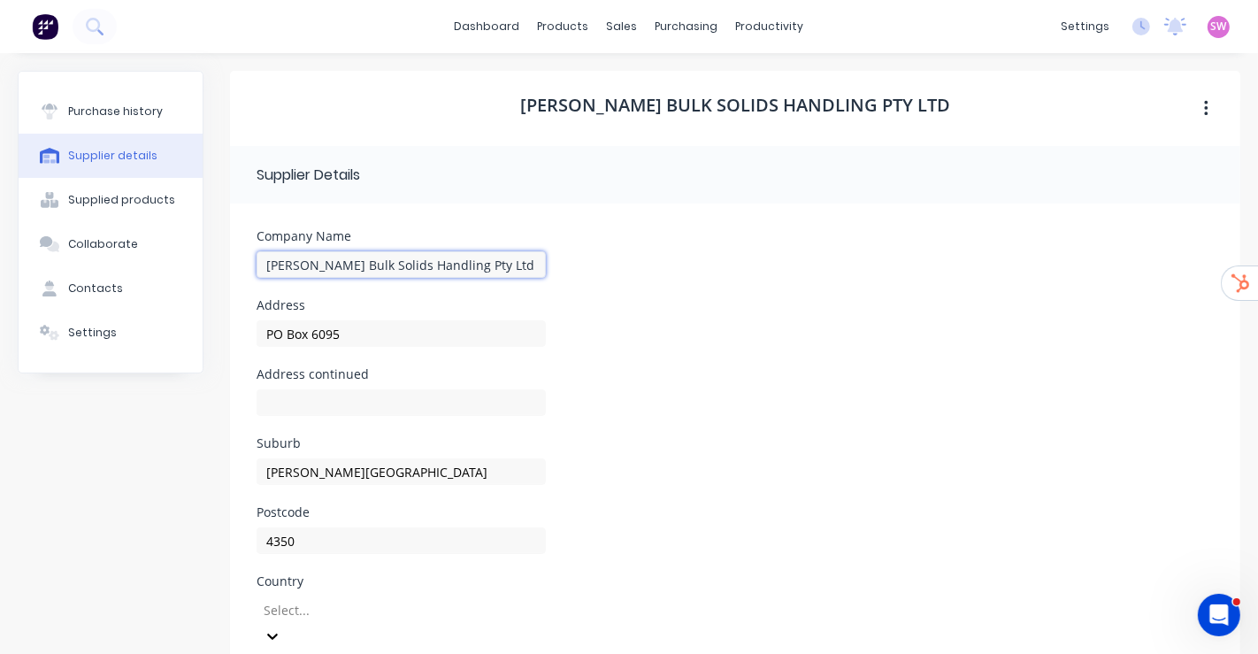
click at [503, 268] on input "[PERSON_NAME] Bulk Solids Handling Pty Ltd" at bounding box center [401, 264] width 289 height 27
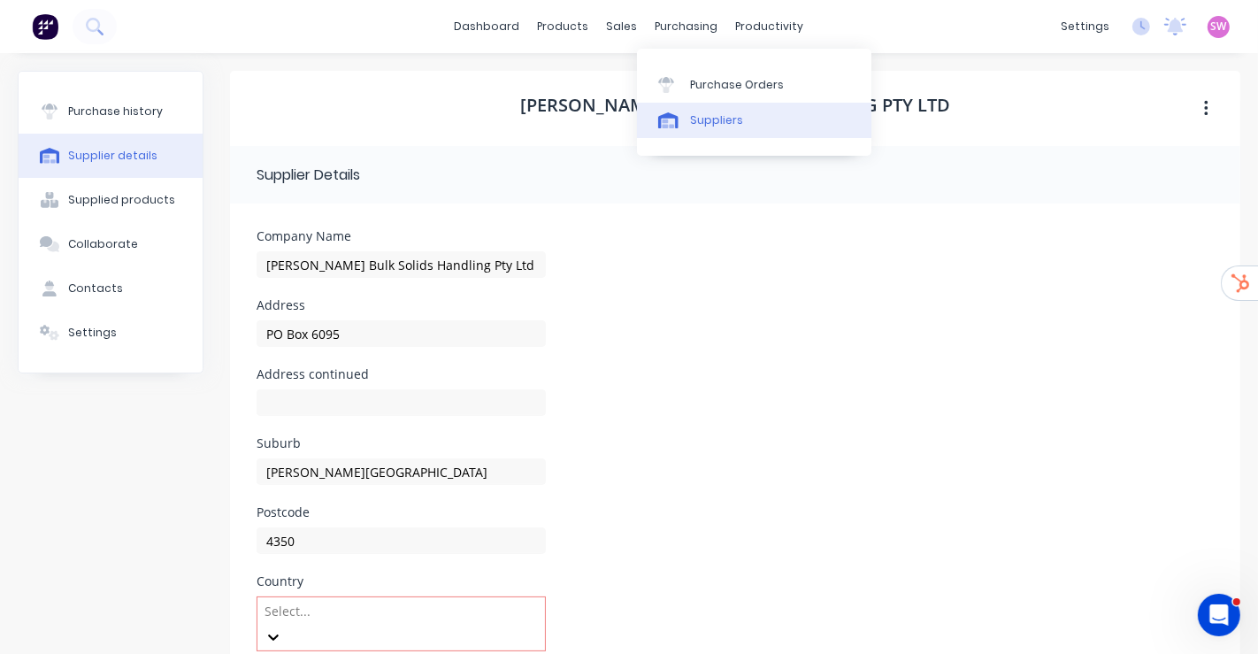
click at [703, 129] on link "Suppliers" at bounding box center [754, 120] width 234 height 35
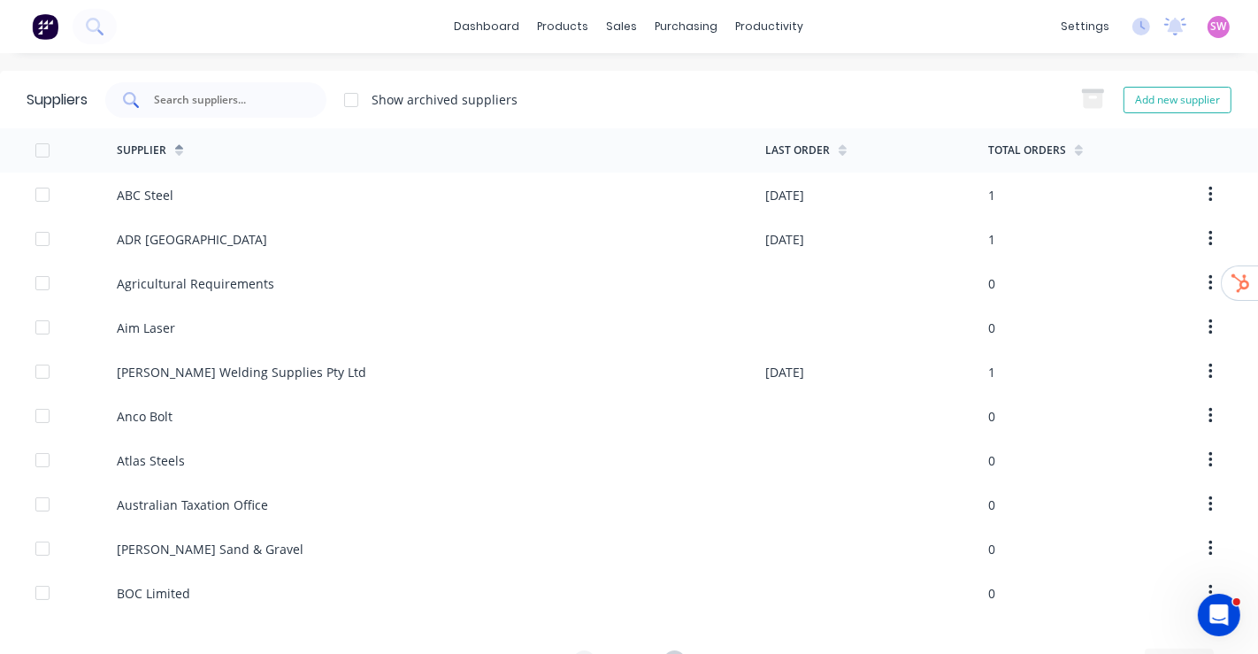
click at [257, 96] on input "text" at bounding box center [225, 100] width 147 height 18
paste input "[PERSON_NAME] & Sons"
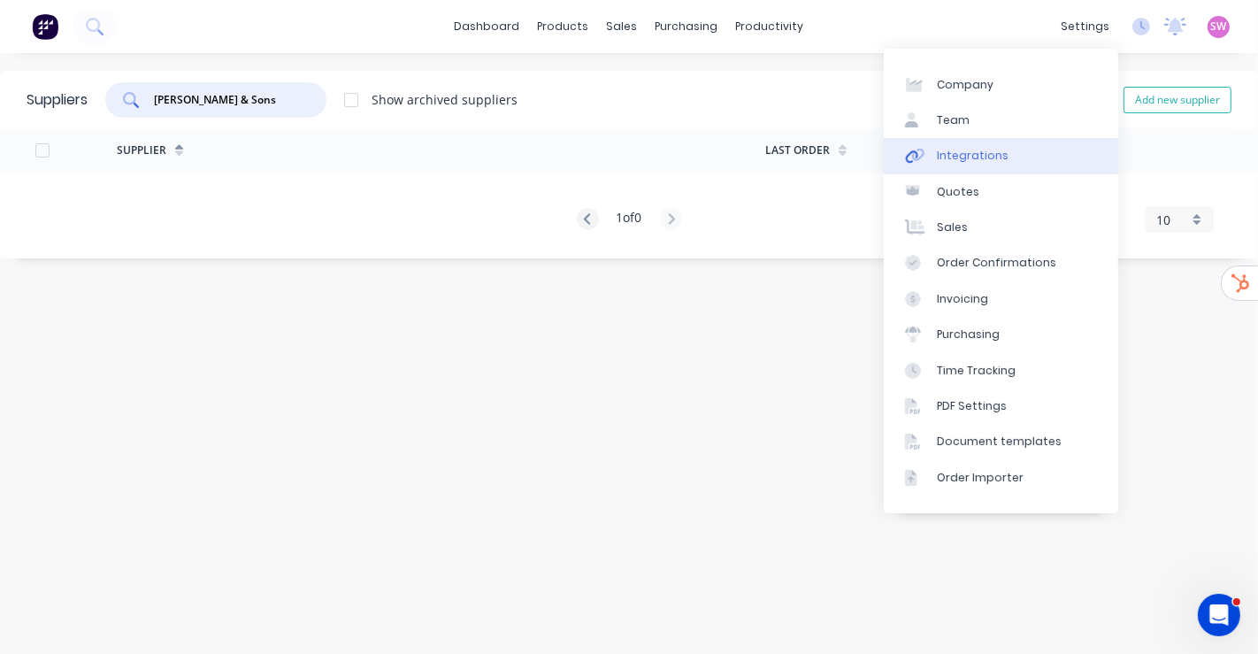
type input "[PERSON_NAME] & Sons"
click at [727, 153] on div "Integrations" at bounding box center [973, 156] width 72 height 16
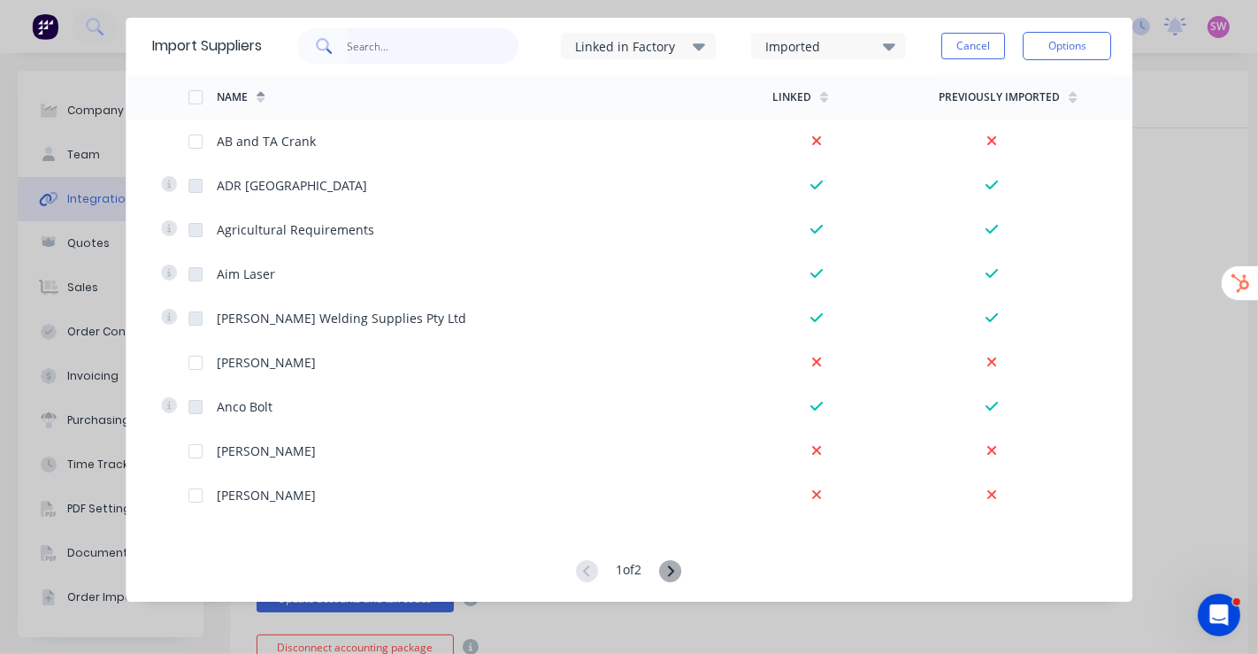
click at [449, 35] on input "text" at bounding box center [433, 45] width 173 height 35
paste input "[PERSON_NAME] & Sons"
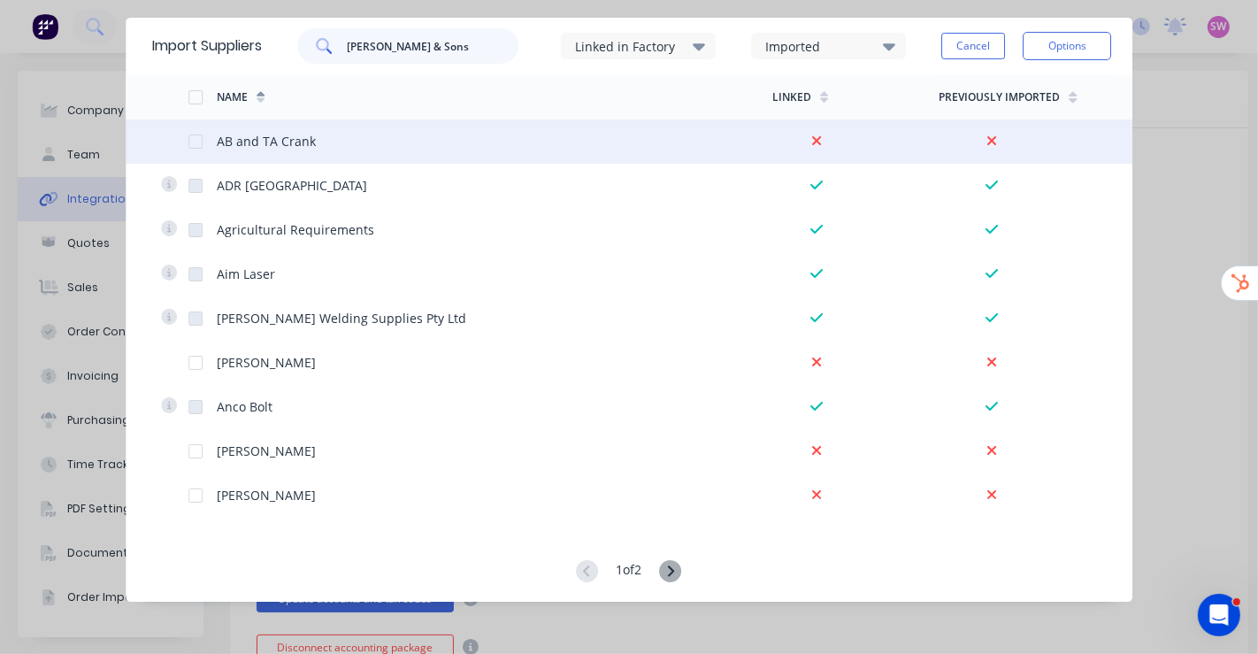
type input "[PERSON_NAME] & Sons"
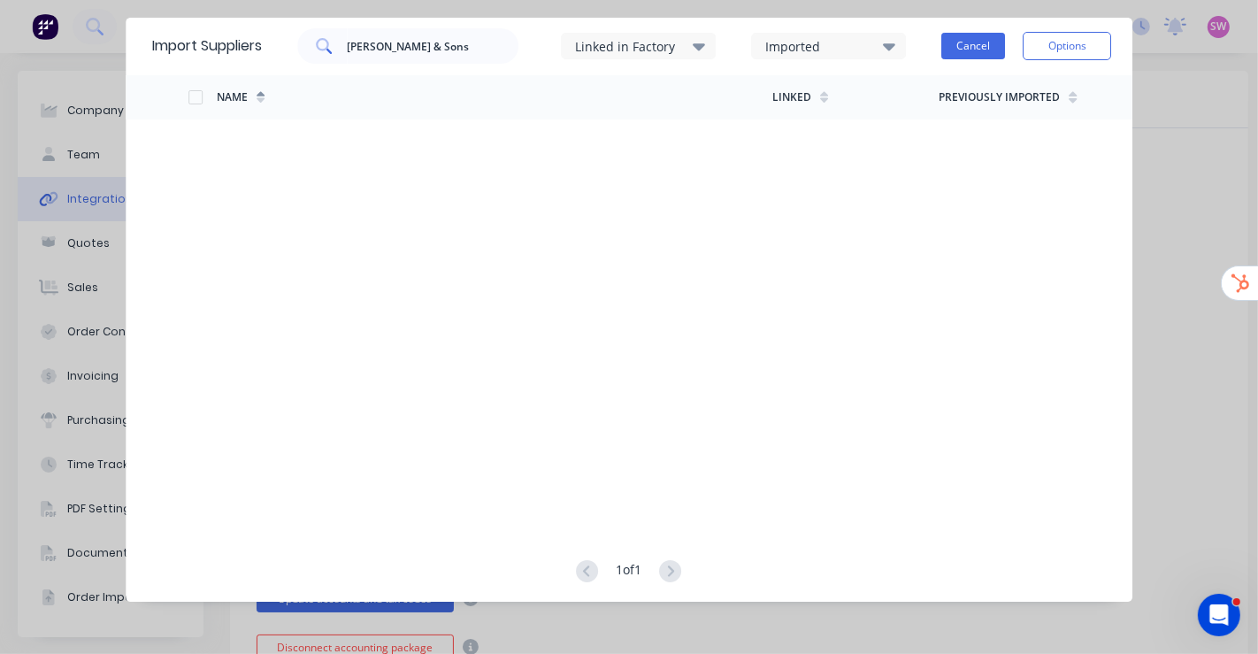
click at [986, 47] on button "Cancel" at bounding box center [973, 46] width 64 height 27
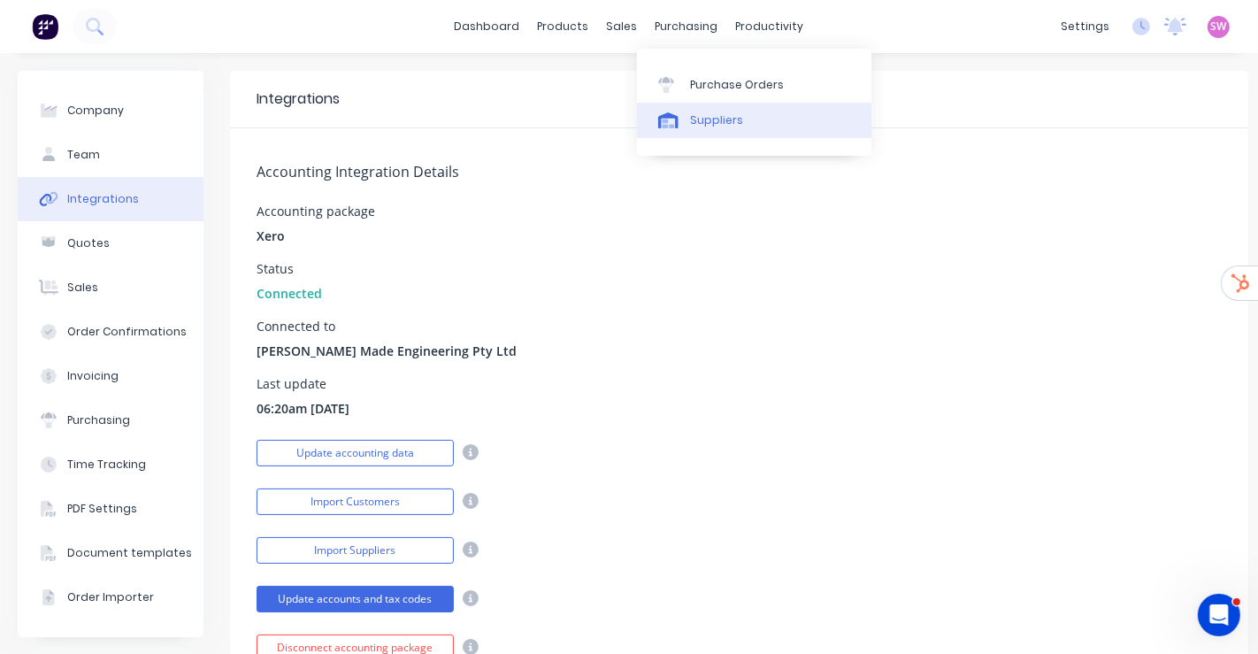
click at [693, 137] on link "Suppliers" at bounding box center [754, 120] width 234 height 35
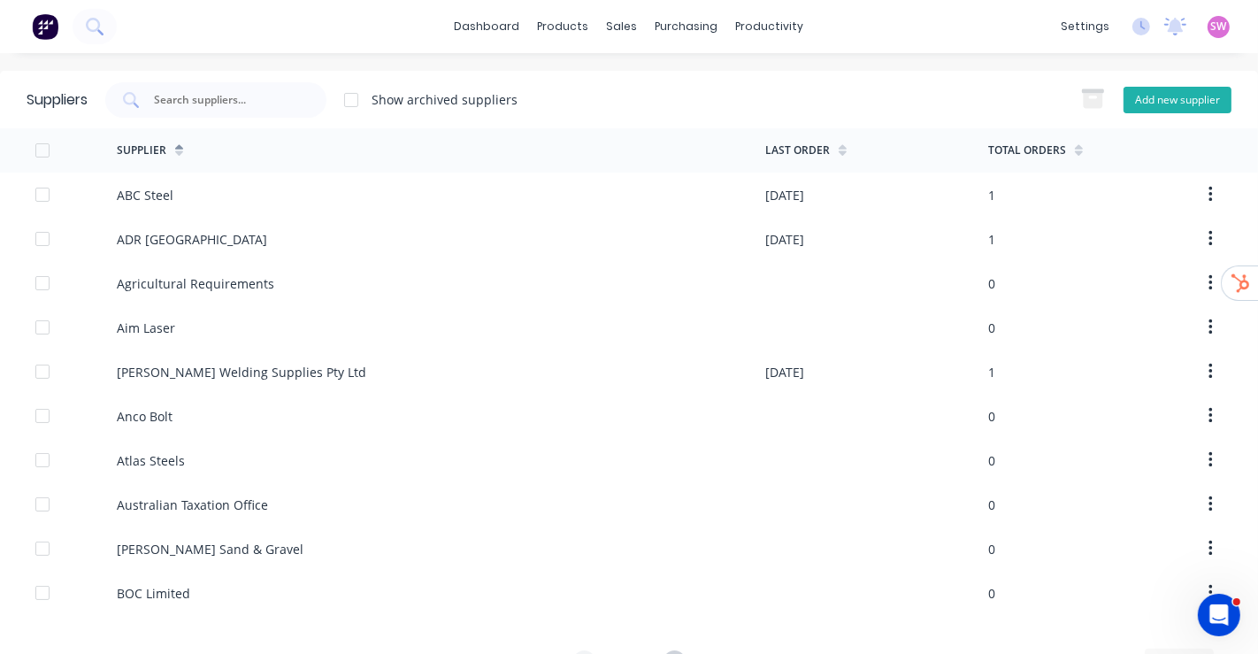
click at [1138, 89] on button "Add new supplier" at bounding box center [1178, 100] width 108 height 27
select select "AU"
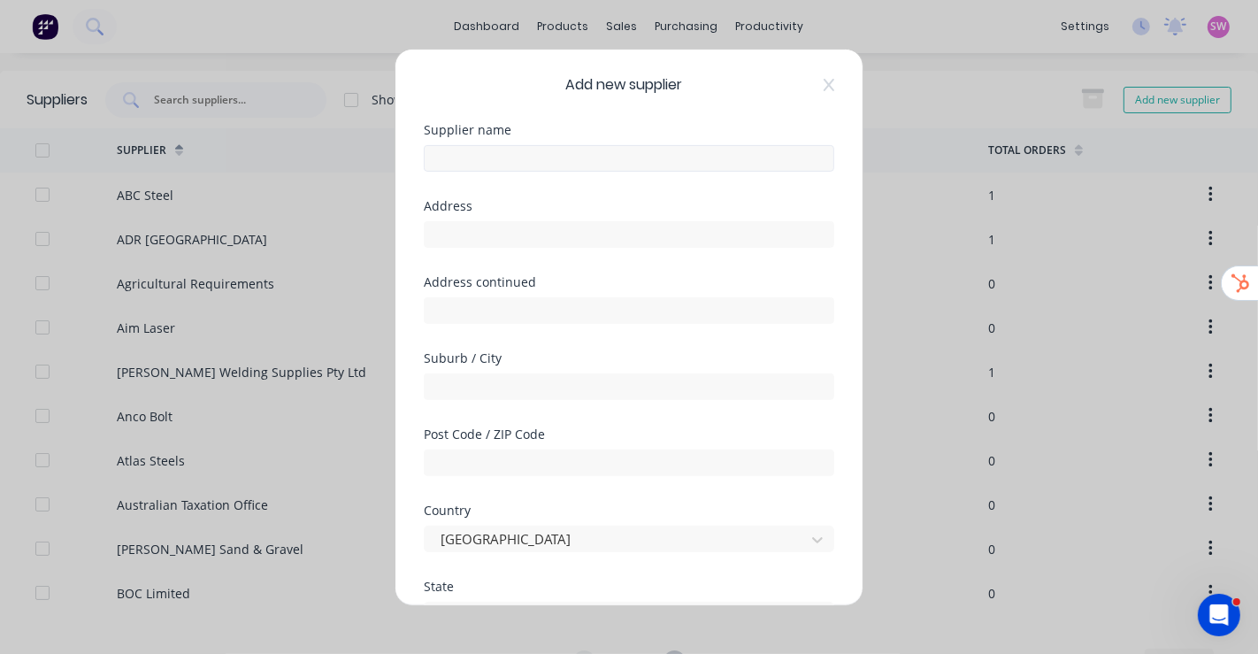
click at [577, 145] on div at bounding box center [629, 155] width 411 height 31
click at [571, 155] on input "text" at bounding box center [629, 157] width 411 height 27
paste input "[PERSON_NAME] & Sons"
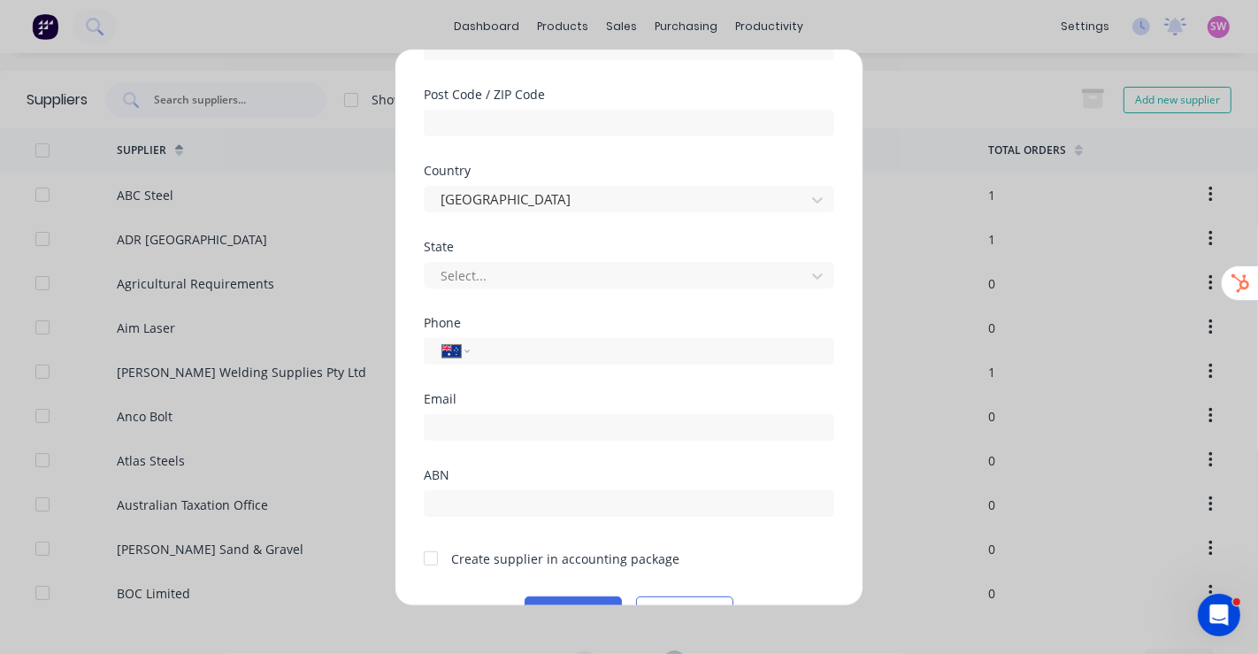
scroll to position [382, 0]
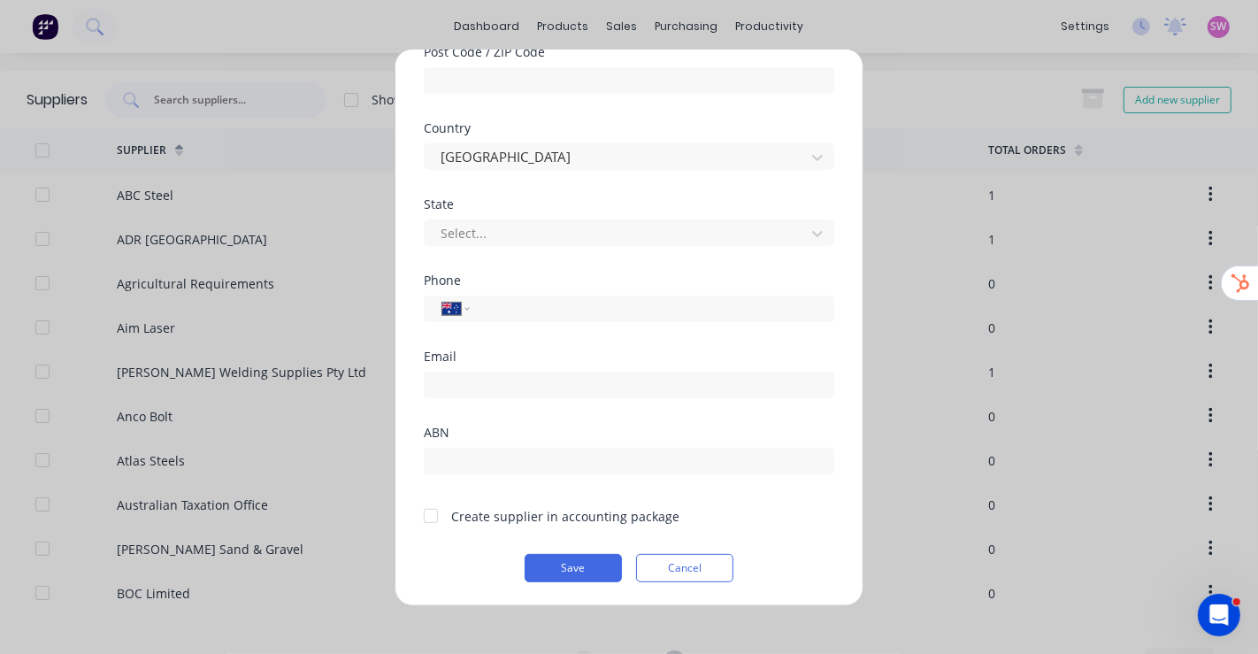
type input "[PERSON_NAME] & Sons"
click at [439, 519] on div at bounding box center [430, 515] width 35 height 35
click at [580, 569] on button "Save" at bounding box center [573, 567] width 97 height 28
click at [265, 47] on div "Add new supplier Supplier name George Weston & Sons Address Address continued S…" at bounding box center [629, 327] width 1258 height 654
drag, startPoint x: 265, startPoint y: 47, endPoint x: 78, endPoint y: 27, distance: 188.6
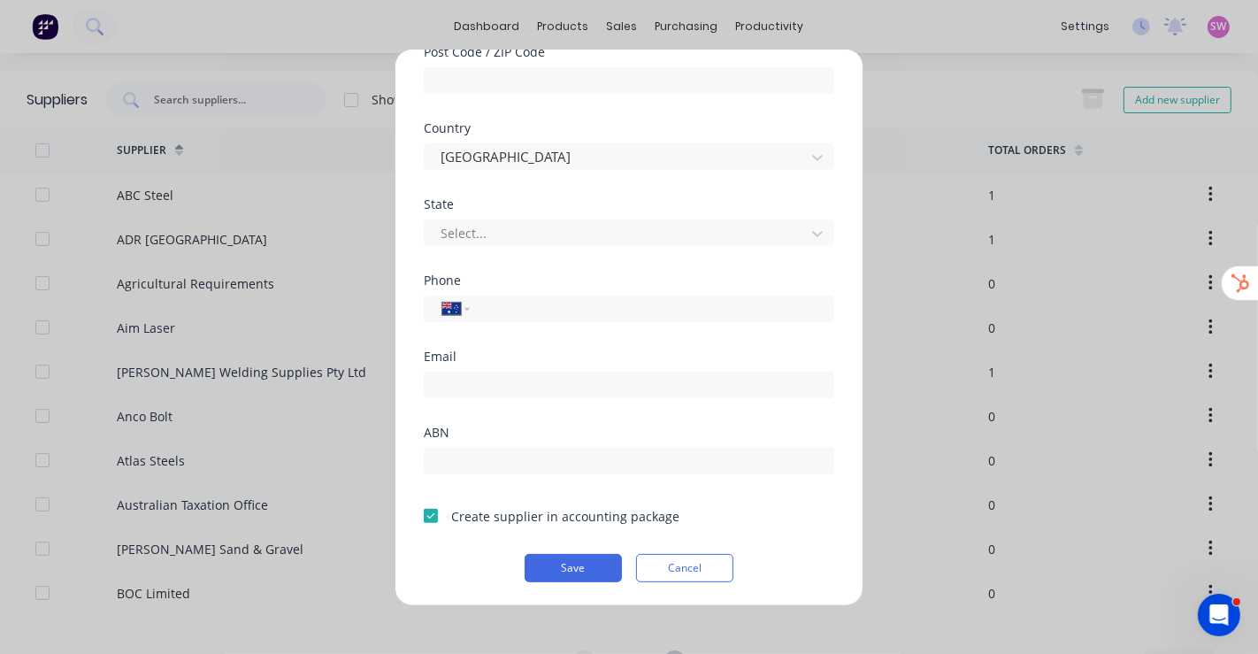
click at [78, 27] on div "Add new supplier Supplier name George Weston & Sons Address Address continued S…" at bounding box center [629, 327] width 1258 height 654
click at [148, 42] on div "Add new supplier Supplier name George Weston & Sons Address Address continued S…" at bounding box center [629, 327] width 1258 height 654
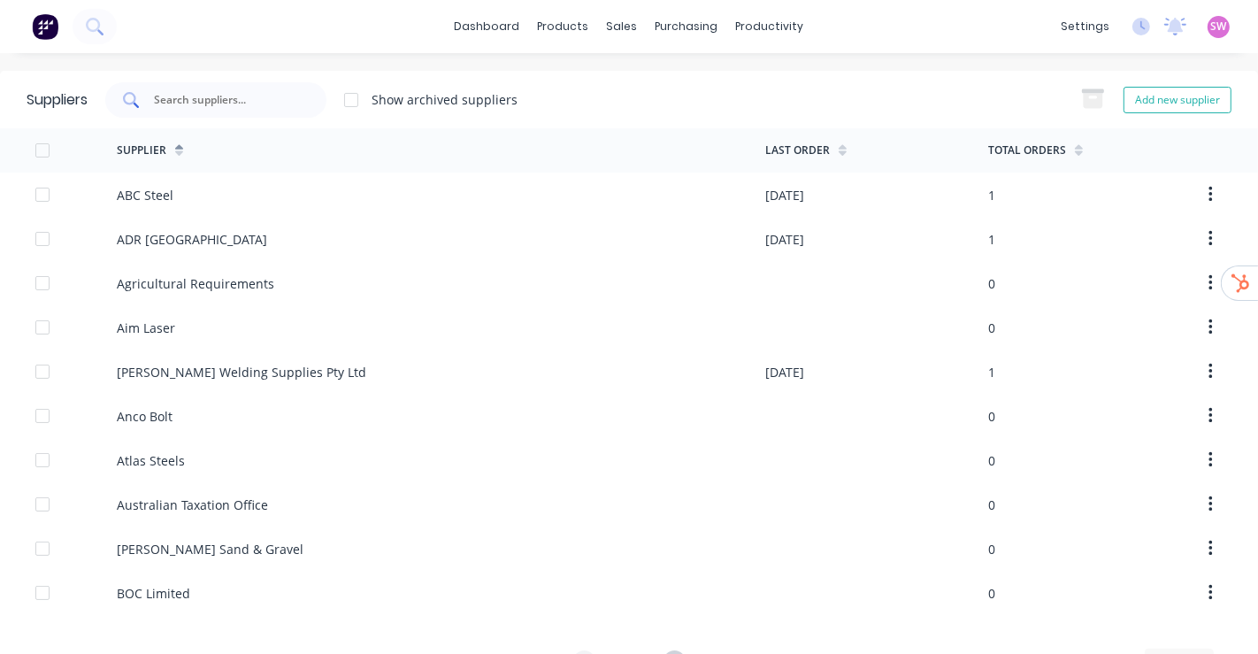
click at [274, 87] on div at bounding box center [215, 99] width 221 height 35
paste input "[PERSON_NAME] & Sons"
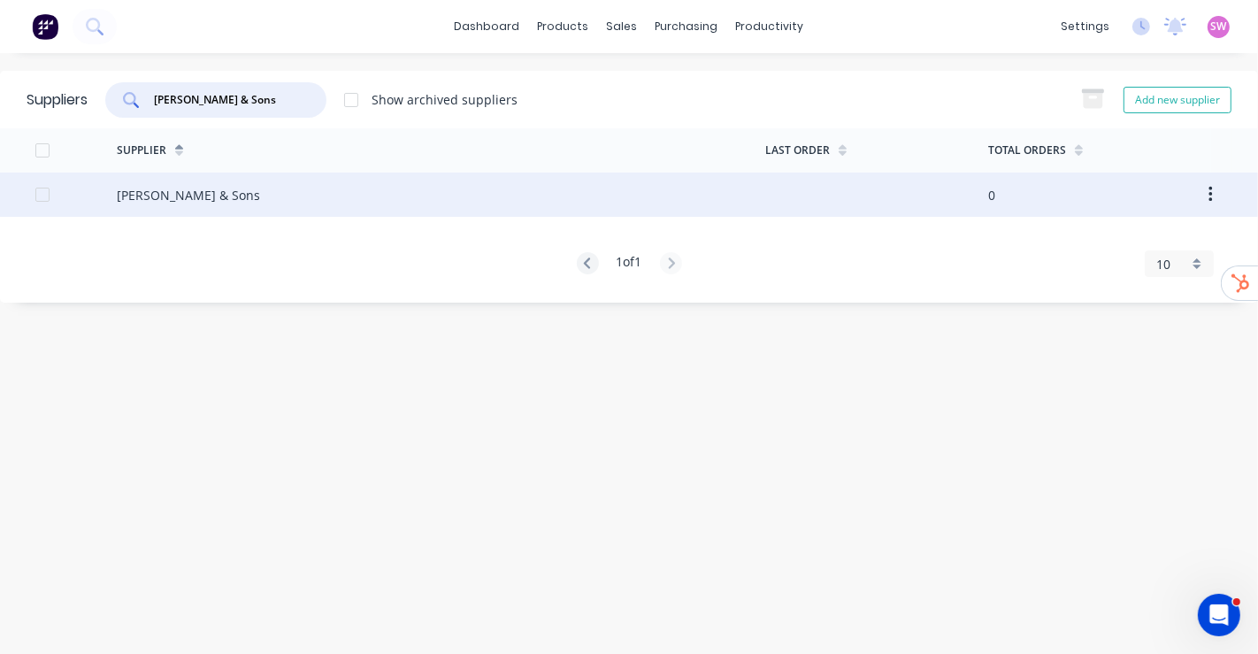
type input "[PERSON_NAME] & Sons"
click at [306, 199] on div "[PERSON_NAME] & Sons" at bounding box center [441, 195] width 649 height 44
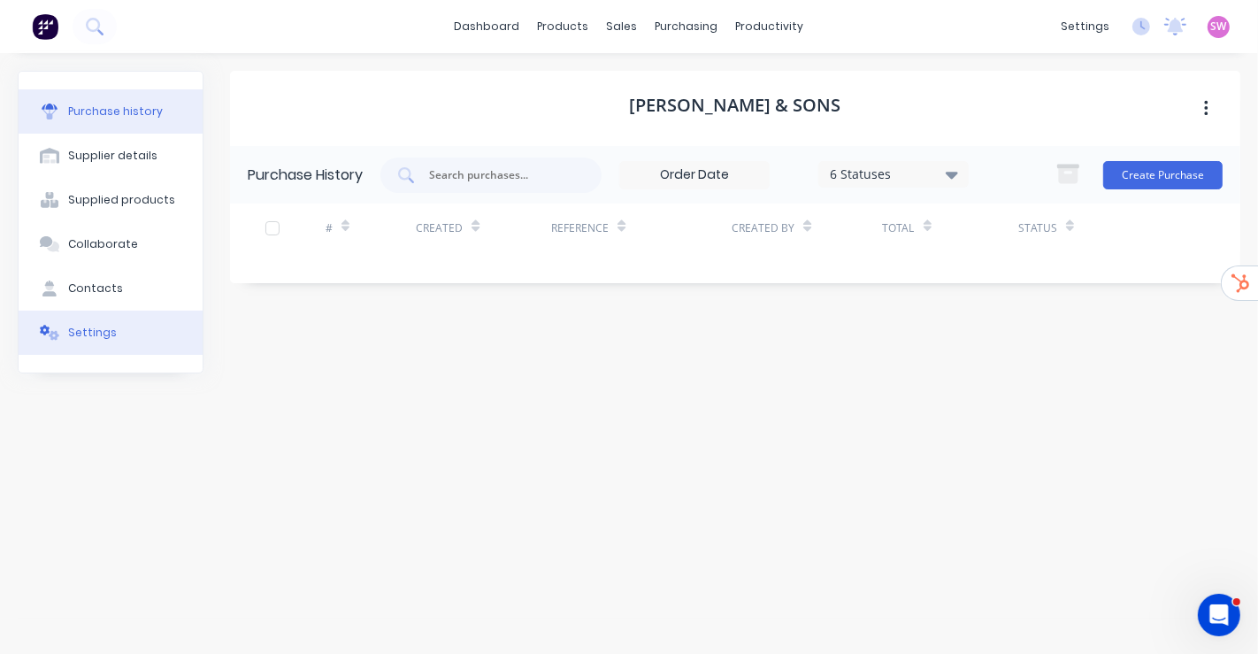
click at [89, 314] on button "Settings" at bounding box center [111, 333] width 184 height 44
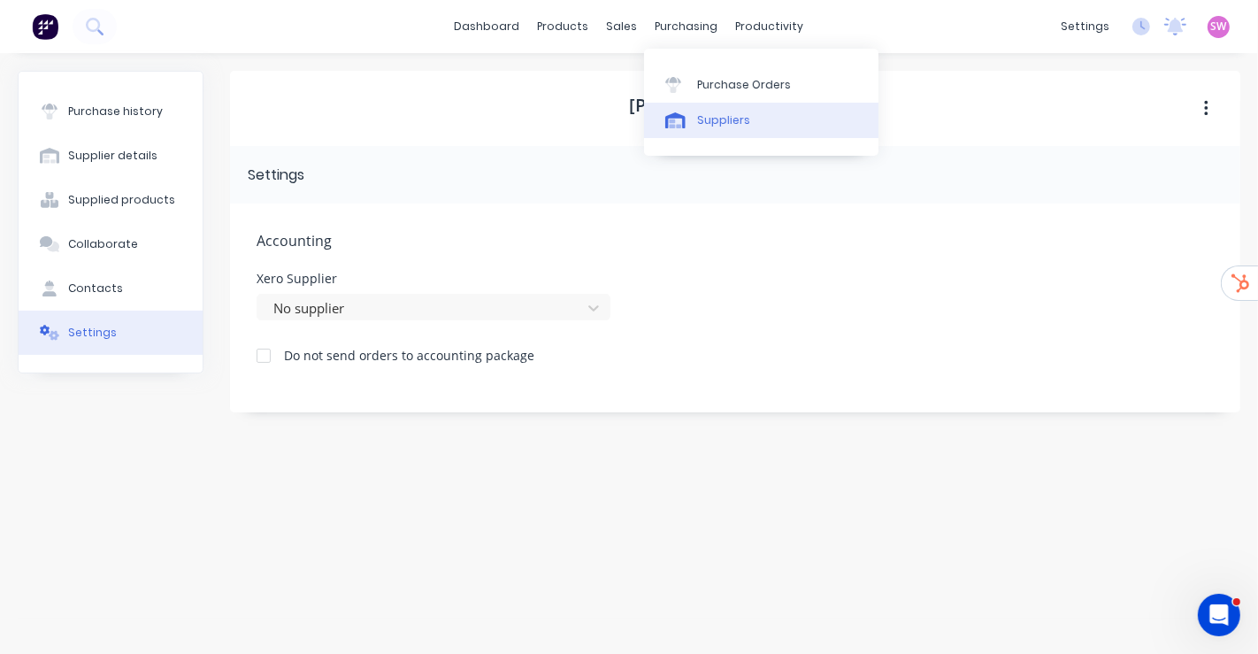
click at [719, 104] on link "Suppliers" at bounding box center [761, 120] width 234 height 35
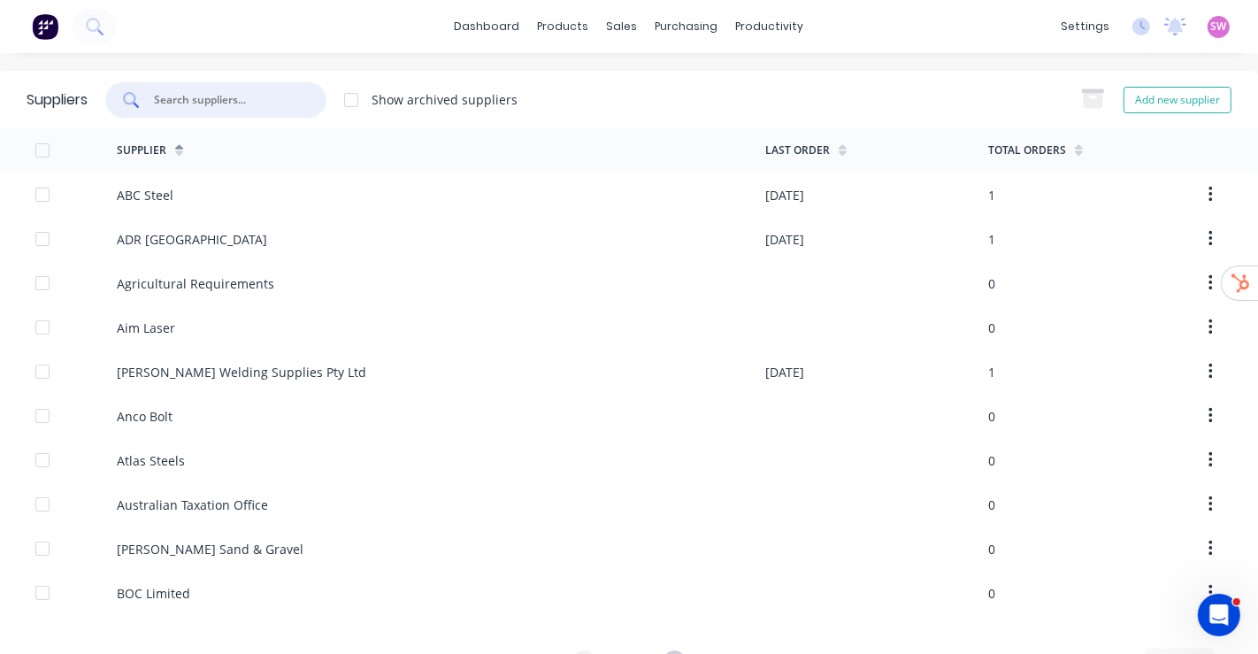
click at [251, 104] on input "text" at bounding box center [225, 100] width 147 height 18
paste input "TME"
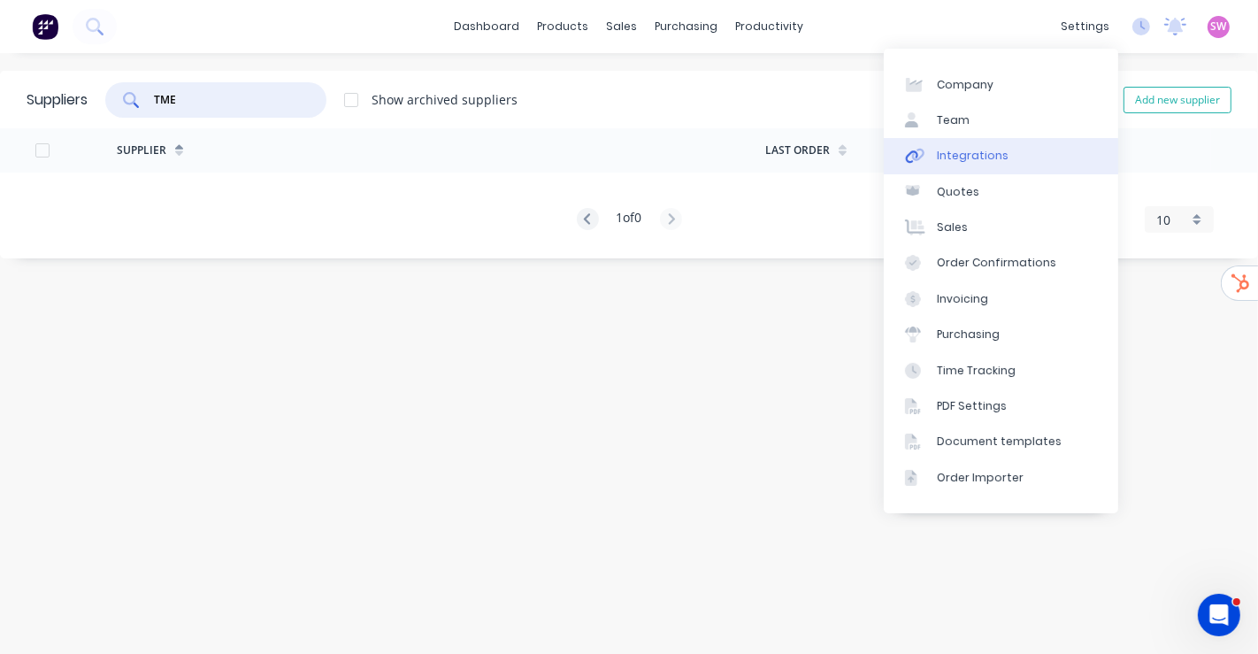
type input "TME"
click at [1025, 160] on link "Integrations" at bounding box center [1001, 155] width 234 height 35
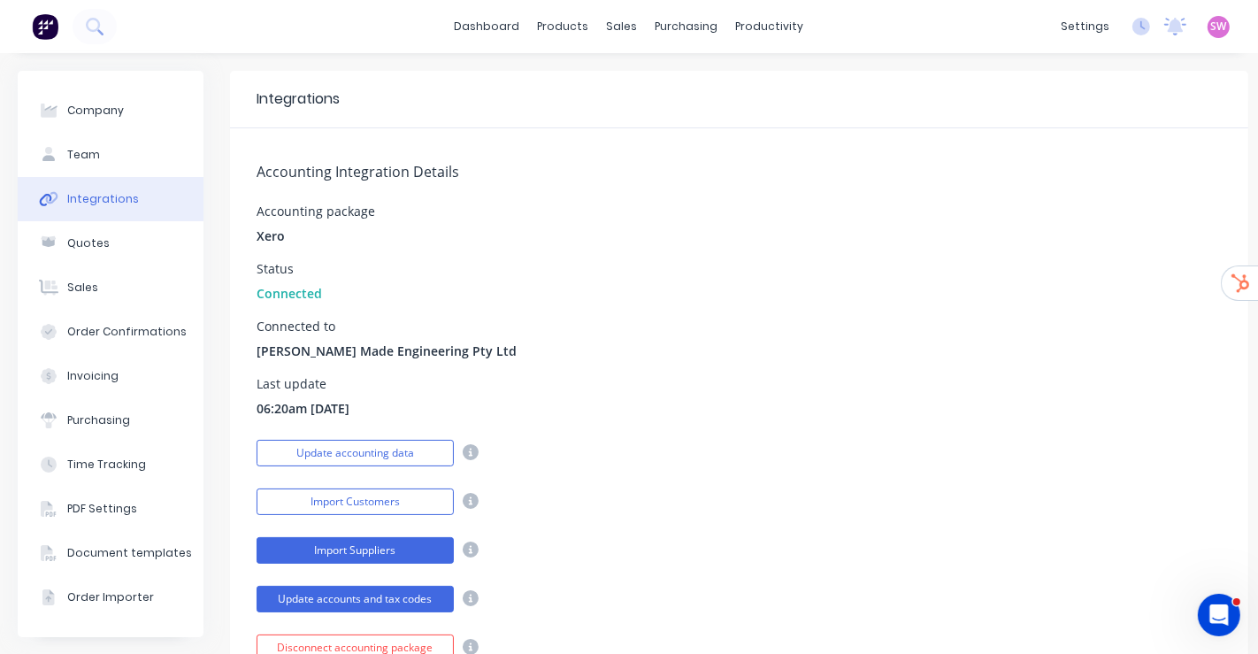
click at [403, 541] on button "Import Suppliers" at bounding box center [355, 550] width 197 height 27
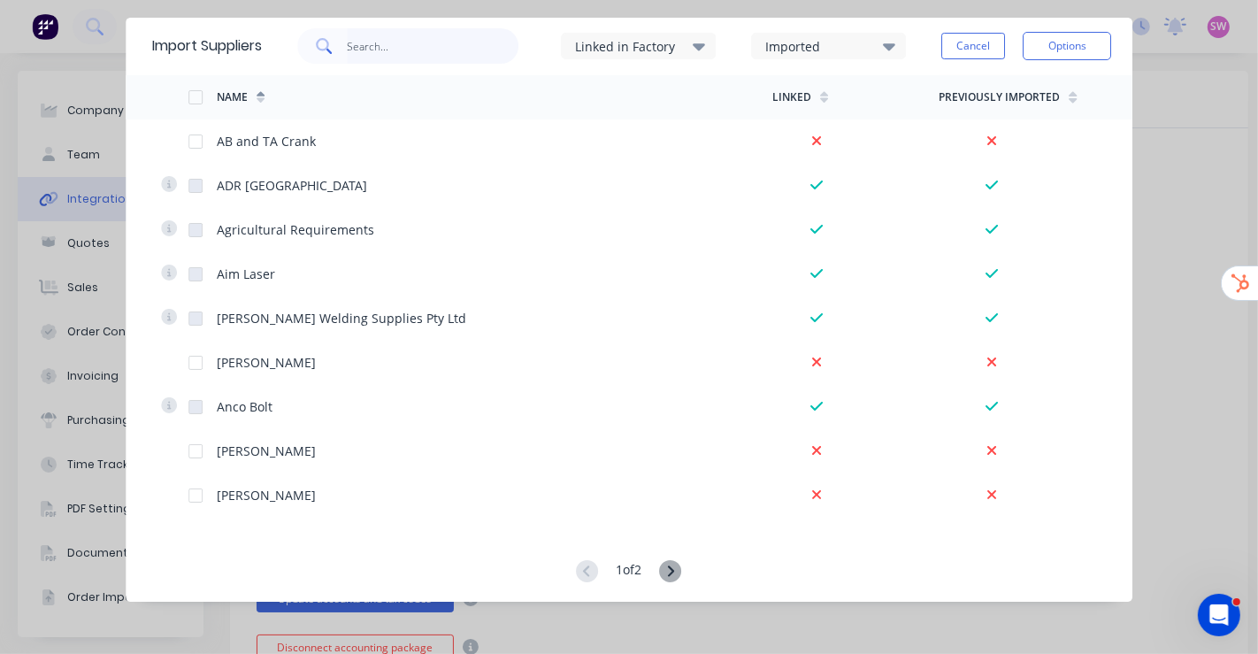
click at [458, 57] on input "text" at bounding box center [433, 45] width 173 height 35
paste input "TME"
type input "TME"
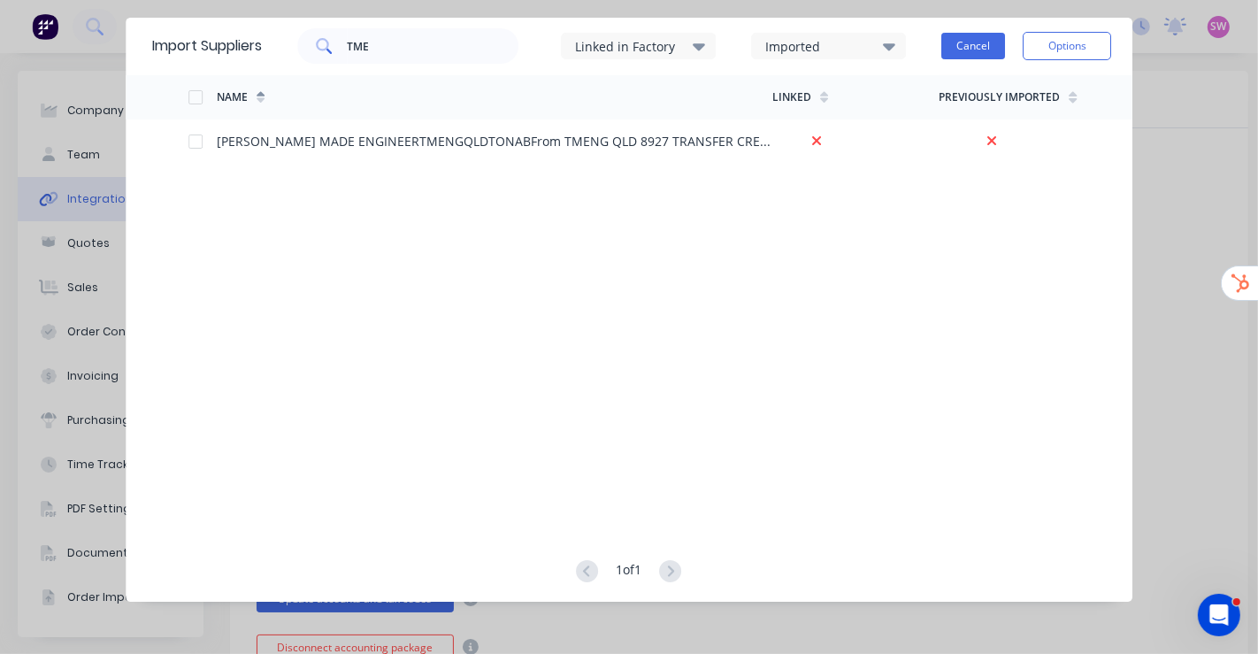
click at [970, 37] on button "Cancel" at bounding box center [973, 46] width 64 height 27
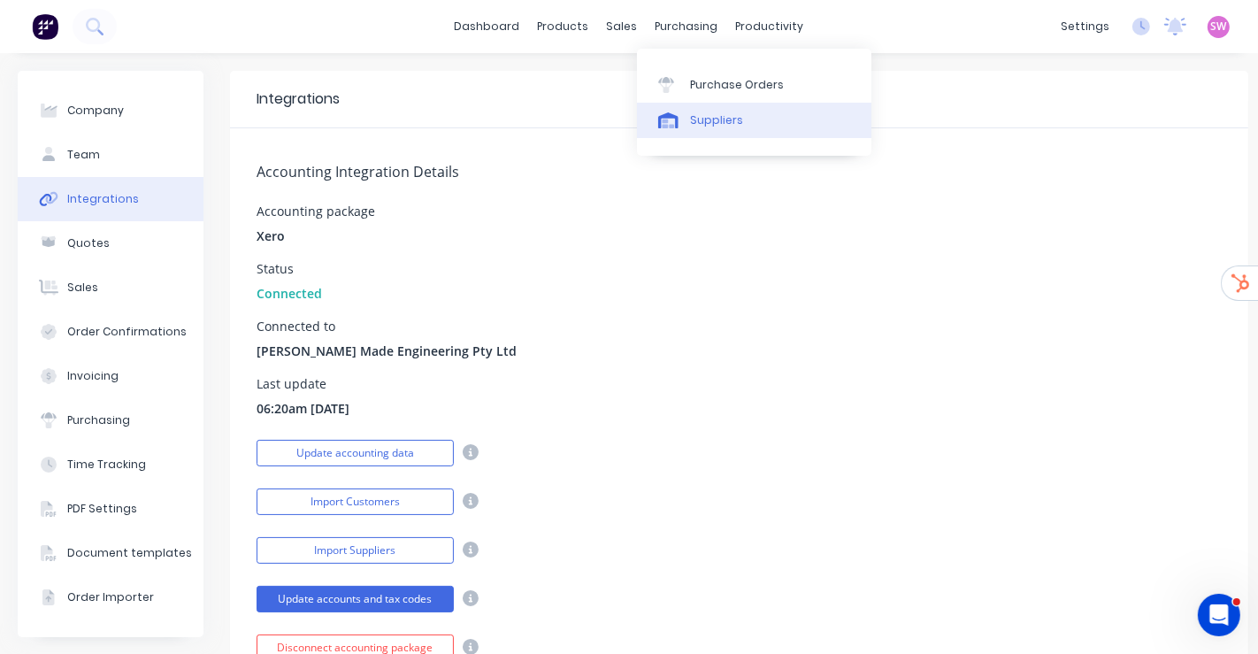
click at [708, 127] on div "Suppliers" at bounding box center [716, 120] width 53 height 16
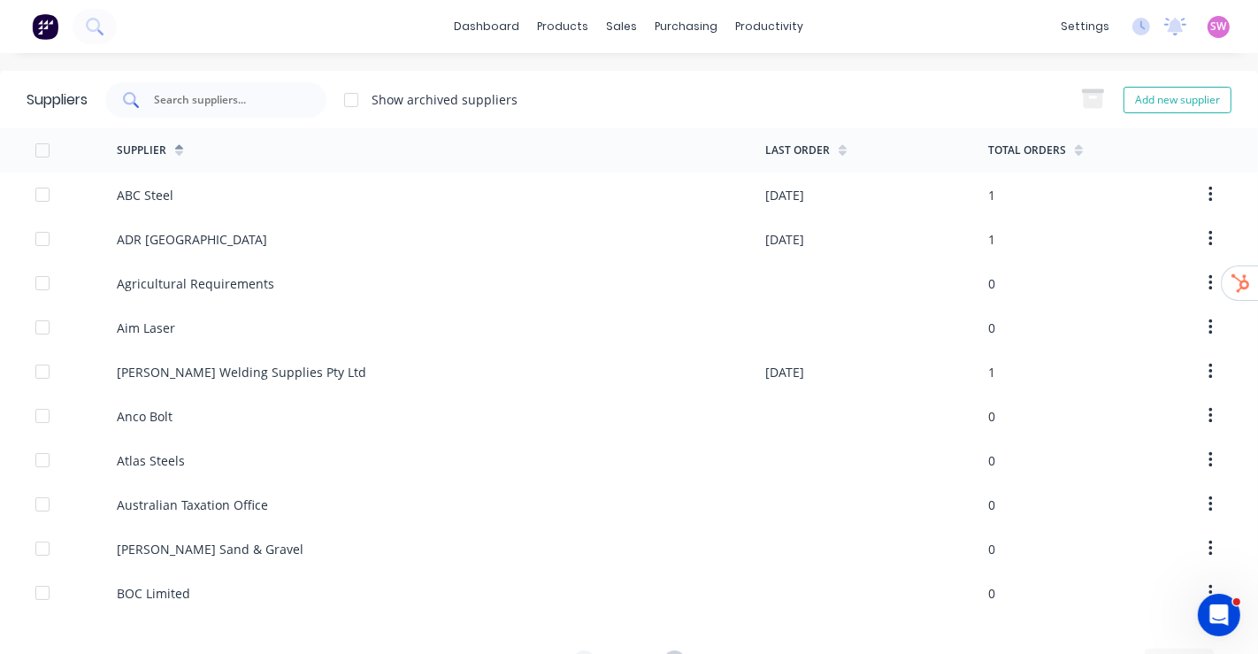
click at [289, 107] on input "text" at bounding box center [225, 100] width 147 height 18
paste input "Colour Stop"
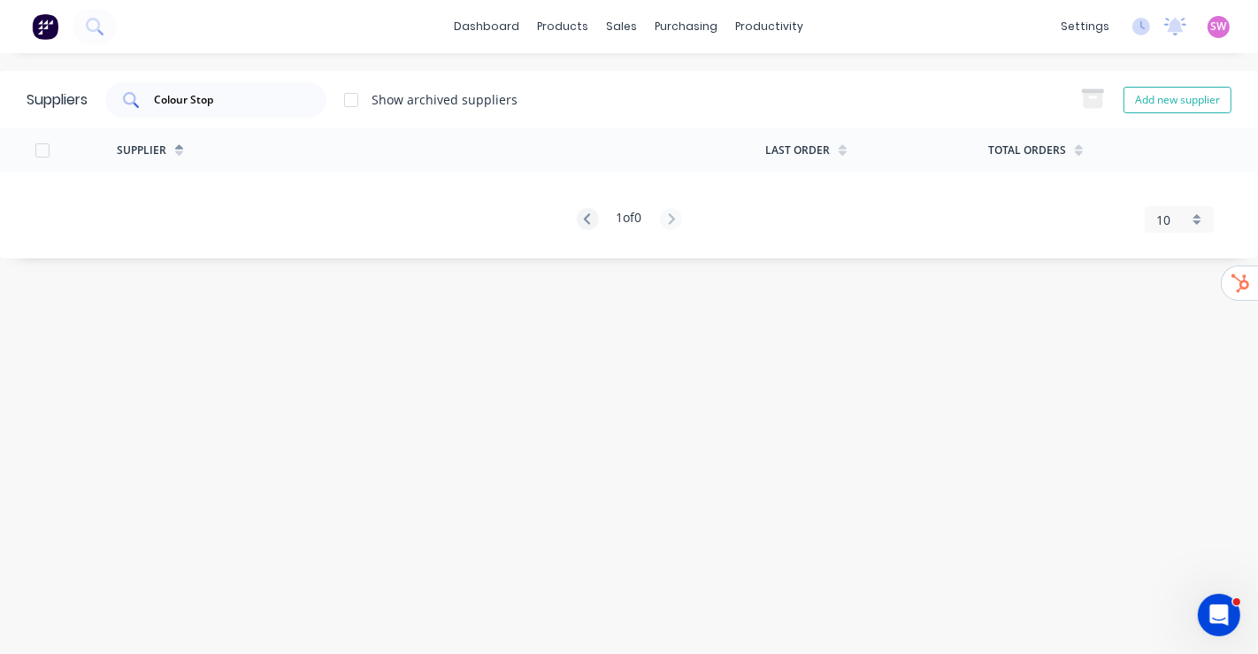
click at [274, 106] on input "Colour Stop" at bounding box center [225, 100] width 147 height 18
paste input "NJ's [PERSON_NAME] Canvas"
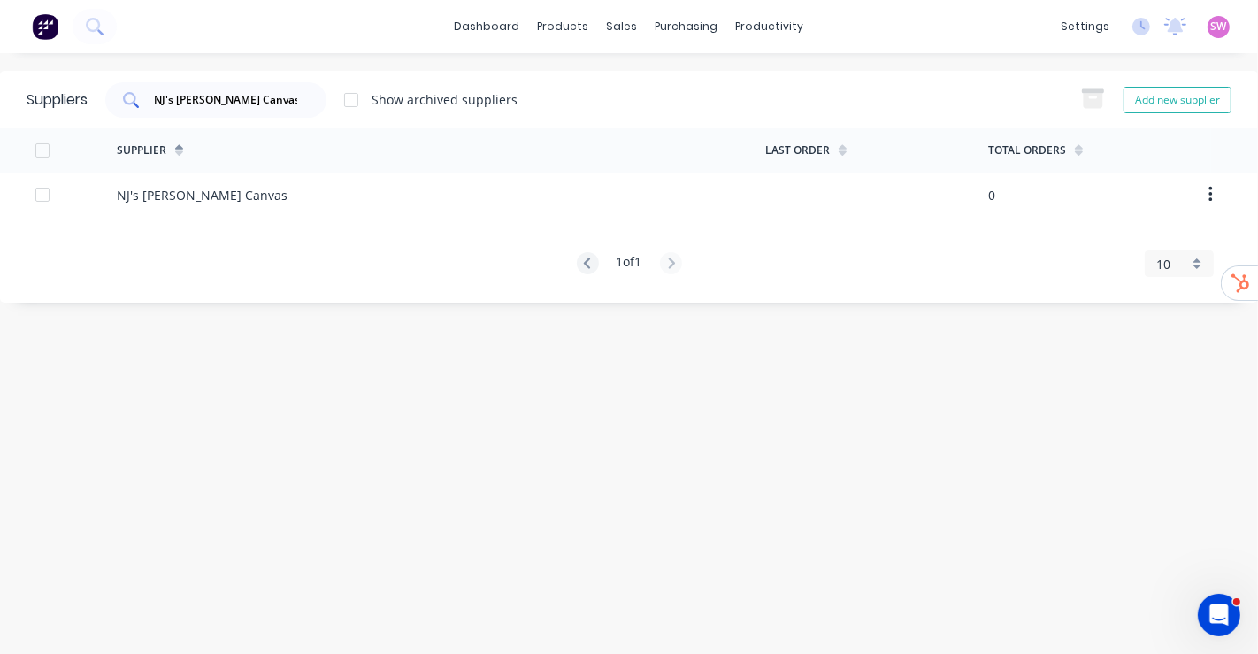
click at [311, 96] on div "NJ's [PERSON_NAME] Canvas" at bounding box center [215, 99] width 221 height 35
paste input "Atlas Steel"
click at [277, 109] on div "Atlas Steel" at bounding box center [215, 99] width 221 height 35
click at [277, 104] on input "Atlas Steels" at bounding box center [225, 100] width 147 height 18
paste input "TransTank International"
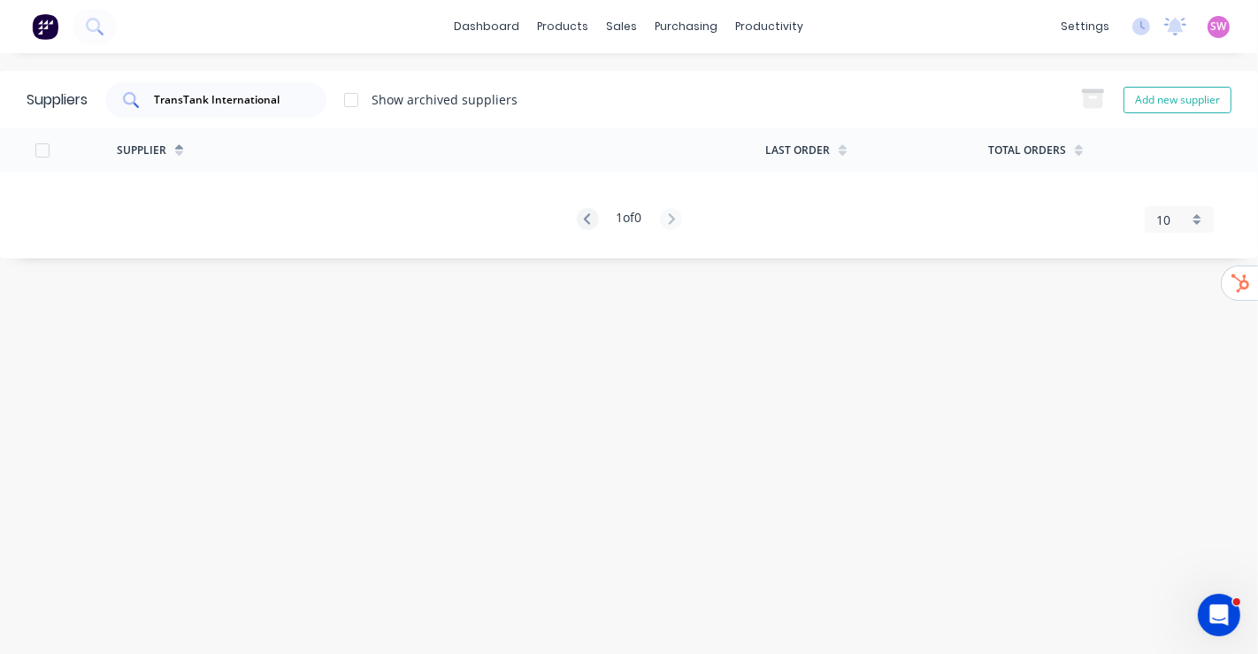
click at [301, 86] on div "TransTank International" at bounding box center [215, 99] width 221 height 35
paste input "Bolts Industrial"
click at [265, 95] on input "Bolts Industrial" at bounding box center [225, 100] width 147 height 18
paste input "Raff - Millmerran"
click at [269, 98] on input "Raff - Millmerran" at bounding box center [225, 100] width 147 height 18
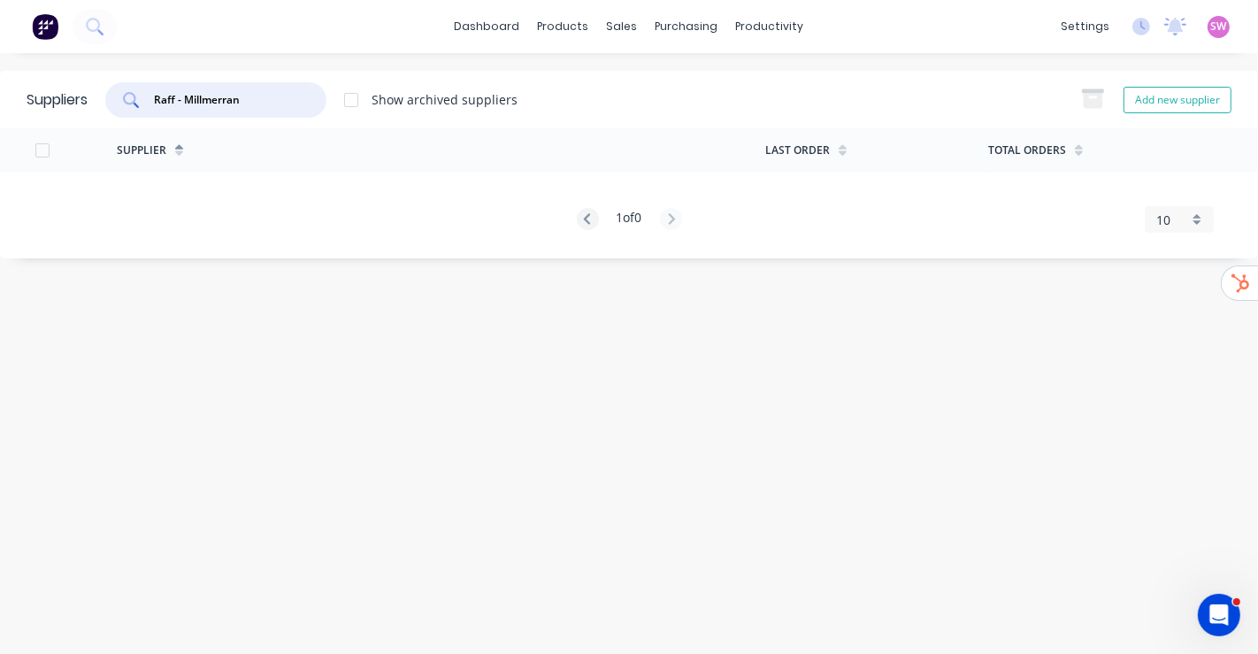
paste input "Hawk Engineering"
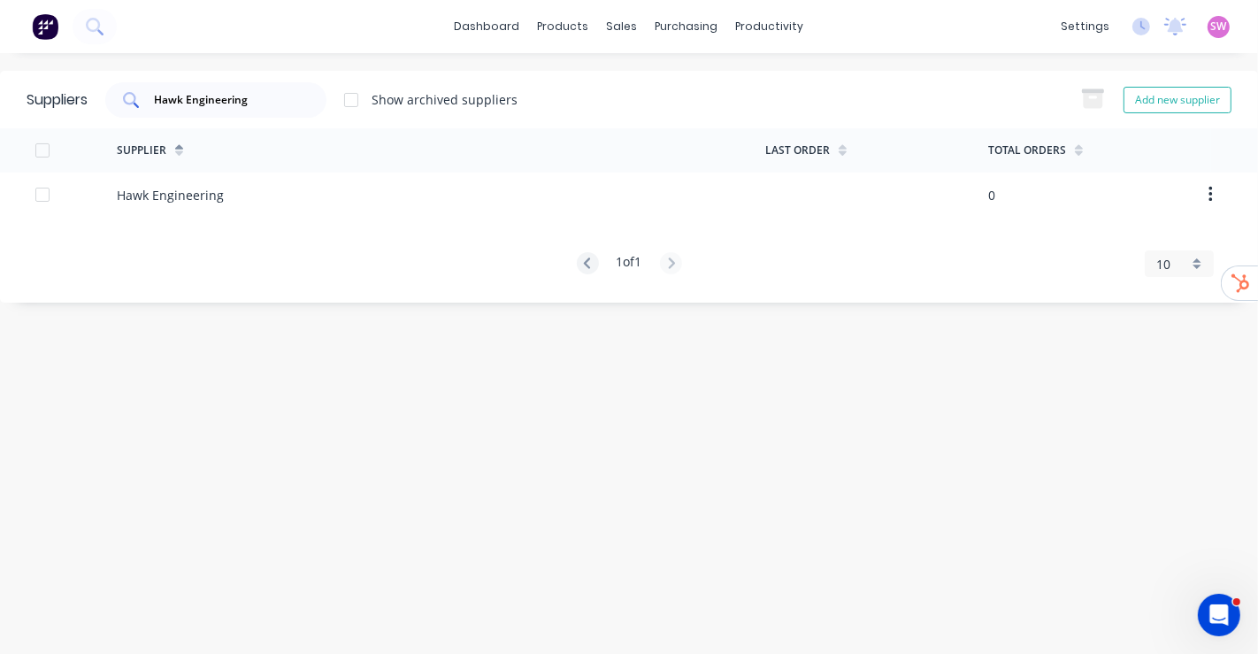
click at [277, 108] on div "Hawk Engineering" at bounding box center [215, 99] width 221 height 35
paste input "ADR [GEOGRAPHIC_DATA]"
type input "ADR [GEOGRAPHIC_DATA]"
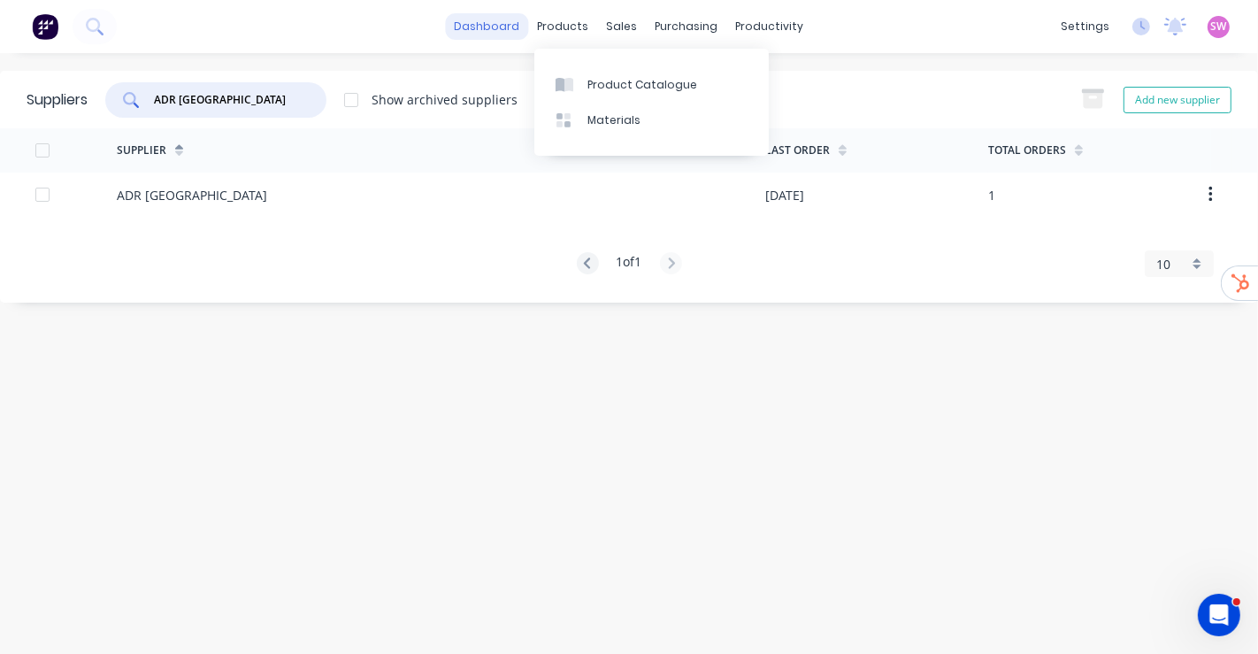
click at [462, 31] on link "dashboard" at bounding box center [487, 26] width 83 height 27
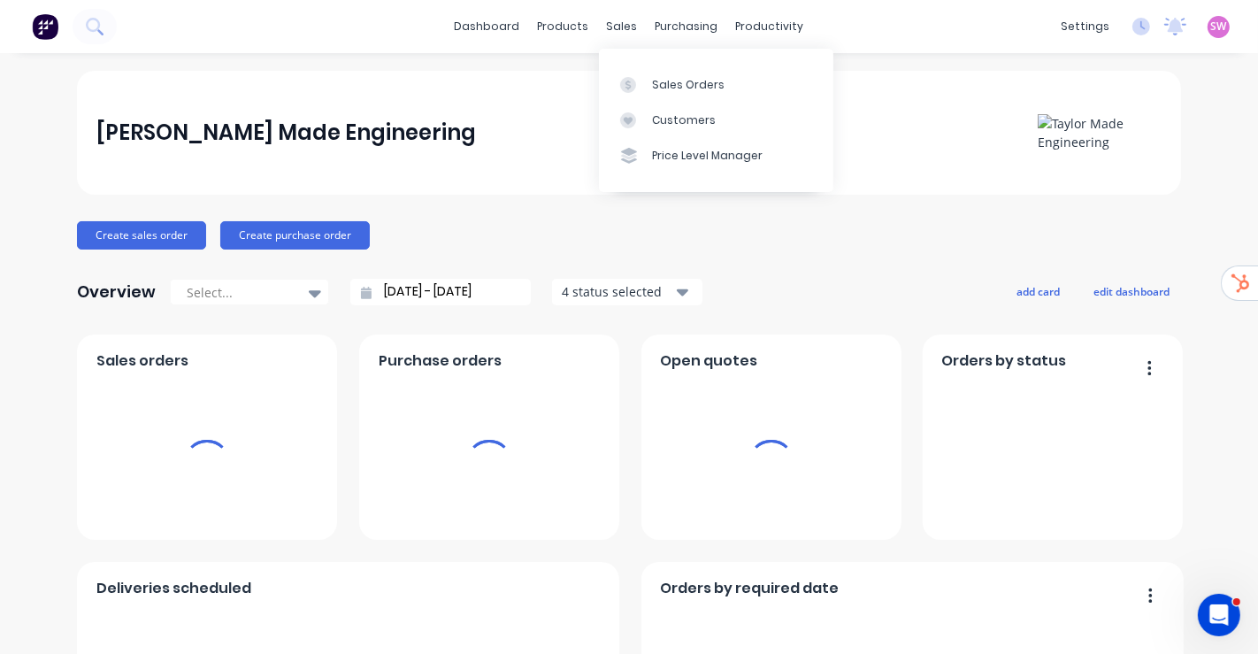
click at [1213, 30] on div "SW Taylor Made Engineering Stuart Wheatley Administrator Profile Sign out" at bounding box center [1219, 27] width 22 height 22
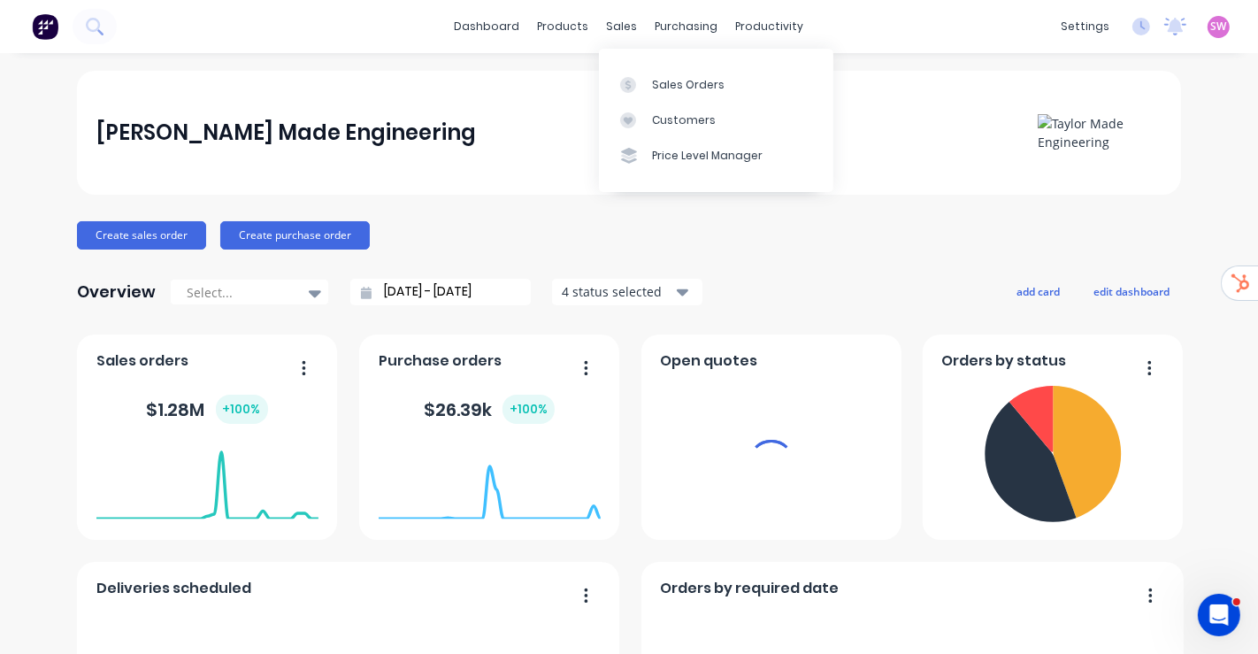
click at [1211, 27] on span "SW" at bounding box center [1219, 27] width 16 height 16
